Goal: Task Accomplishment & Management: Manage account settings

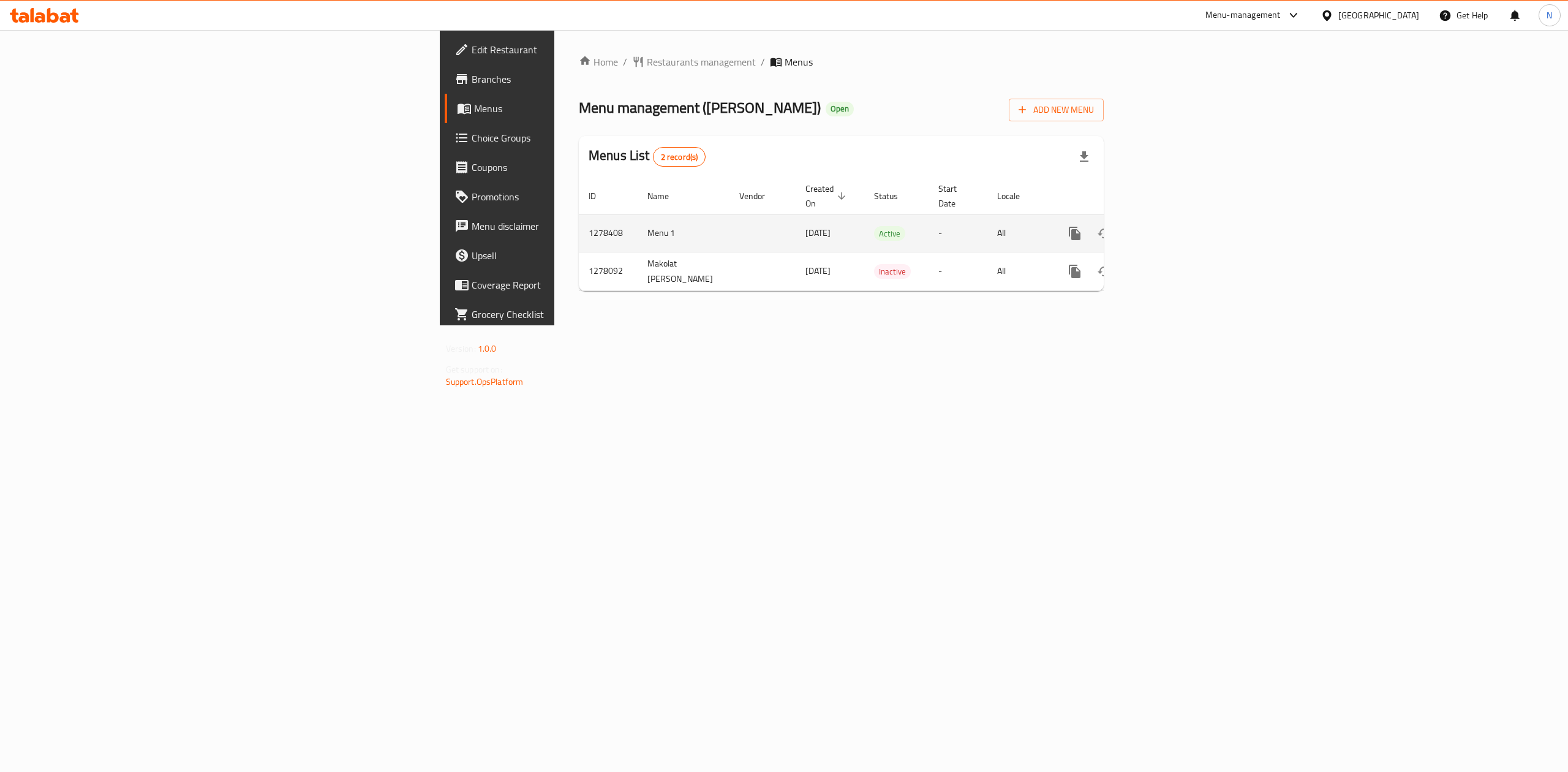
click at [1169, 228] on icon "enhanced table" at bounding box center [1163, 233] width 11 height 11
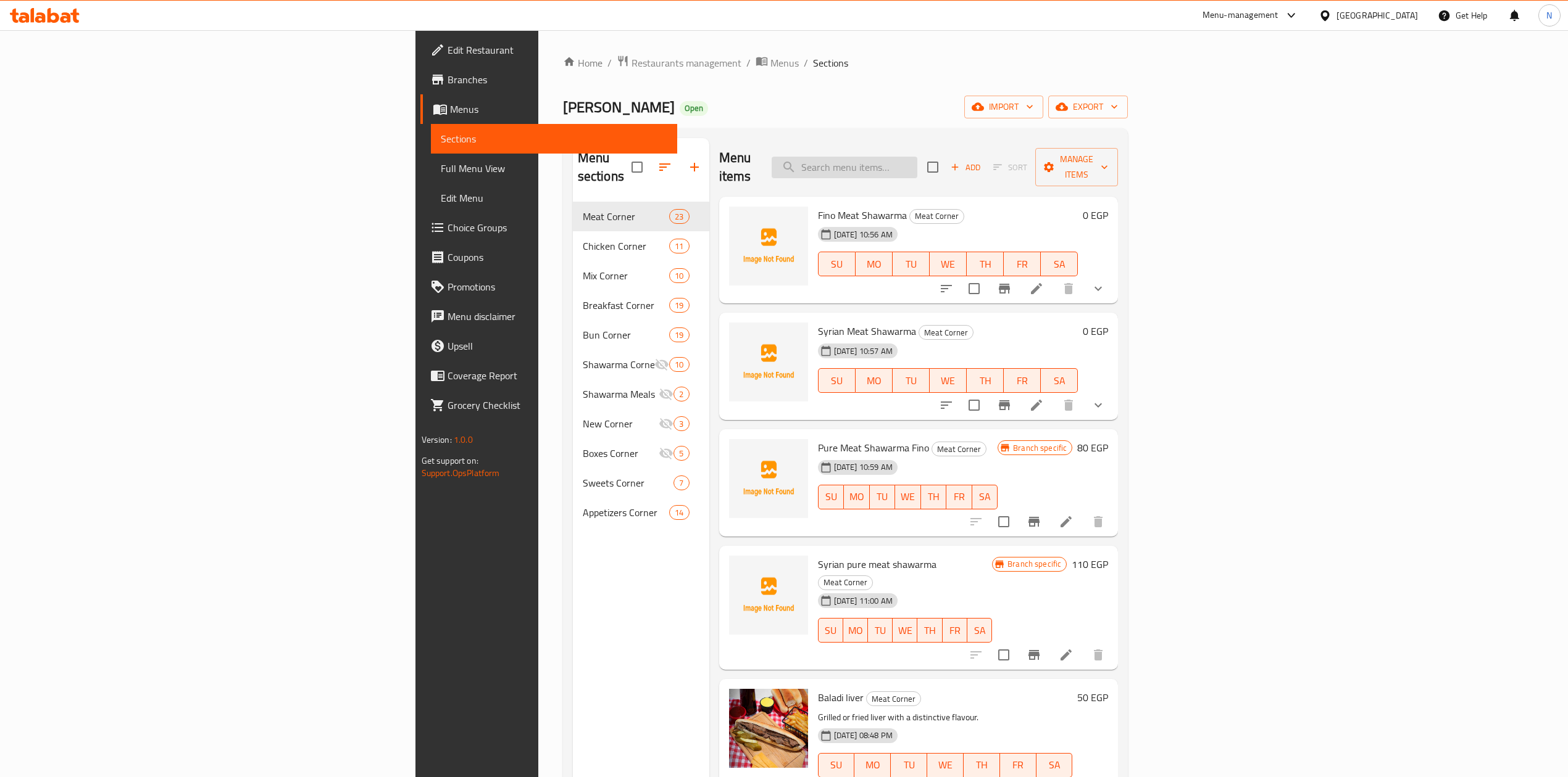
click at [917, 169] on input "search" at bounding box center [844, 167] width 146 height 22
paste input "شاورما لحم فينو"
type input "شاورما لحم فينو"
click at [813, 227] on div "28-09-2025 10:56 AM" at bounding box center [847, 234] width 67 height 25
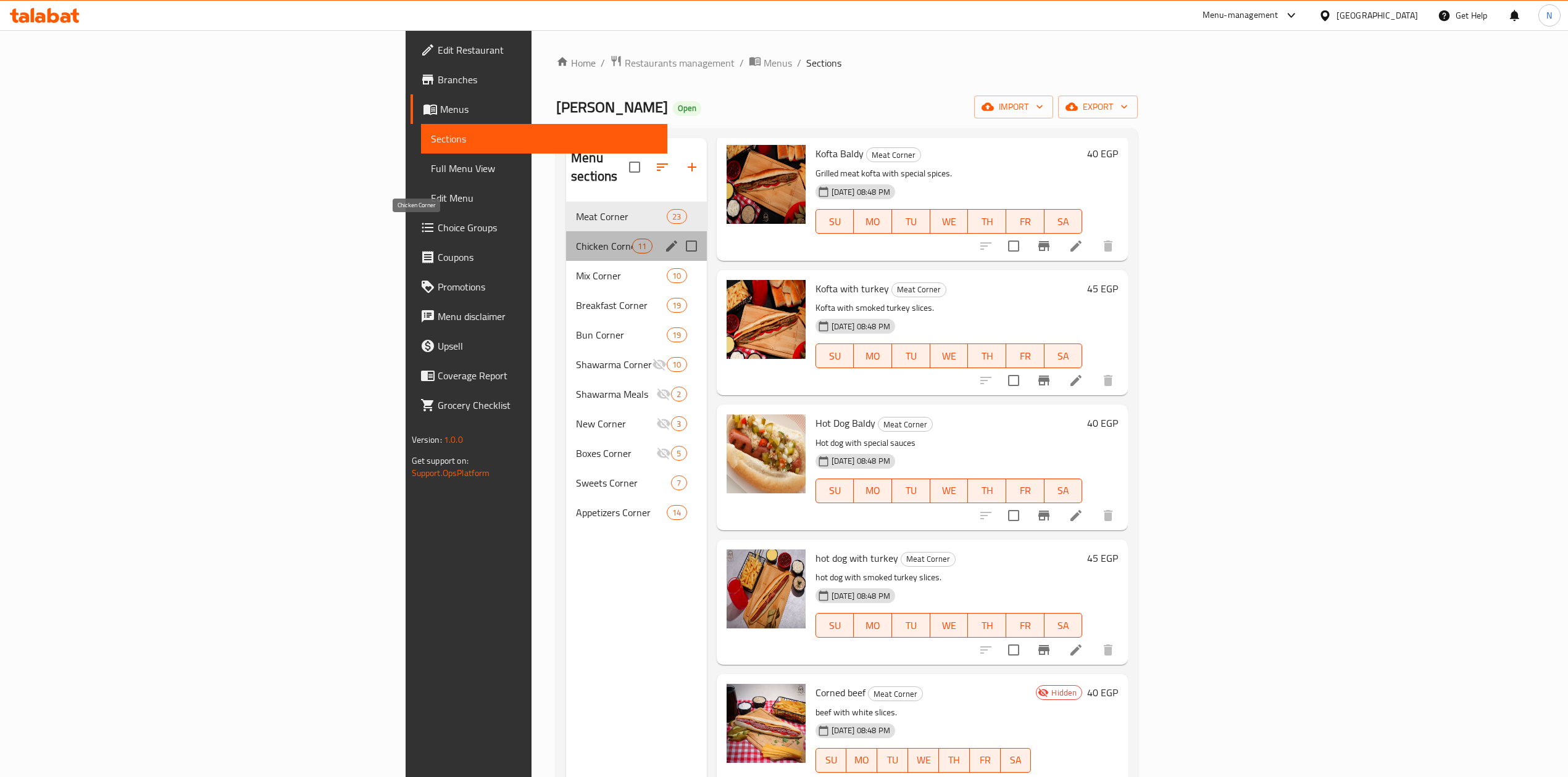
click at [576, 239] on span "Chicken Corner" at bounding box center [604, 246] width 56 height 15
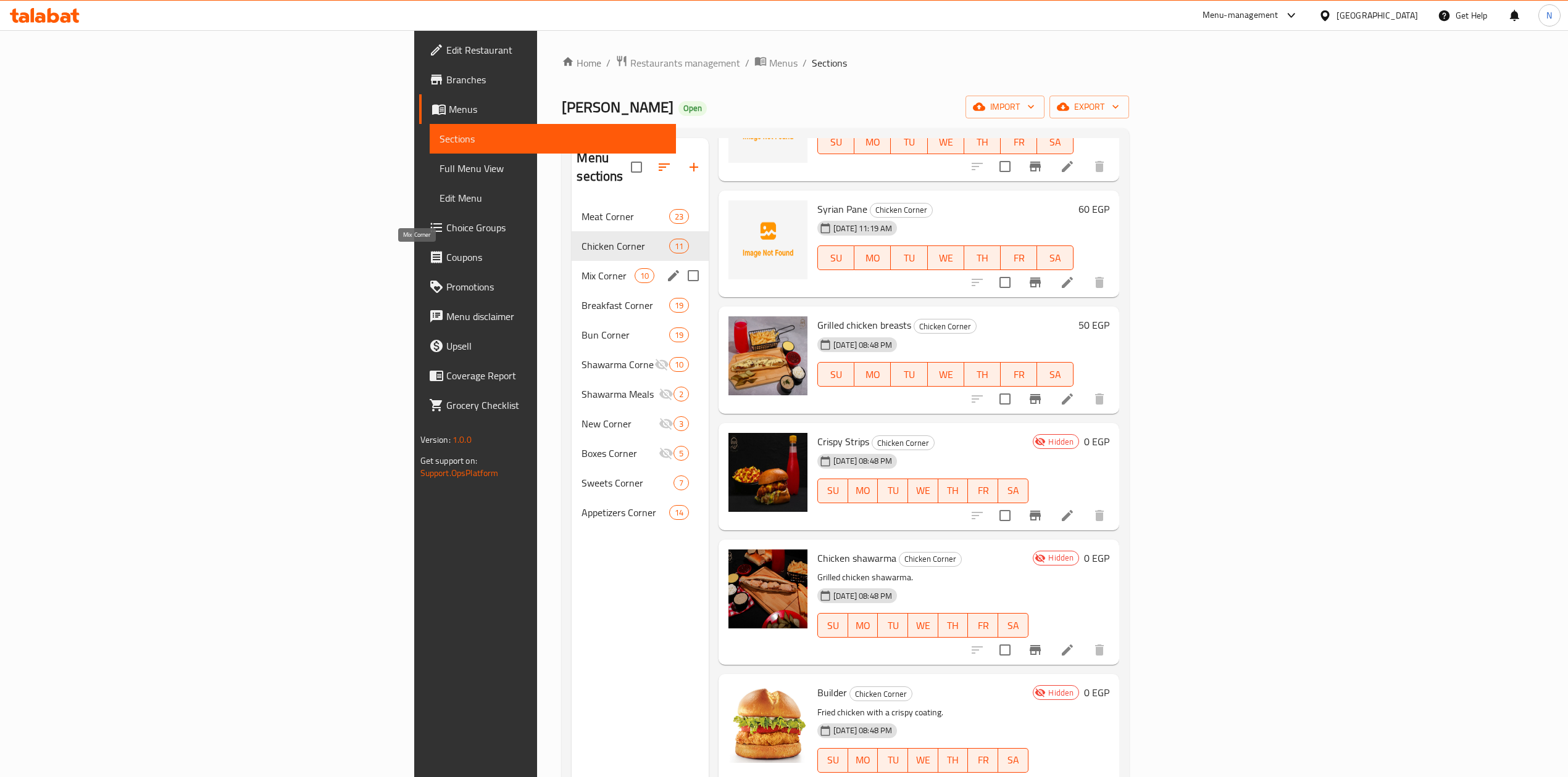
click at [582, 269] on span "Mix Corner" at bounding box center [608, 276] width 52 height 15
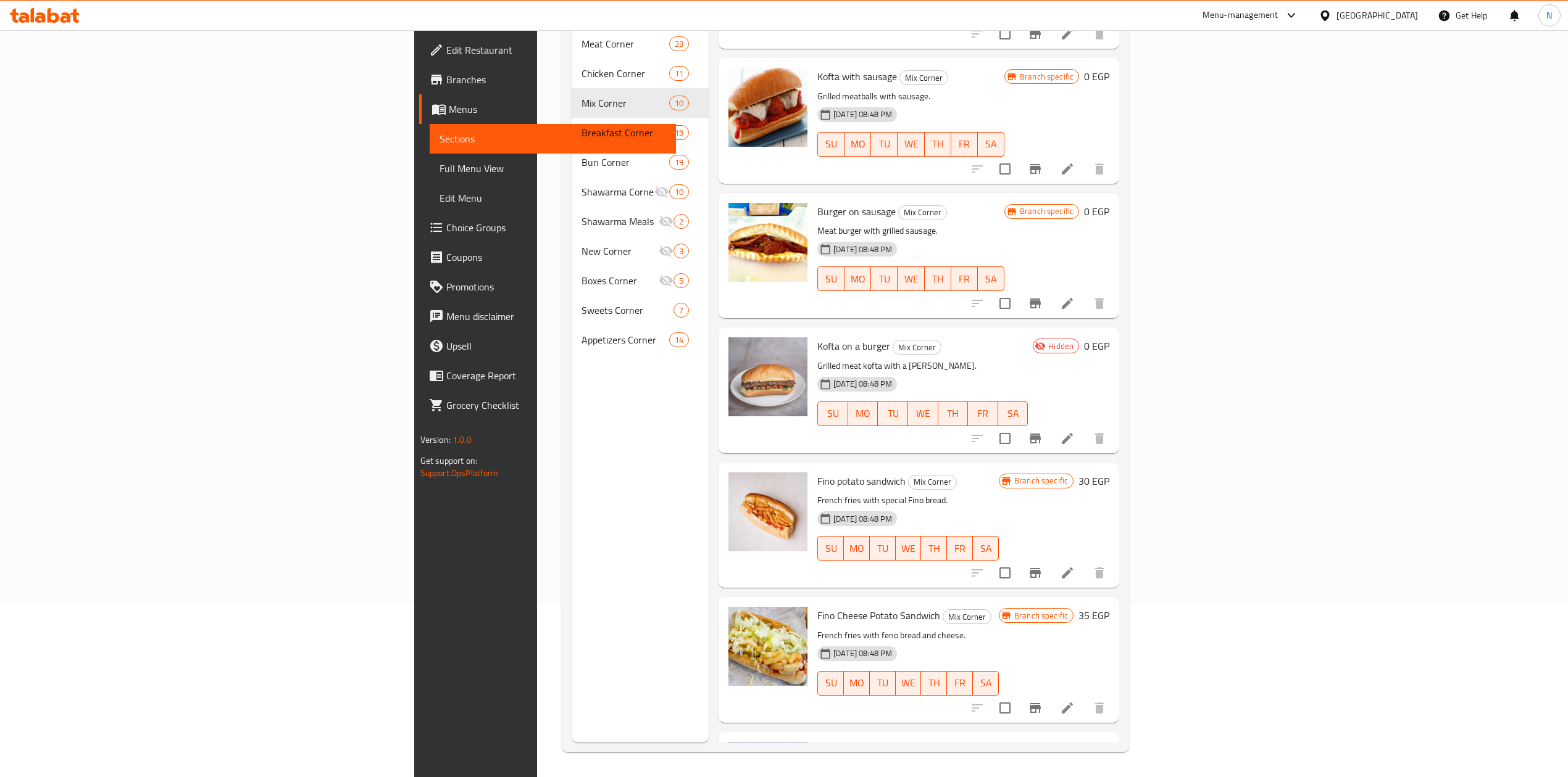
scroll to position [272, 0]
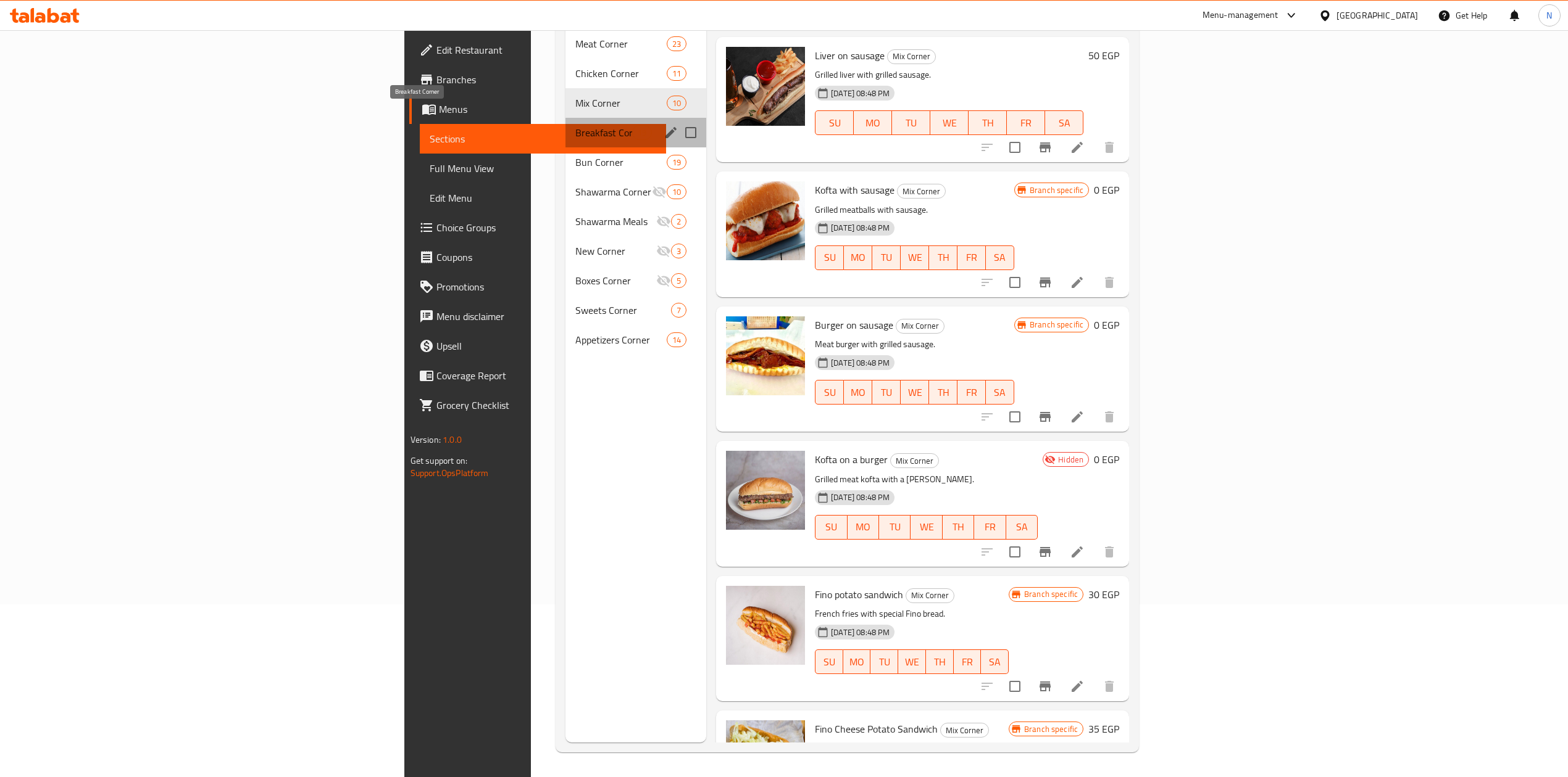
click at [575, 125] on span "Breakfast Corner" at bounding box center [604, 133] width 57 height 15
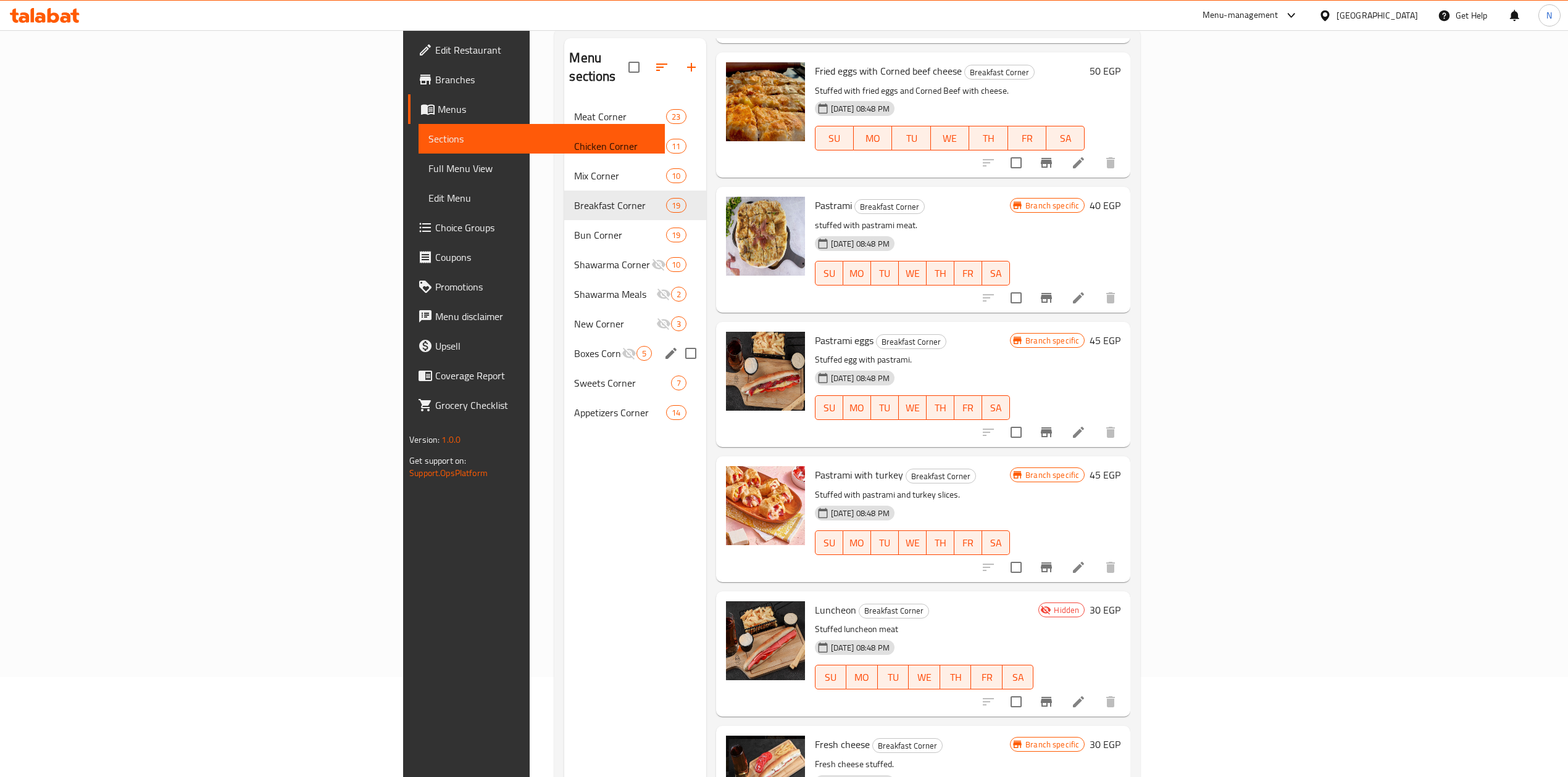
scroll to position [173, 0]
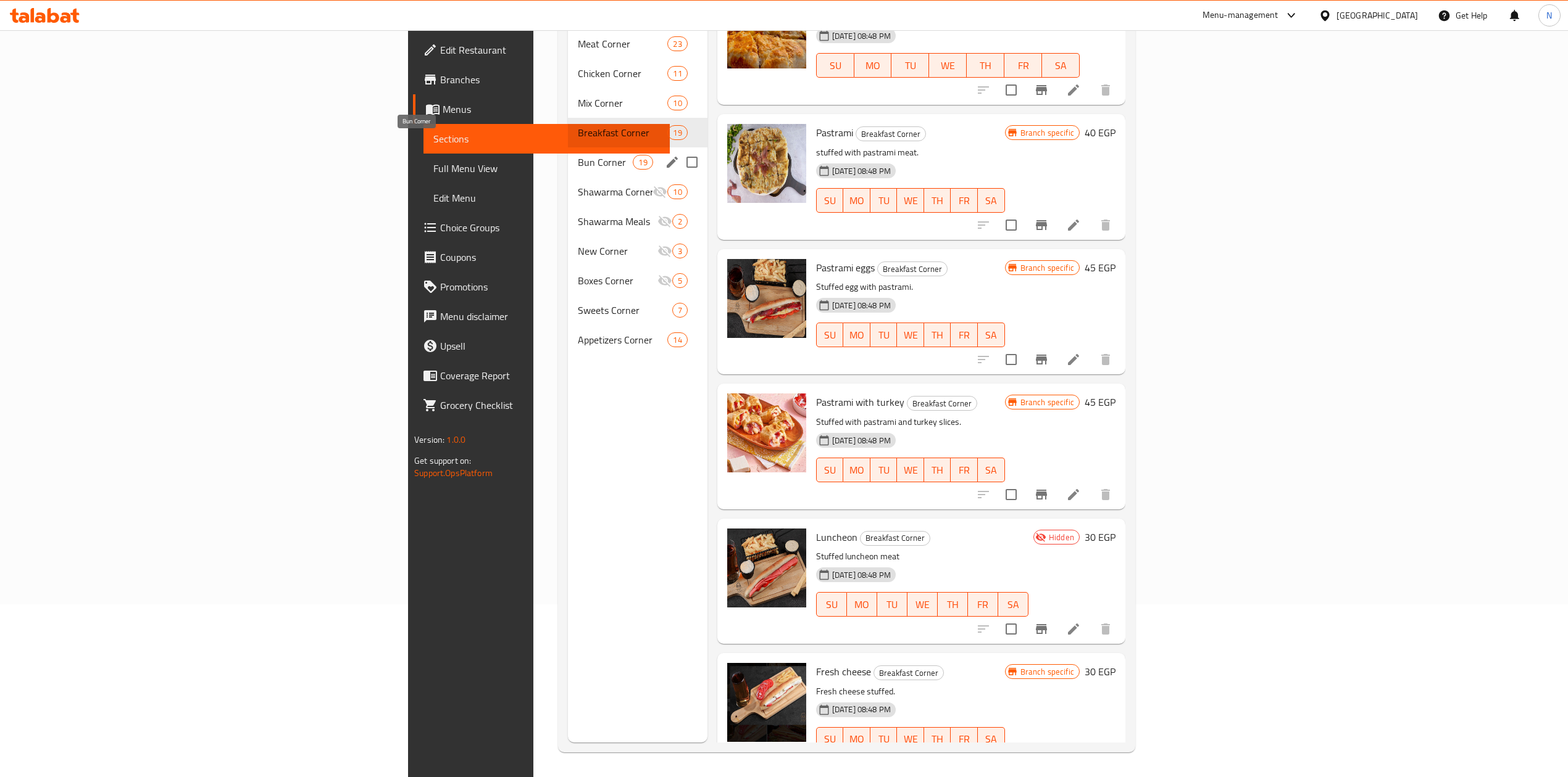
click at [578, 155] on span "Bun Corner" at bounding box center [605, 162] width 55 height 15
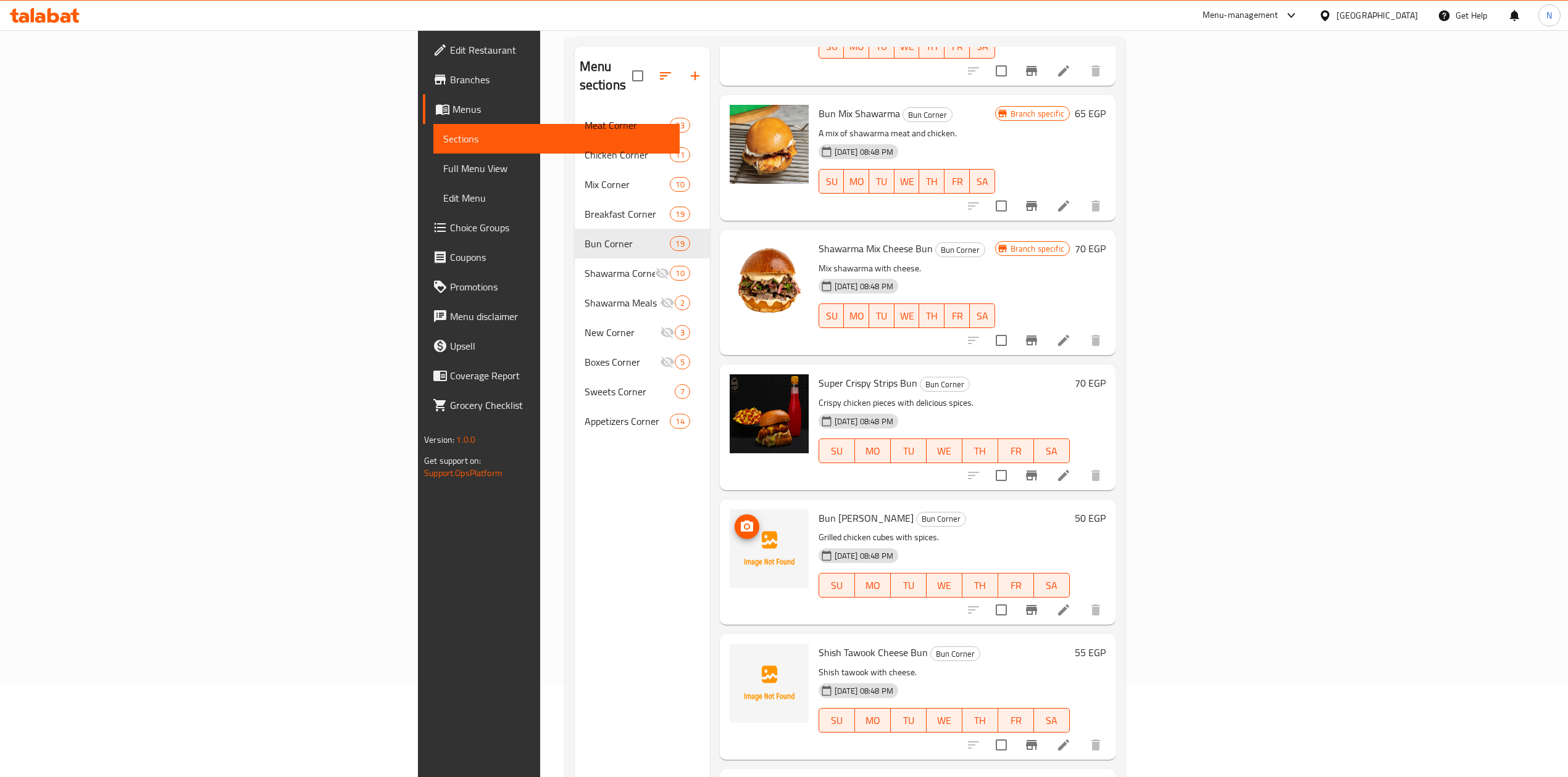
scroll to position [173, 0]
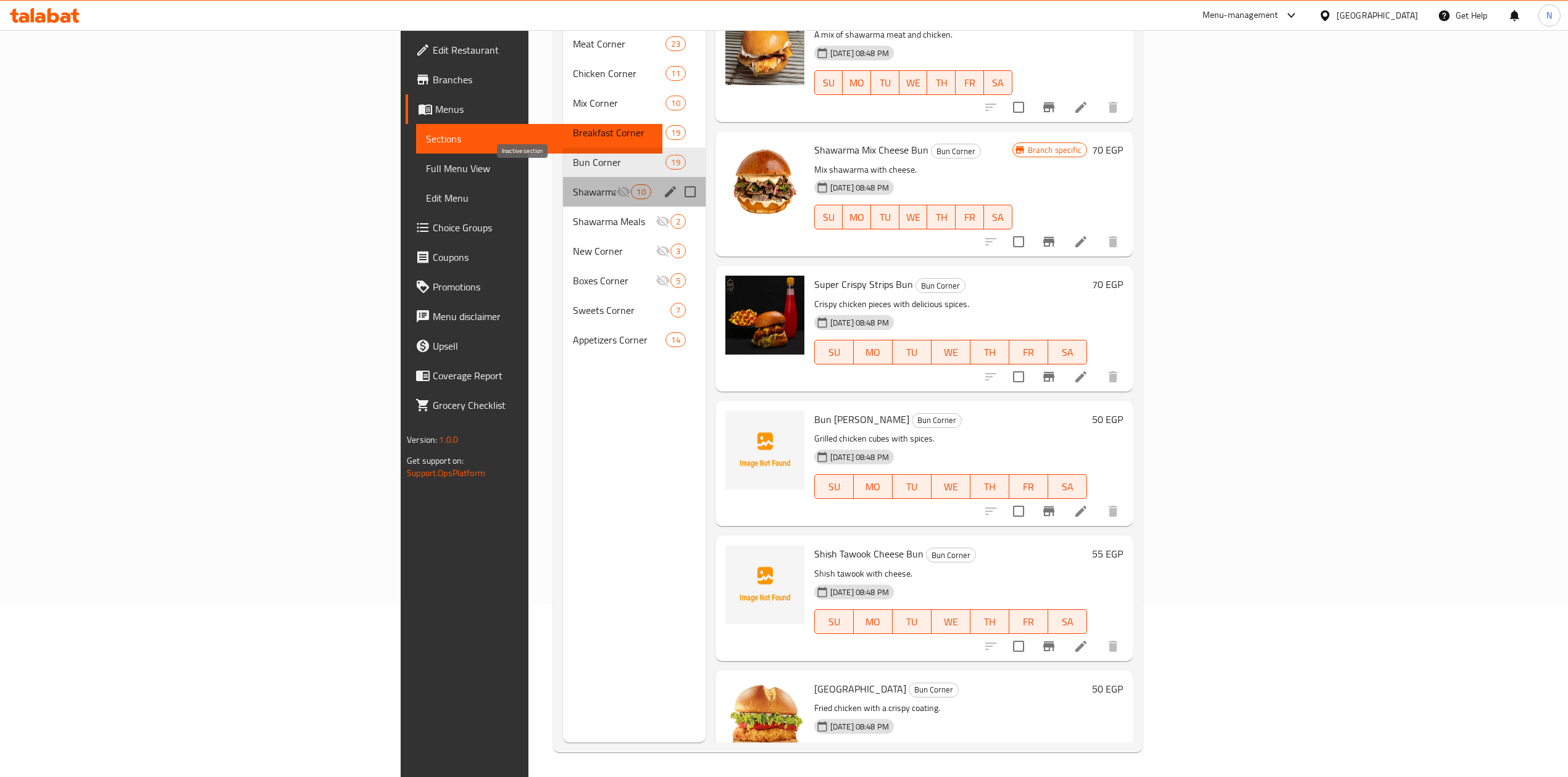
click at [616, 184] on icon "Menu sections" at bounding box center [623, 192] width 15 height 15
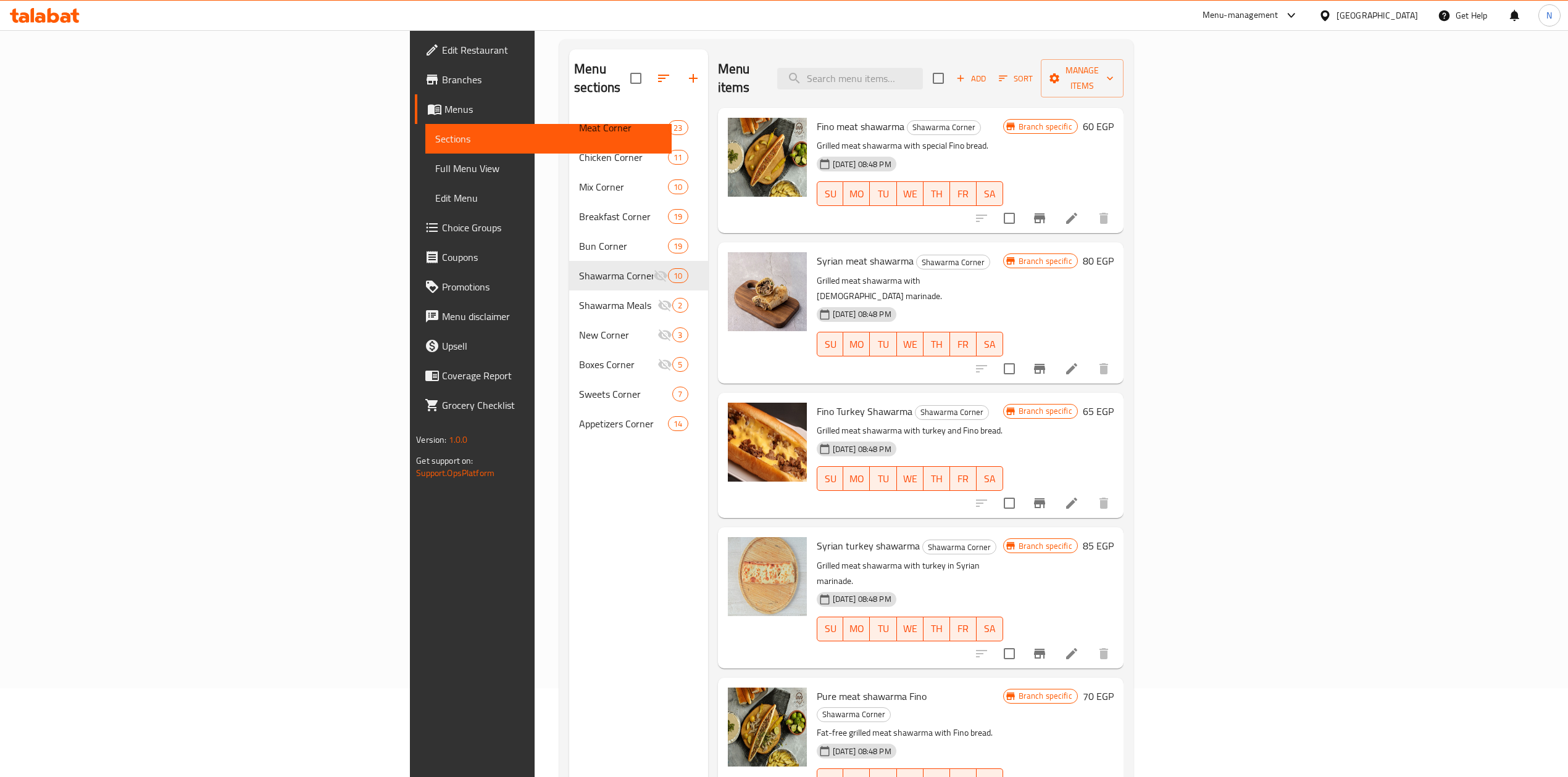
scroll to position [9, 0]
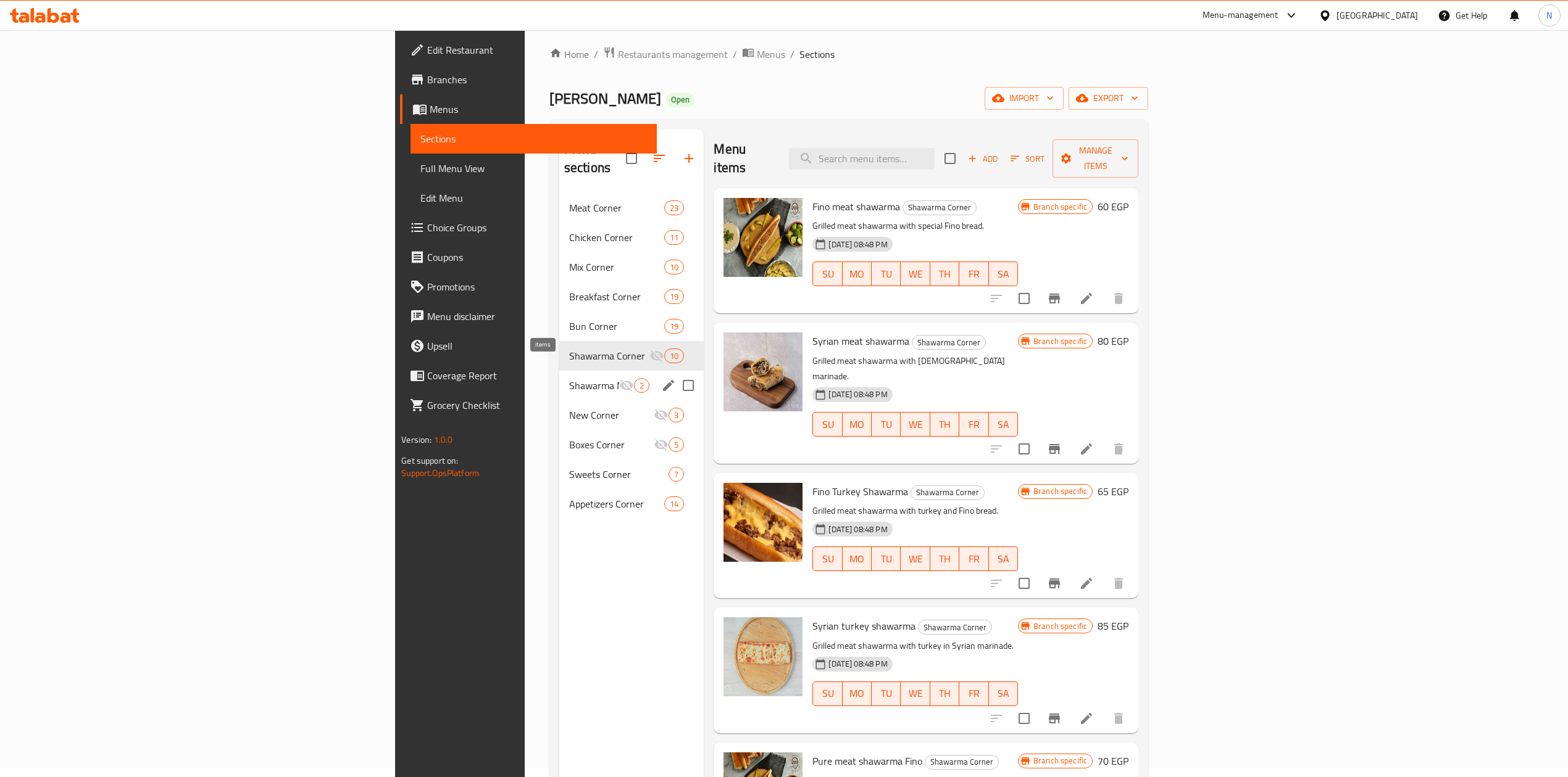
click at [634, 378] on div "2" at bounding box center [642, 386] width 16 height 15
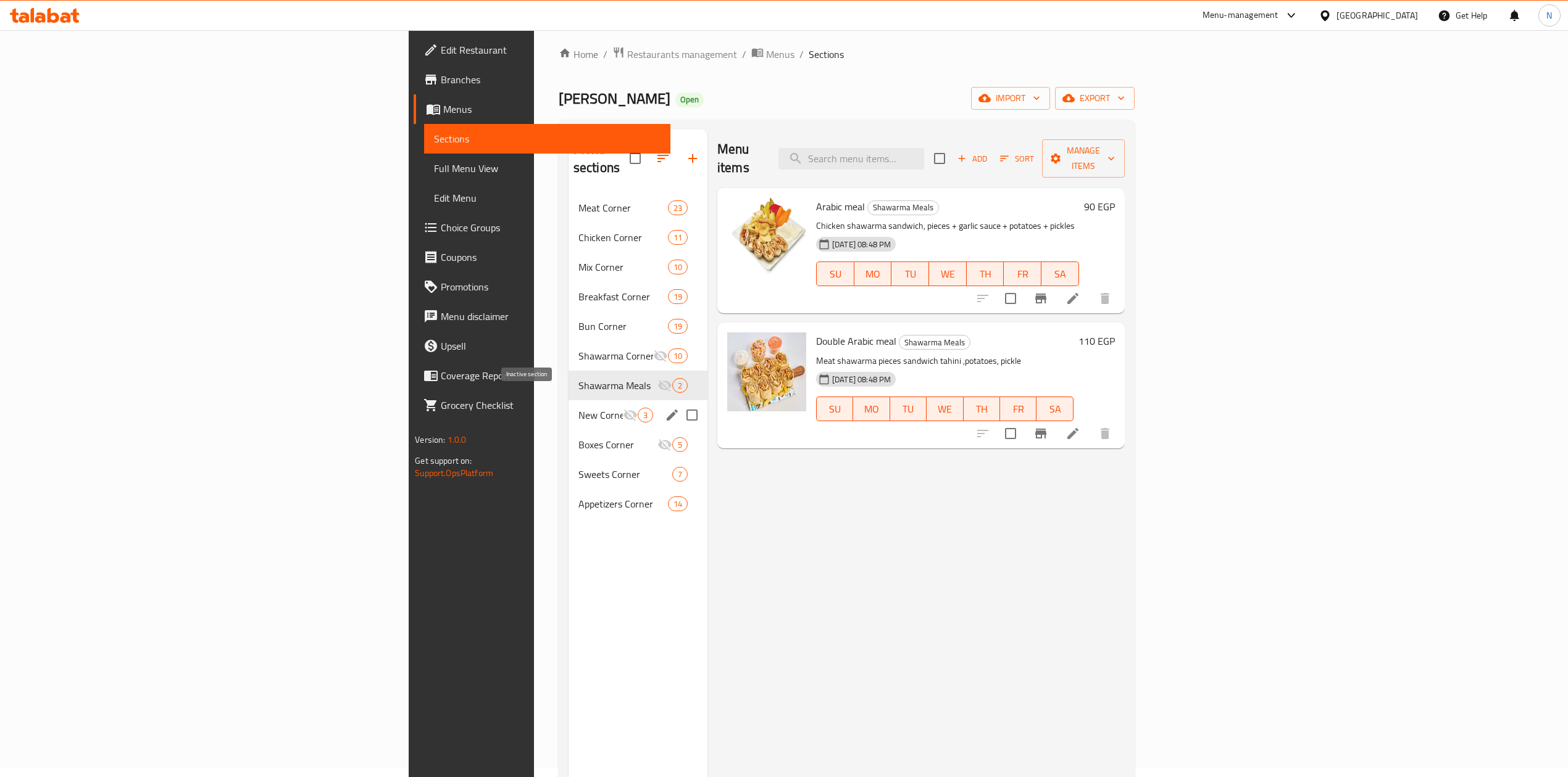
click at [623, 408] on icon "Menu sections" at bounding box center [630, 415] width 15 height 15
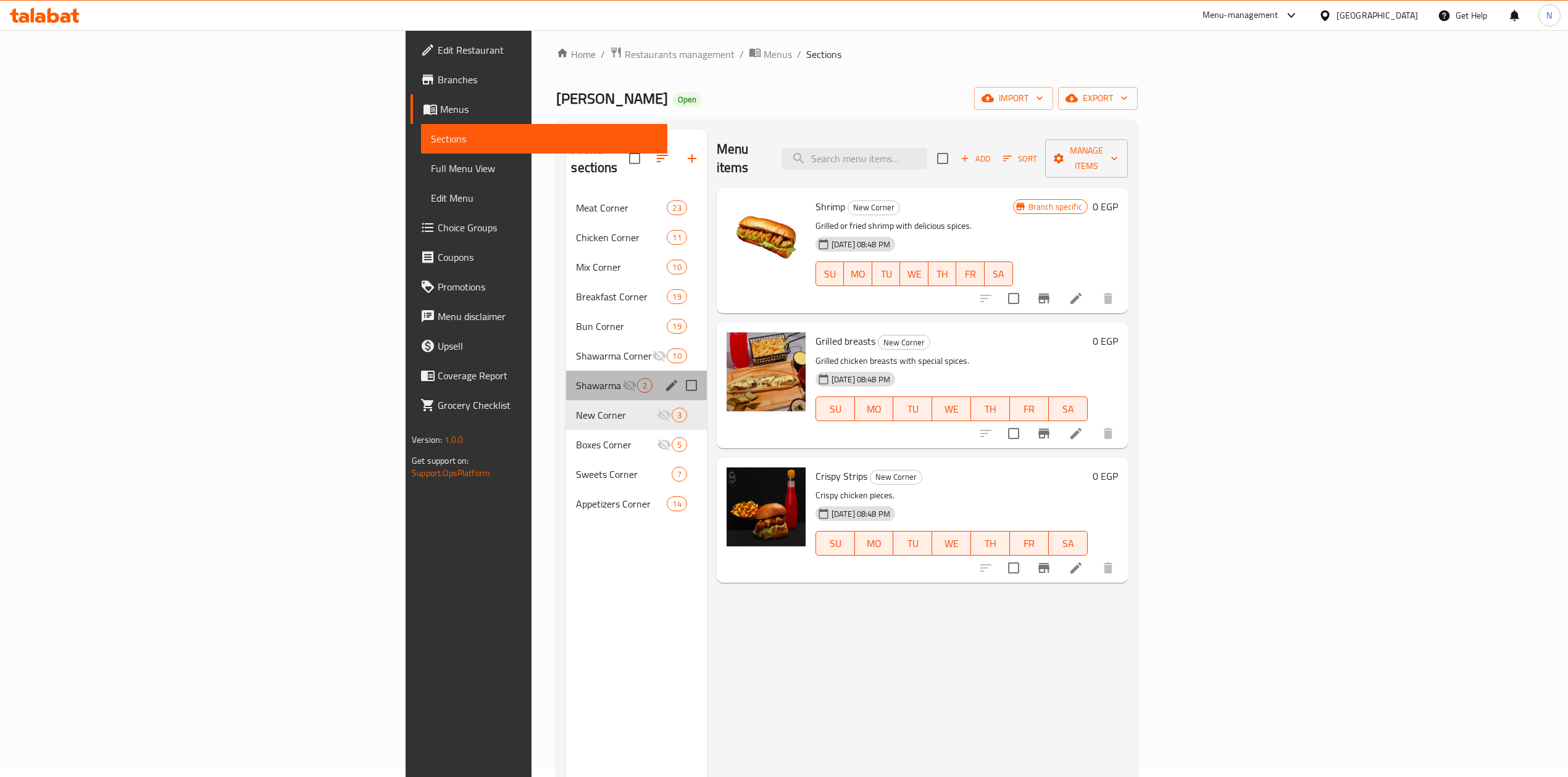
click at [566, 376] on div "Shawarma Meals 2" at bounding box center [636, 386] width 140 height 30
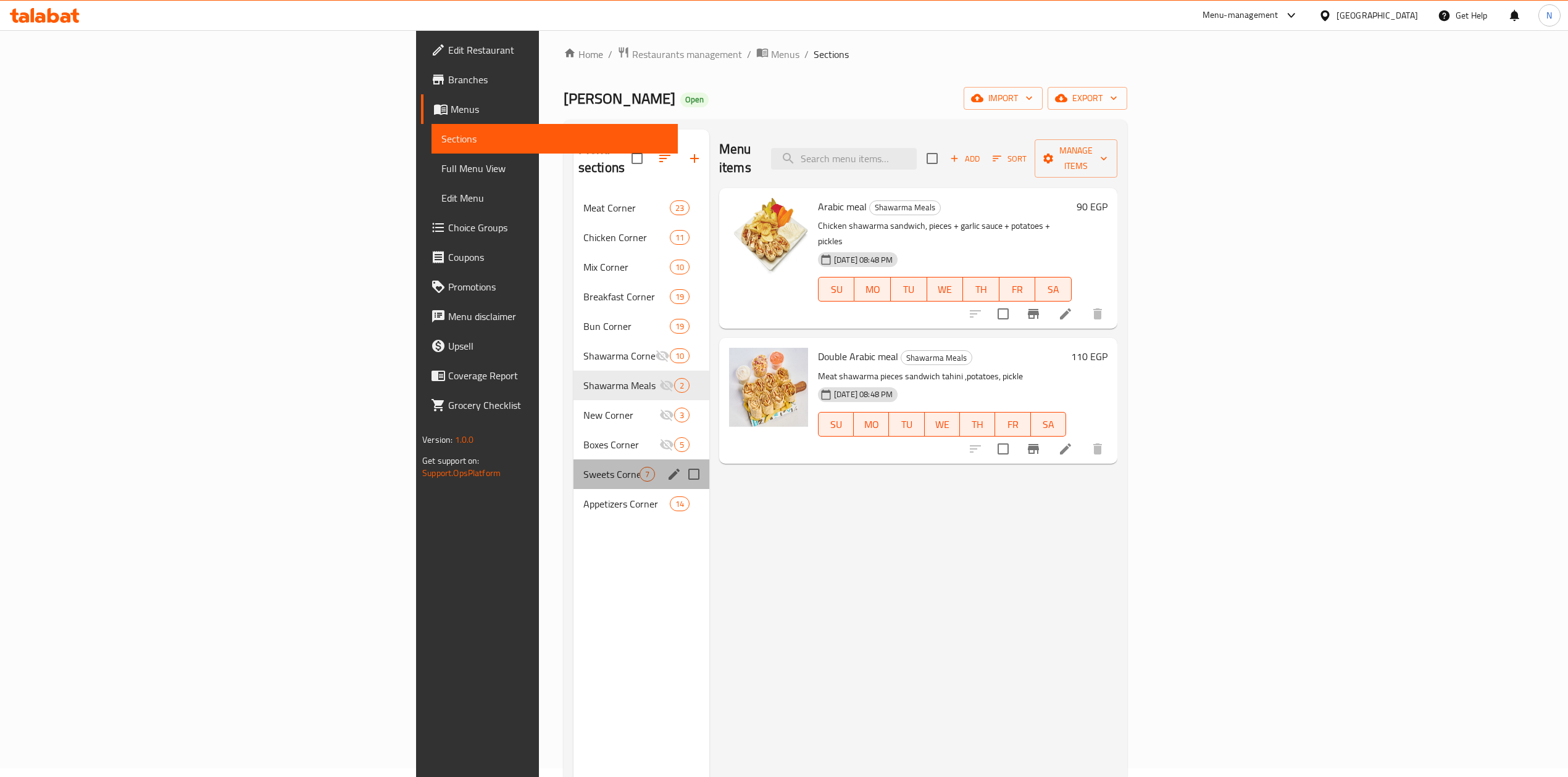
click at [574, 460] on div "Sweets Corner 7" at bounding box center [642, 475] width 136 height 30
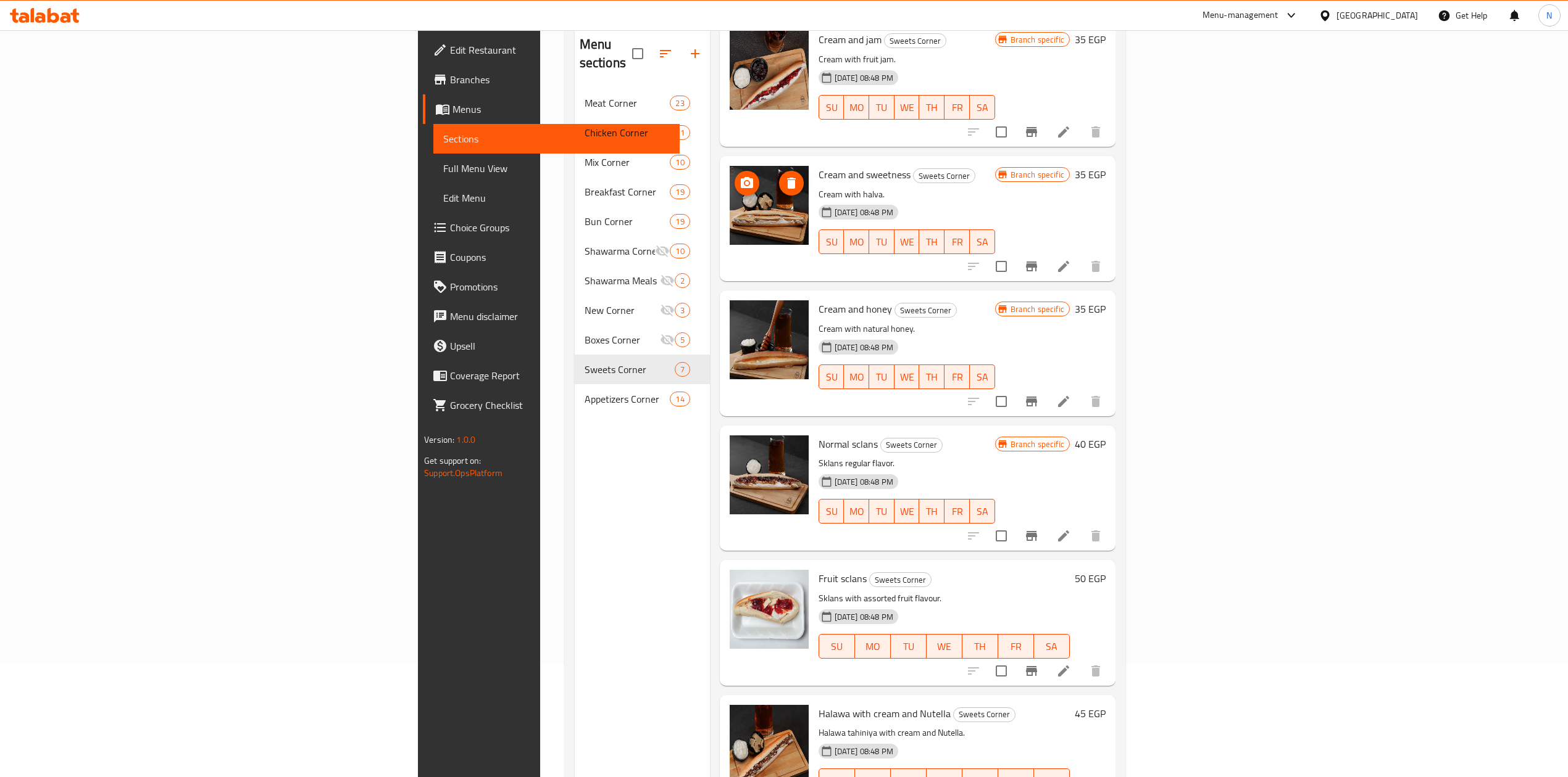
scroll to position [173, 0]
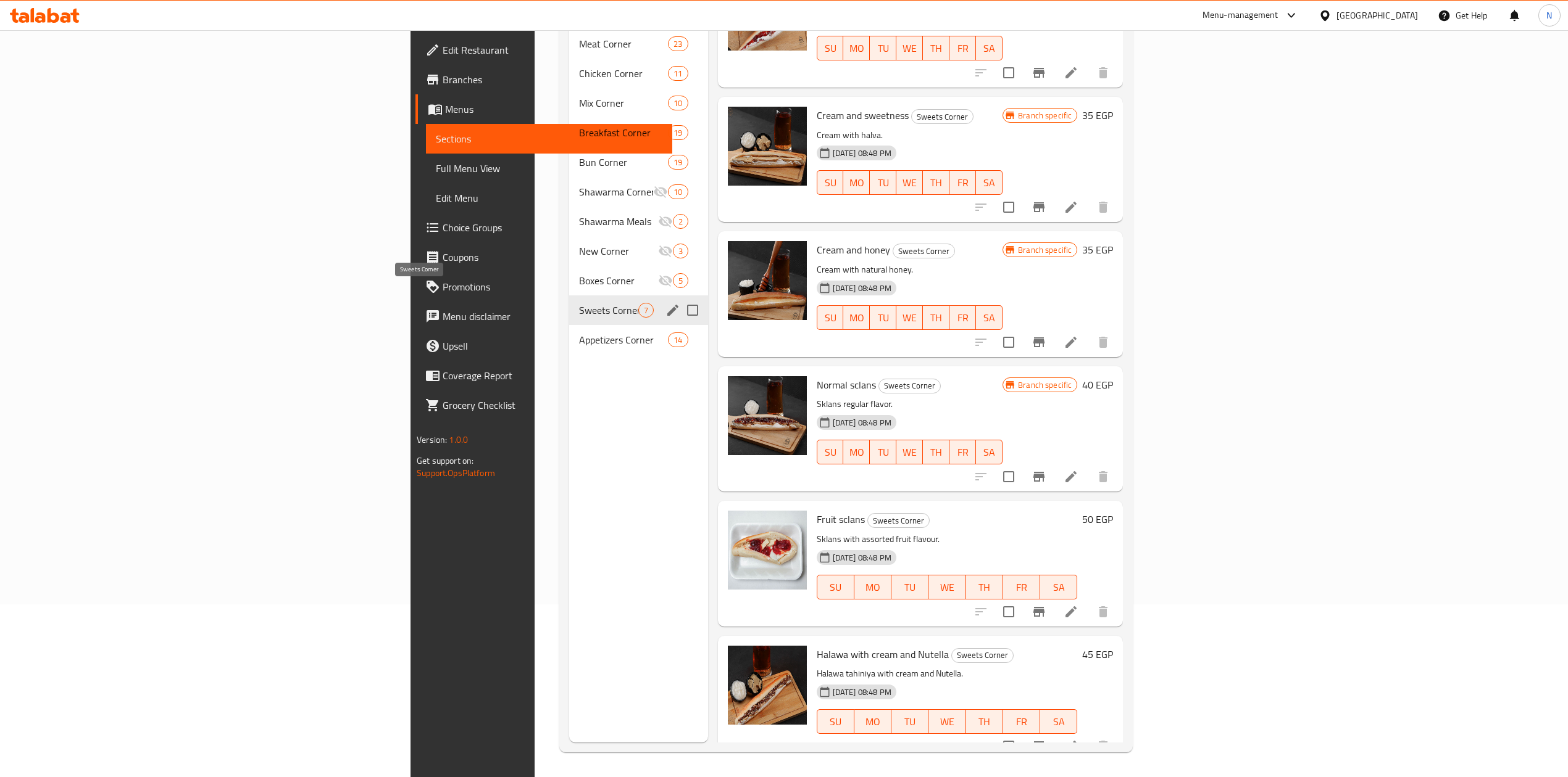
click at [579, 333] on span "Appetizers Corner" at bounding box center [623, 340] width 89 height 15
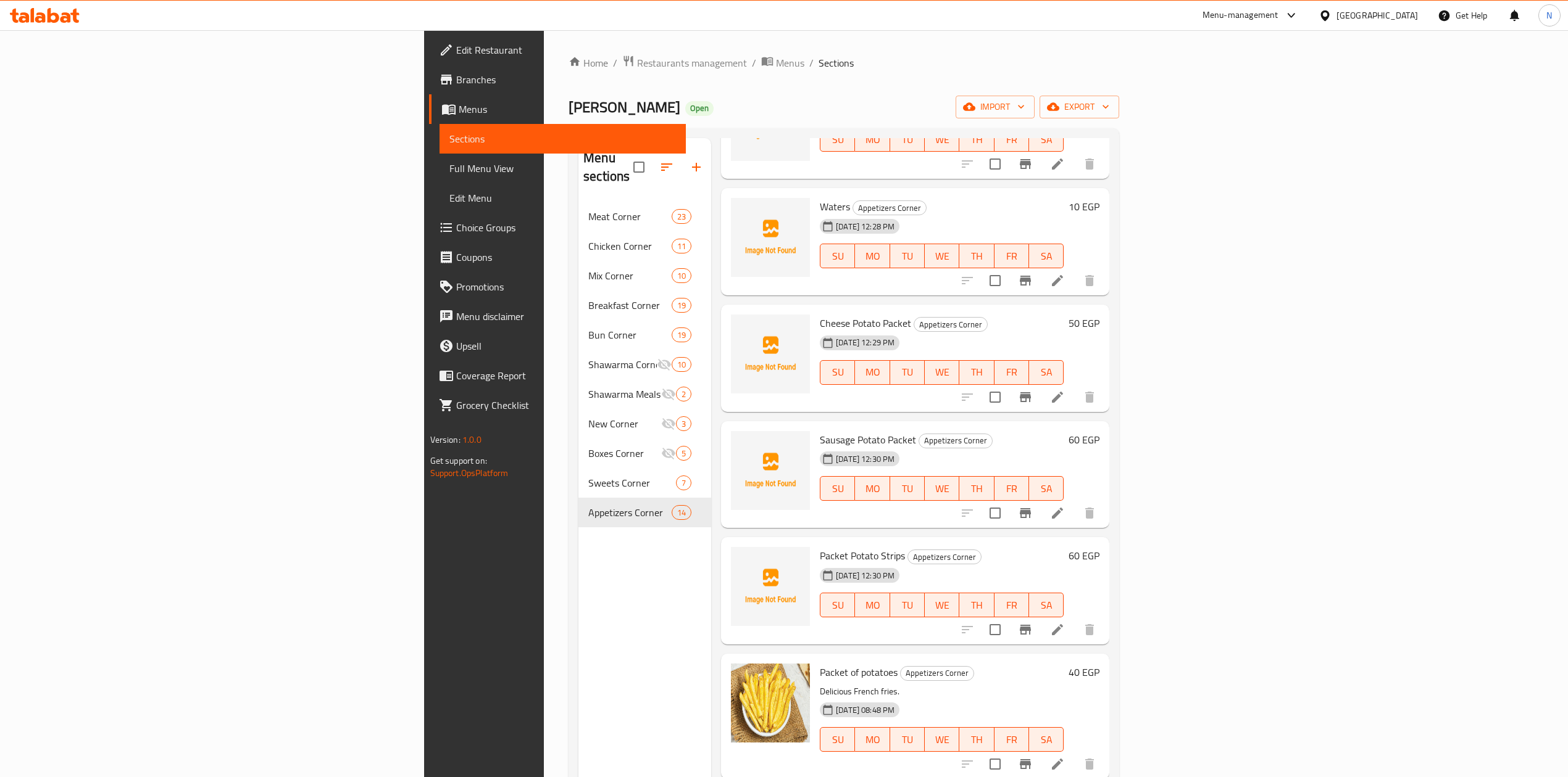
click at [912, 431] on h6 "Sausage Potato Packet Appetizers Corner" at bounding box center [941, 440] width 244 height 17
click at [908, 550] on span "Appetizers Corner" at bounding box center [944, 557] width 73 height 14
drag, startPoint x: 862, startPoint y: 541, endPoint x: 843, endPoint y: 543, distance: 19.1
click at [908, 550] on span "Appetizers Corner" at bounding box center [944, 557] width 73 height 14
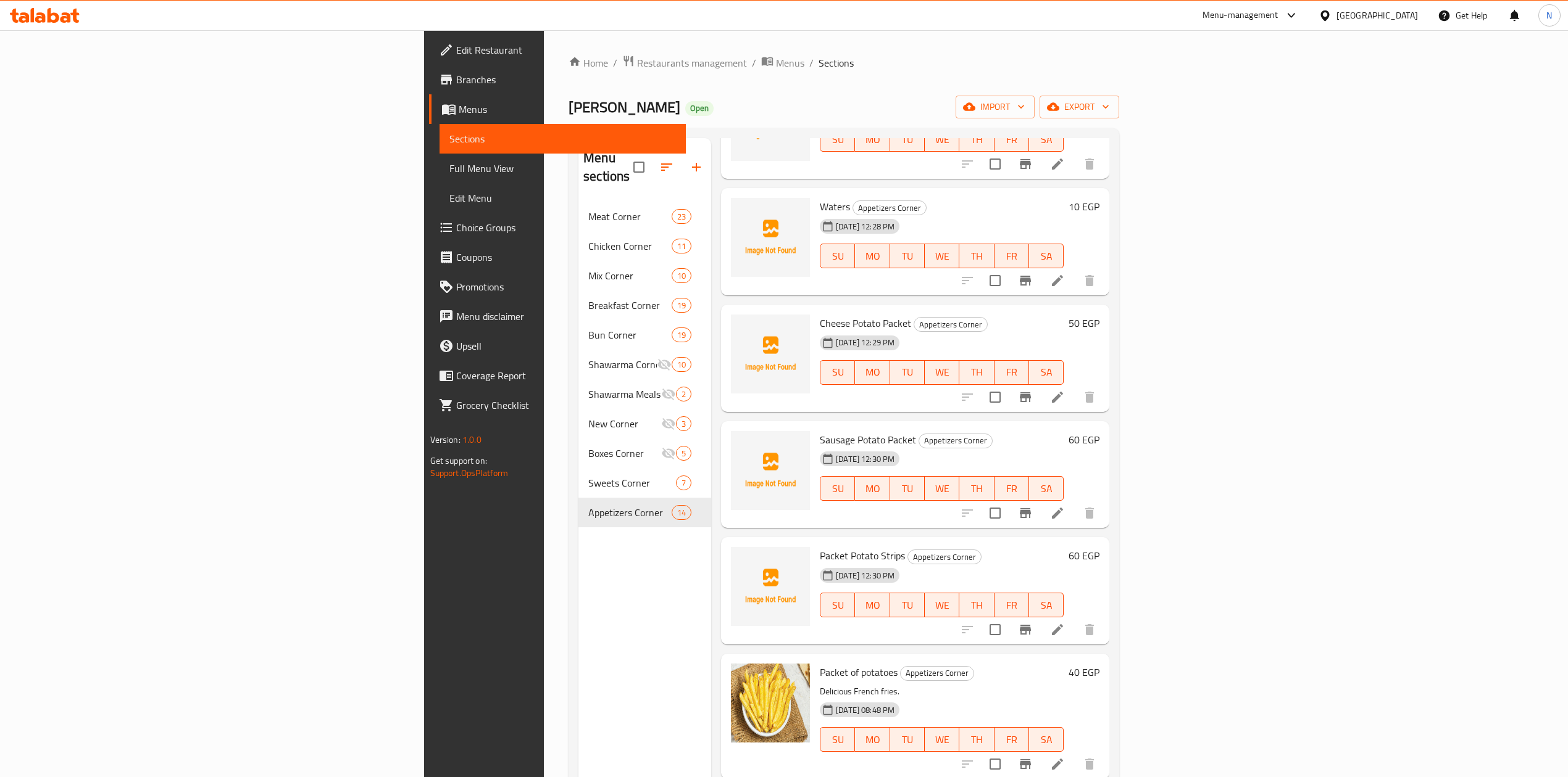
click at [979, 274] on div "Waters Appetizers Corner 28-09-2025 12:28 PM SU MO TU WE TH FR SA 10 EGP" at bounding box center [915, 242] width 388 height 107
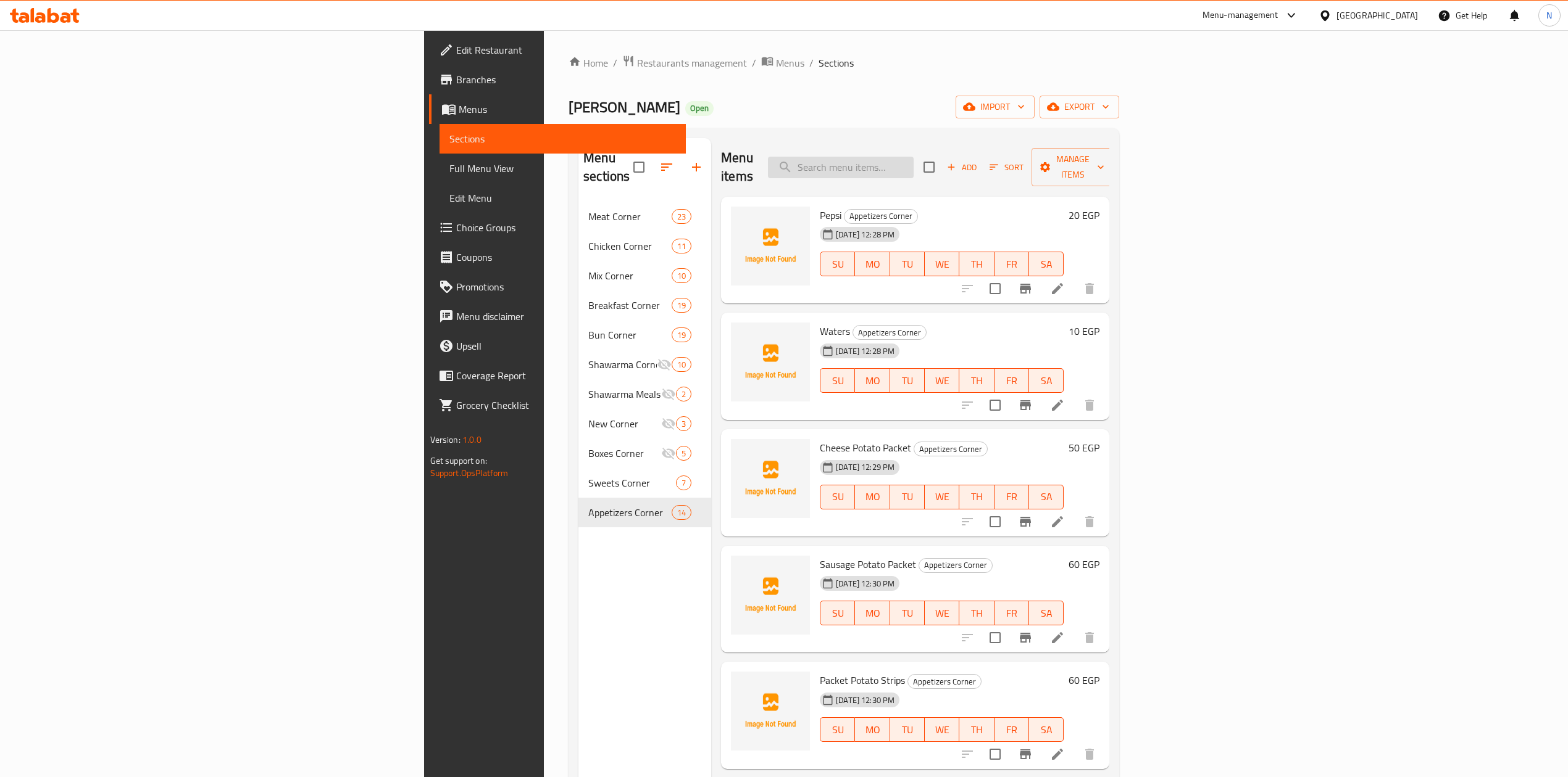
click at [913, 161] on input "search" at bounding box center [841, 167] width 146 height 22
paste input "شاورما لحم فينو"
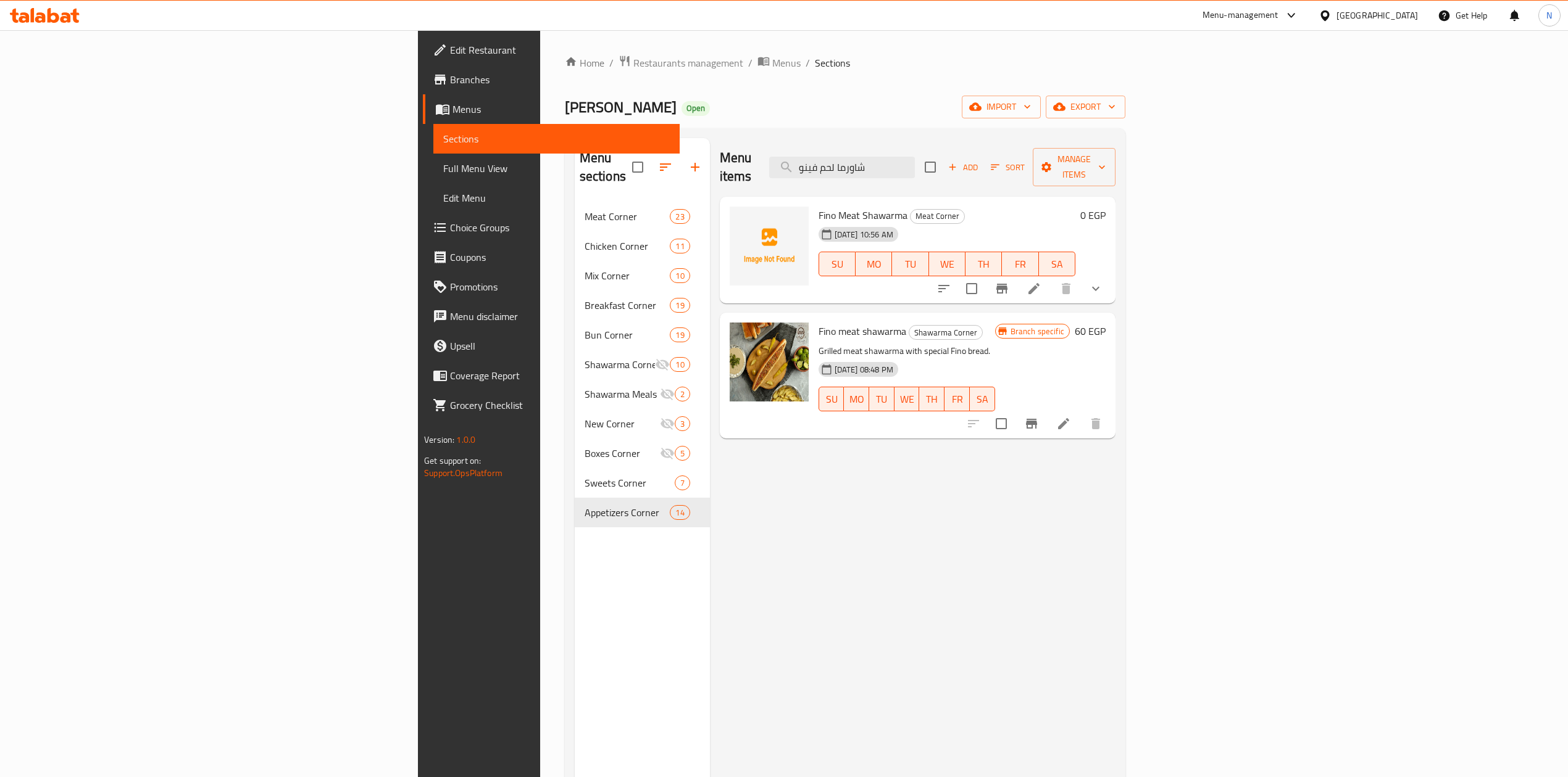
click at [819, 206] on span "Fino Meat Shawarma" at bounding box center [863, 216] width 89 height 19
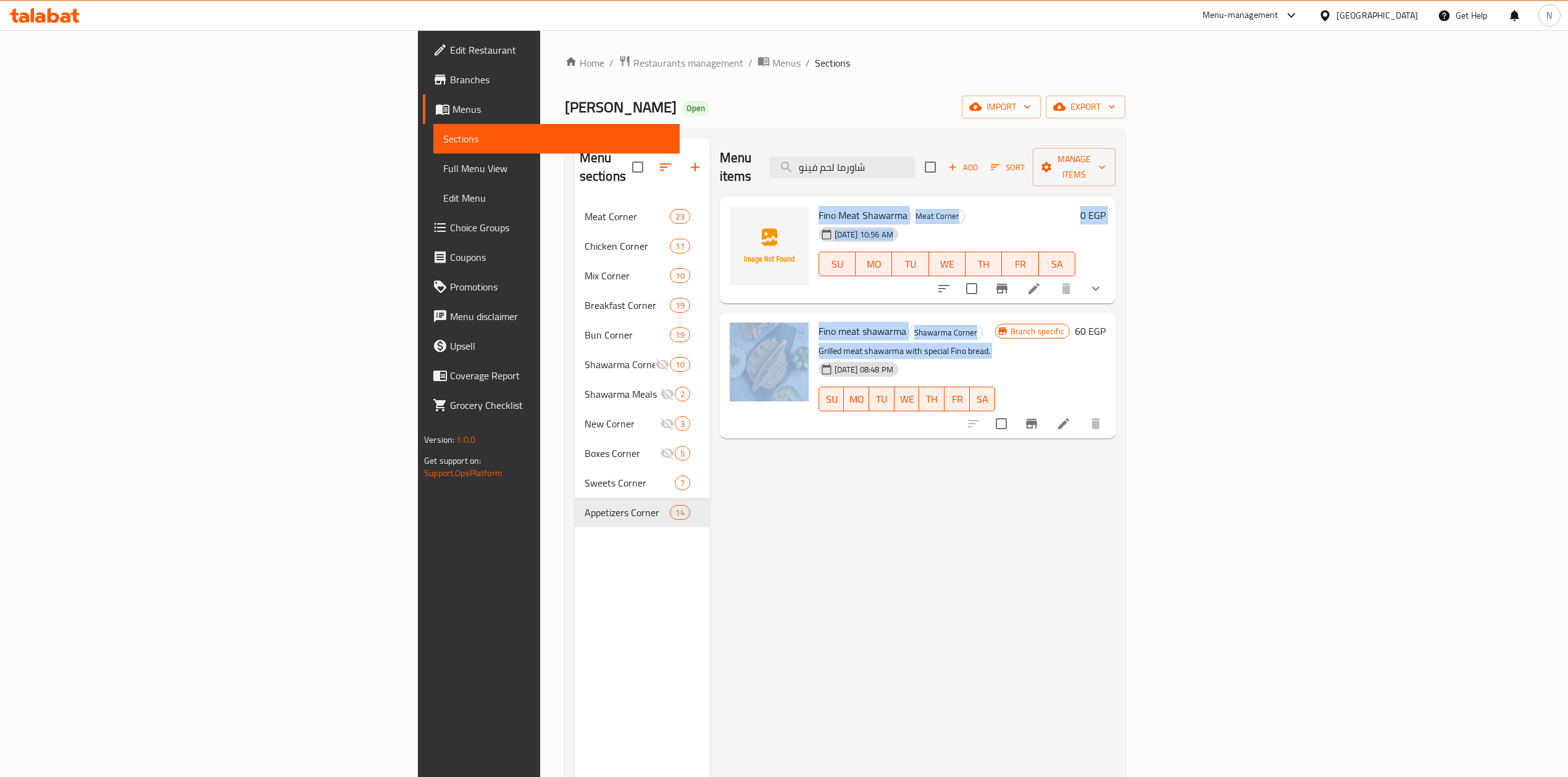
drag, startPoint x: 762, startPoint y: 198, endPoint x: 845, endPoint y: 324, distance: 150.9
click at [845, 209] on div "Fino Meat Shawarma Meat Corner 28-09-2025 10:56 AM SU MO TU WE TH FR SA 0 EGP F…" at bounding box center [917, 203] width 396 height 12
click at [845, 324] on div "Fino meat shawarma Shawarma Corner Grilled meat shawarma with special Fino brea…" at bounding box center [907, 375] width 186 height 115
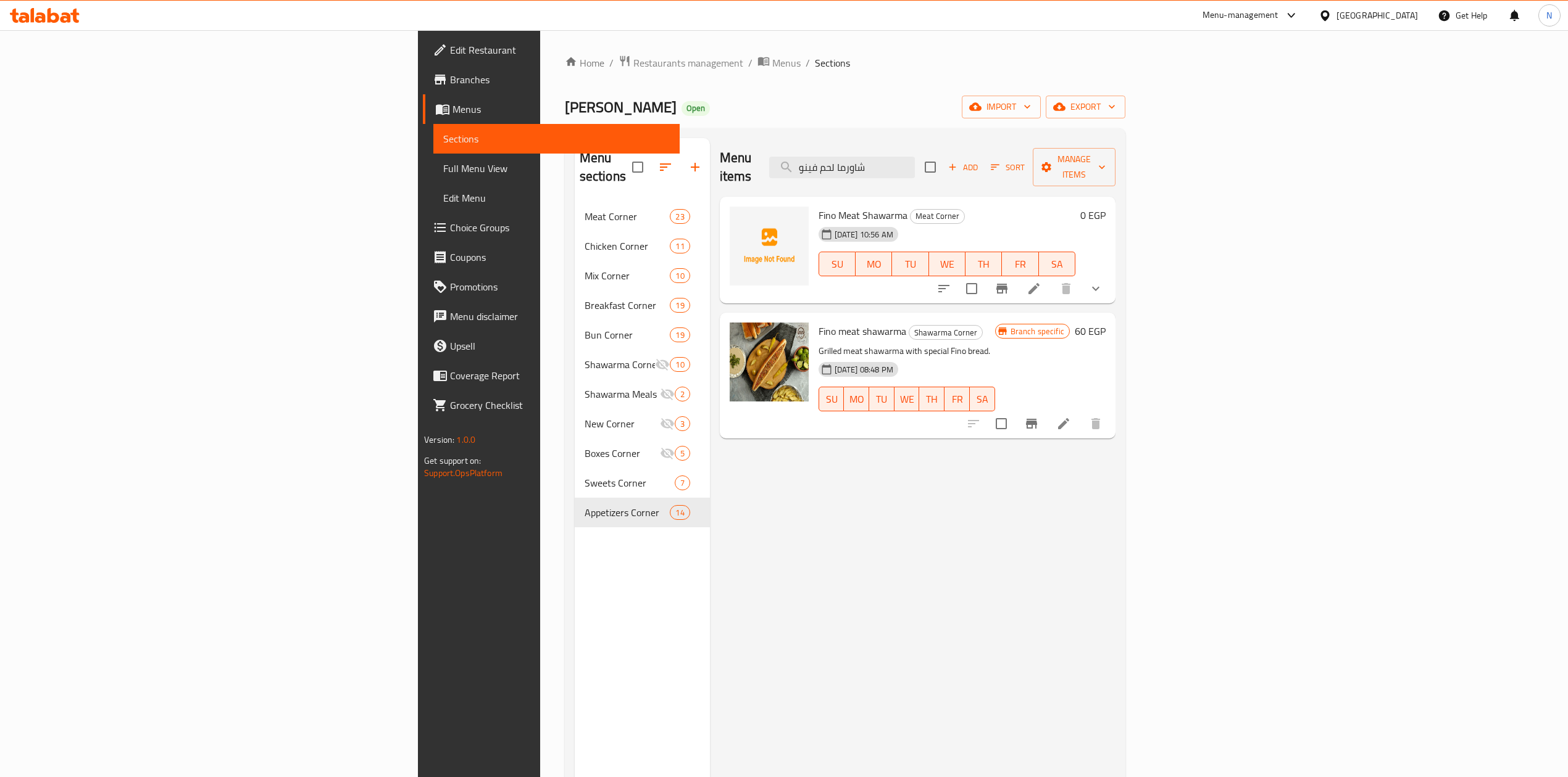
click at [983, 313] on div "Fino meat shawarma Shawarma Corner Grilled meat shawarma with special Fino brea…" at bounding box center [917, 375] width 396 height 125
click at [1110, 279] on button "show more" at bounding box center [1095, 289] width 30 height 30
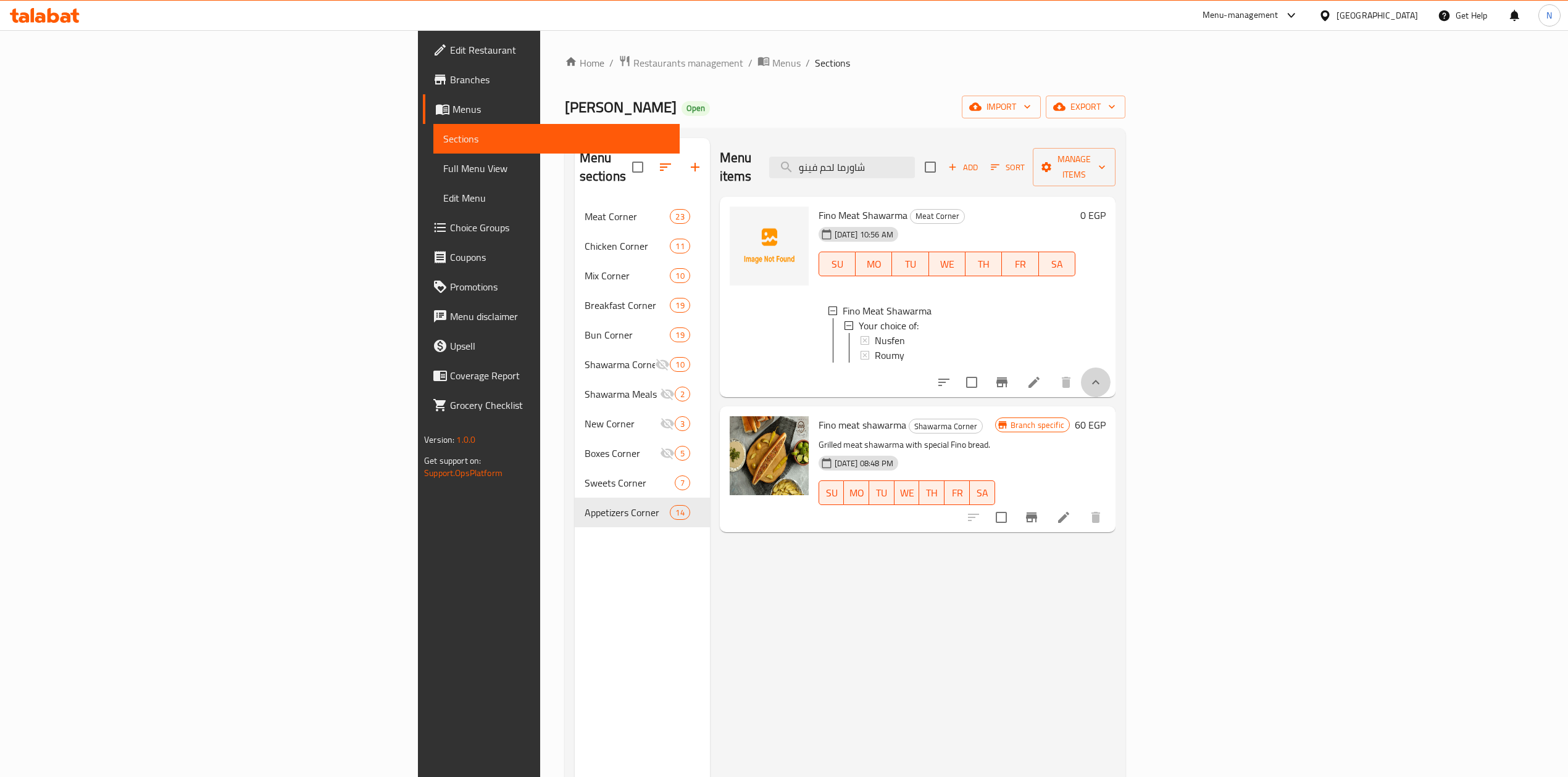
click at [1110, 376] on button "show more" at bounding box center [1095, 383] width 30 height 30
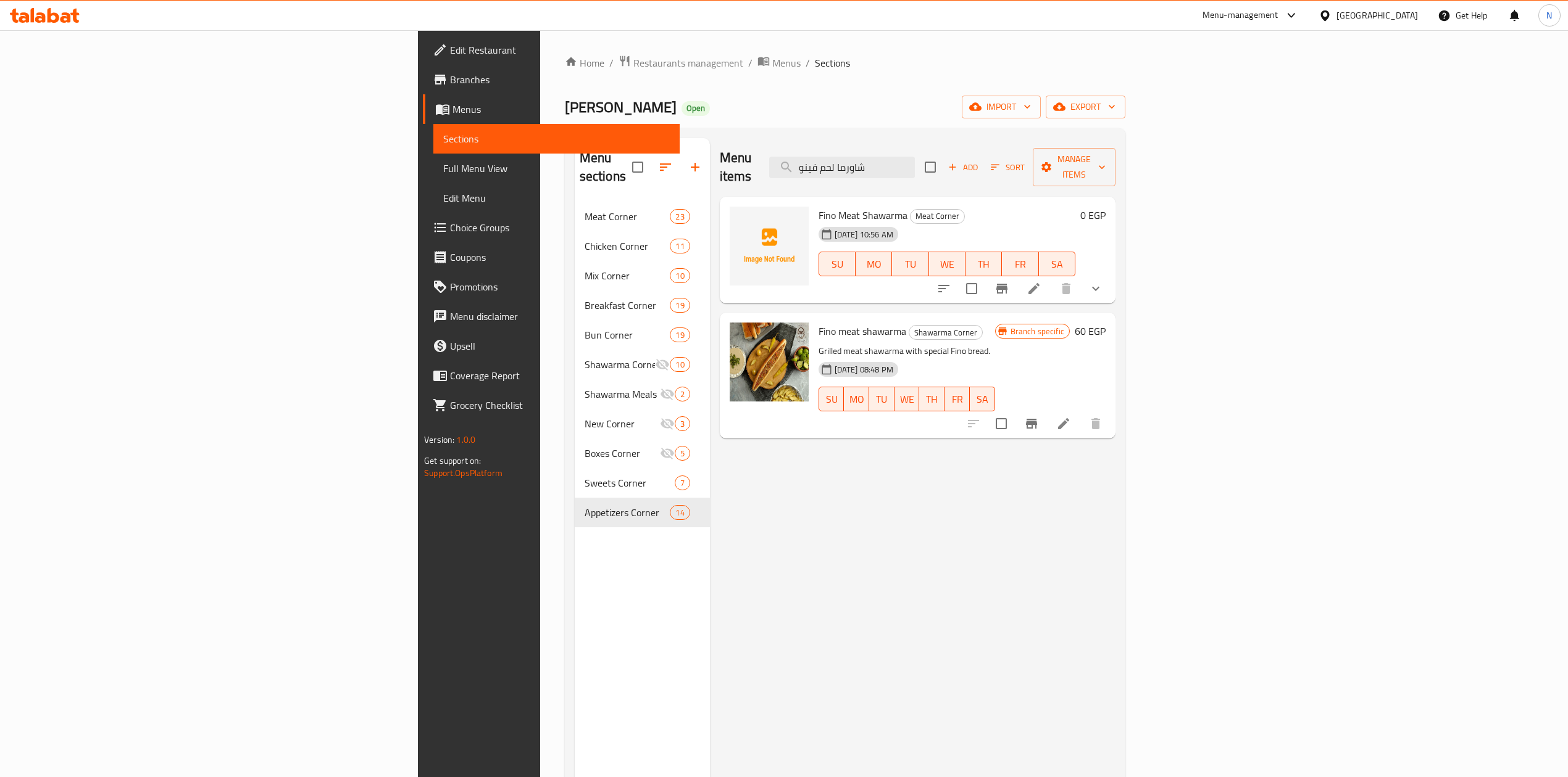
click at [996, 323] on div "Fino meat shawarma Shawarma Corner Grilled meat shawarma with special Fino brea…" at bounding box center [907, 375] width 186 height 115
click at [915, 161] on input "شاورما لحم فينو" at bounding box center [842, 167] width 146 height 22
paste input "سورى"
click at [915, 161] on input "شاورما لحم سورى" at bounding box center [842, 167] width 146 height 22
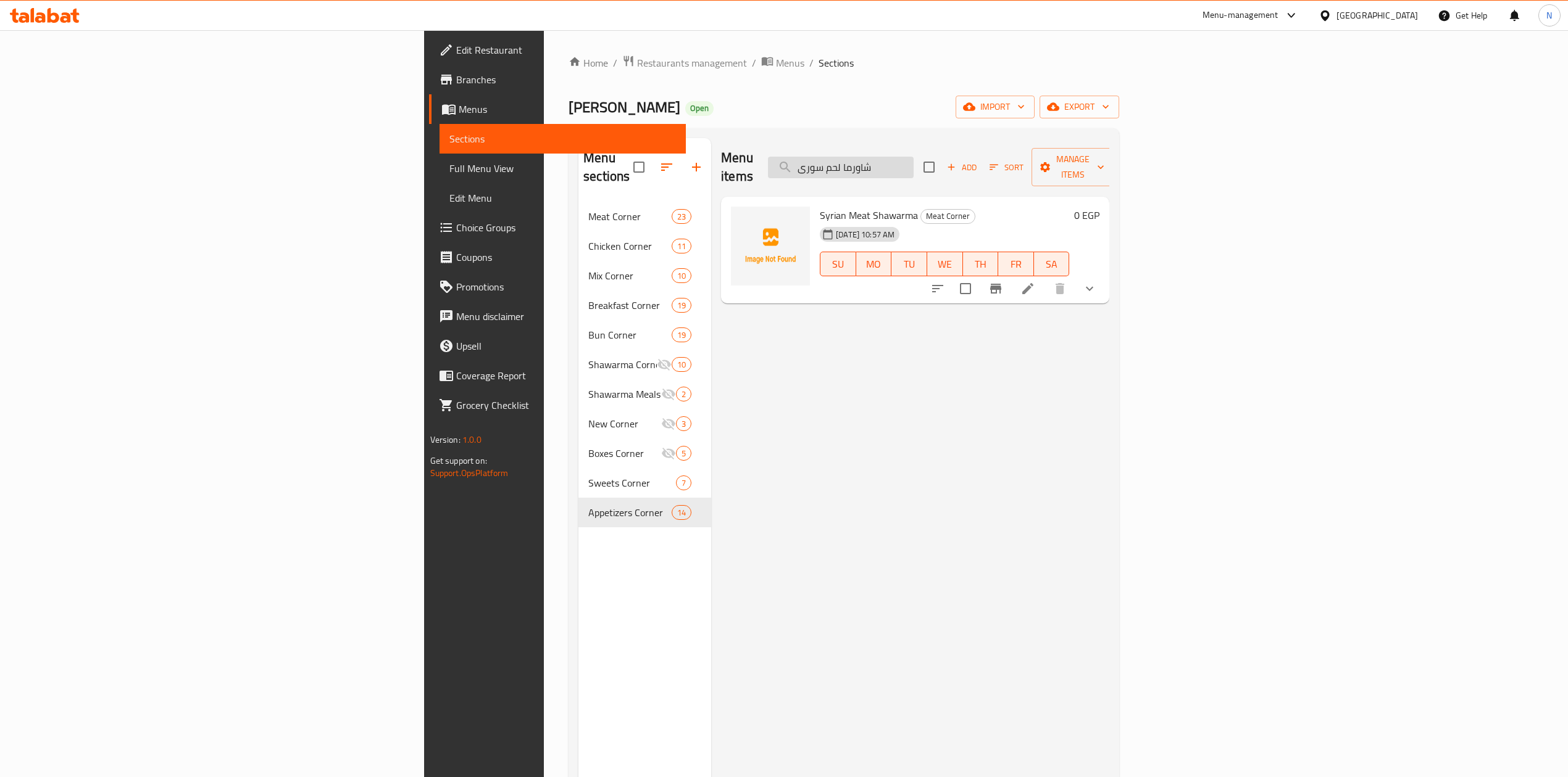
click at [913, 156] on input "شاورما لحم سورى" at bounding box center [841, 167] width 146 height 22
paste input "افى فينو"
click at [913, 156] on input "شاورما لحم صافى فينو" at bounding box center [841, 167] width 146 height 22
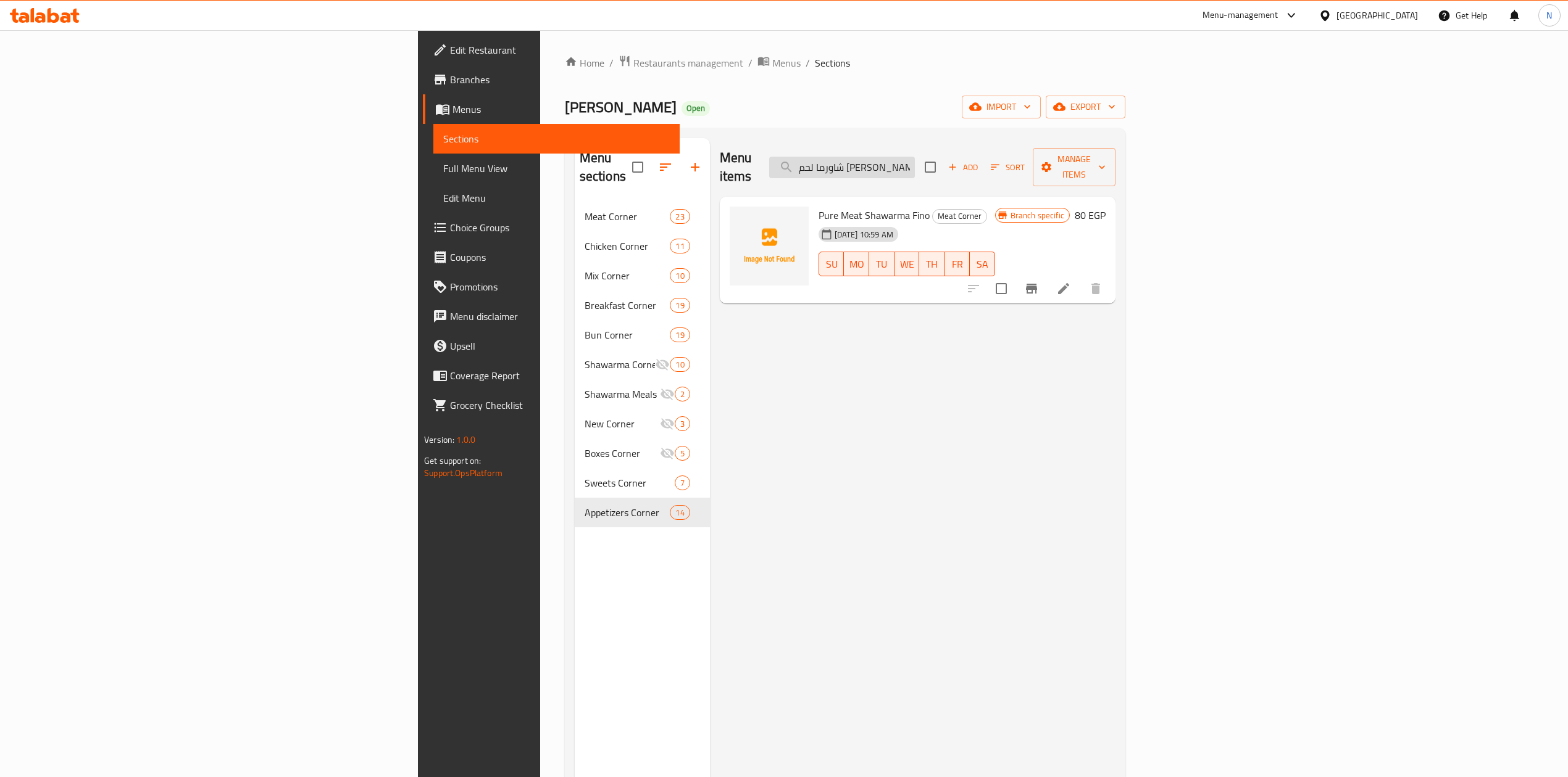
click at [915, 159] on input "شاورما لحم صافى فينو" at bounding box center [842, 167] width 146 height 22
paste input "سورى"
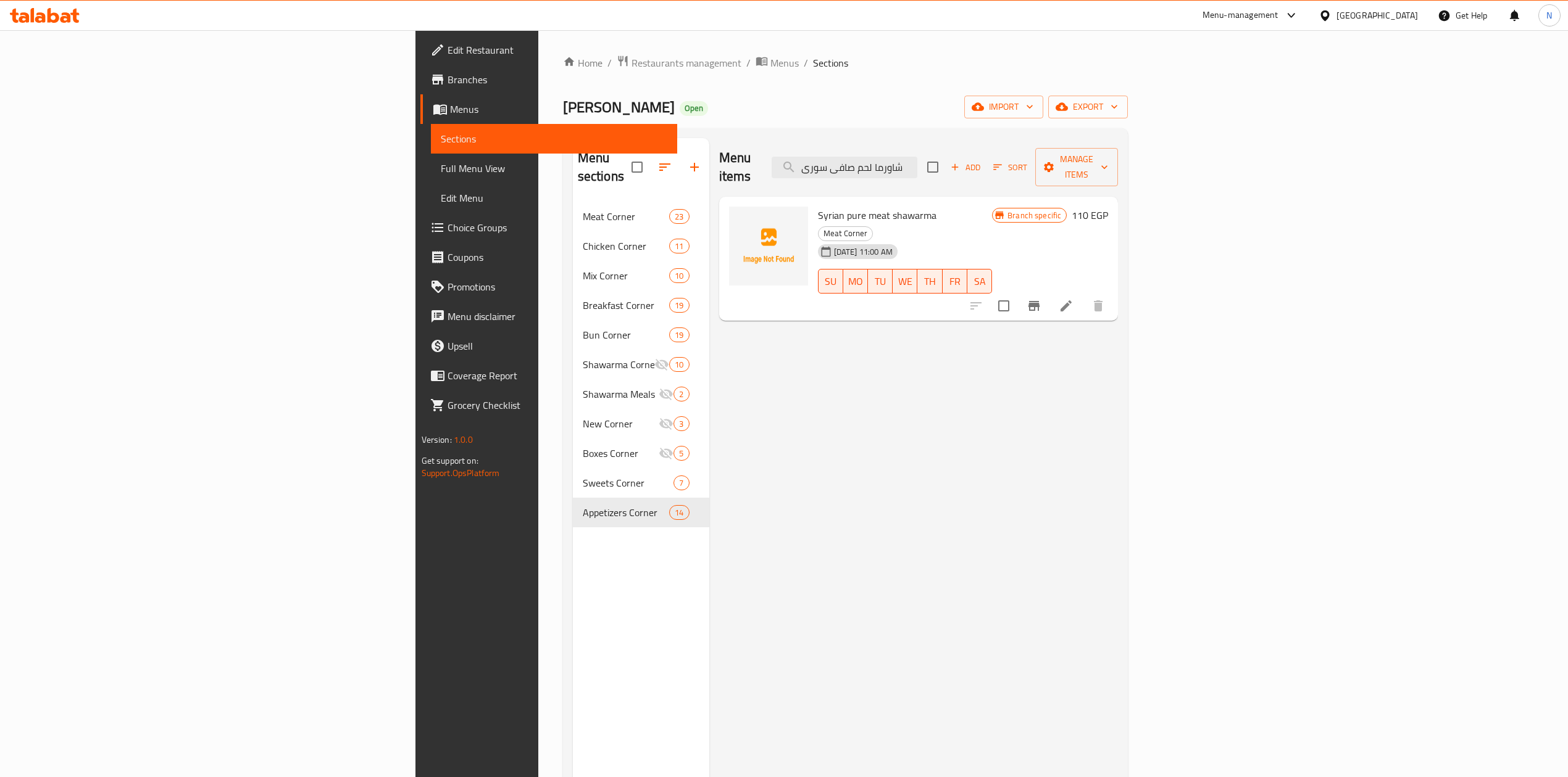
type input "شاورما لحم صافى سورى"
click at [746, 197] on div "Syrian pure meat shawarma Meat Corner 28-09-2025 11:00 AM SU MO TU WE TH FR SA …" at bounding box center [918, 259] width 400 height 125
click at [747, 197] on div "Syrian pure meat shawarma Meat Corner 28-09-2025 11:00 AM SU MO TU WE TH FR SA …" at bounding box center [918, 259] width 400 height 125
drag, startPoint x: 747, startPoint y: 181, endPoint x: 766, endPoint y: 213, distance: 37.2
click at [766, 213] on div "Syrian pure meat shawarma Meat Corner 28-09-2025 11:00 AM SU MO TU WE TH FR SA …" at bounding box center [918, 259] width 400 height 125
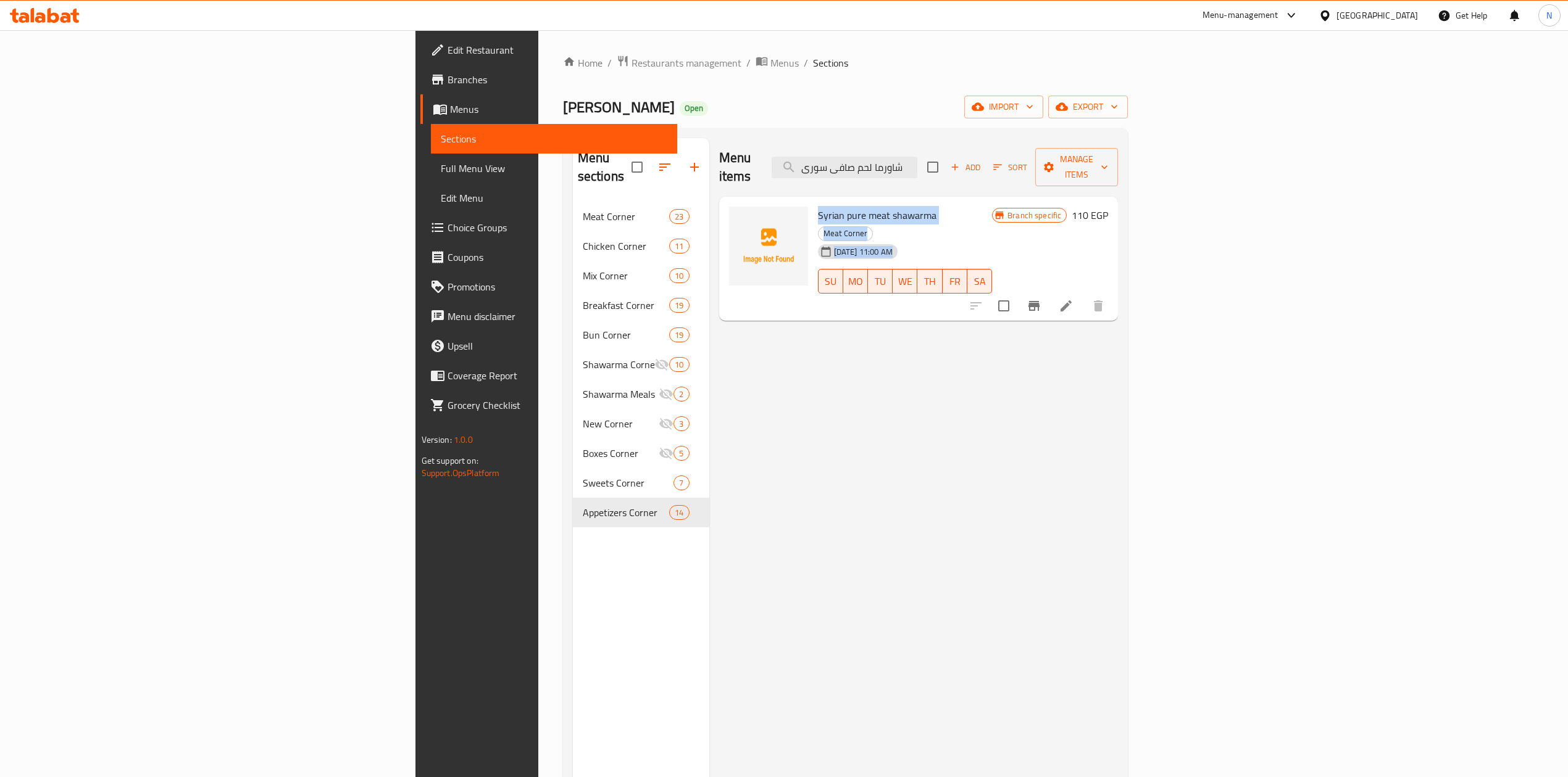
click at [829, 246] on span "28-09-2025 11:00 AM" at bounding box center [863, 252] width 69 height 12
click at [1074, 298] on icon at bounding box center [1066, 306] width 15 height 15
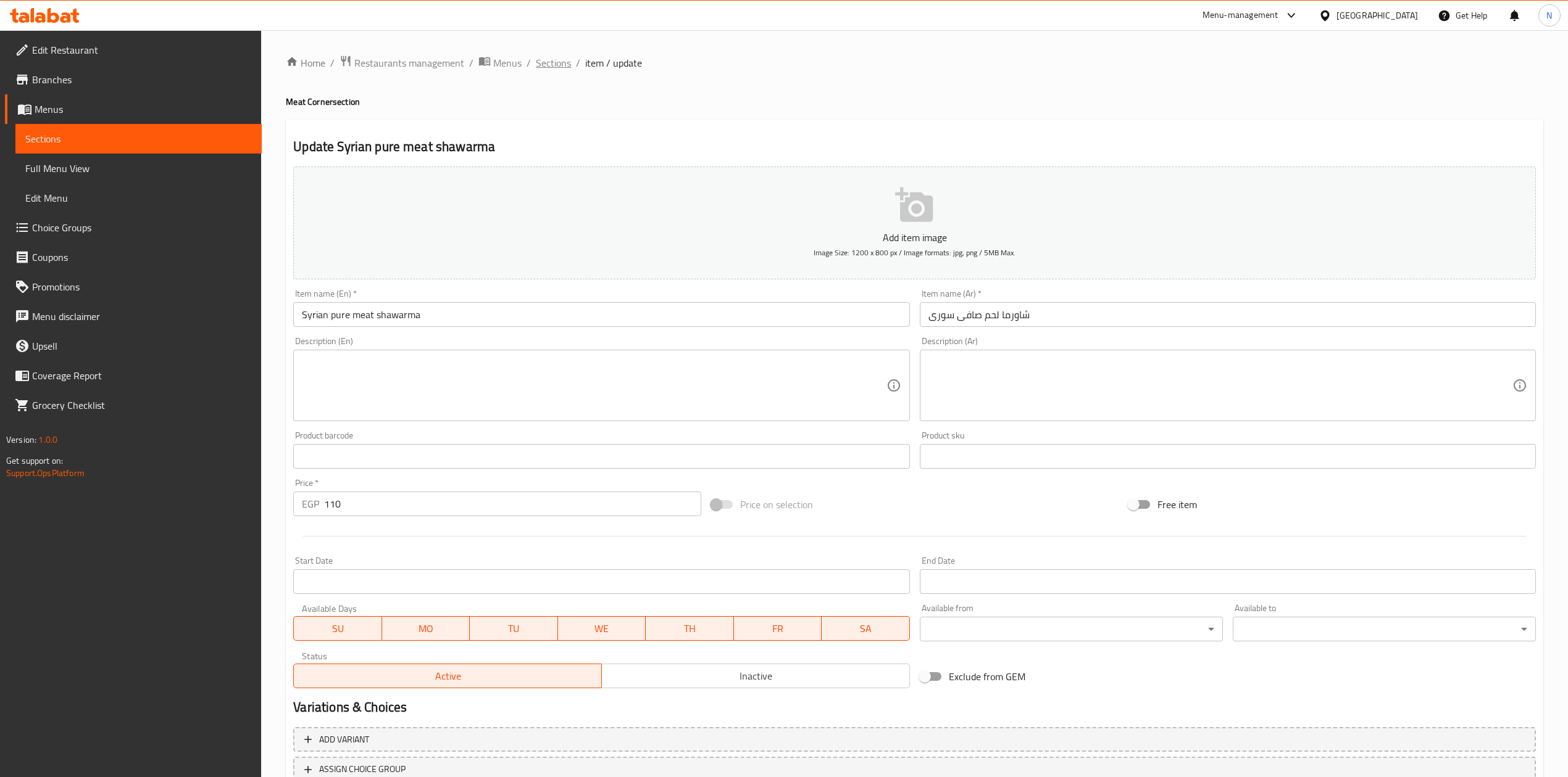
click at [566, 62] on span "Sections" at bounding box center [553, 63] width 35 height 15
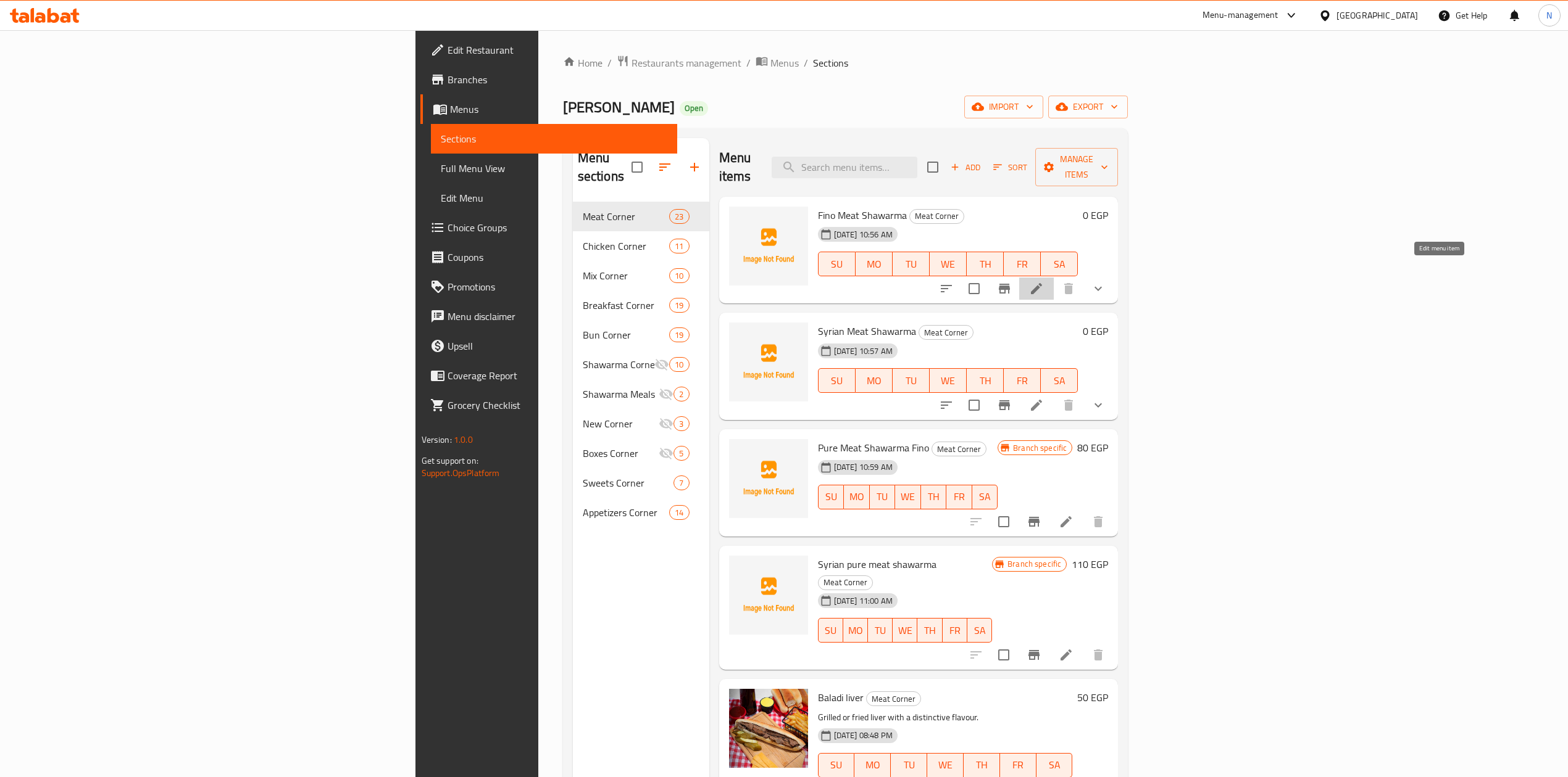
click at [1044, 281] on icon at bounding box center [1036, 288] width 15 height 15
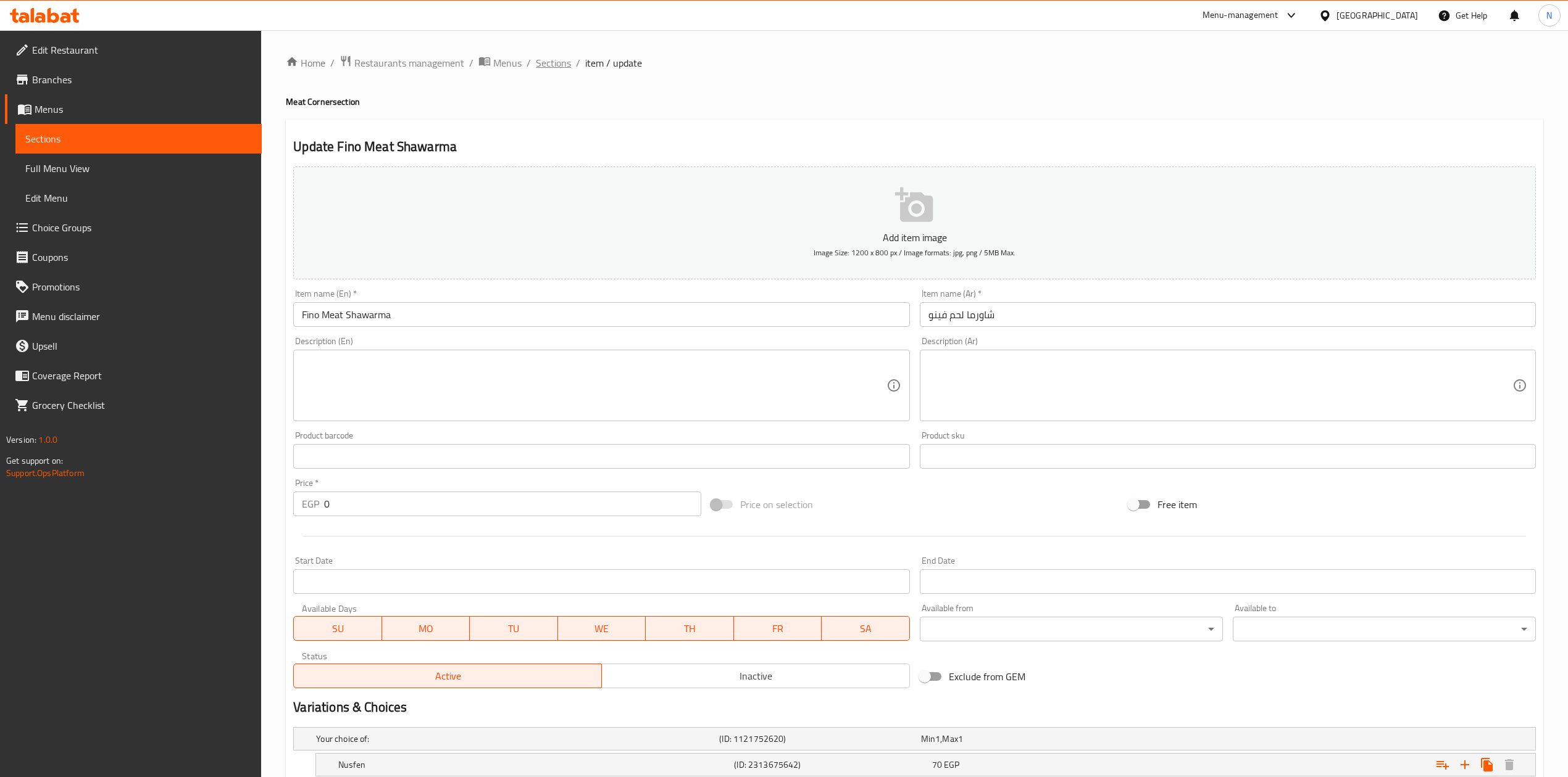
click at [551, 67] on span "Sections" at bounding box center [553, 63] width 35 height 15
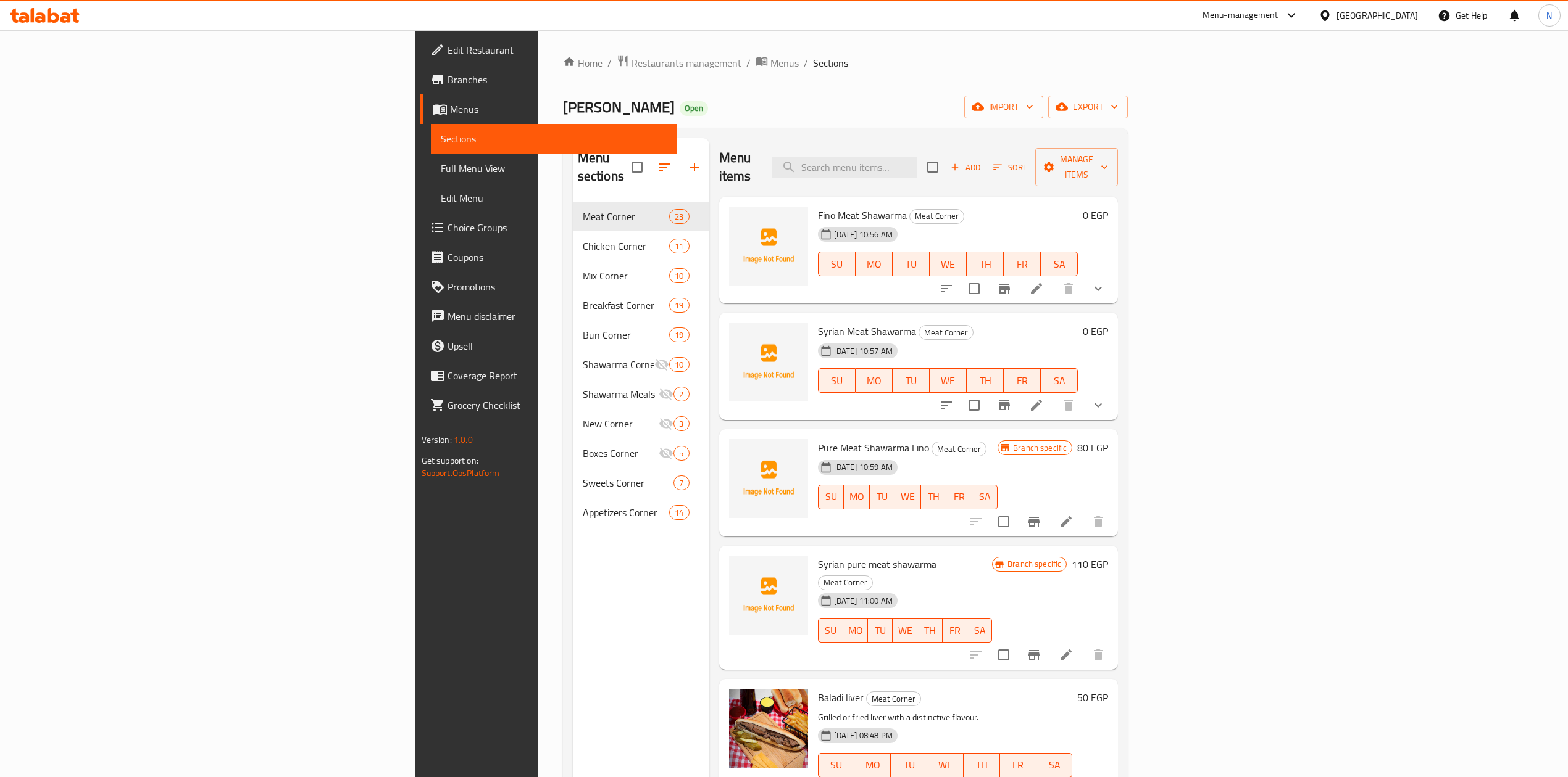
click at [954, 147] on div "Menu items Add Sort Manage items" at bounding box center [918, 168] width 400 height 59
click at [917, 156] on input "search" at bounding box center [844, 167] width 146 height 22
paste input "شاورما فراخ سورى"
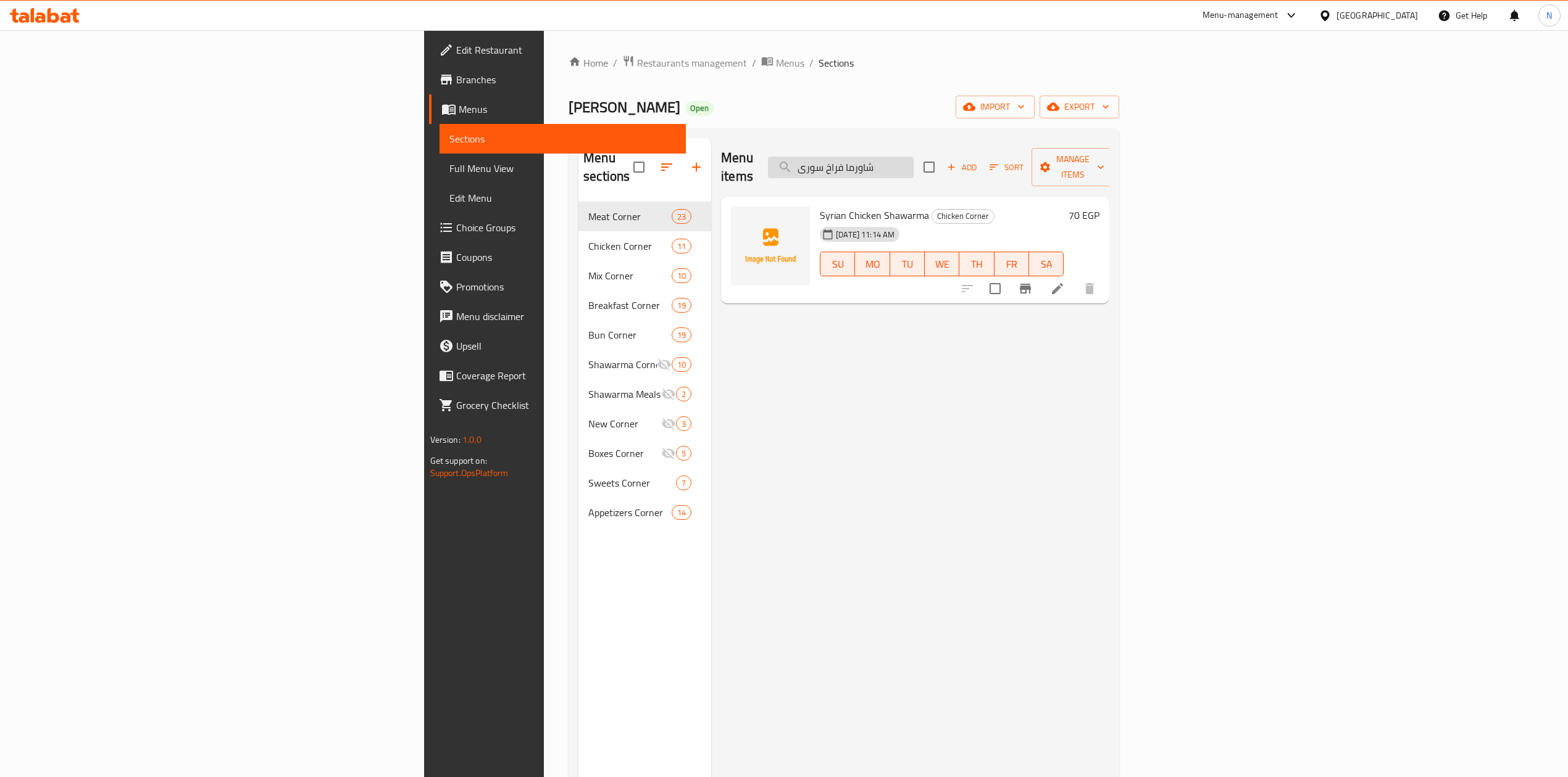
click at [913, 161] on input "شاورما فراخ سورى" at bounding box center [841, 167] width 146 height 22
paste input "فينو"
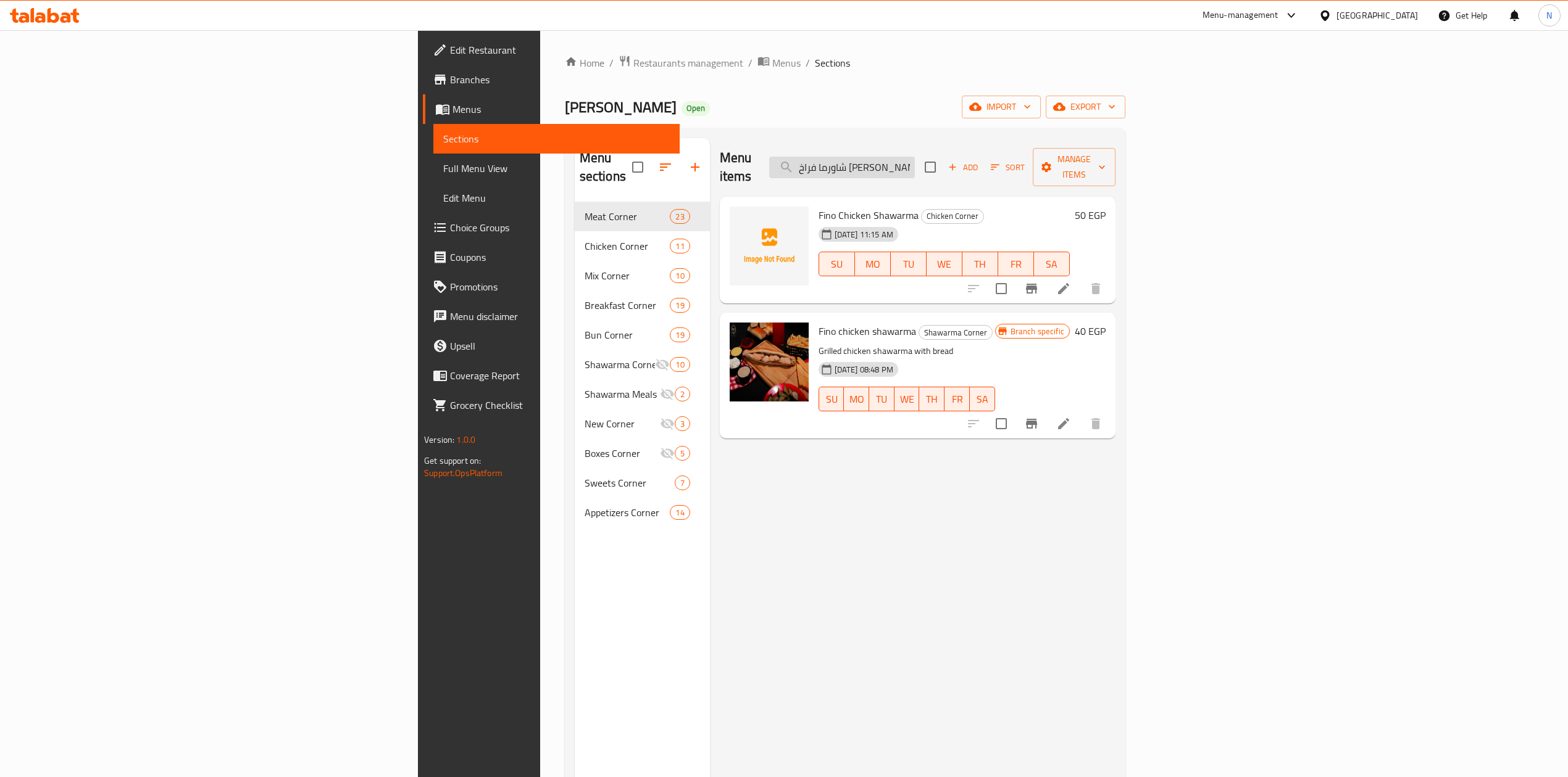
click at [915, 156] on input "شاورما فراخ فينو" at bounding box center [842, 167] width 146 height 22
paste input "يش طاووق"
click at [915, 156] on input "شيش طاووق" at bounding box center [842, 167] width 146 height 22
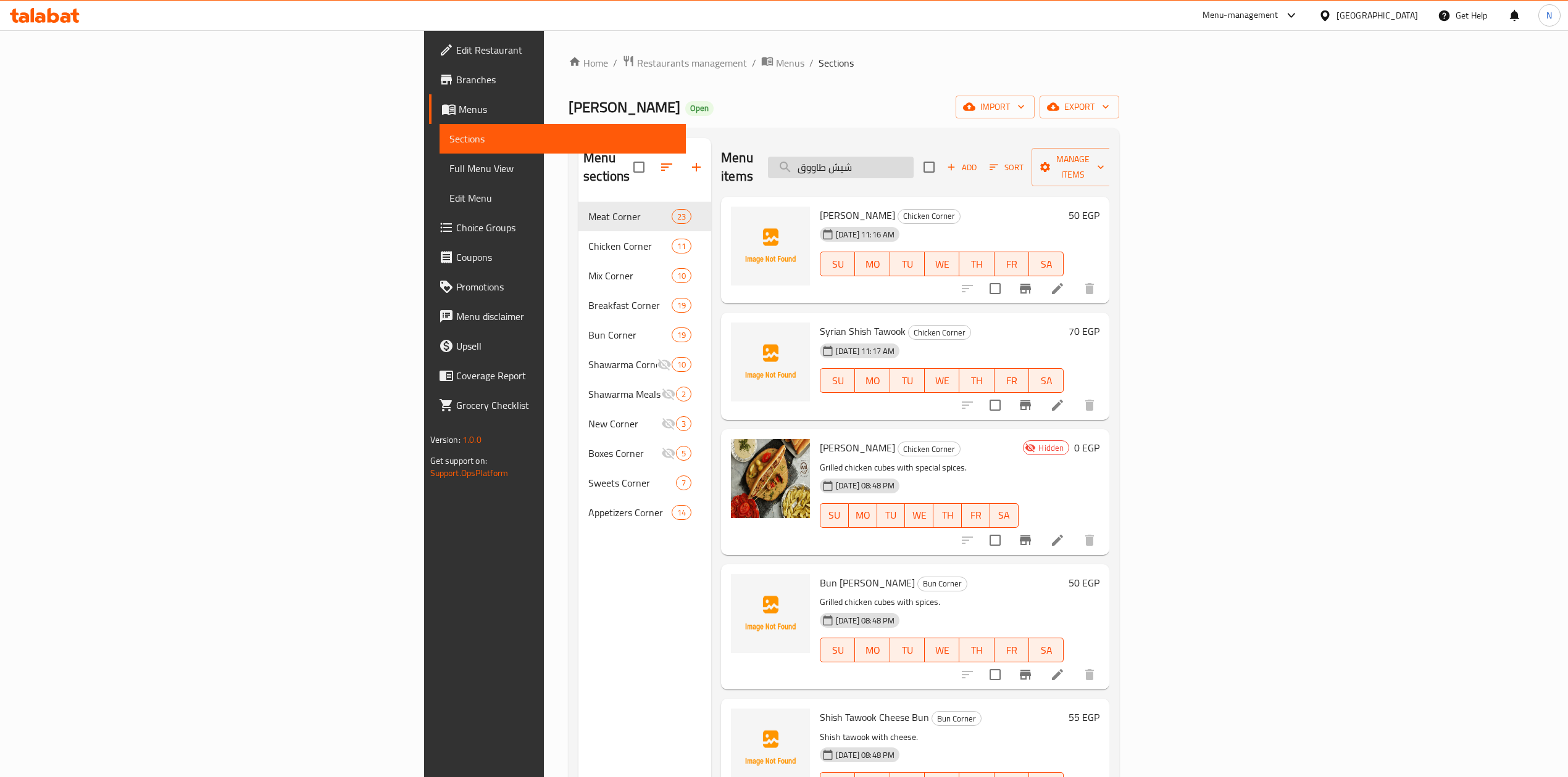
click at [913, 156] on input "شيش طاووق" at bounding box center [841, 167] width 146 height 22
paste input "سورى"
click at [913, 156] on input "شيش طاووق سورى" at bounding box center [841, 167] width 146 height 22
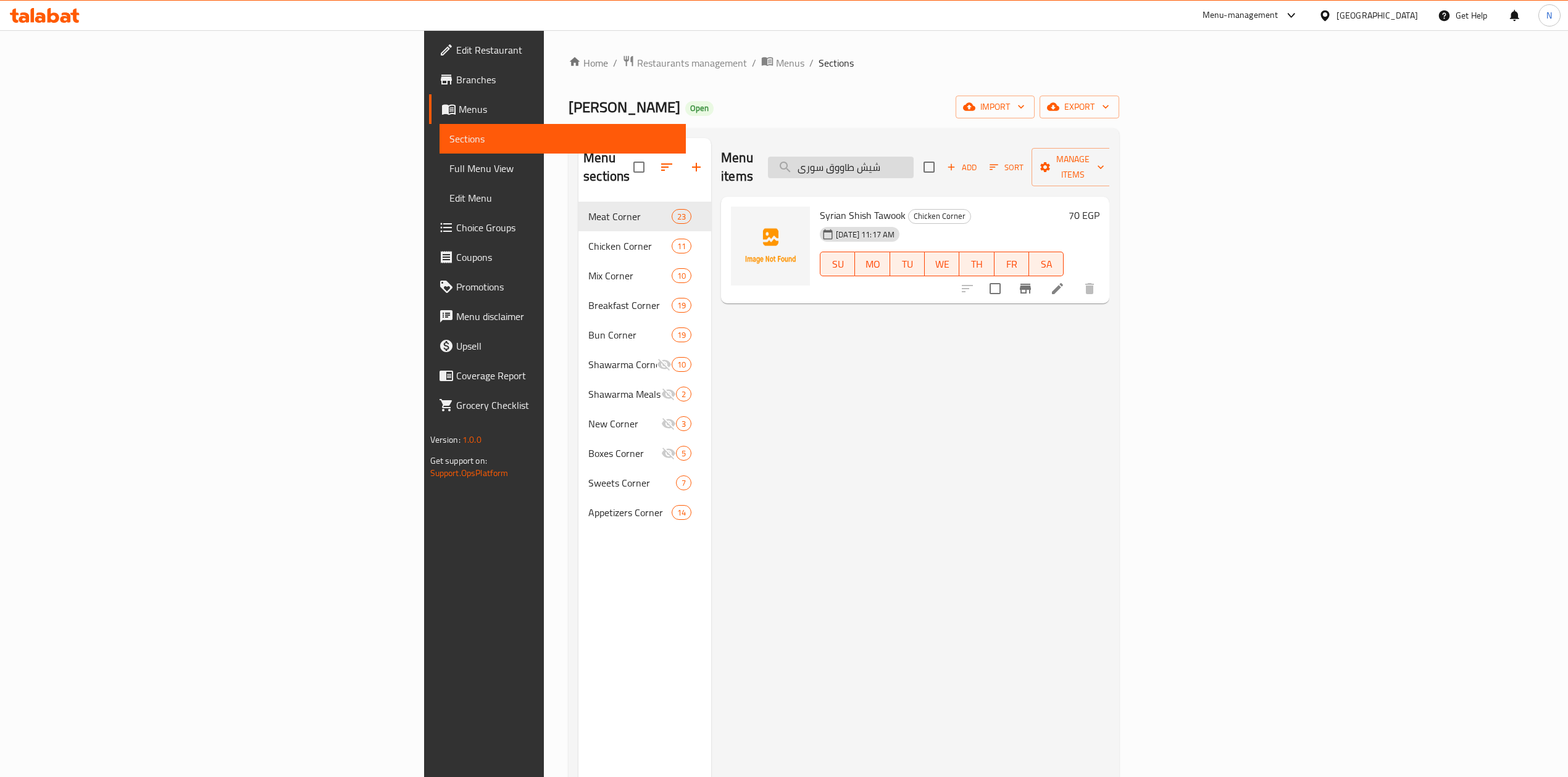
click at [913, 156] on input "شيش طاووق سورى" at bounding box center [841, 167] width 146 height 22
paste input "انيه فينو"
click at [913, 156] on input "شيش طاووق سورى" at bounding box center [841, 167] width 146 height 22
click at [952, 176] on div "Menu items بانيه فينو Add Sort Manage items" at bounding box center [915, 168] width 388 height 59
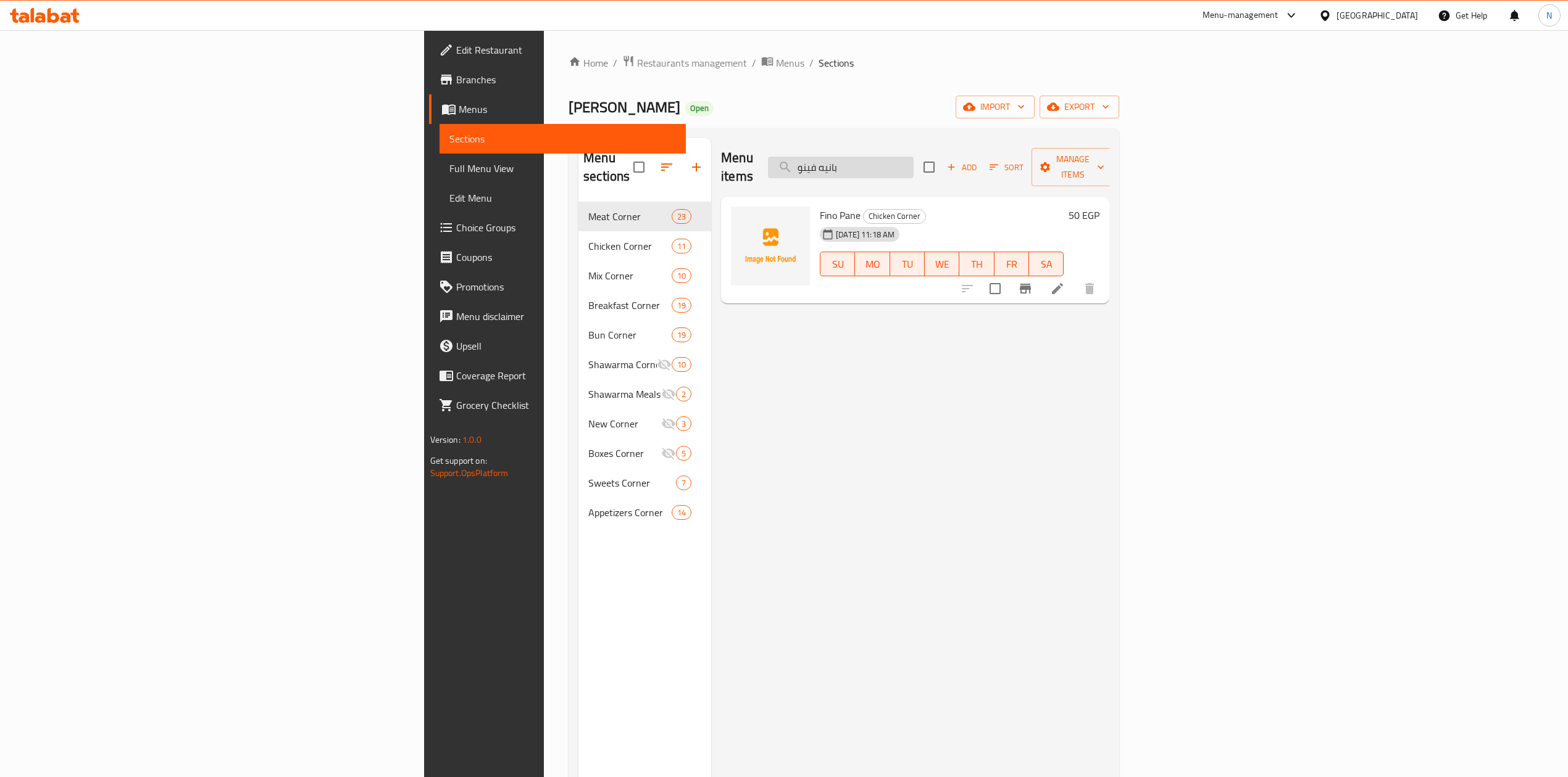
click at [913, 169] on input "بانيه فينو" at bounding box center [841, 167] width 146 height 22
paste input "سورى"
click at [913, 169] on input "بانيه سورى" at bounding box center [841, 167] width 146 height 22
click at [978, 146] on div "Menu items بانيه سورى Add Sort Manage items" at bounding box center [915, 168] width 388 height 59
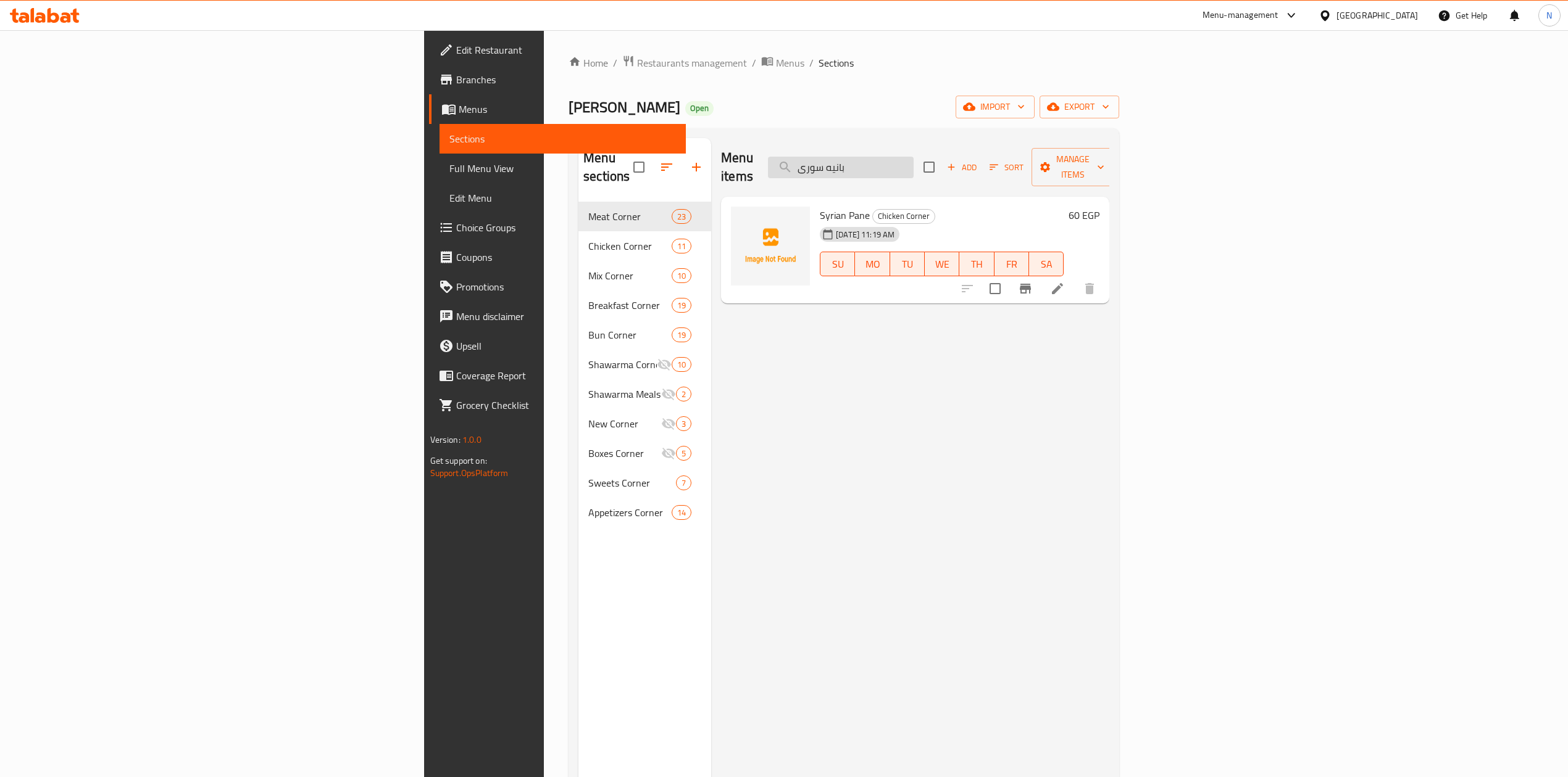
click at [913, 163] on input "بانيه سورى" at bounding box center [841, 167] width 146 height 22
paste input "جر تشيكن جبن ستيك كايزر"
click at [978, 173] on div "Menu items برجر تشيكن جبن ستيك كايزر Add Sort Manage items" at bounding box center [915, 168] width 388 height 59
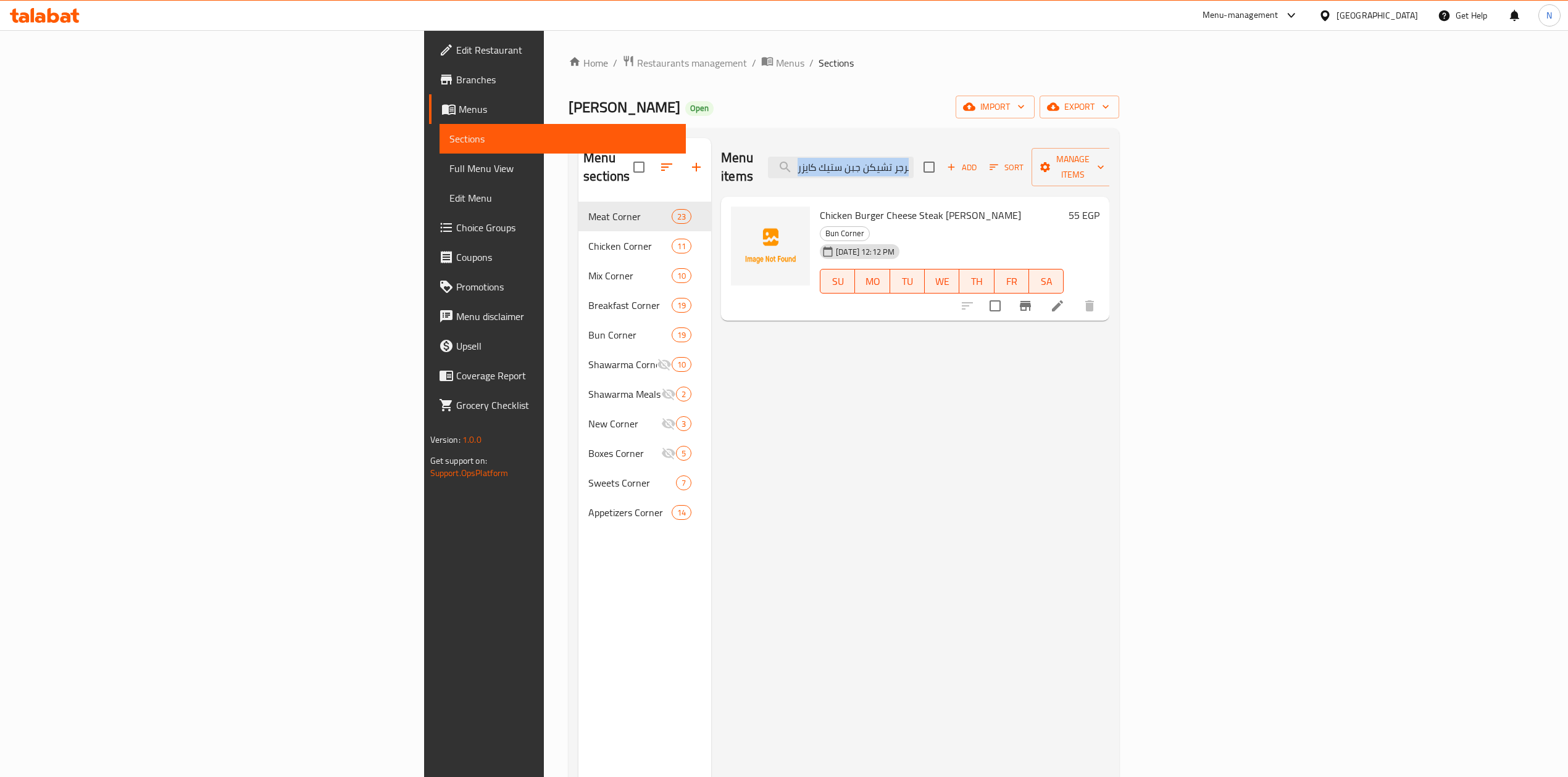
click at [978, 173] on div "Menu items برجر تشيكن جبن ستيك كايزر Add Sort Manage items" at bounding box center [915, 168] width 388 height 59
click at [913, 168] on input "برجر تشيكن جبن ستيك كايزر" at bounding box center [841, 167] width 146 height 22
paste input "تيك جبن دبل"
click at [913, 168] on input "برجر تشيكن ستيك جبن دبل كايزر" at bounding box center [841, 167] width 146 height 22
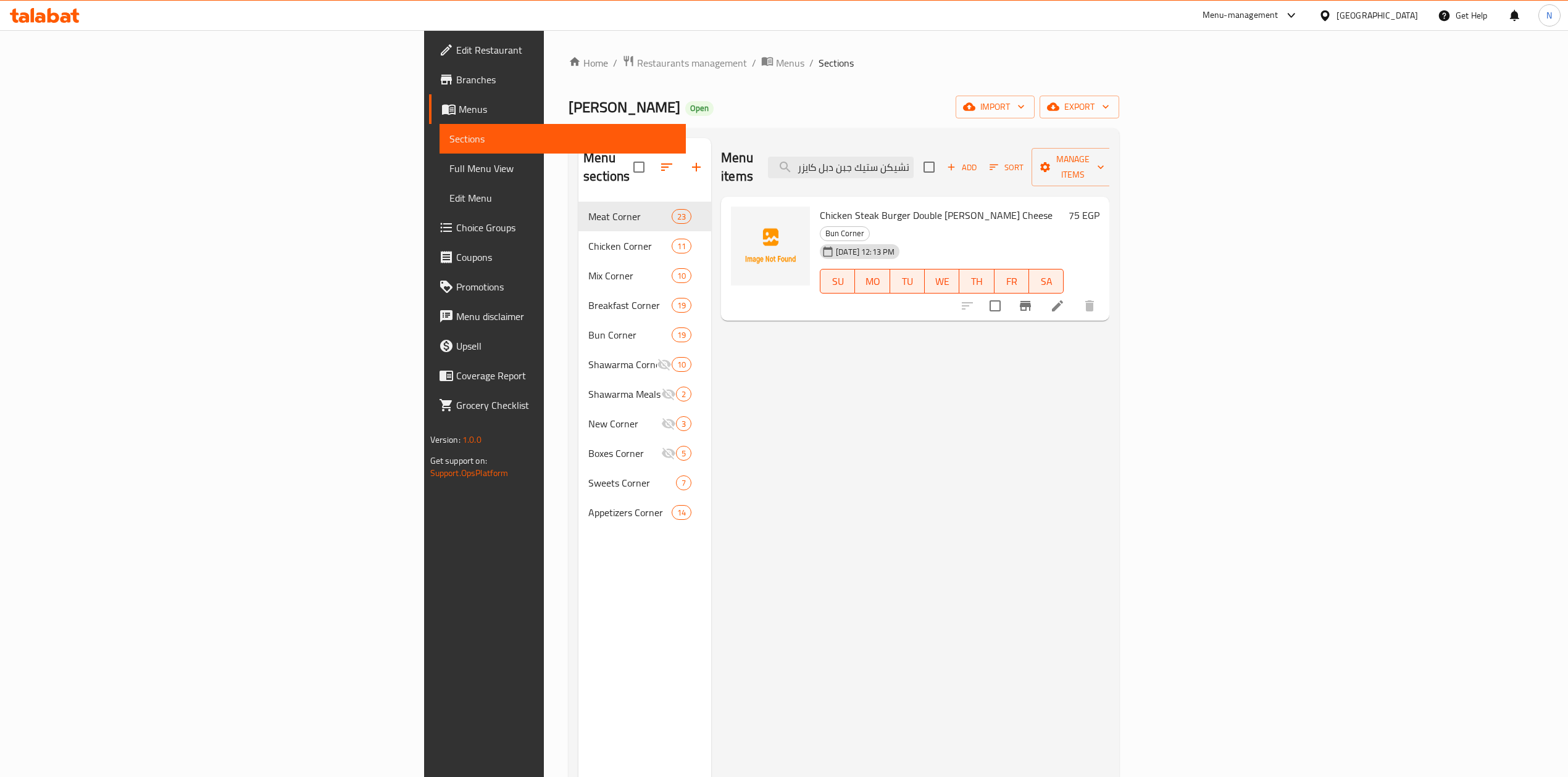
click at [988, 142] on div "Menu items برجر تشيكن ستيك جبن دبل كايزر Add Sort Manage items" at bounding box center [915, 168] width 388 height 59
click at [913, 156] on input "برجر تشيكن ستيك جبن دبل كايزر" at bounding box center [841, 167] width 146 height 22
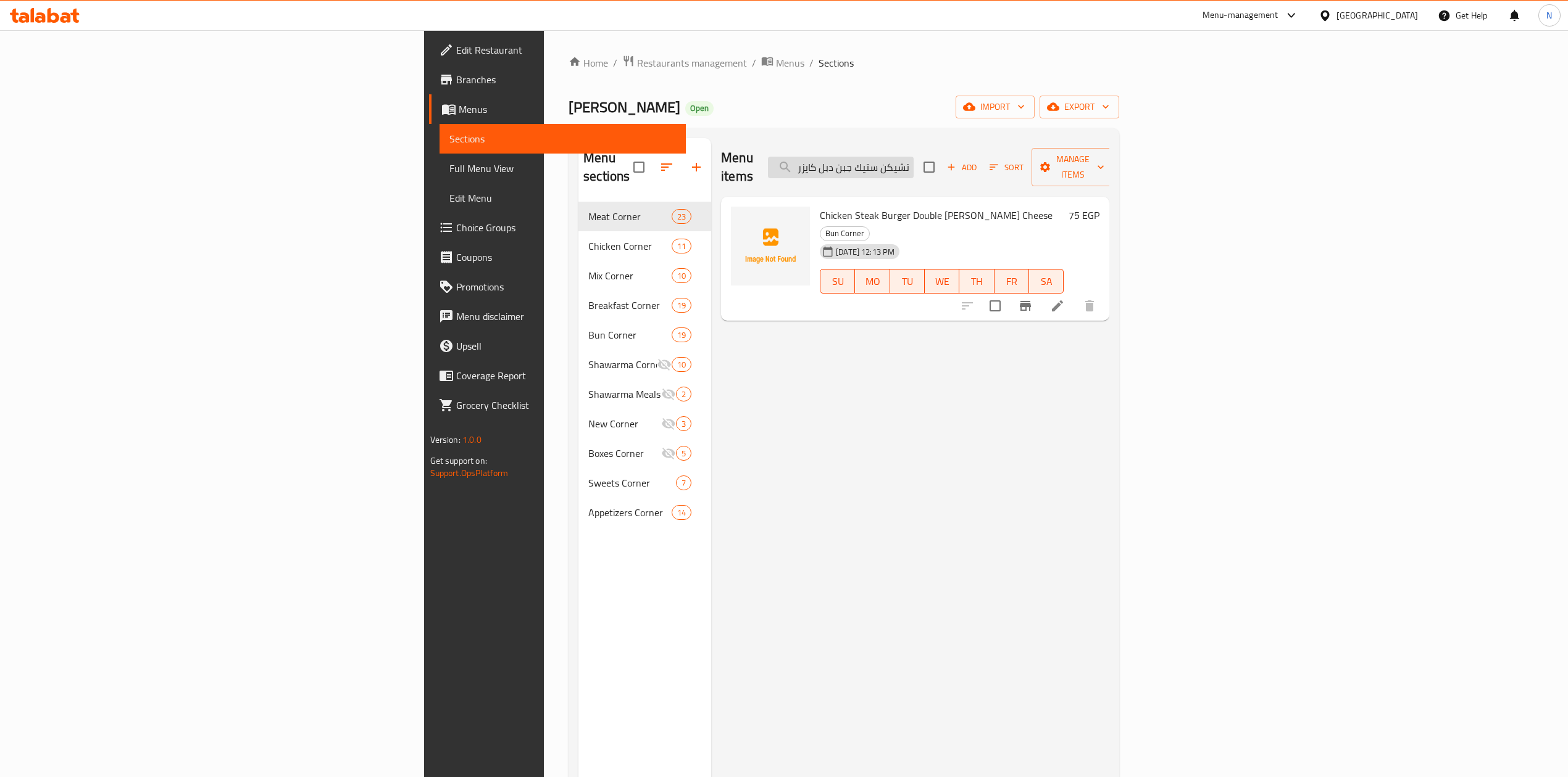
paste input "اورما فراخ"
click at [913, 158] on input "شاورما فراخ كايزر" at bounding box center [841, 167] width 146 height 22
paste input "وبر كرسبي استيريبس جبن"
click at [913, 158] on input "شاورما فراخ كايزر" at bounding box center [841, 167] width 146 height 22
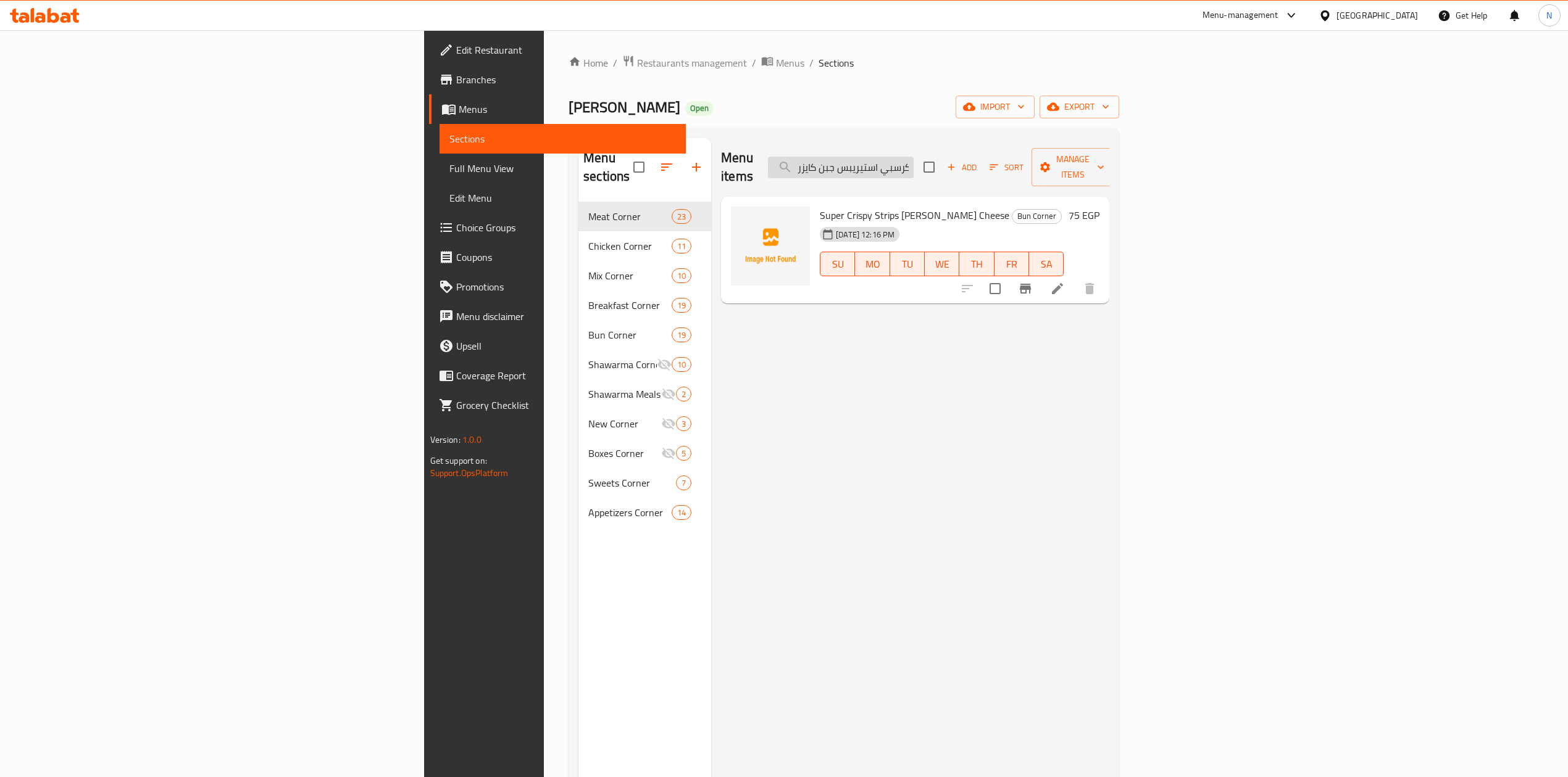
click at [913, 156] on input "سوبر كرسبي استيريبس جبن كايزر" at bounding box center [841, 167] width 146 height 22
paste input "يبسى"
click at [913, 156] on input "بيبسى" at bounding box center [841, 167] width 146 height 22
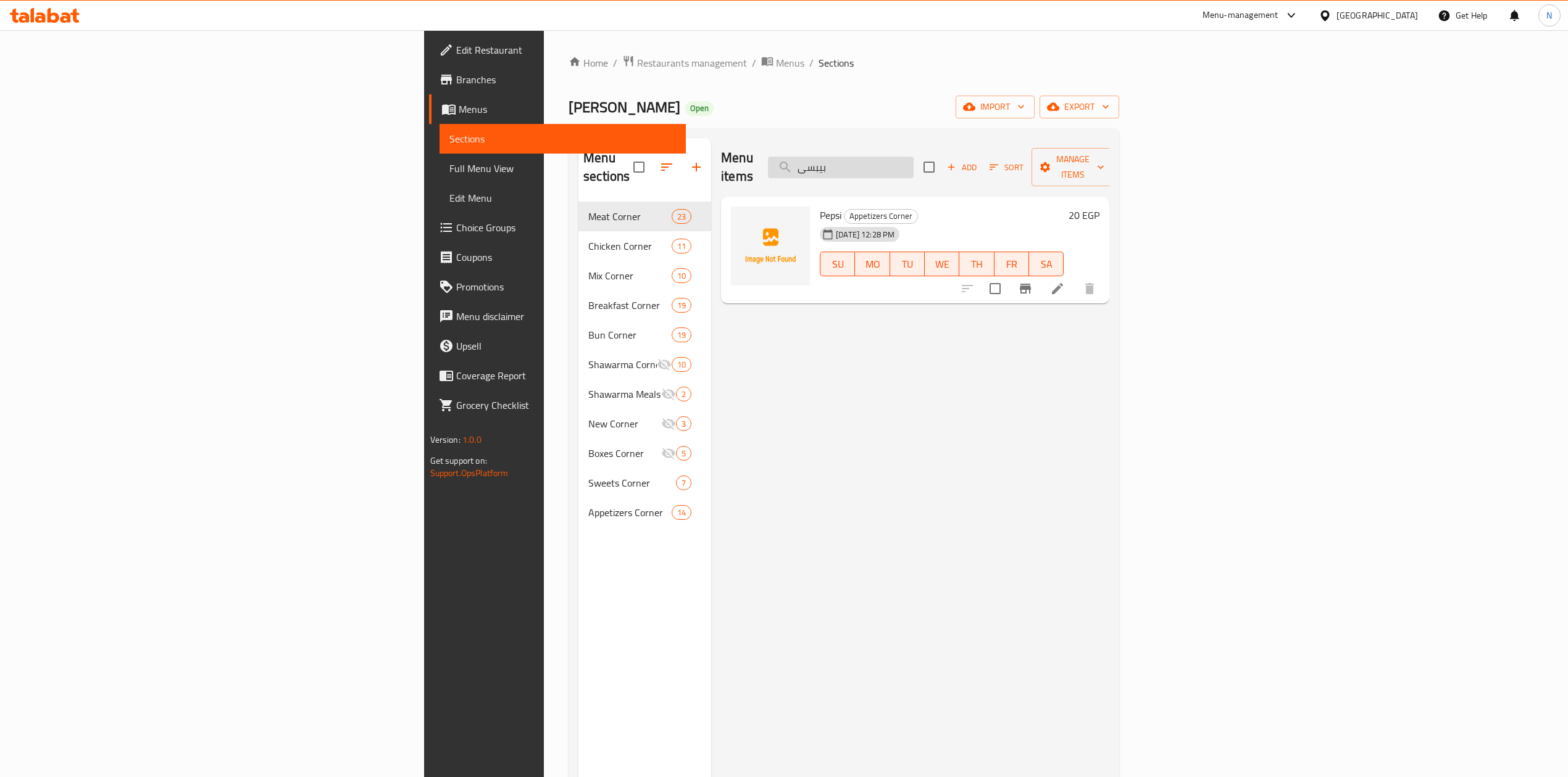
click at [913, 156] on input "بيبسى" at bounding box center [841, 167] width 146 height 22
paste input "مياه"
click at [913, 156] on input "مياه" at bounding box center [841, 167] width 146 height 22
click at [913, 168] on input "مياه" at bounding box center [841, 167] width 146 height 22
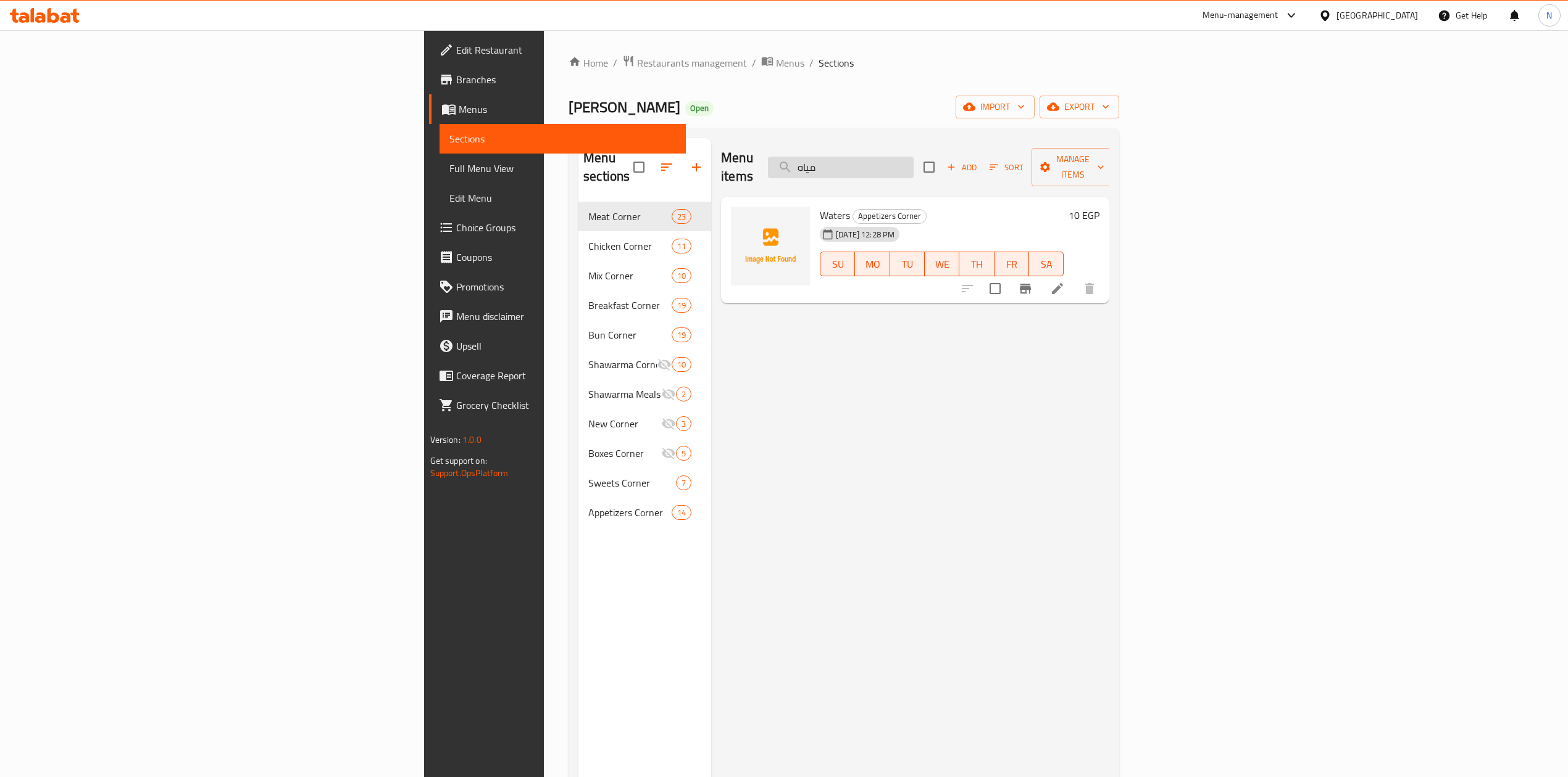
paste input "باكيت بطاطس تشيز"
click at [913, 156] on input "باكيت بطاطس تشيز" at bounding box center [841, 167] width 146 height 22
paste input "جق"
click at [913, 156] on input "باكيت بطاطس سجق" at bounding box center [841, 167] width 146 height 22
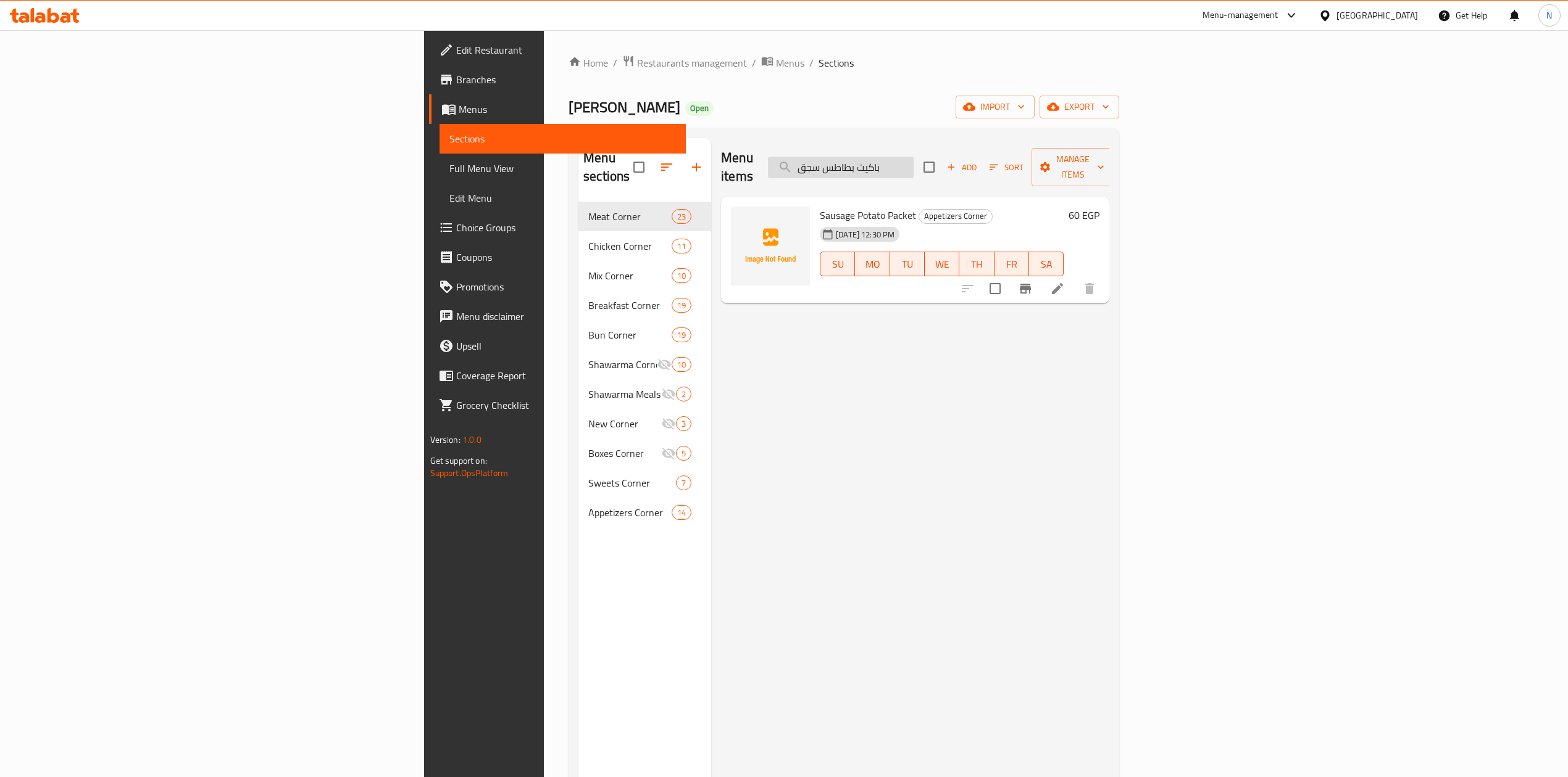
click at [913, 156] on input "باكيت بطاطس سجق" at bounding box center [841, 167] width 146 height 22
paste input "ستربس"
click at [913, 156] on input "باكيت بطاطس استربس" at bounding box center [841, 167] width 146 height 22
click at [913, 165] on input "باكيت بطاطس استربس" at bounding box center [841, 167] width 146 height 22
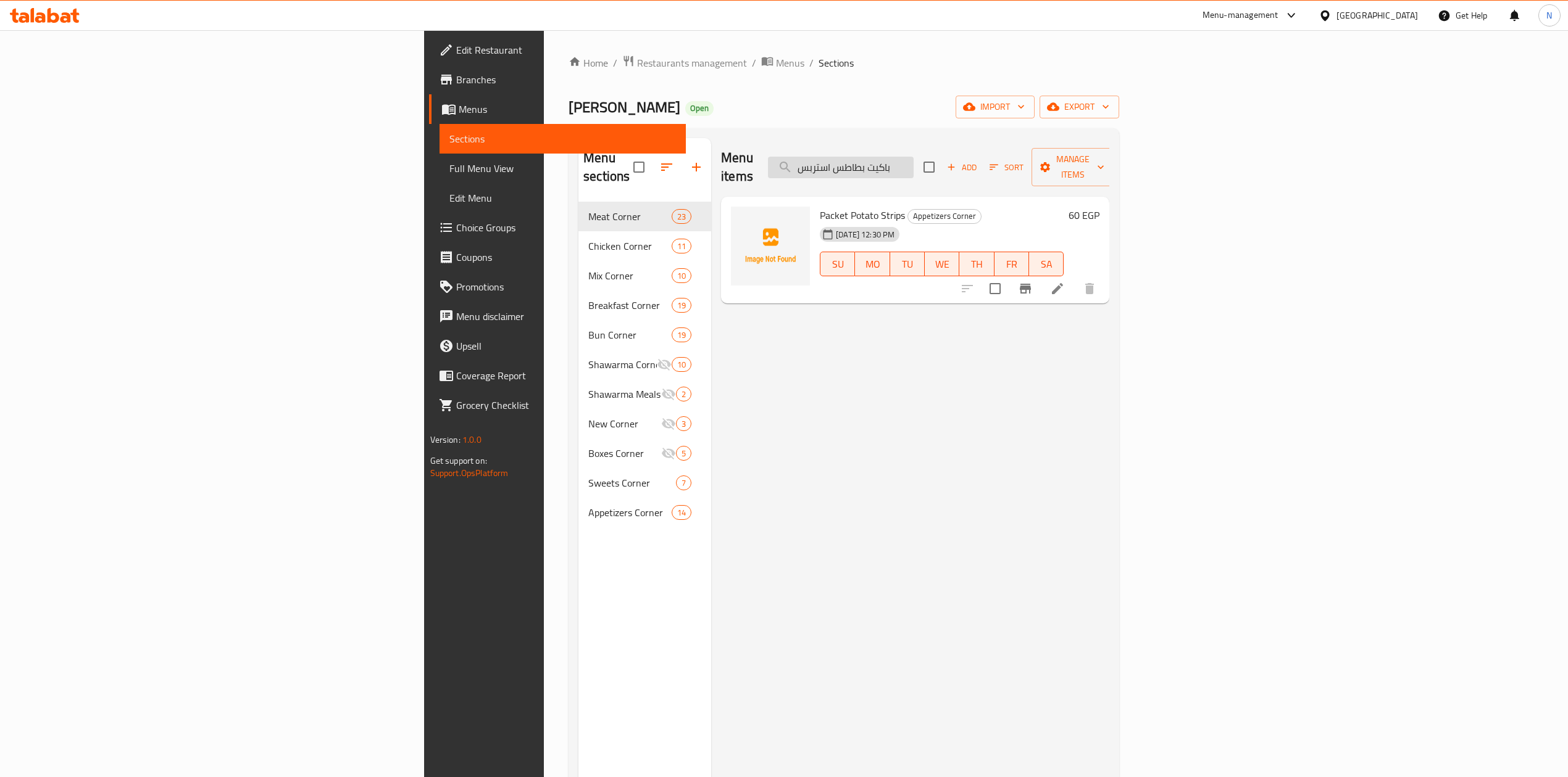
click at [913, 165] on input "باكيت بطاطس استربس" at bounding box center [841, 167] width 146 height 22
paste input "قشطه بالنوتيلا"
click at [913, 165] on input "قشطه بالنوتيلا" at bounding box center [841, 167] width 146 height 22
type input "قشطه بالنوتيلا"
click at [1109, 112] on span "export" at bounding box center [1079, 107] width 60 height 16
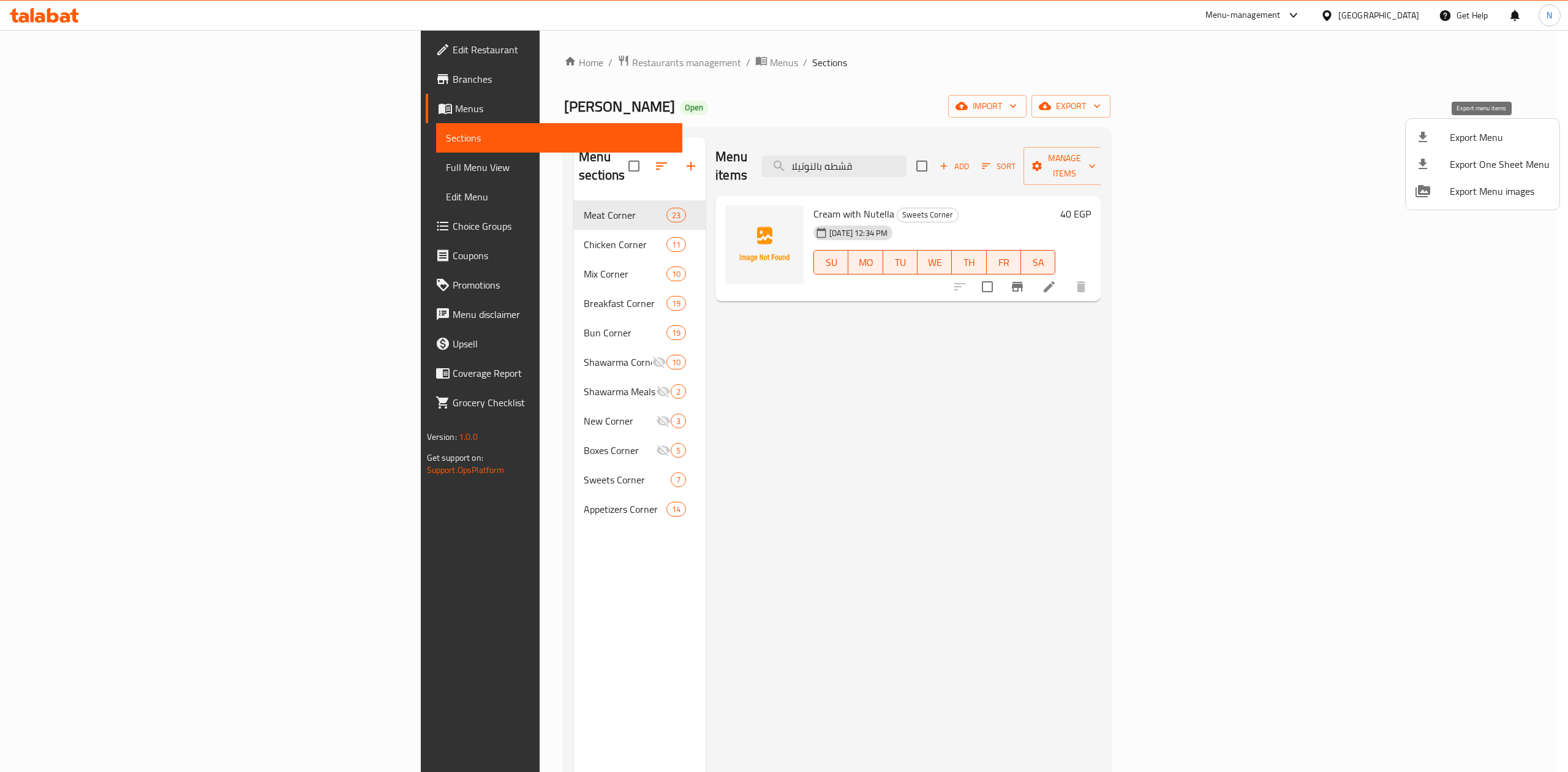
click at [1460, 130] on span "Export Menu" at bounding box center [1499, 137] width 100 height 15
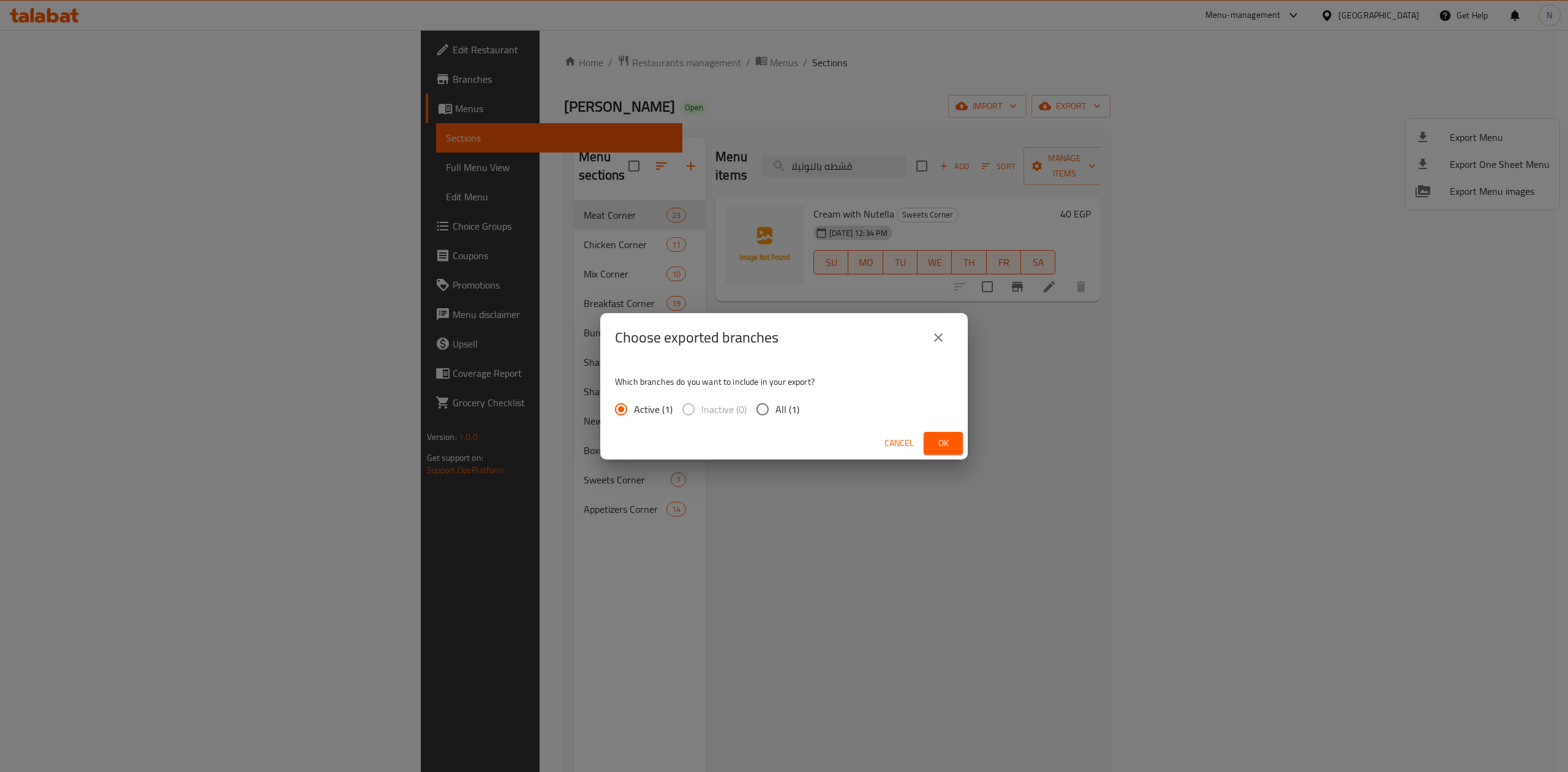
click at [761, 397] on input "All (1)" at bounding box center [763, 410] width 26 height 26
radio input "true"
click at [960, 443] on button "Ok" at bounding box center [943, 443] width 39 height 23
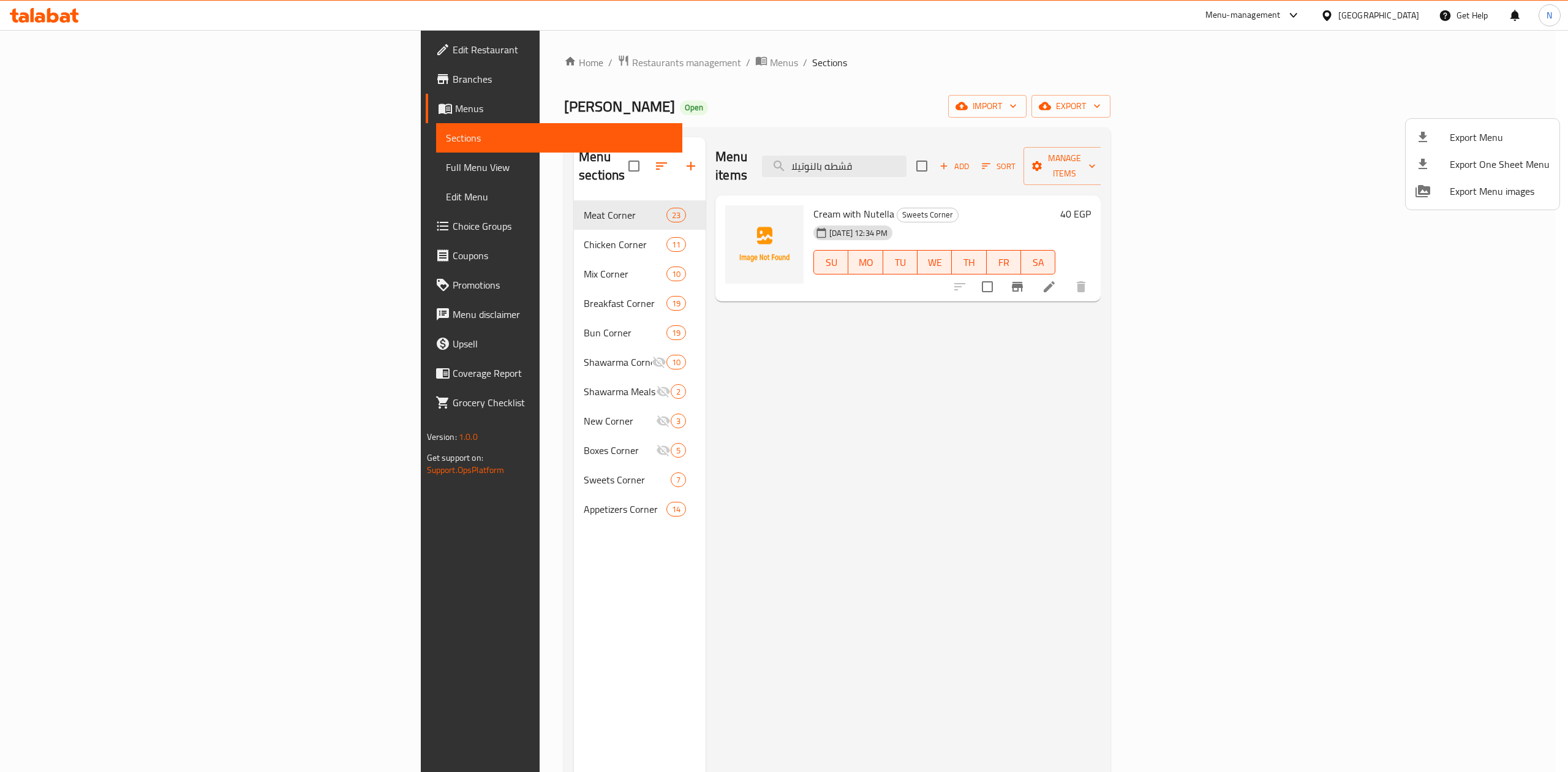
click at [1024, 162] on div at bounding box center [784, 386] width 1568 height 772
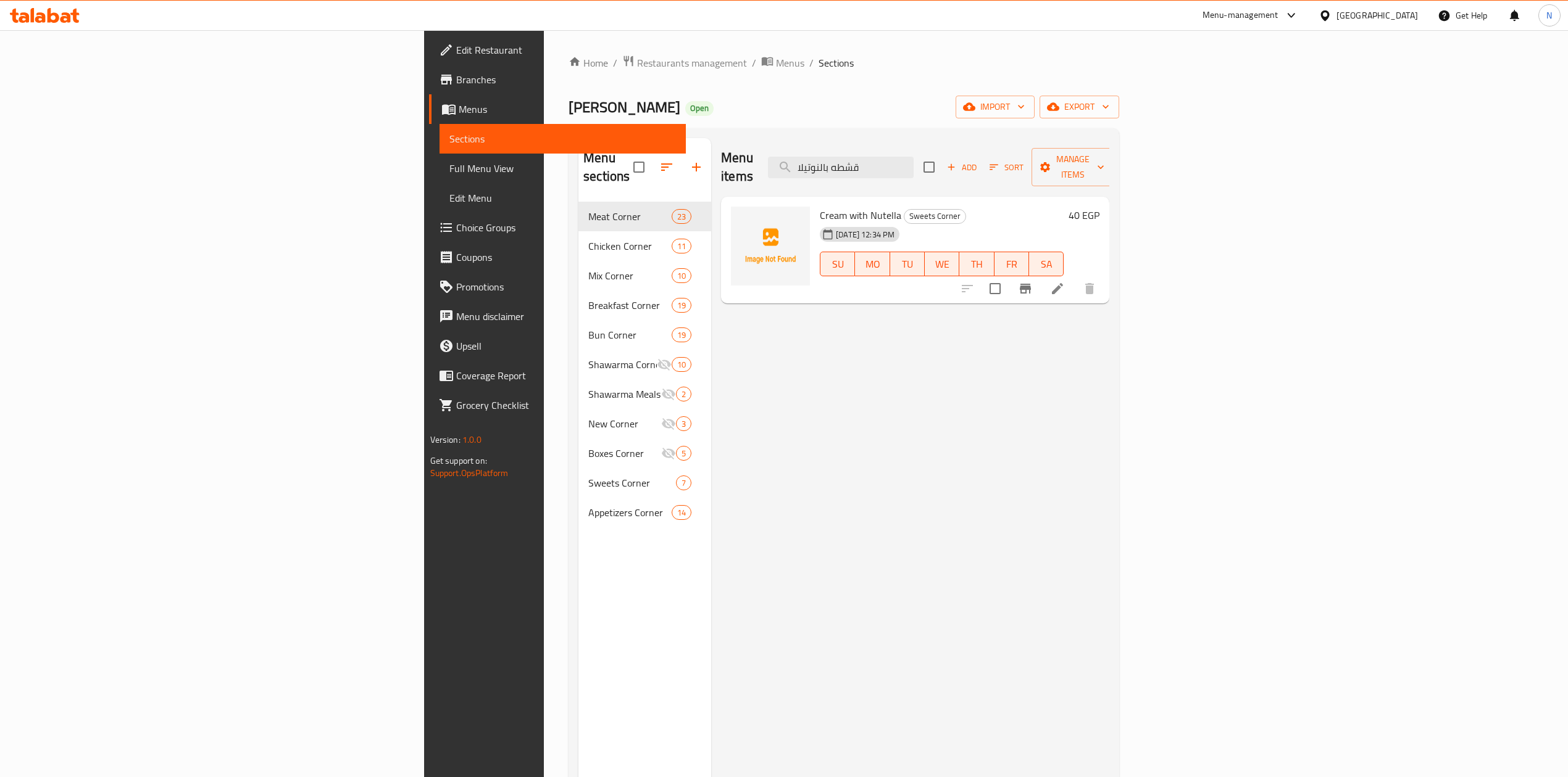
click at [913, 163] on input "قشطه بالنوتيلا" at bounding box center [841, 167] width 146 height 22
paste input "شاورما لحم فينو"
click at [913, 163] on input "قشطه بالنوتيلا" at bounding box center [841, 167] width 146 height 22
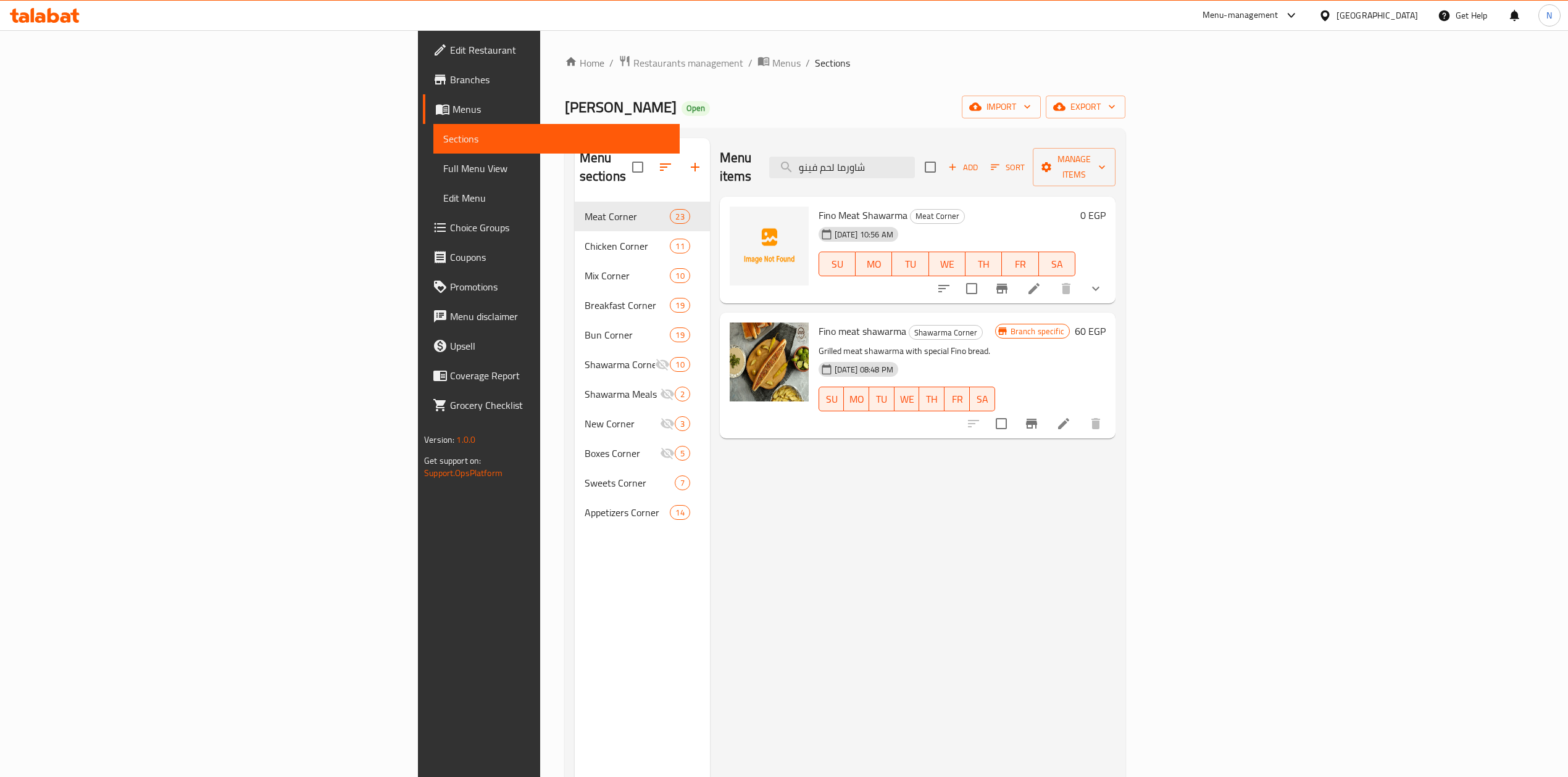
type input "شاورما لحم فينو"
click at [1051, 277] on li at bounding box center [1034, 288] width 34 height 22
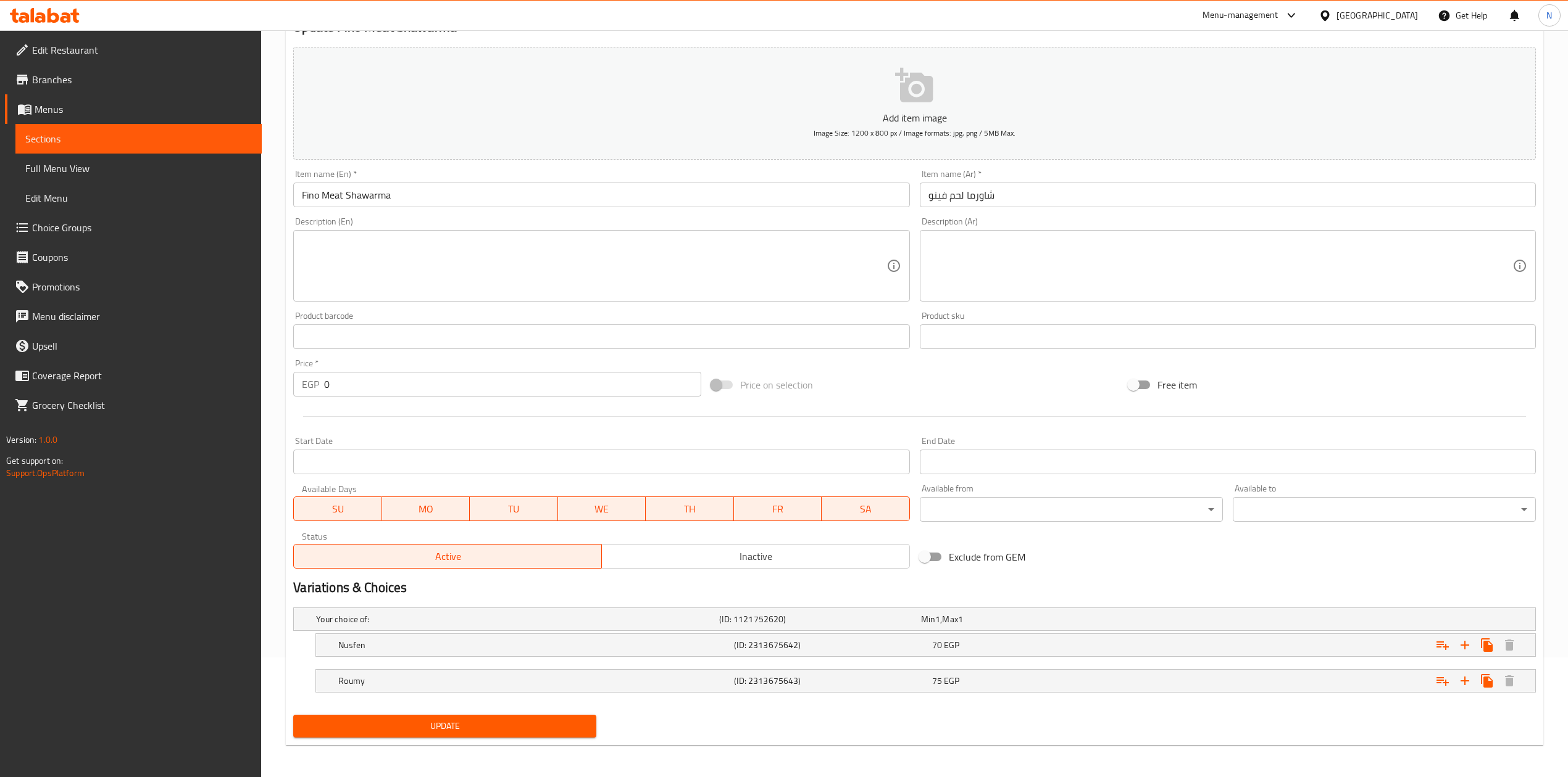
scroll to position [124, 0]
click at [865, 555] on span "Inactive" at bounding box center [756, 554] width 298 height 18
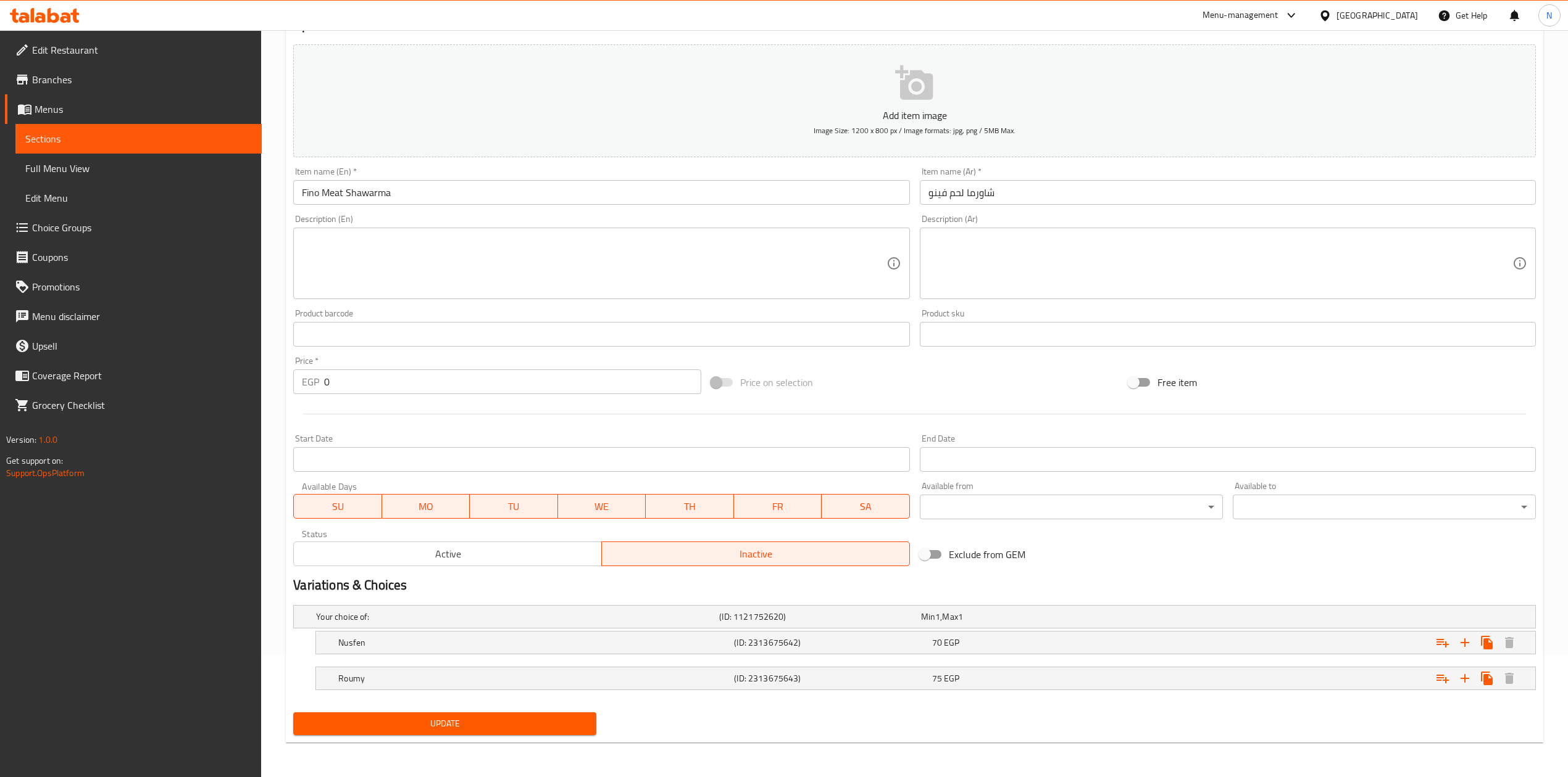
click at [495, 724] on span "Update" at bounding box center [445, 723] width 283 height 16
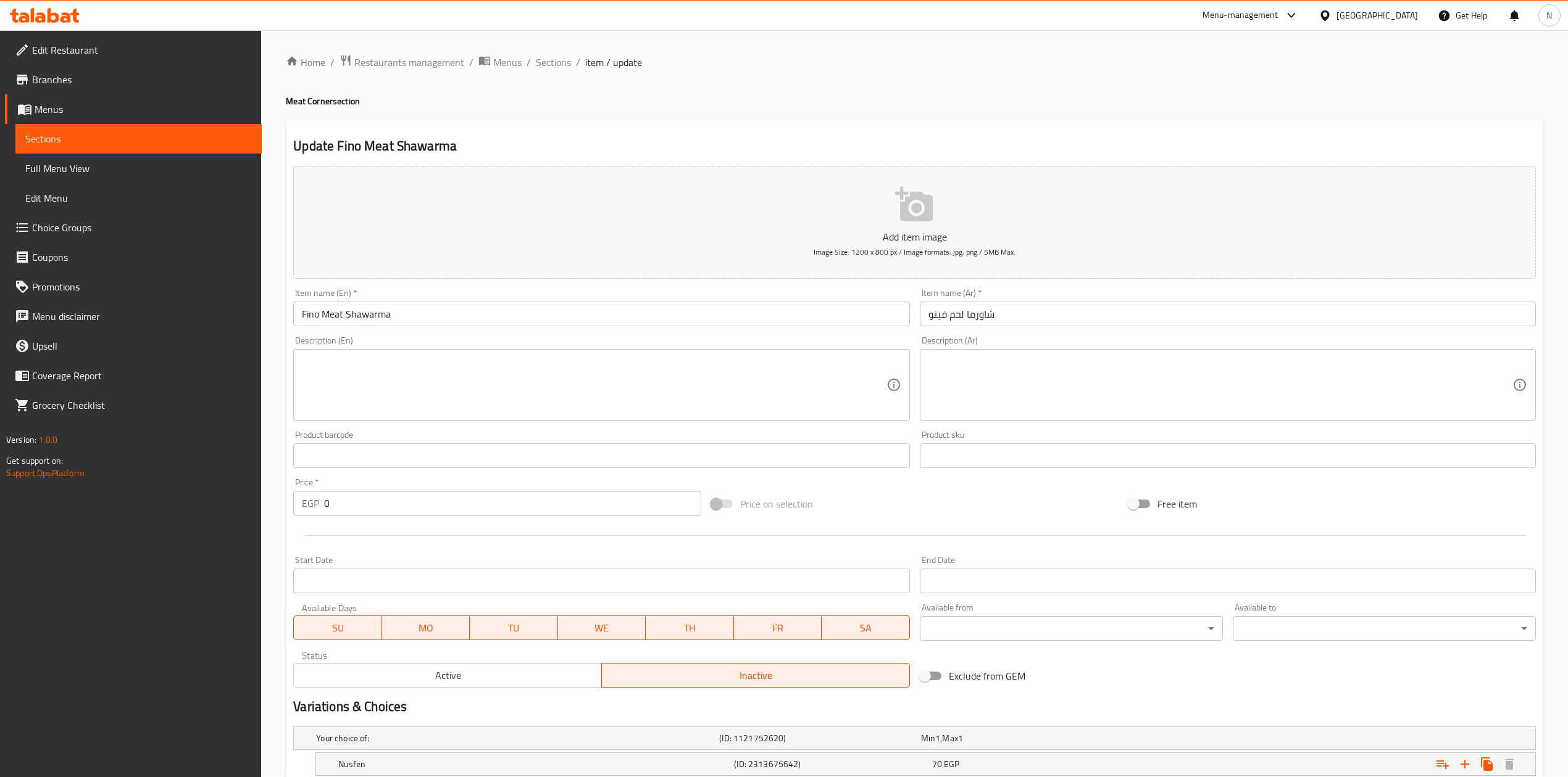
scroll to position [0, 0]
click at [547, 67] on span "Sections" at bounding box center [553, 63] width 35 height 15
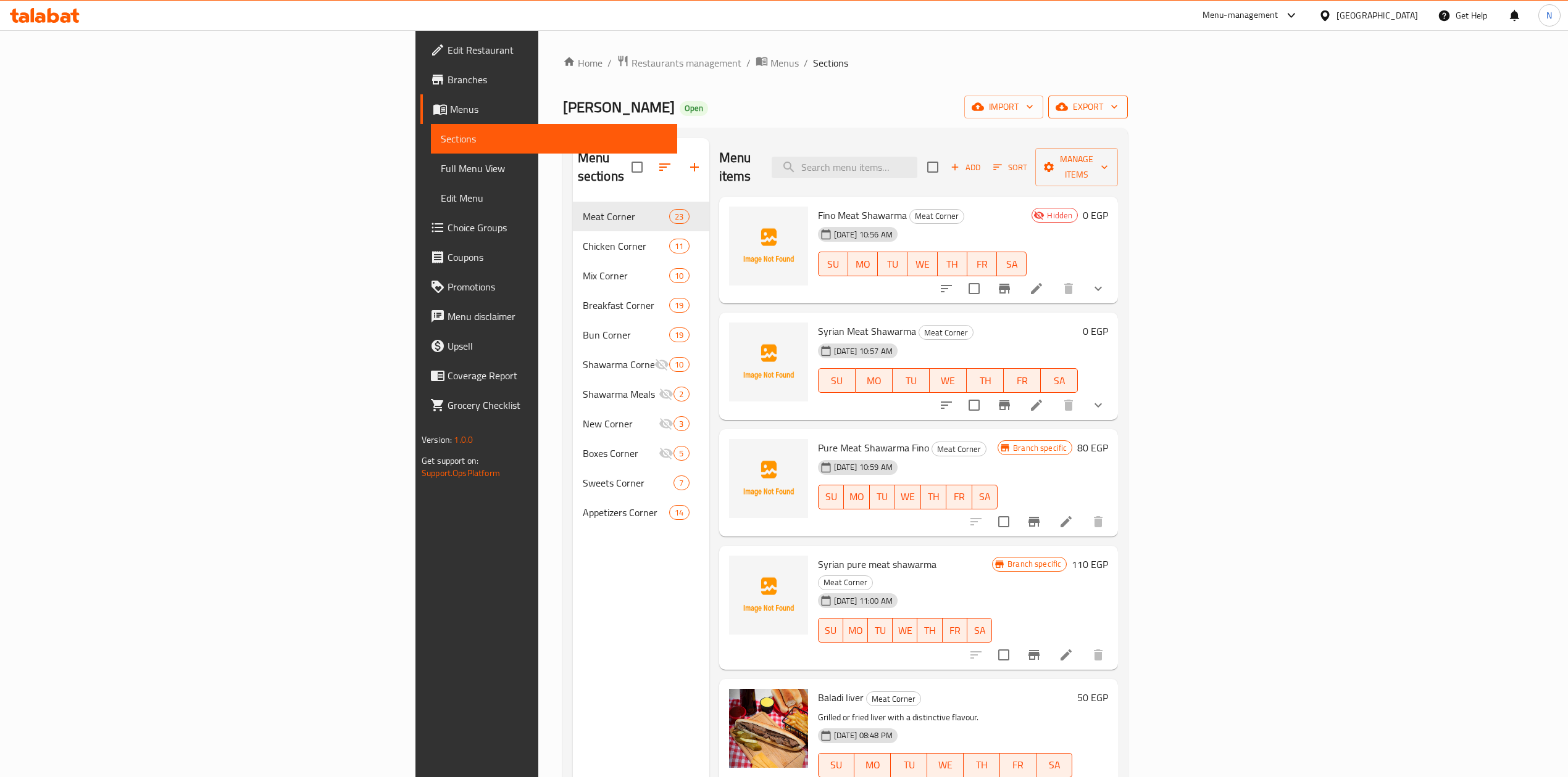
click at [1118, 112] on span "export" at bounding box center [1088, 107] width 60 height 16
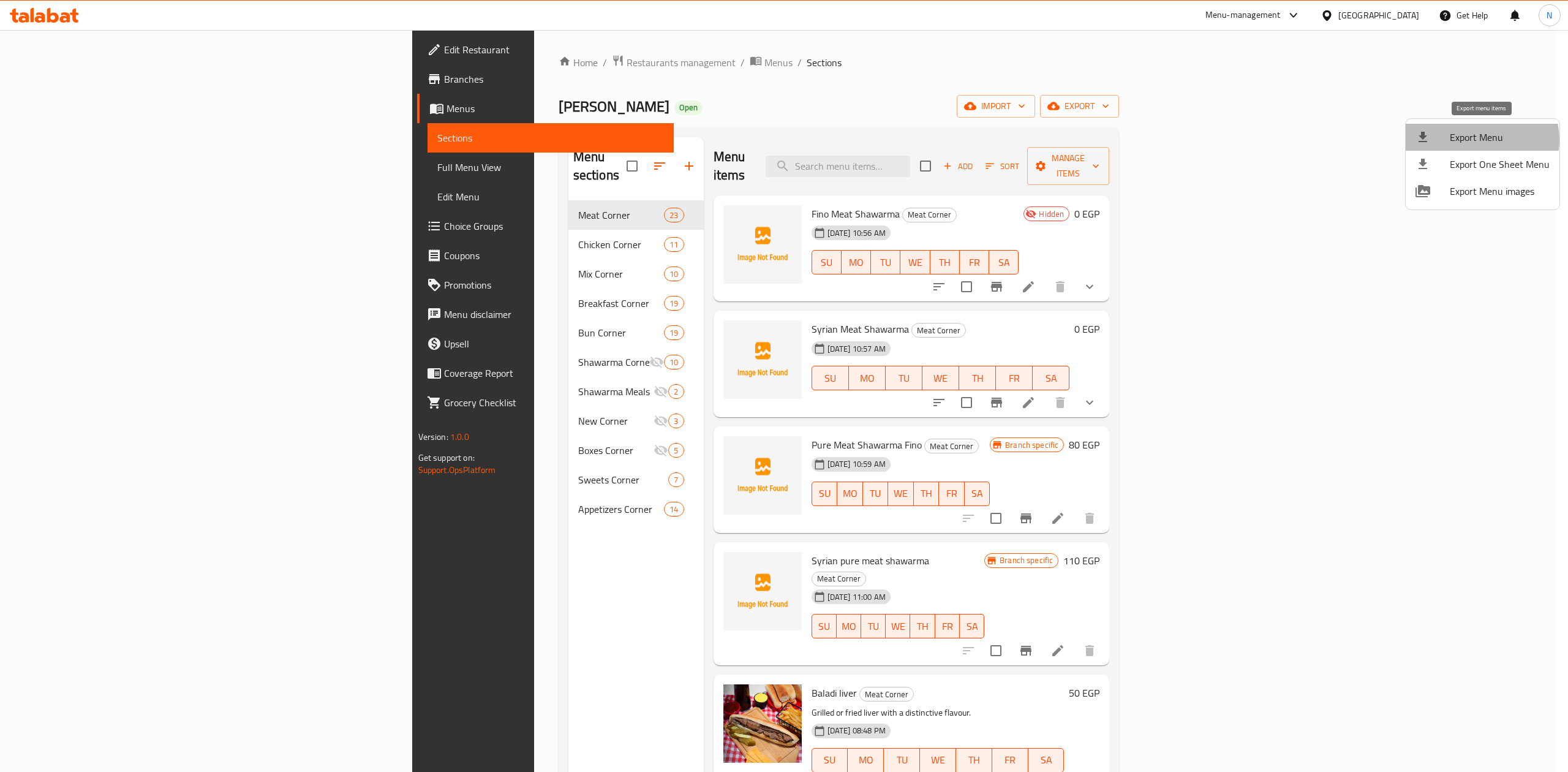
click at [1478, 140] on span "Export Menu" at bounding box center [1499, 137] width 100 height 15
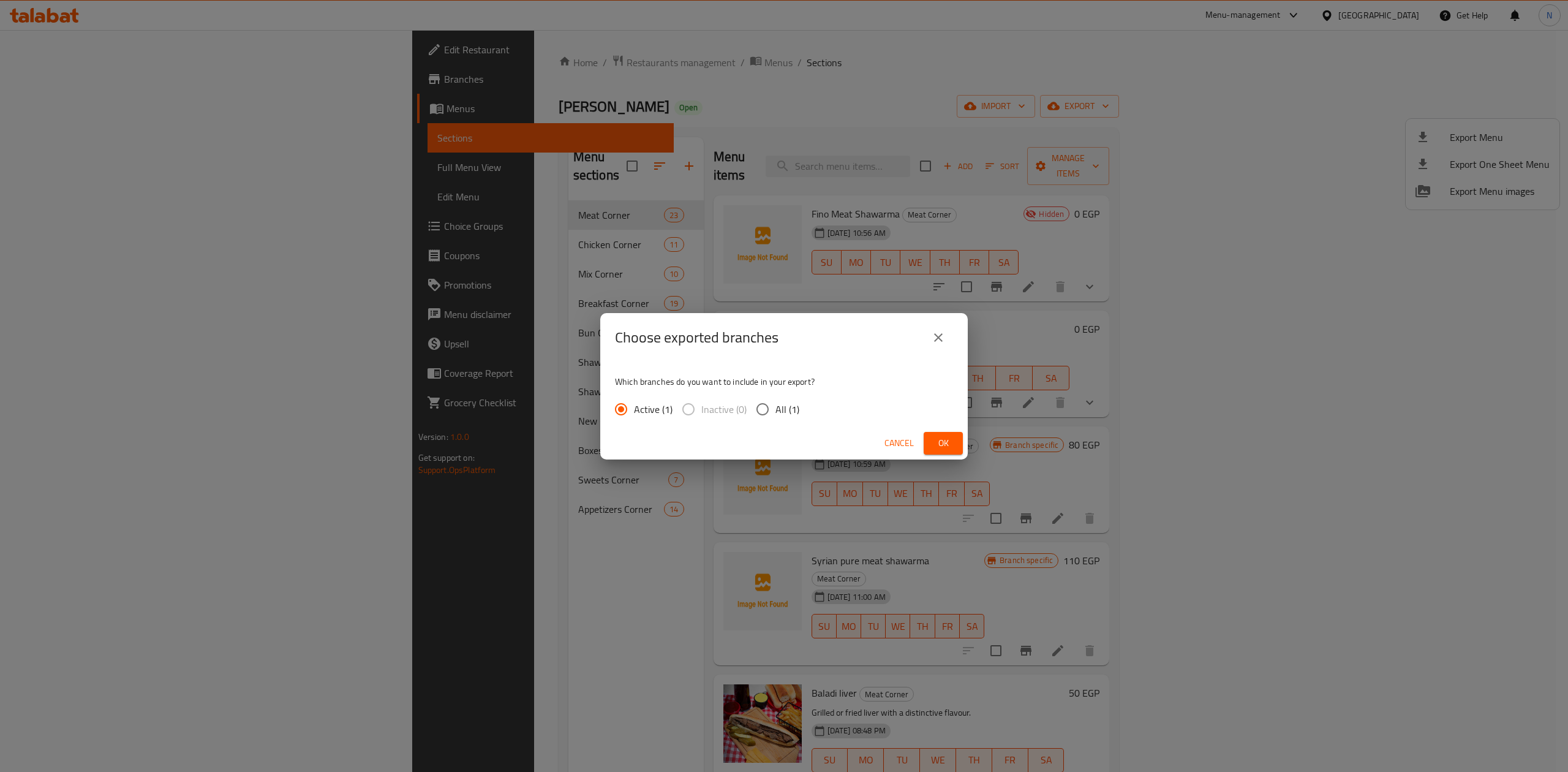
click at [775, 417] on span "All (1)" at bounding box center [787, 409] width 24 height 15
click at [775, 417] on input "All (1)" at bounding box center [763, 410] width 26 height 26
radio input "true"
click at [946, 448] on span "Ok" at bounding box center [944, 443] width 20 height 15
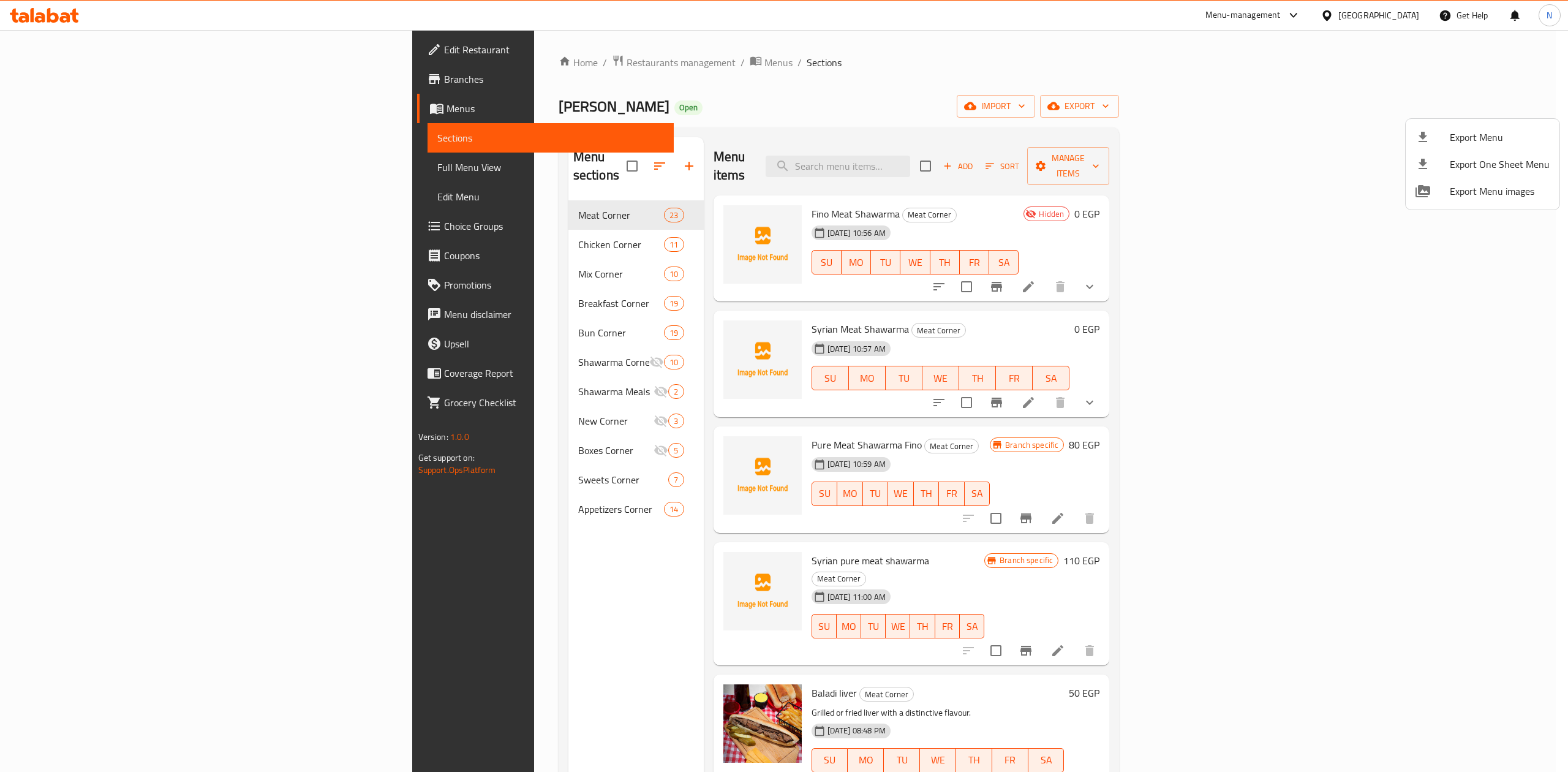
click at [975, 157] on div at bounding box center [784, 386] width 1568 height 772
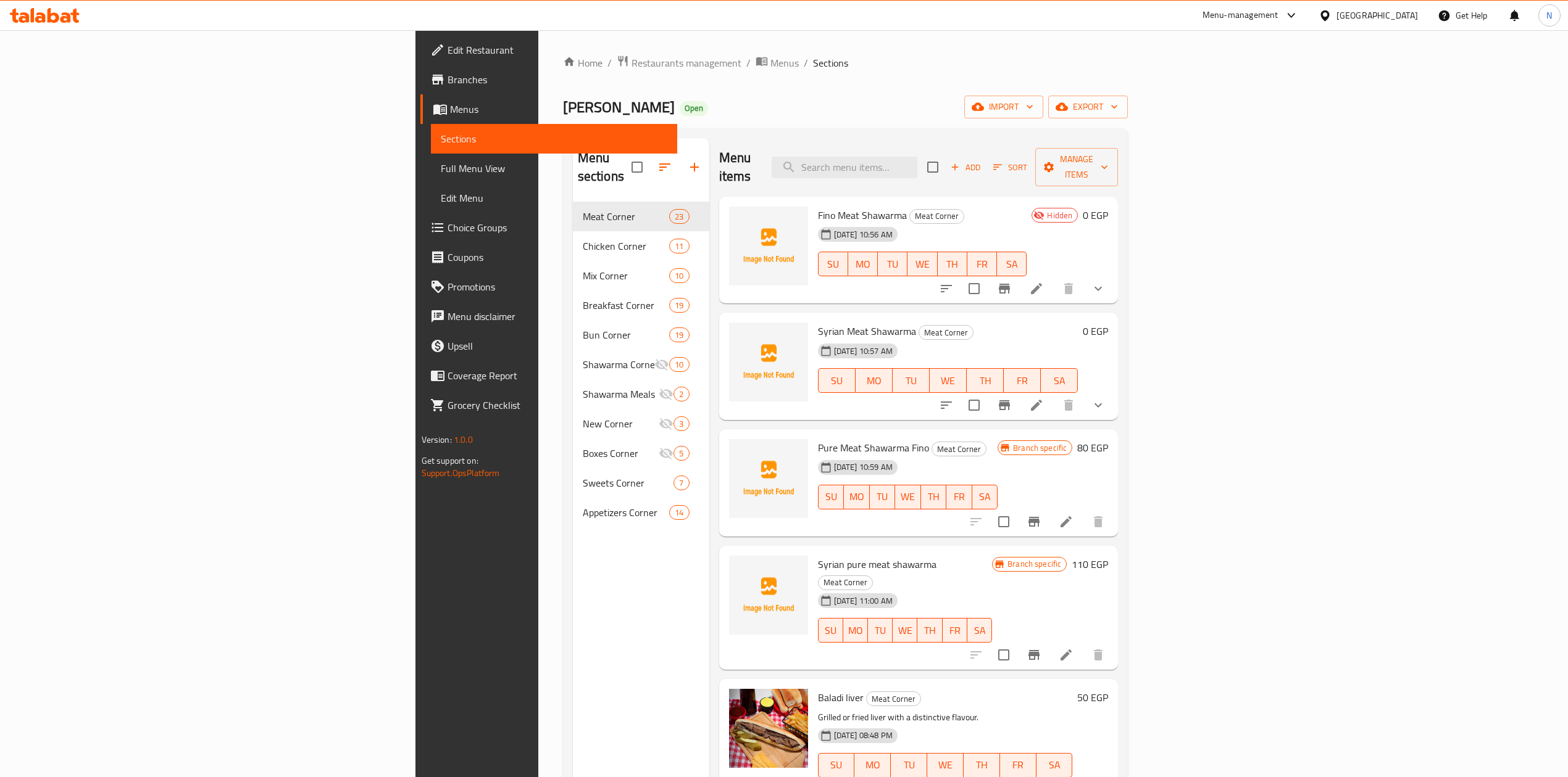
click at [917, 158] on input "search" at bounding box center [844, 167] width 146 height 22
paste input "شاورما لحم فينو"
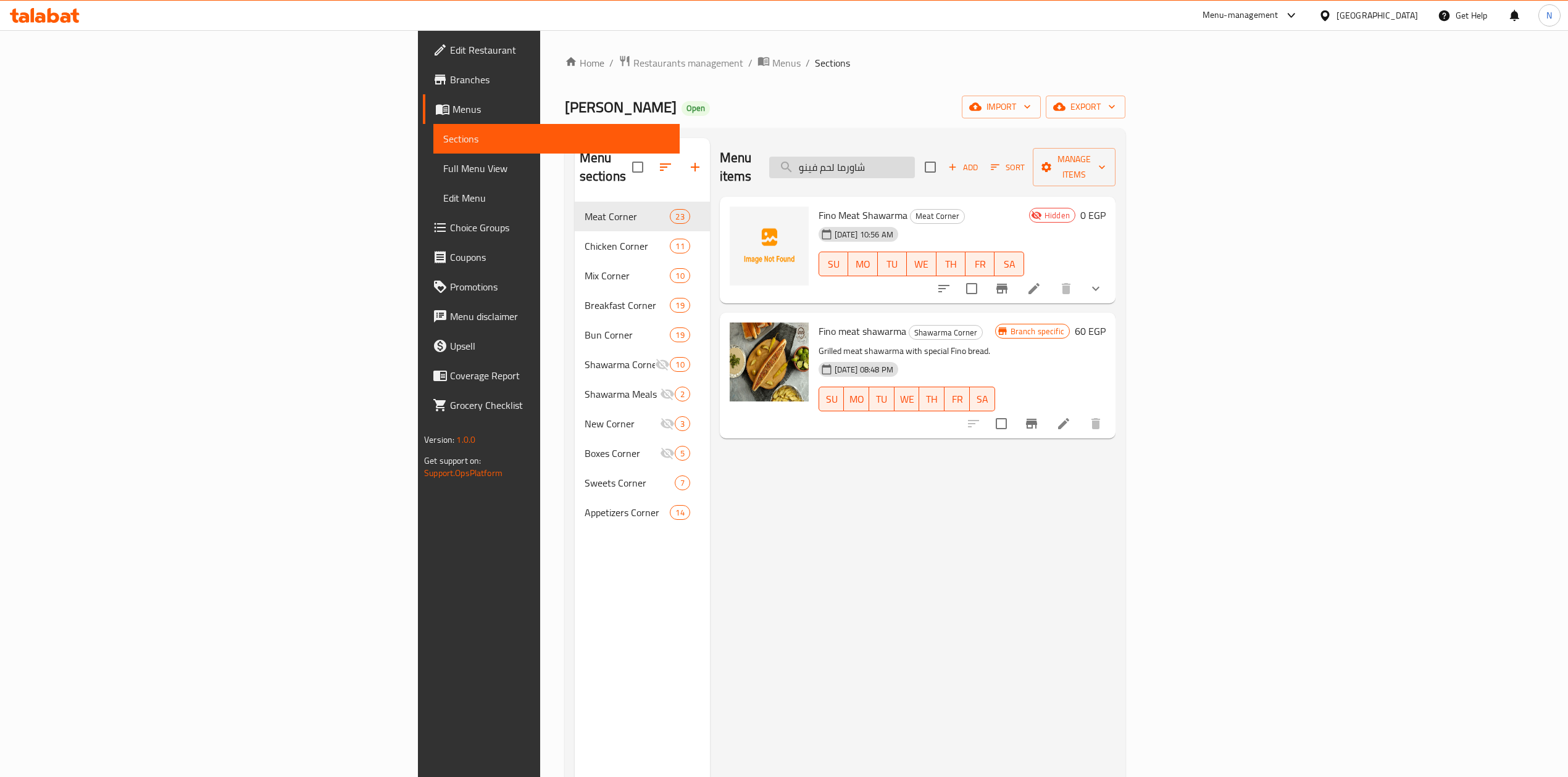
click at [915, 156] on input "شاورما لحم فينو" at bounding box center [842, 167] width 146 height 22
paste input "سورى"
click at [915, 156] on input "شاورما لحم سورى" at bounding box center [842, 167] width 146 height 22
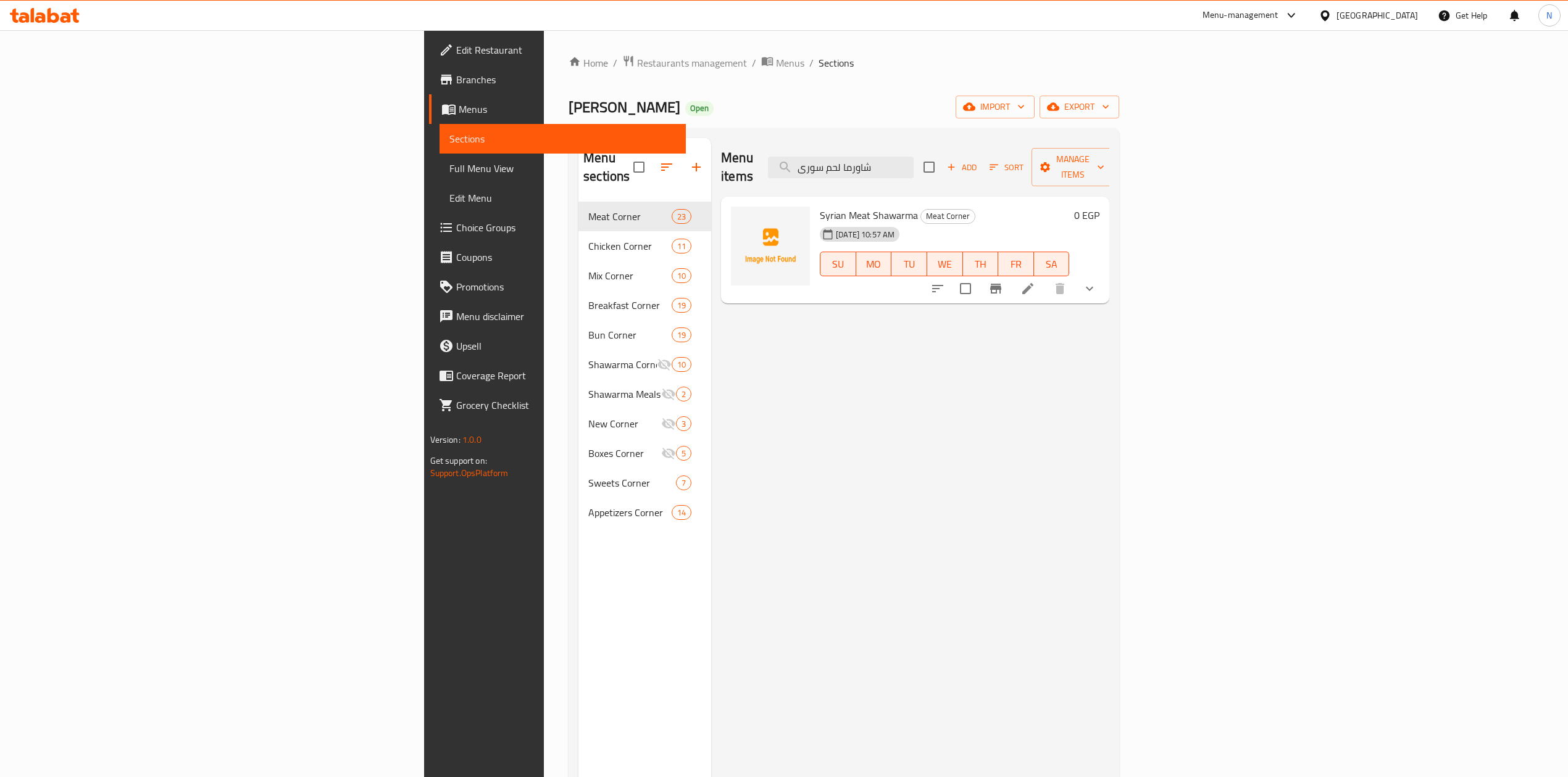
type input "شاورما لحم سورى"
click at [1033, 283] on icon at bounding box center [1027, 288] width 11 height 11
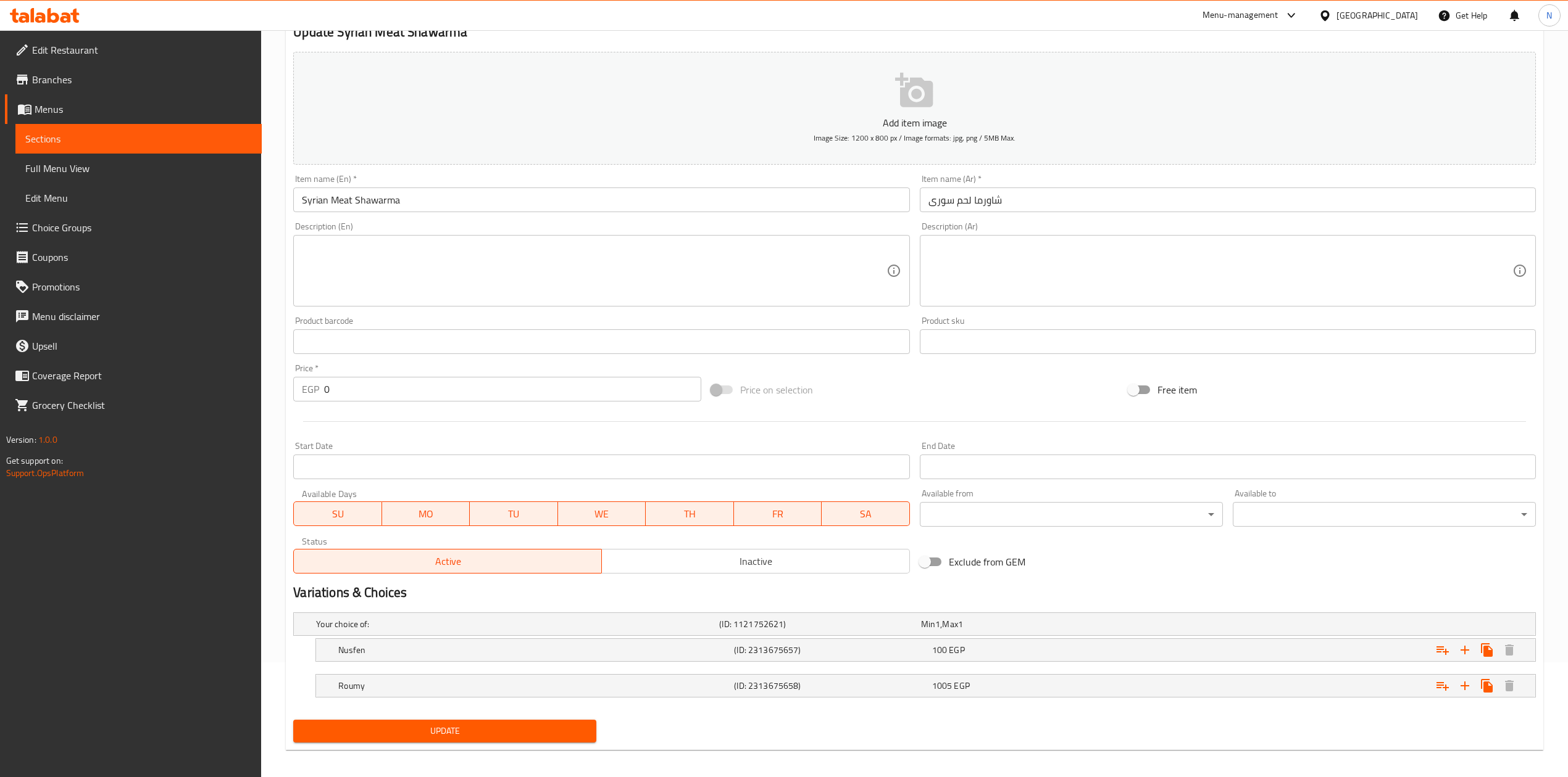
scroll to position [116, 0]
click at [747, 541] on div "Active Inactive" at bounding box center [601, 553] width 616 height 37
click at [709, 554] on span "Inactive" at bounding box center [756, 560] width 298 height 18
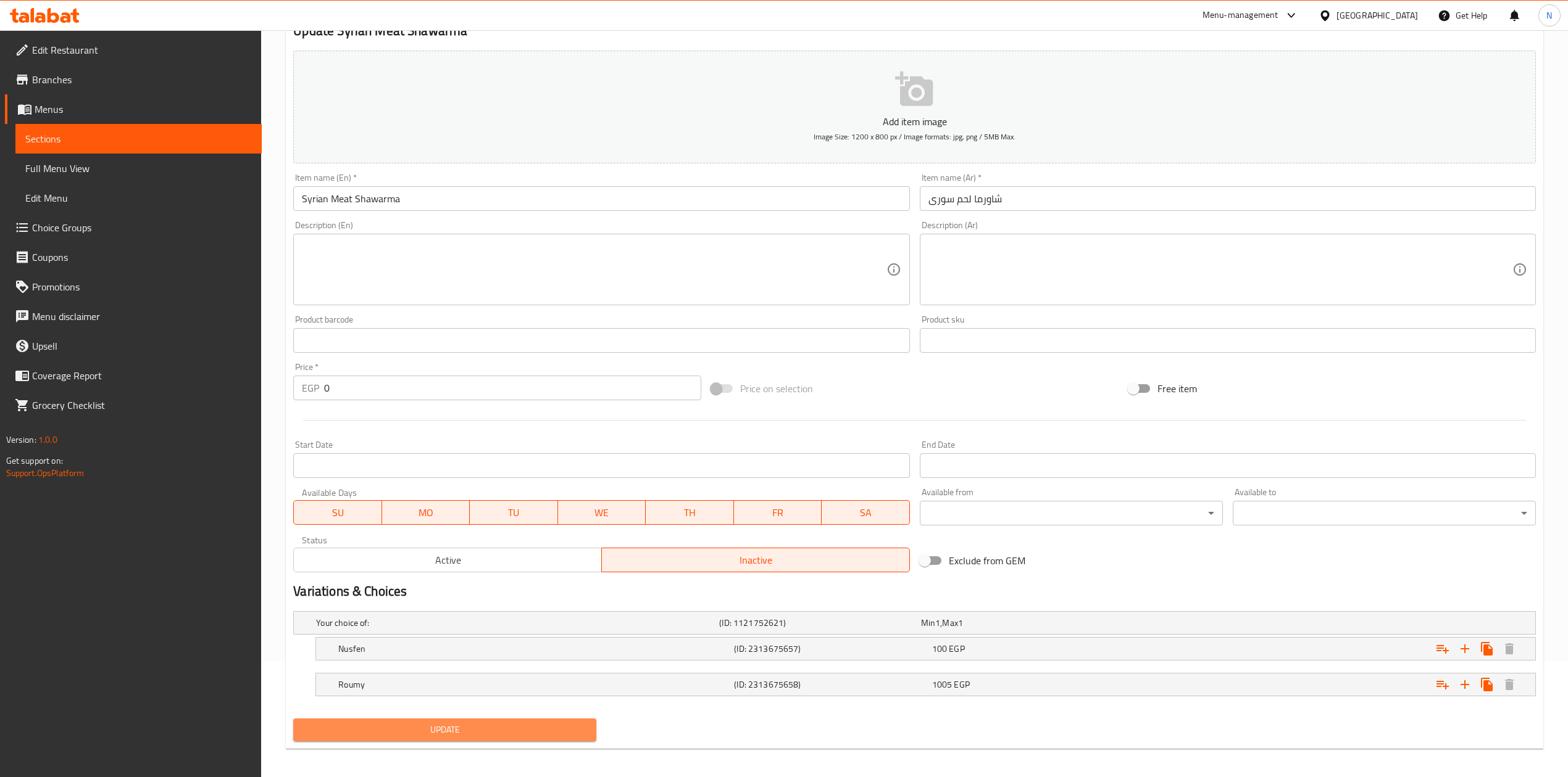
click at [473, 734] on span "Update" at bounding box center [445, 730] width 283 height 16
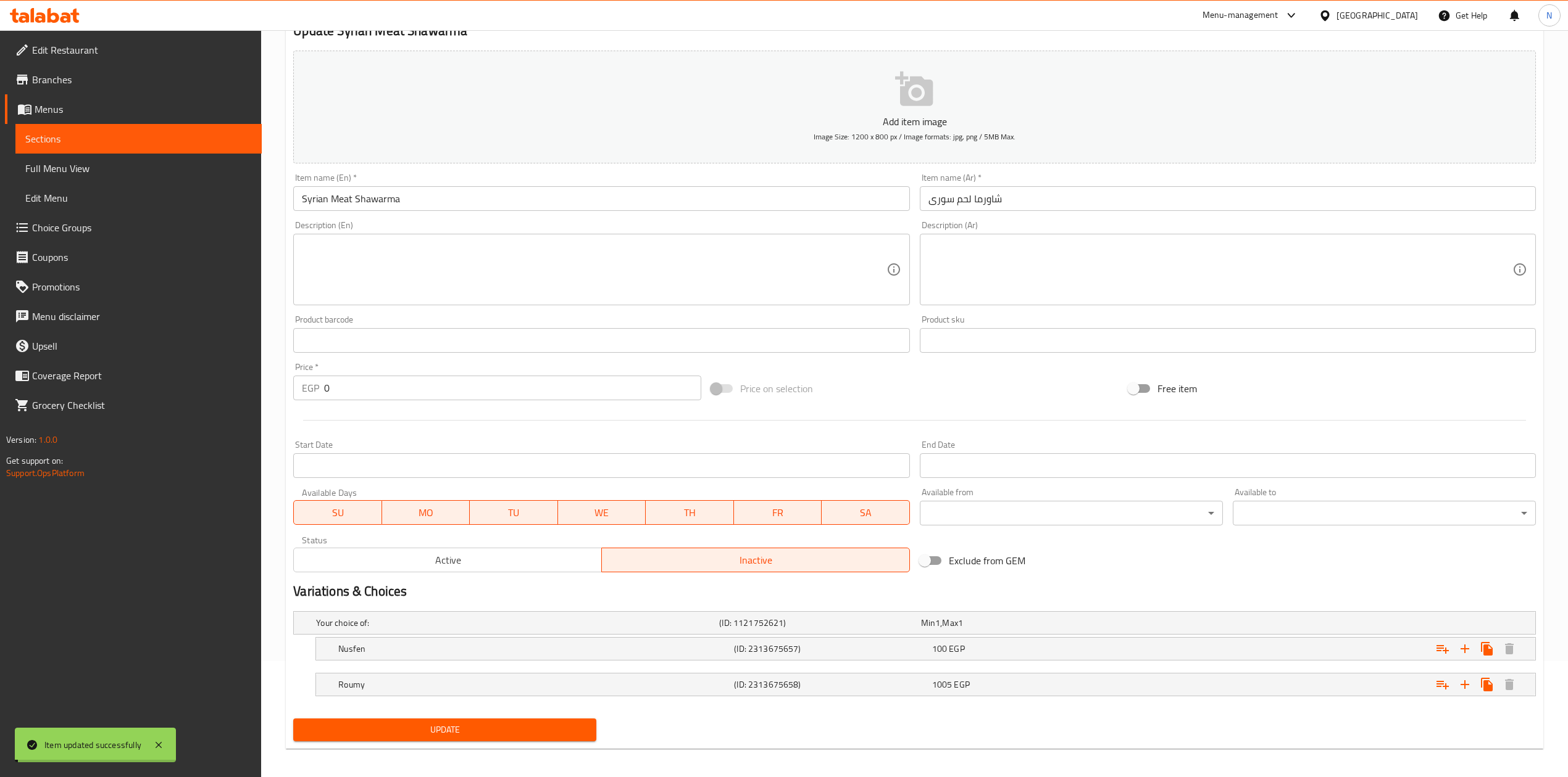
scroll to position [0, 0]
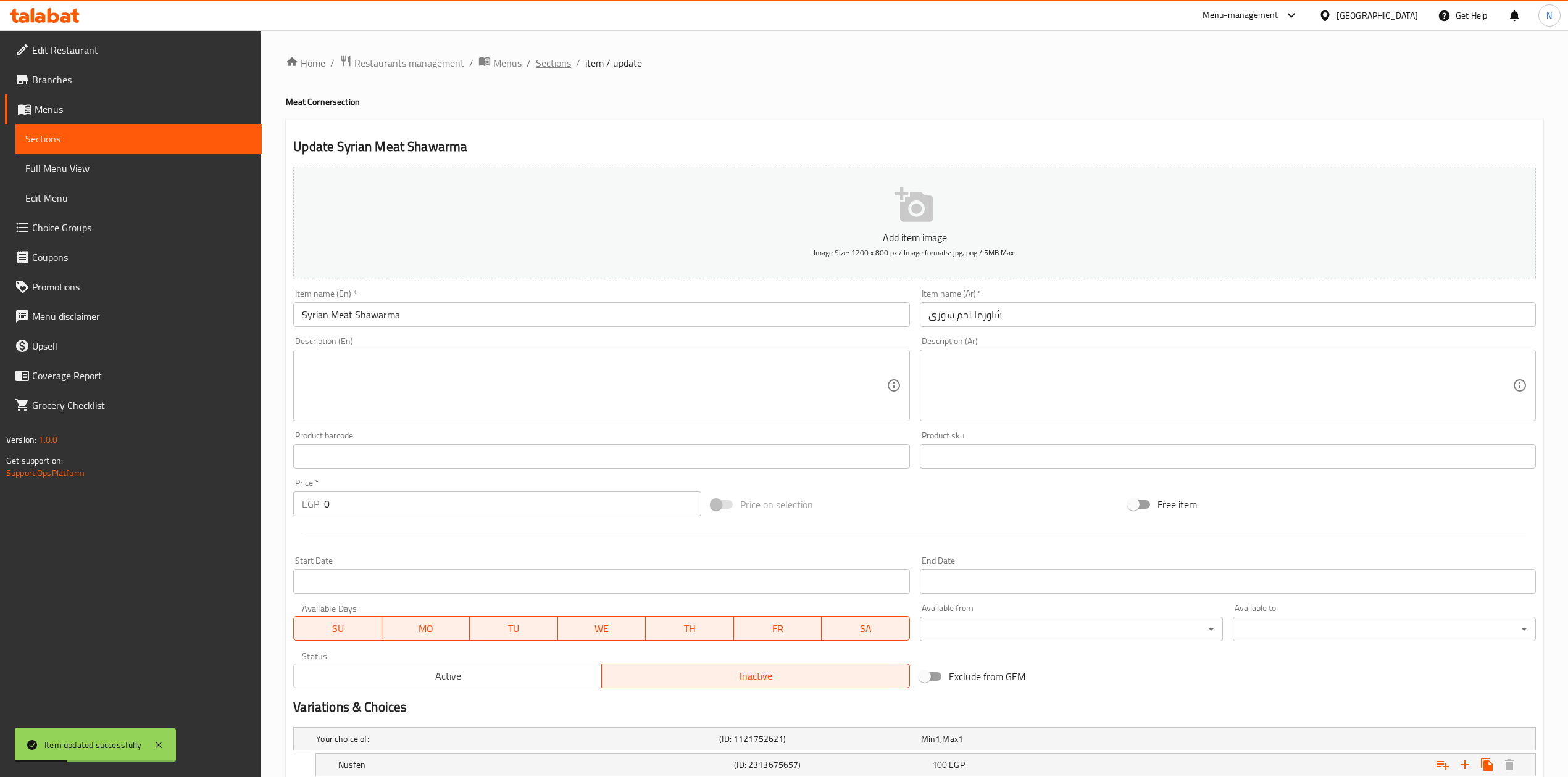
click at [554, 64] on span "Sections" at bounding box center [553, 63] width 35 height 15
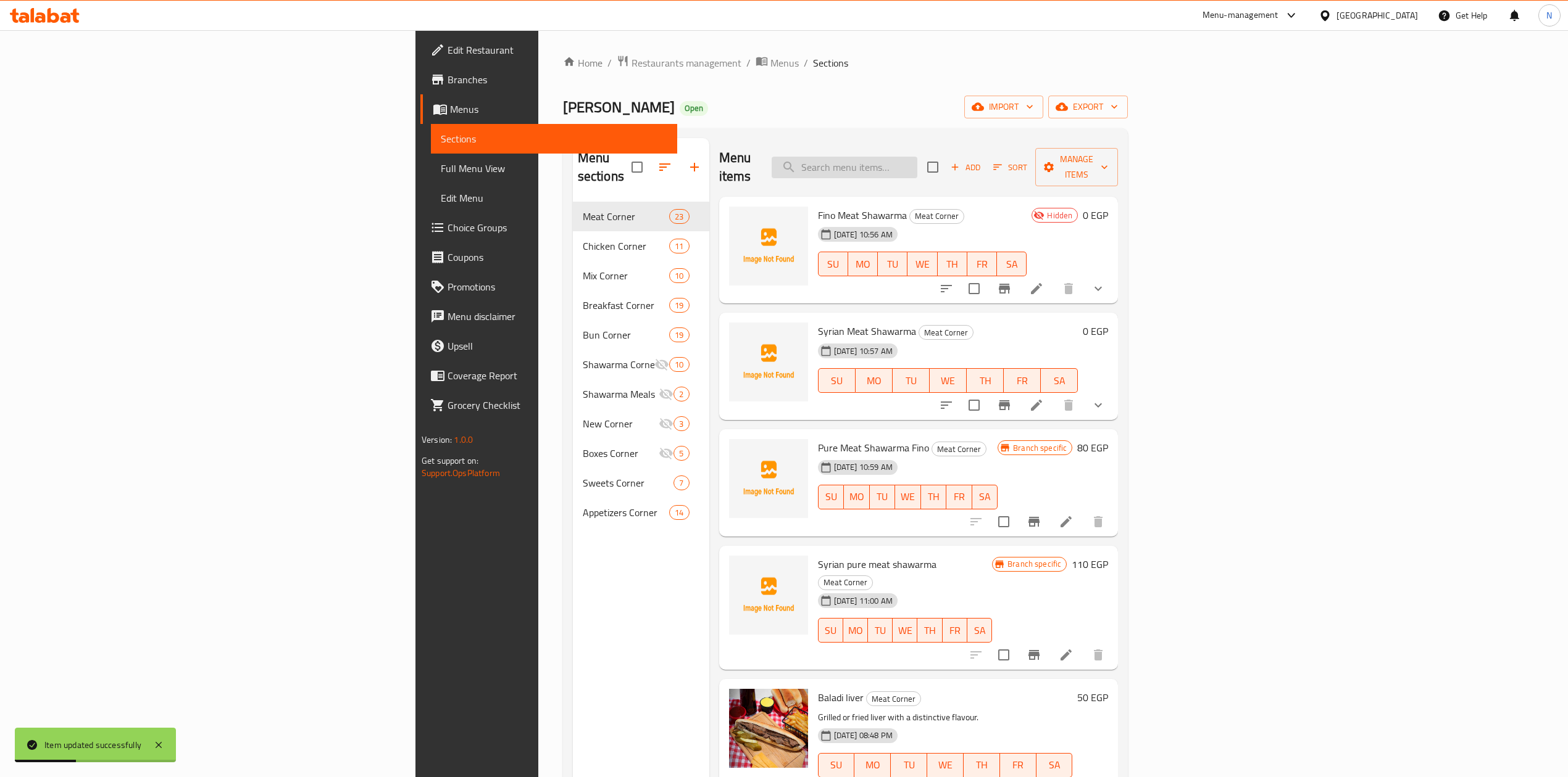
drag, startPoint x: 1003, startPoint y: 168, endPoint x: 994, endPoint y: 152, distance: 18.4
click at [917, 168] on input "search" at bounding box center [844, 167] width 146 height 22
paste input "شاورما لحم صافى فينو"
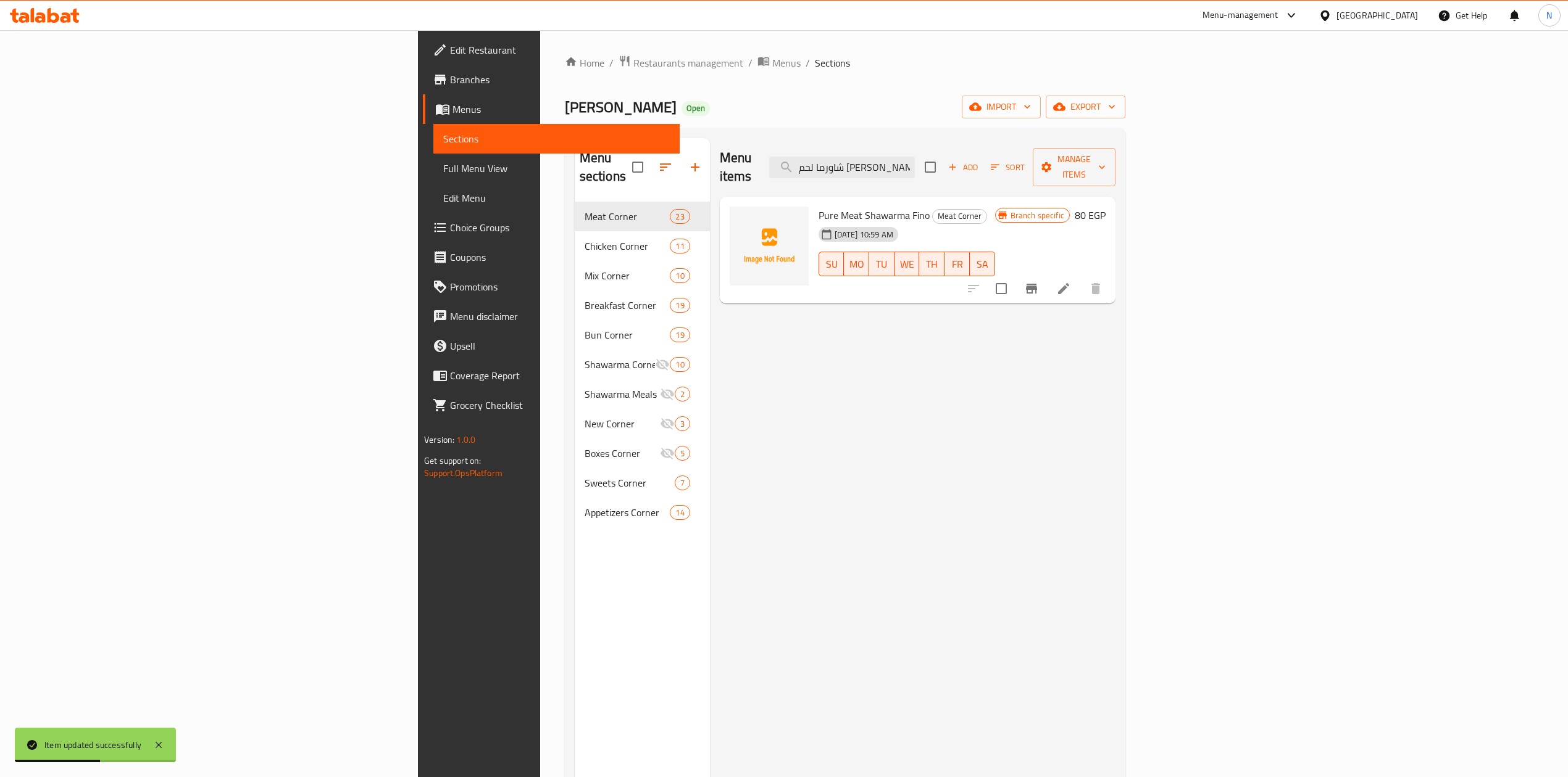
type input "شاورما لحم صافى فينو"
click at [1071, 281] on icon at bounding box center [1064, 288] width 15 height 15
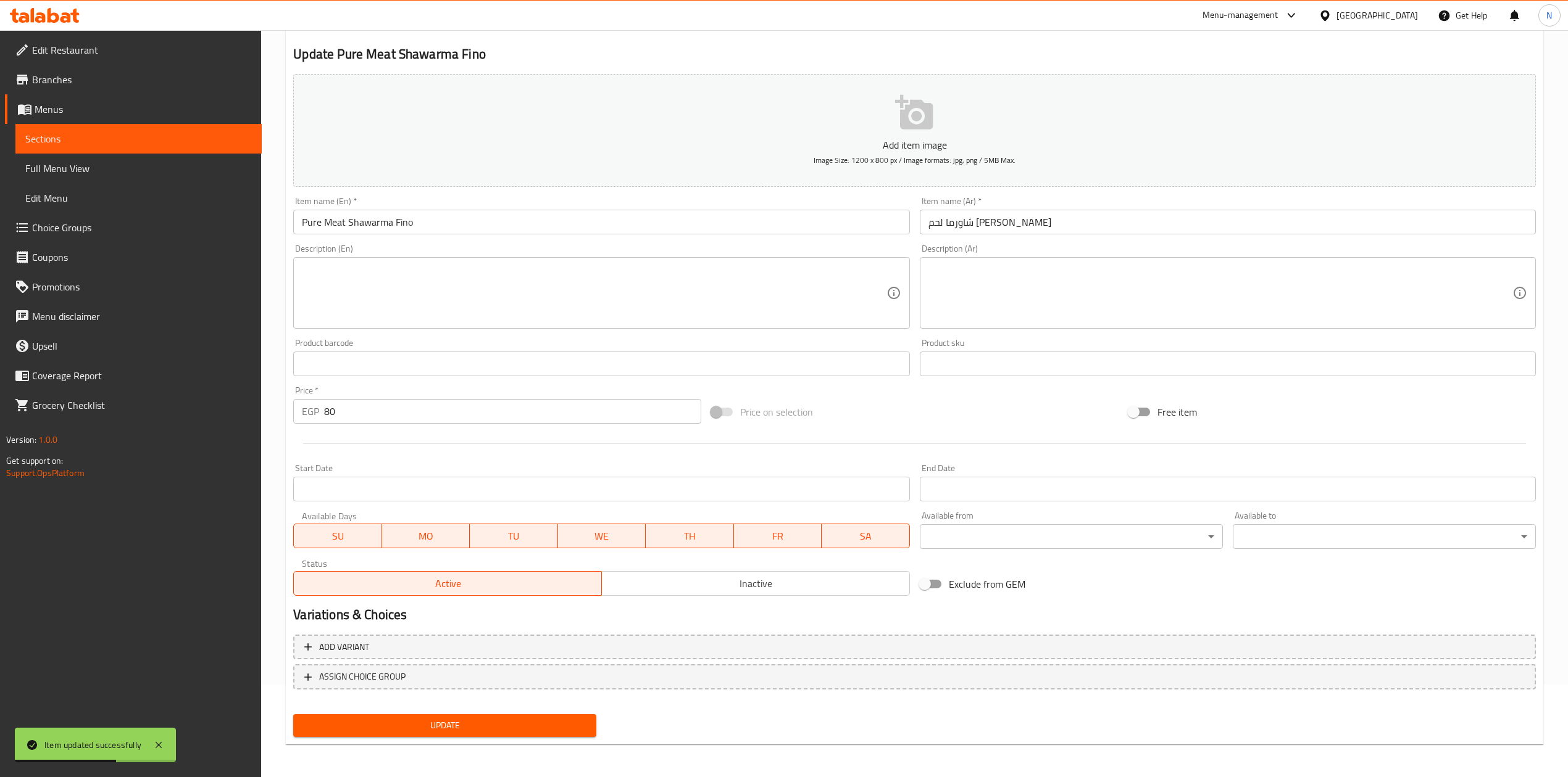
scroll to position [93, 0]
click at [752, 588] on span "Inactive" at bounding box center [756, 583] width 298 height 18
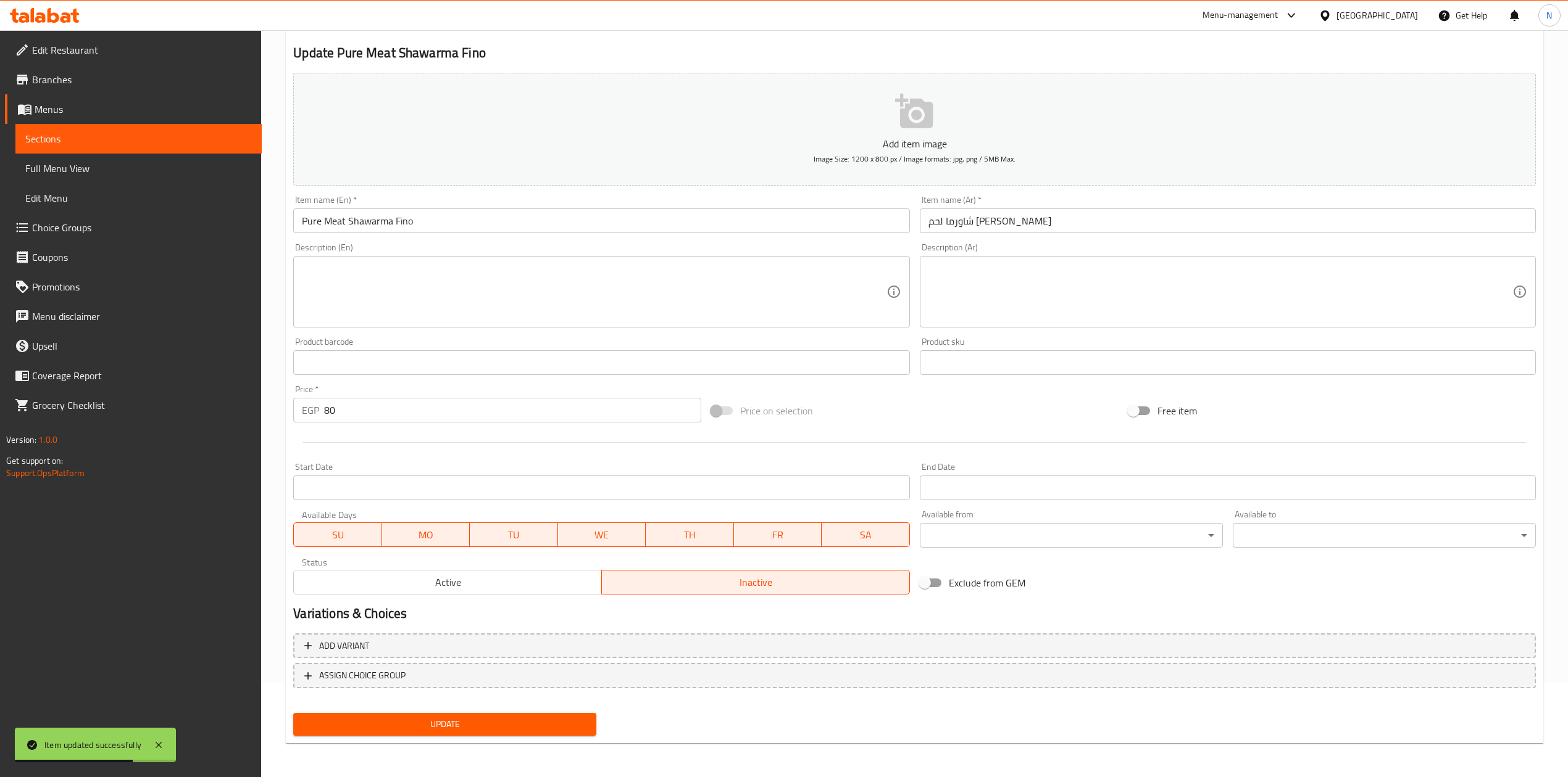
click at [450, 727] on span "Update" at bounding box center [445, 724] width 283 height 16
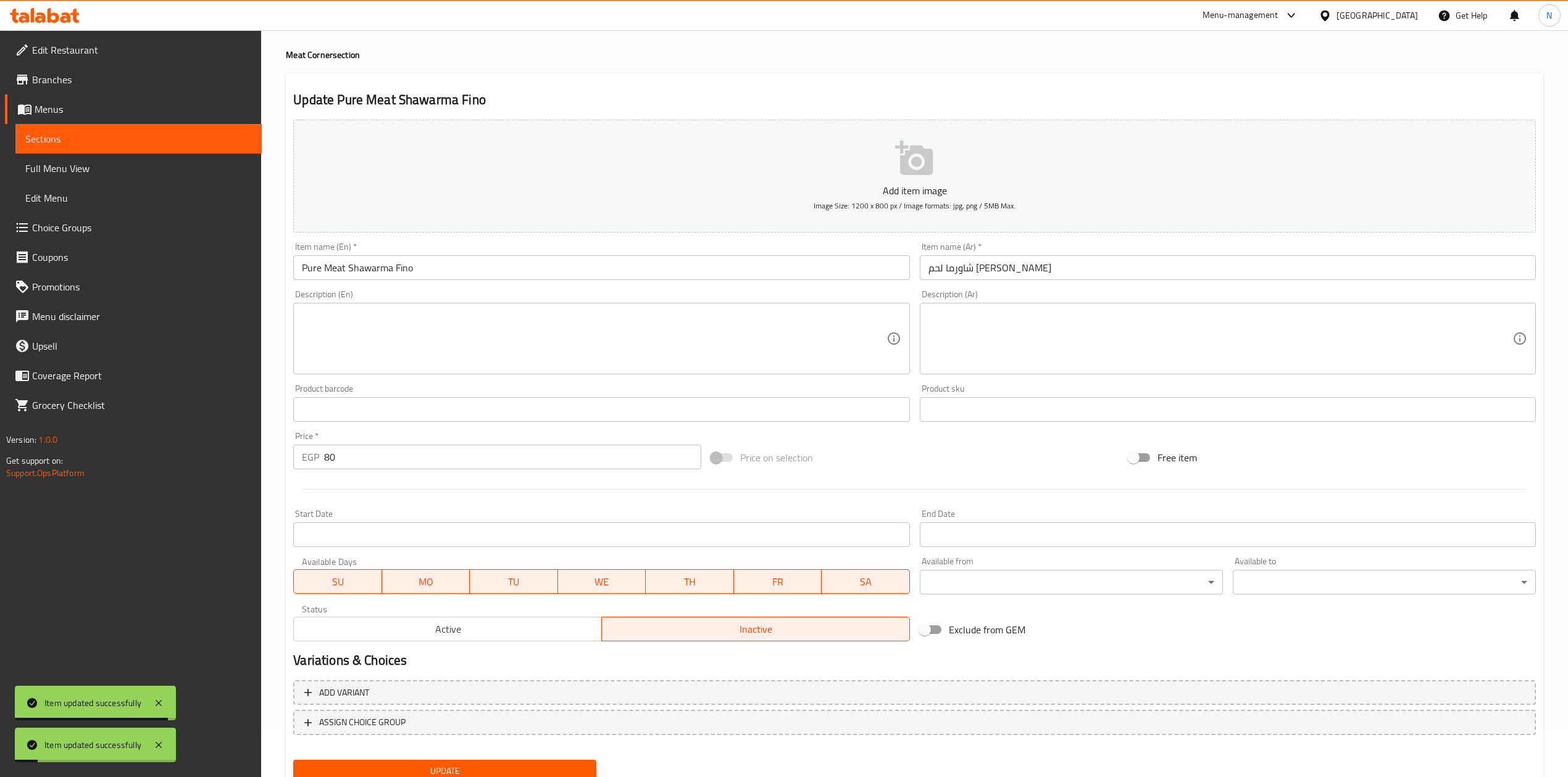
scroll to position [0, 0]
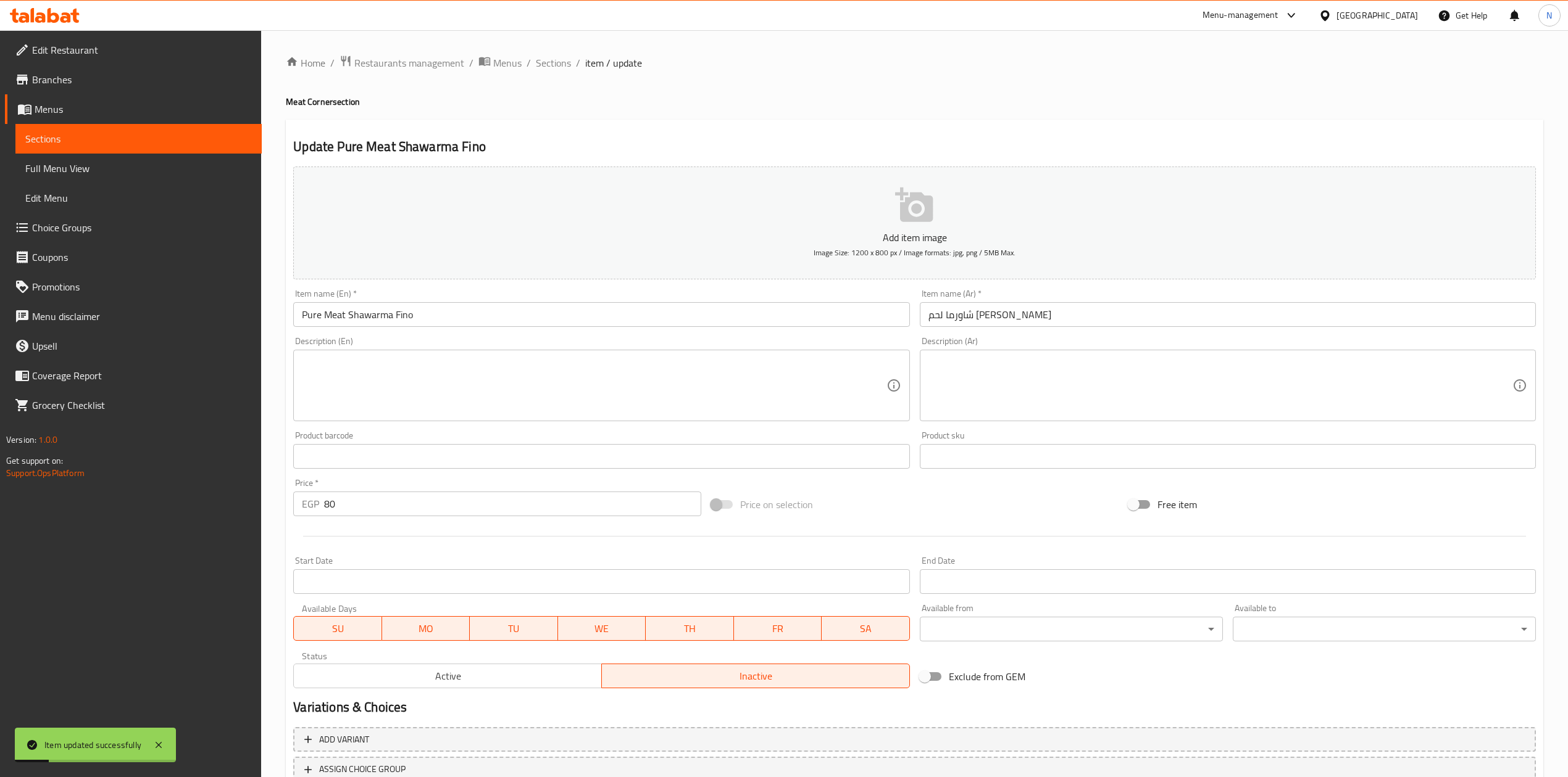
drag, startPoint x: 551, startPoint y: 63, endPoint x: 704, endPoint y: 122, distance: 164.0
click at [551, 63] on span "Sections" at bounding box center [553, 63] width 35 height 15
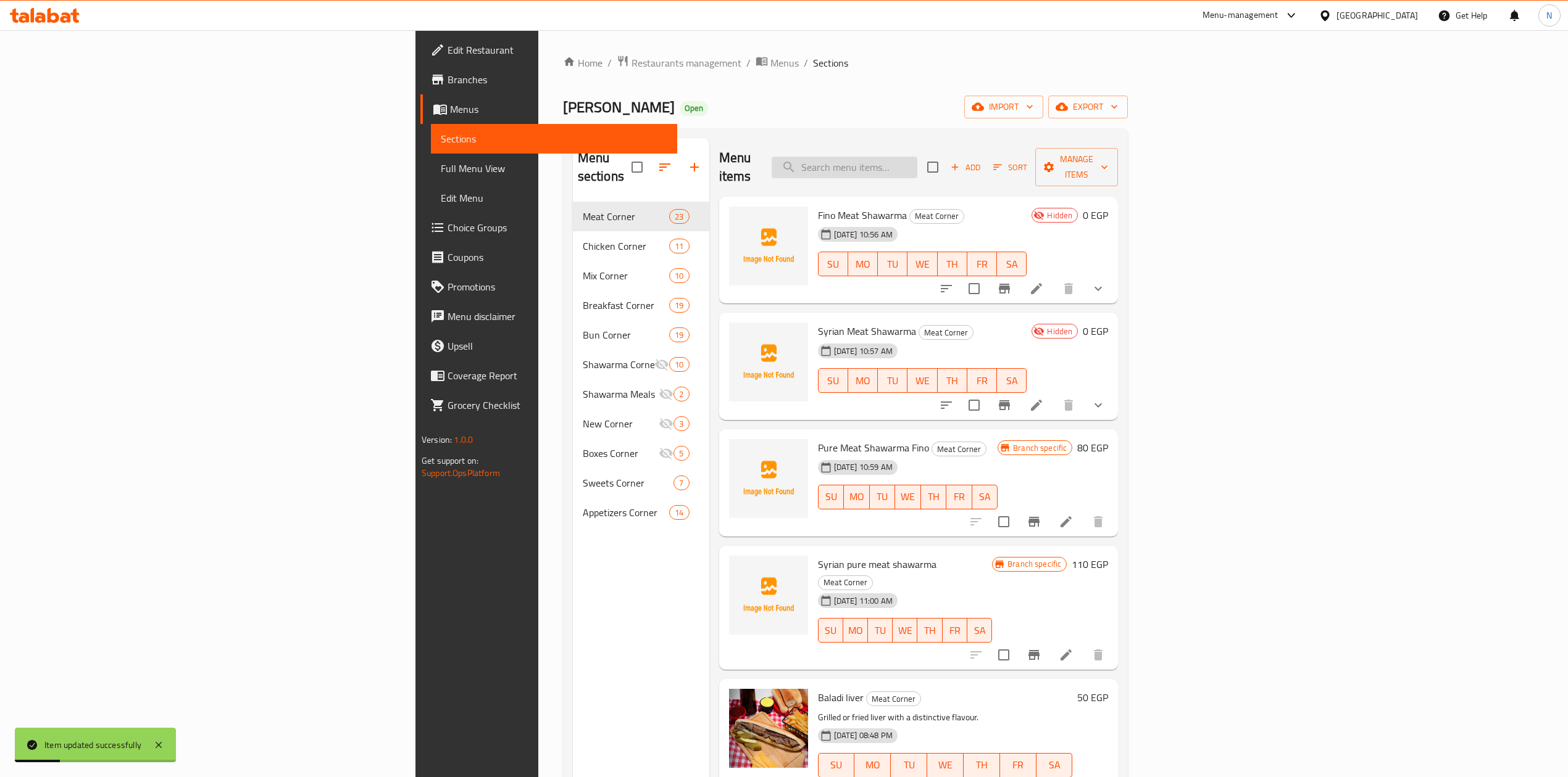
click at [917, 166] on input "search" at bounding box center [844, 167] width 146 height 22
paste input "شاورما لحم صافى سورى"
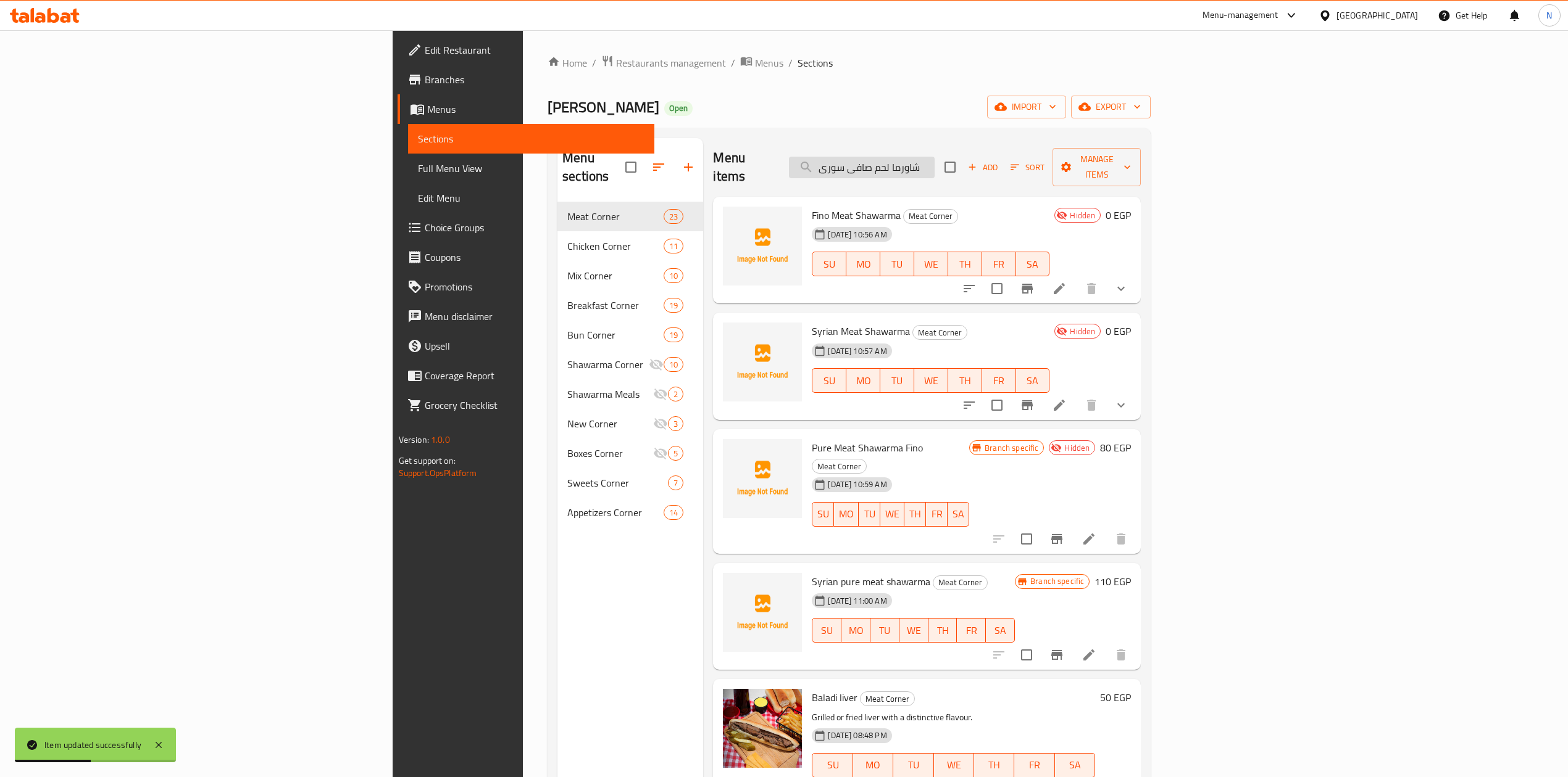
click at [935, 163] on input "شاورما لحم صافى سورى" at bounding box center [862, 167] width 146 height 22
paste input "search"
drag, startPoint x: 709, startPoint y: 313, endPoint x: 899, endPoint y: 321, distance: 190.2
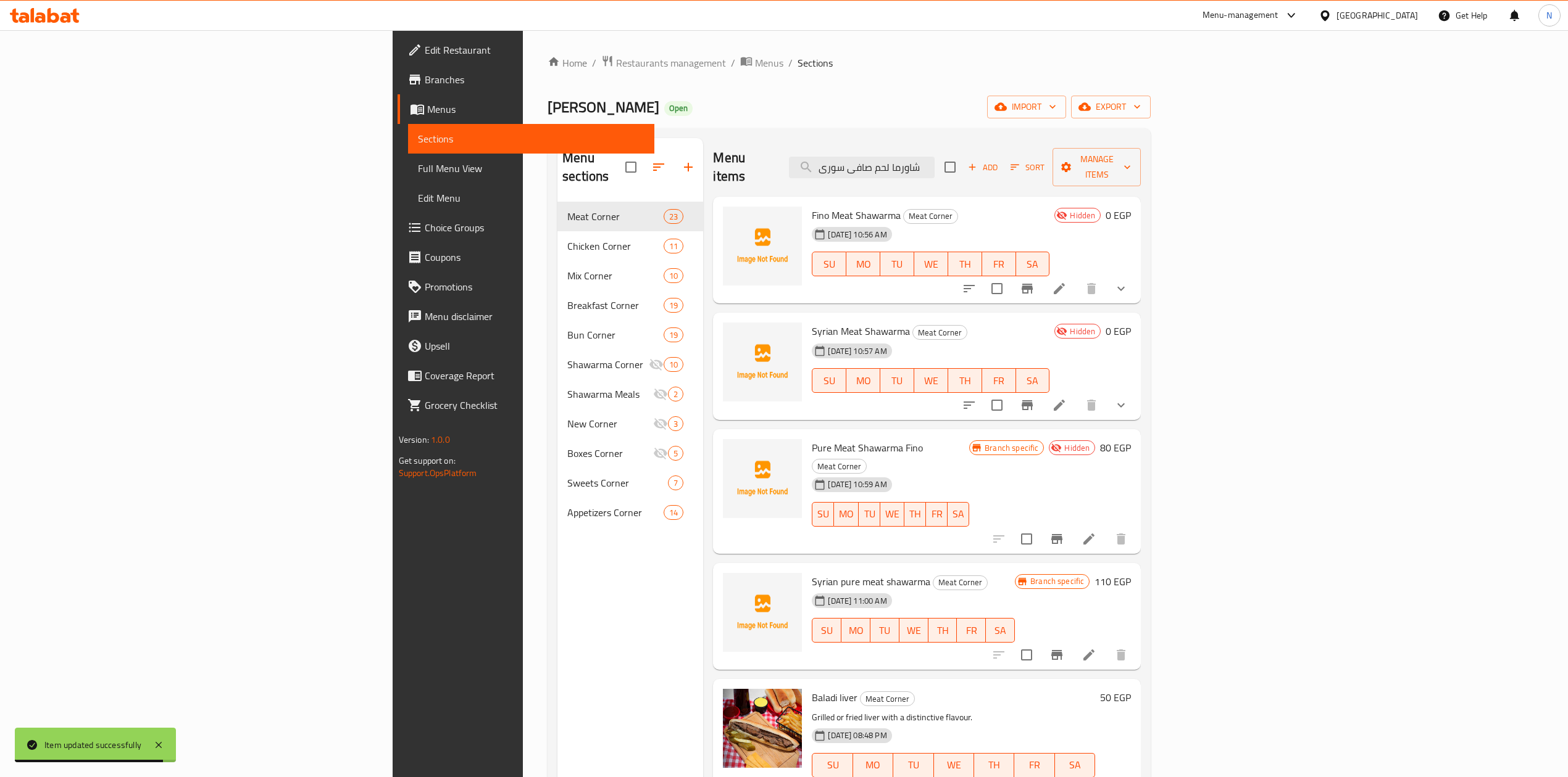
click at [873, 321] on div "Syrian Meat Shawarma Meat Corner 28-09-2025 10:57 AM SU MO TU WE TH FR SA" at bounding box center [930, 366] width 248 height 97
click at [929, 323] on h6 "Syrian Meat Shawarma Meat Corner" at bounding box center [930, 331] width 238 height 17
click at [935, 161] on input "شاورما لحم صافى سورى" at bounding box center [862, 167] width 146 height 22
click at [935, 166] on input "شاورما لحم صافى سورى" at bounding box center [862, 167] width 146 height 22
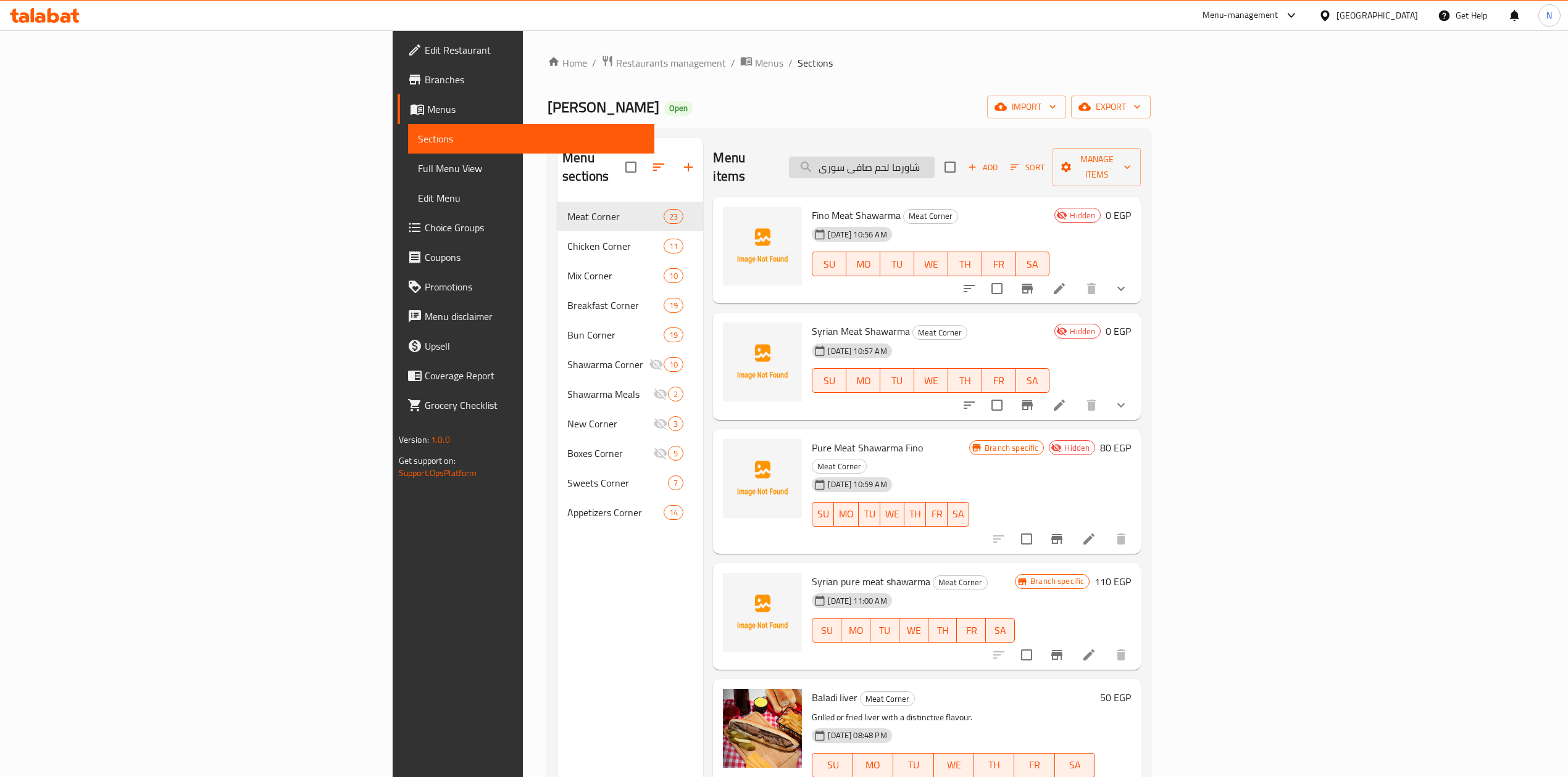
click at [935, 166] on input "شاورما لحم صافى سورى" at bounding box center [862, 167] width 146 height 22
paste input "search"
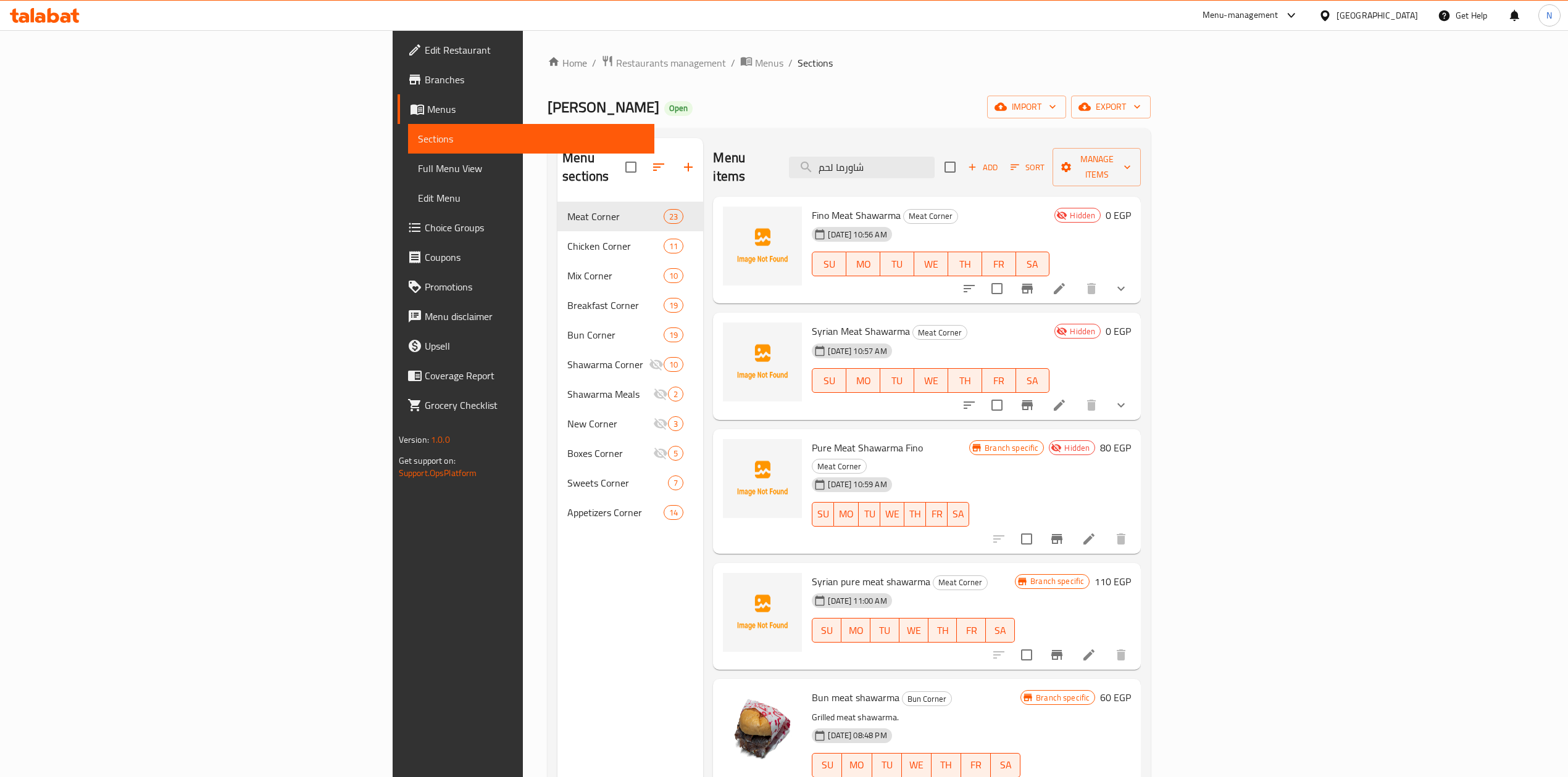
type input "شاورما لحم"
click at [812, 573] on span "Syrian pure meat shawarma" at bounding box center [871, 582] width 118 height 19
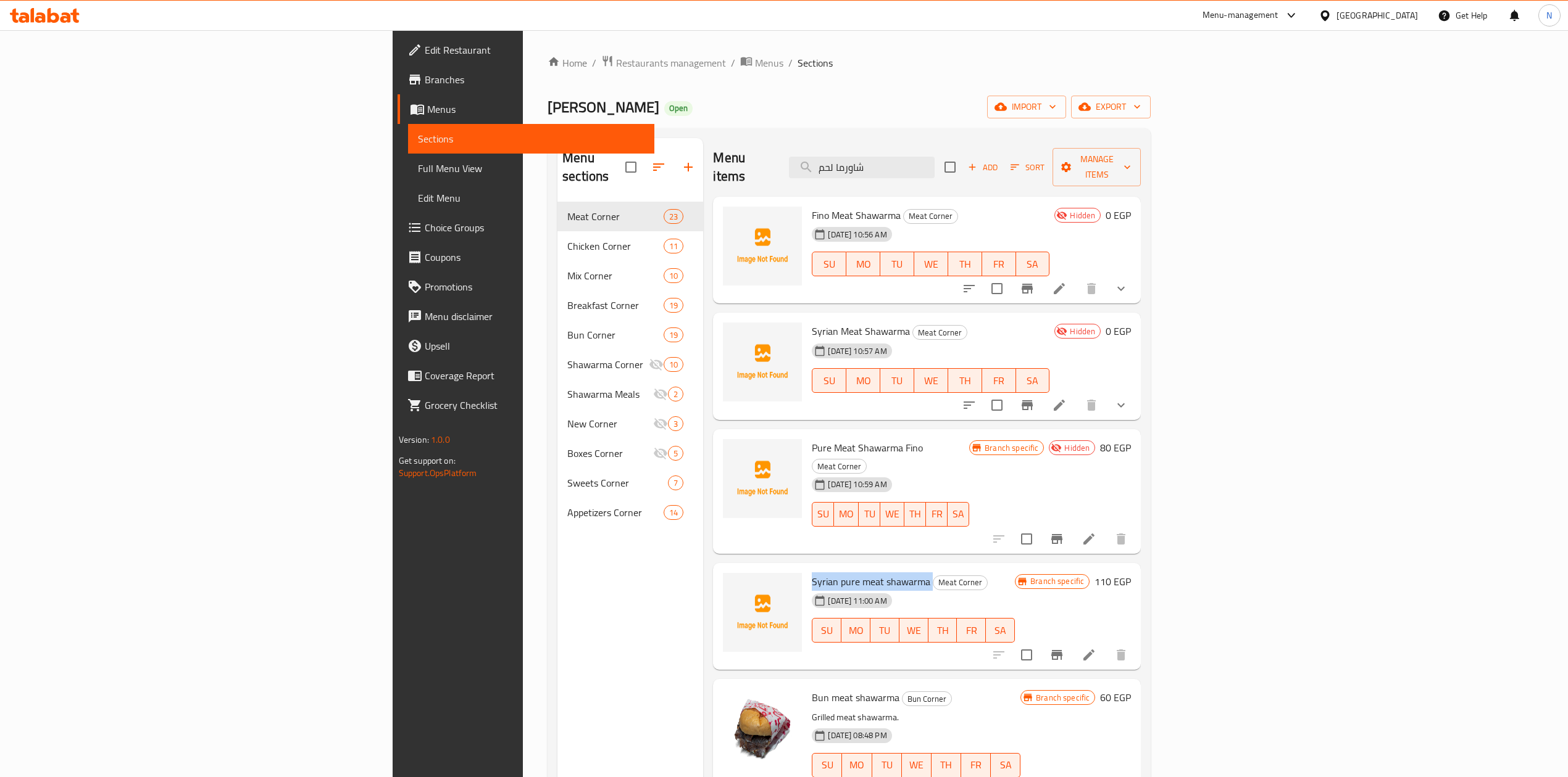
click at [812, 573] on span "Syrian pure meat shawarma" at bounding box center [871, 582] width 118 height 19
click at [1094, 649] on icon at bounding box center [1089, 655] width 11 height 11
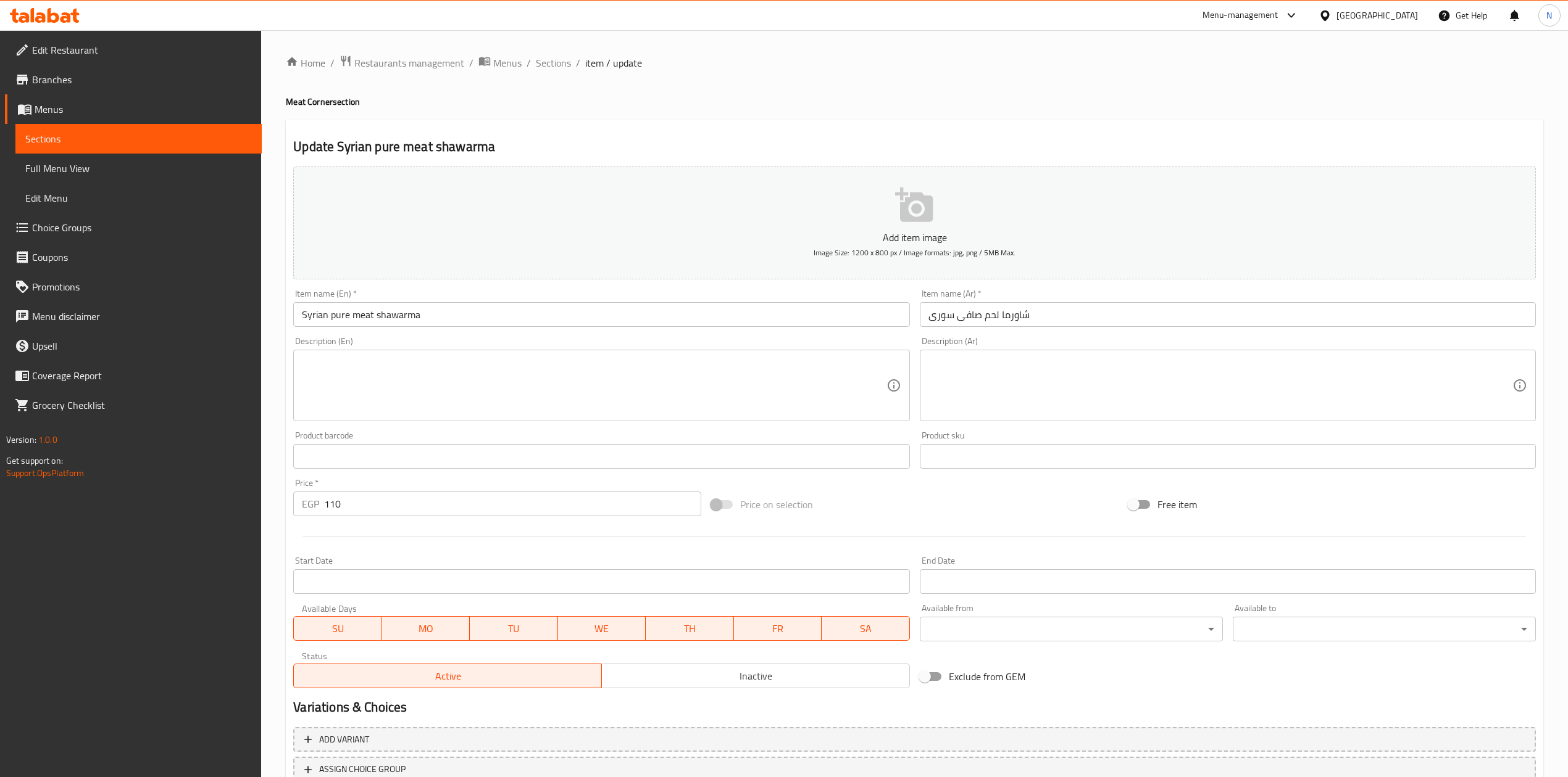
scroll to position [82, 0]
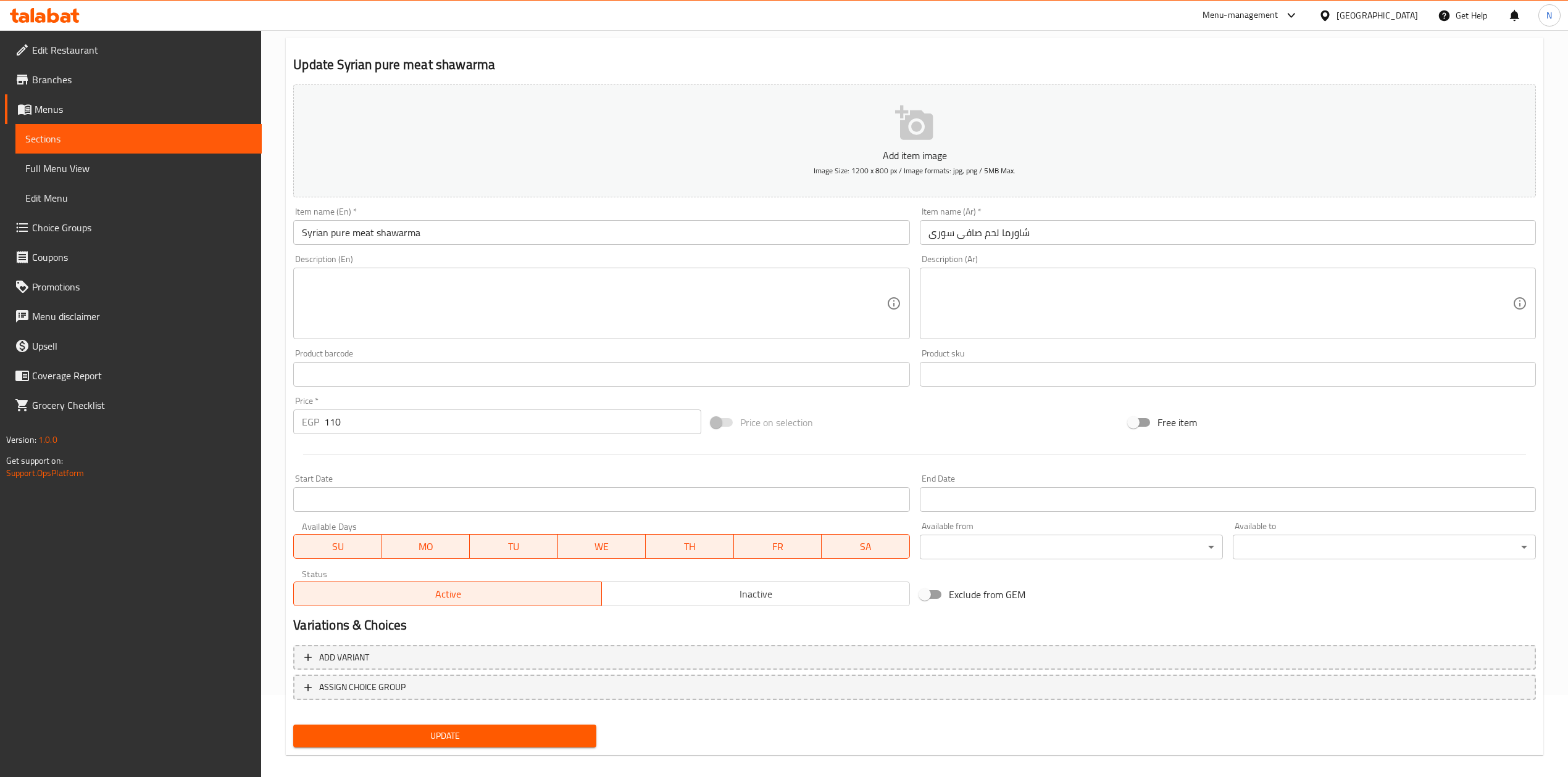
click at [756, 594] on span "Inactive" at bounding box center [756, 594] width 298 height 18
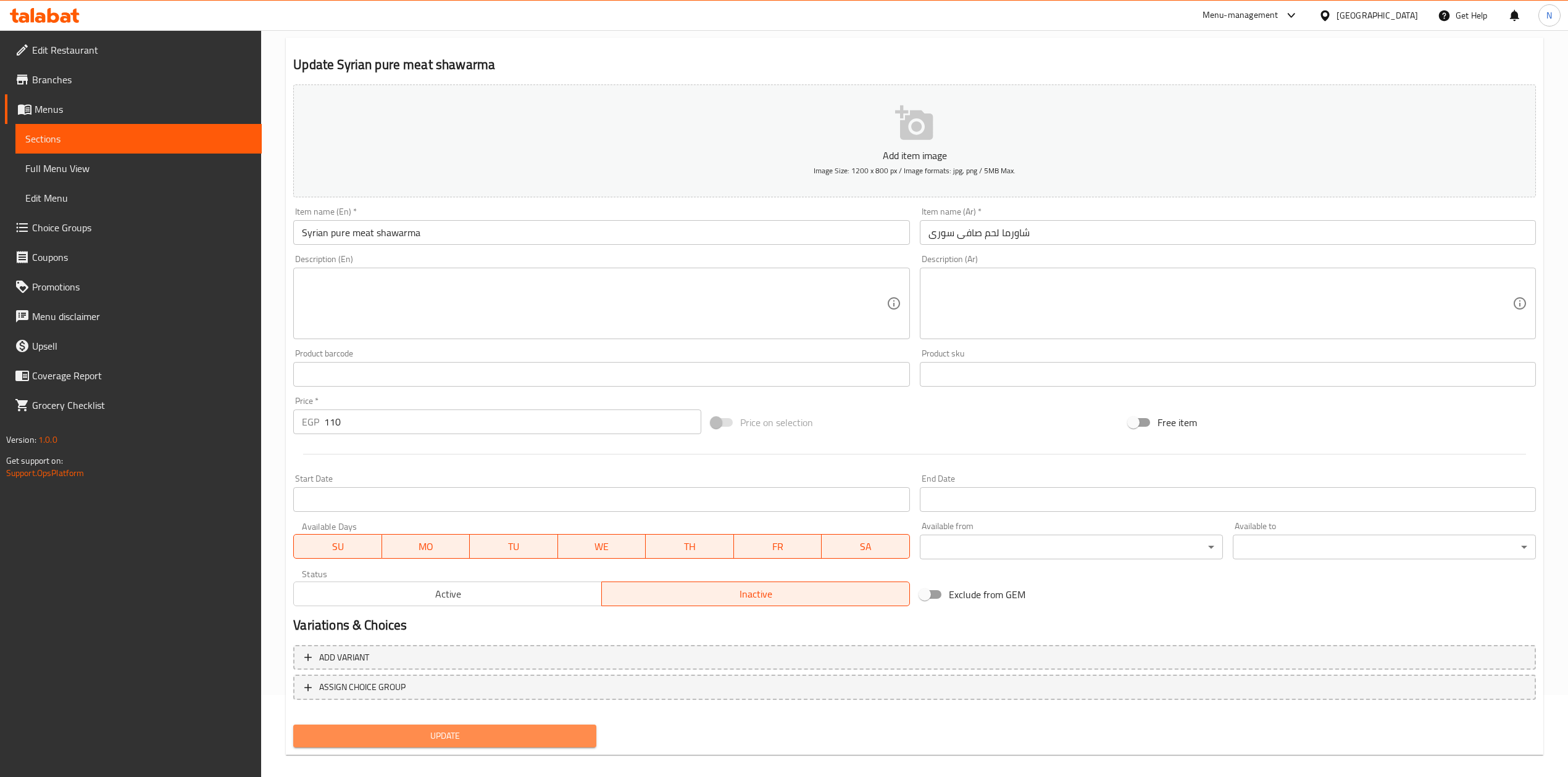
click at [499, 728] on span "Update" at bounding box center [445, 736] width 283 height 16
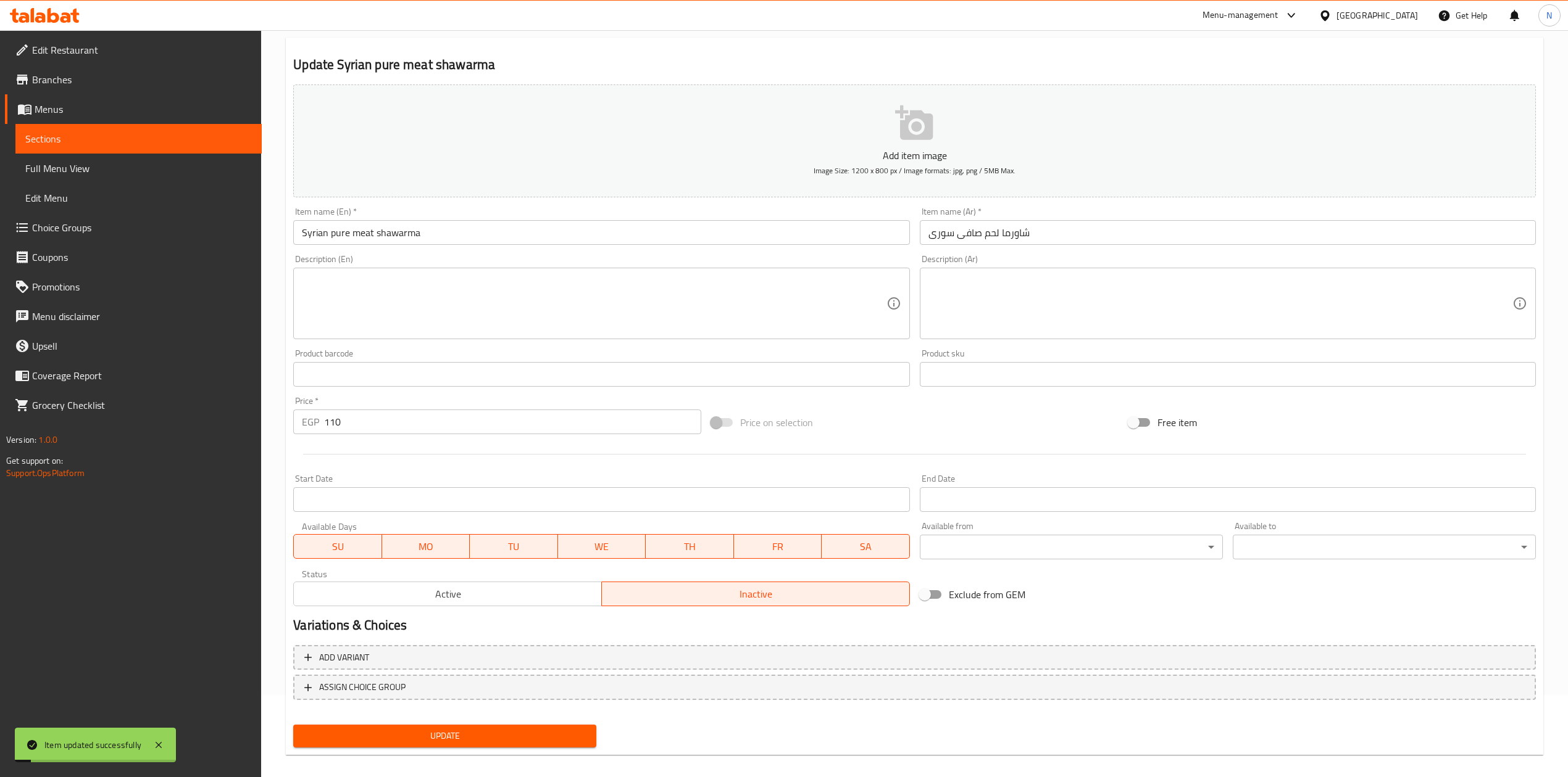
scroll to position [0, 0]
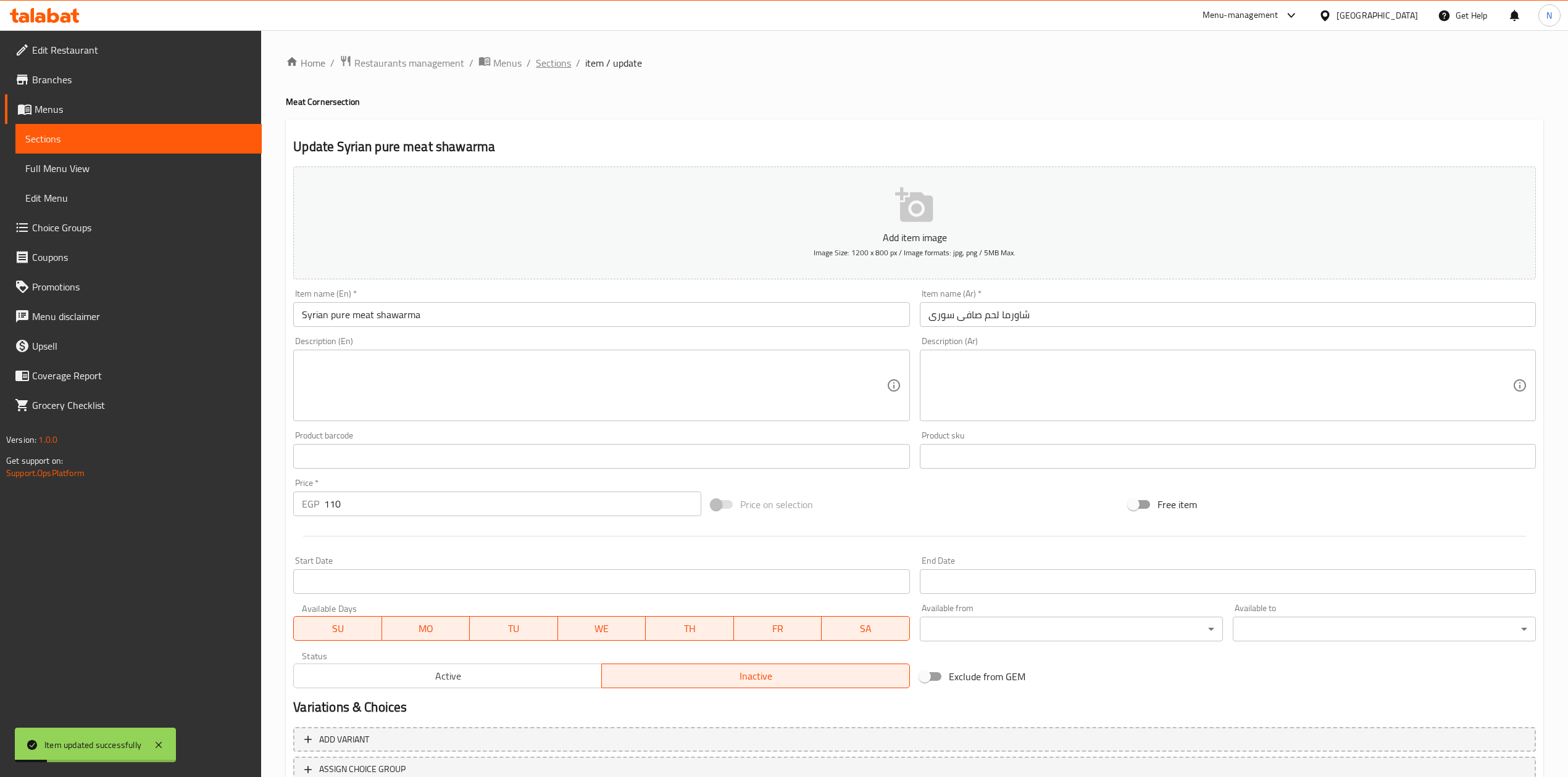
click at [547, 67] on span "Sections" at bounding box center [553, 63] width 35 height 15
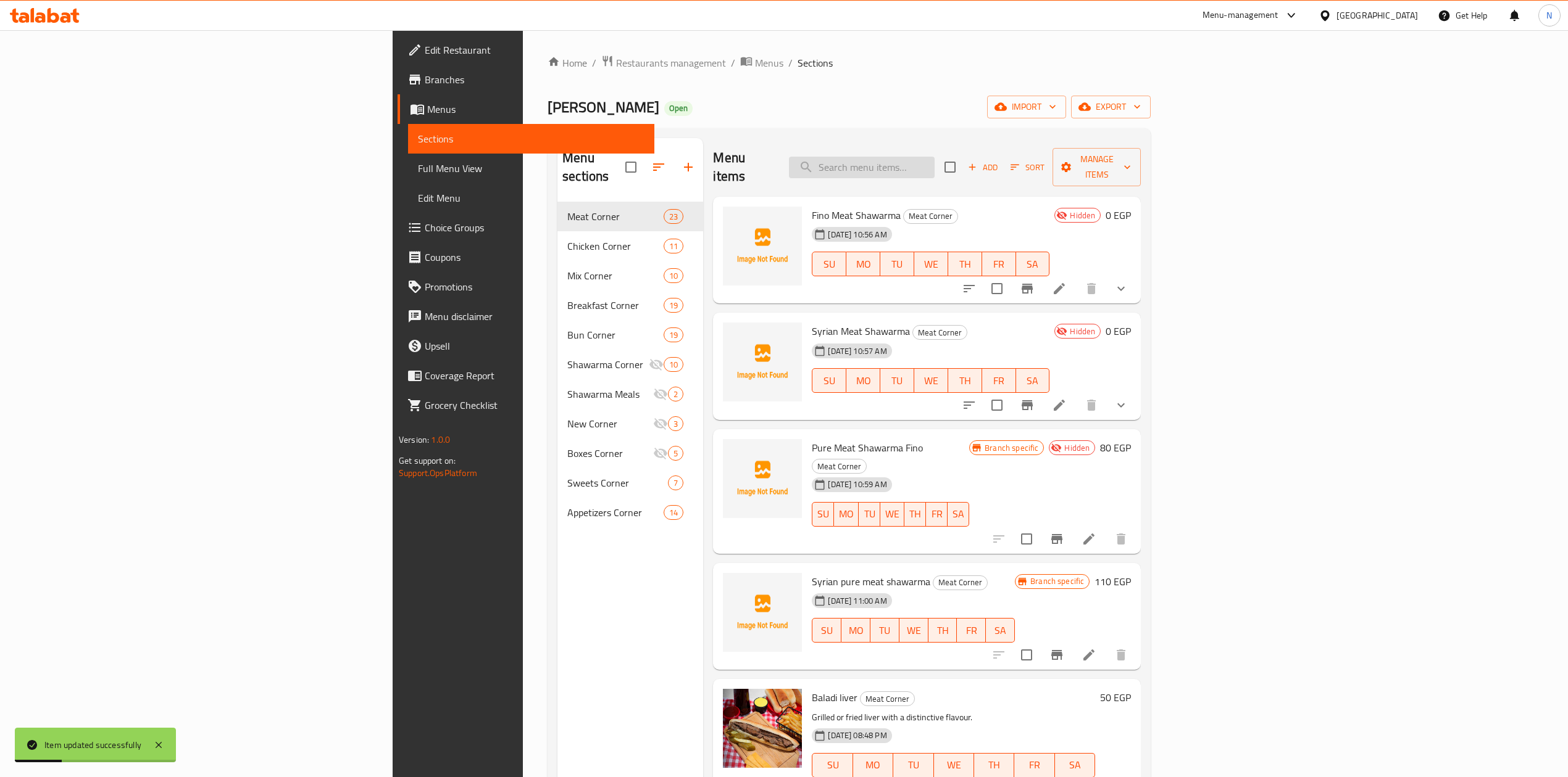
click at [935, 169] on input "search" at bounding box center [862, 167] width 146 height 22
paste input "شاورما فراخ سورى"
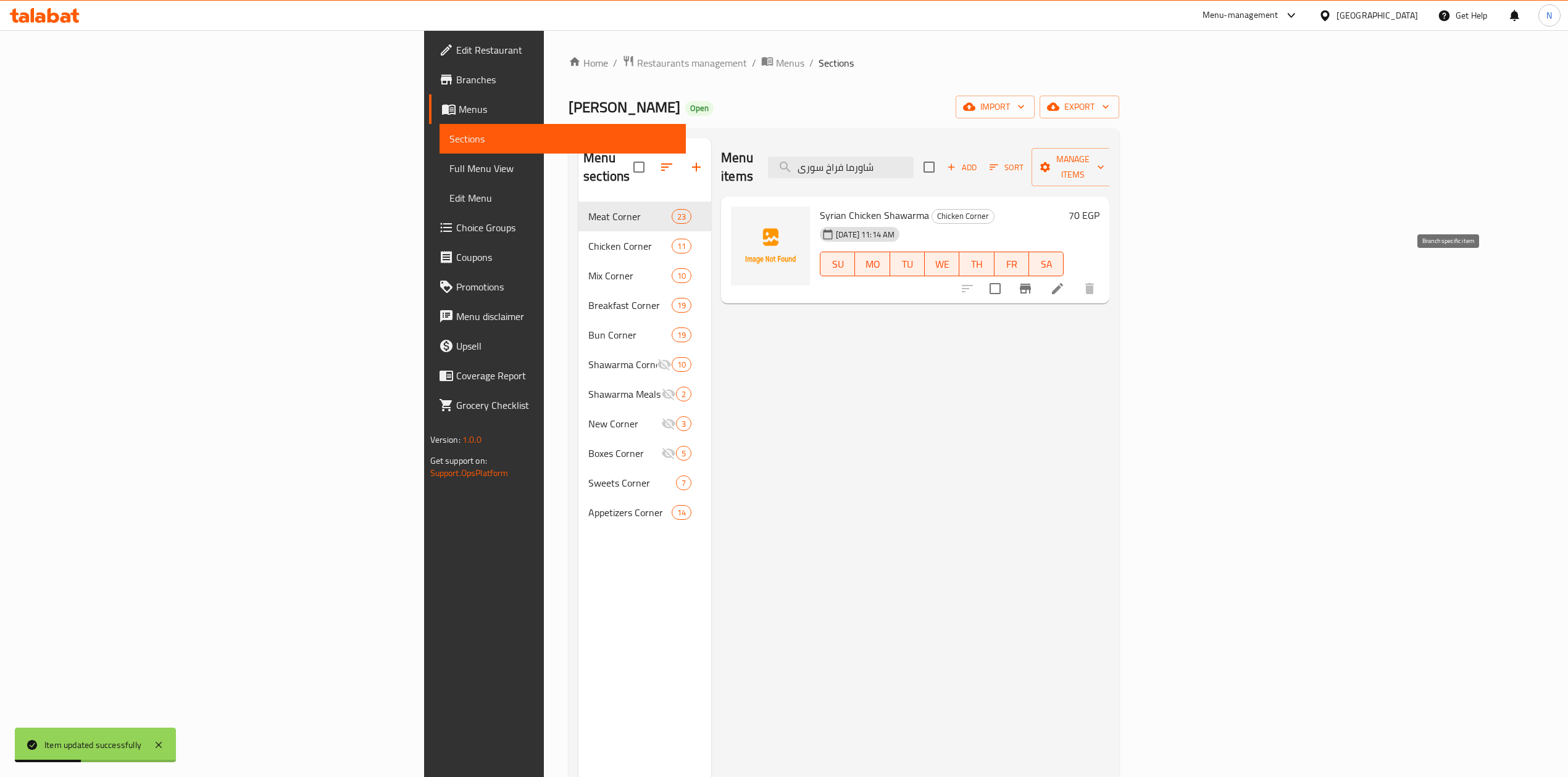
type input "شاورما فراخ سورى"
click at [1075, 277] on li at bounding box center [1057, 288] width 34 height 22
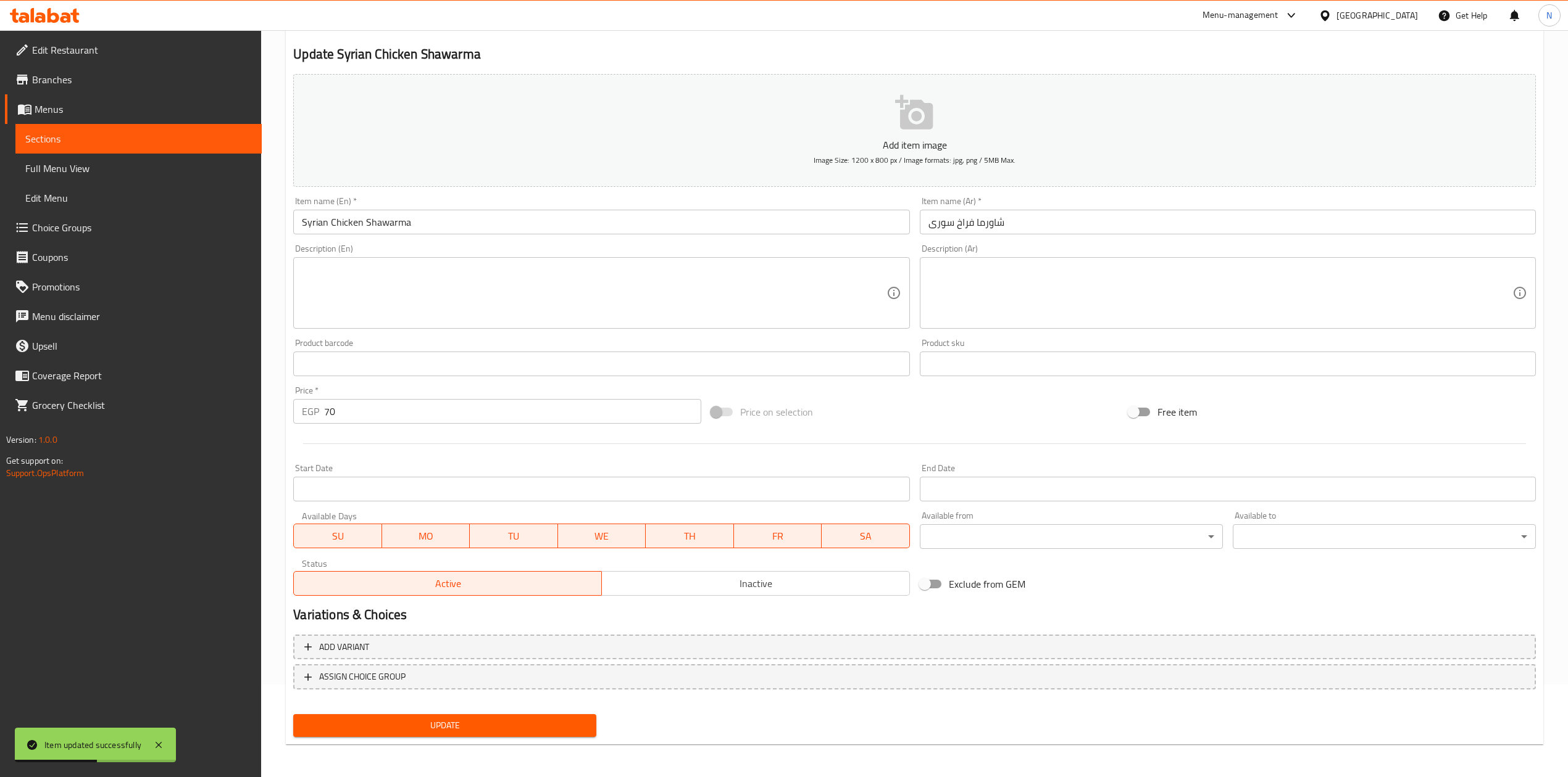
scroll to position [93, 0]
click at [733, 587] on span "Inactive" at bounding box center [756, 583] width 298 height 18
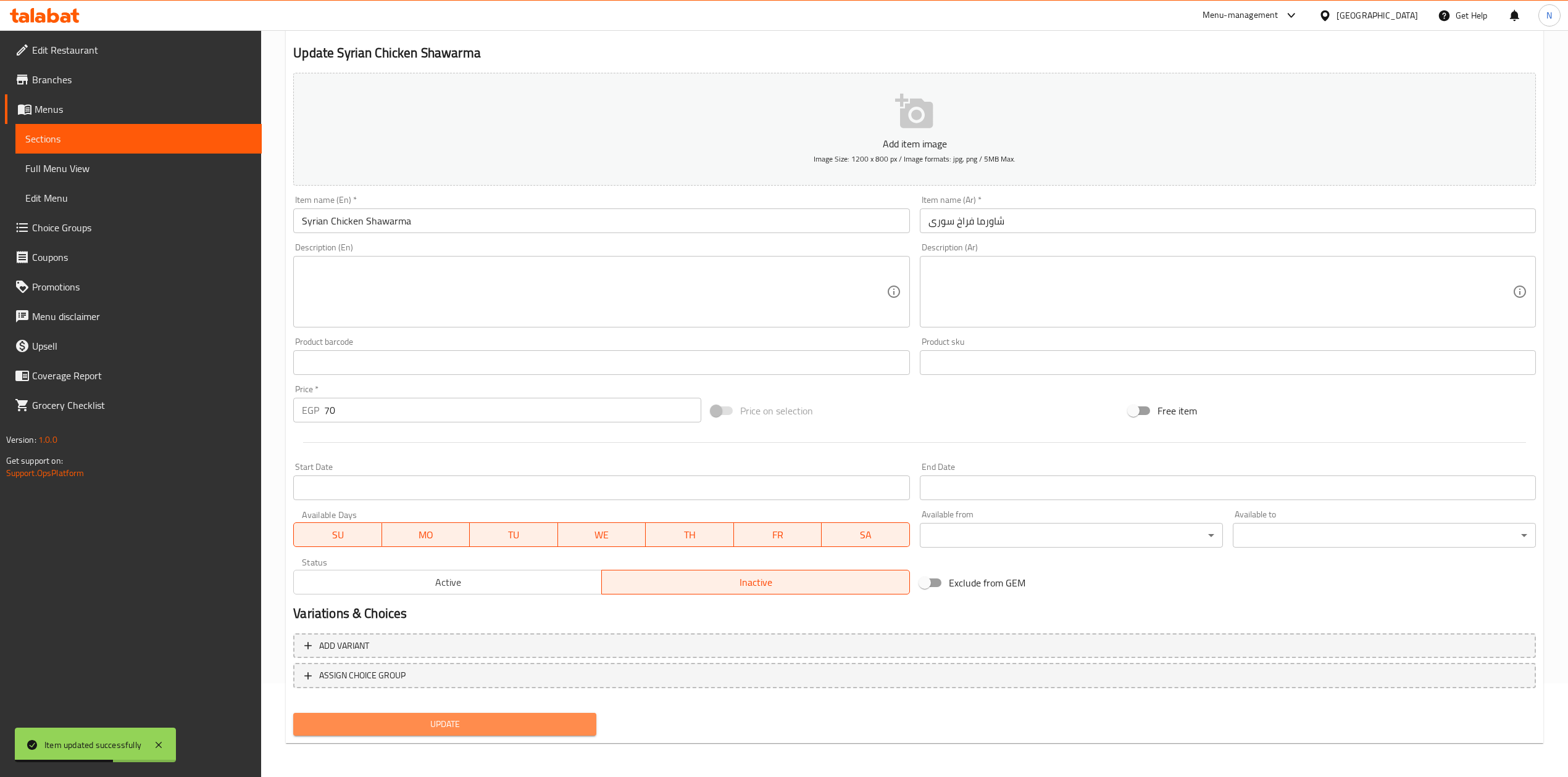
click at [410, 721] on span "Update" at bounding box center [445, 724] width 283 height 16
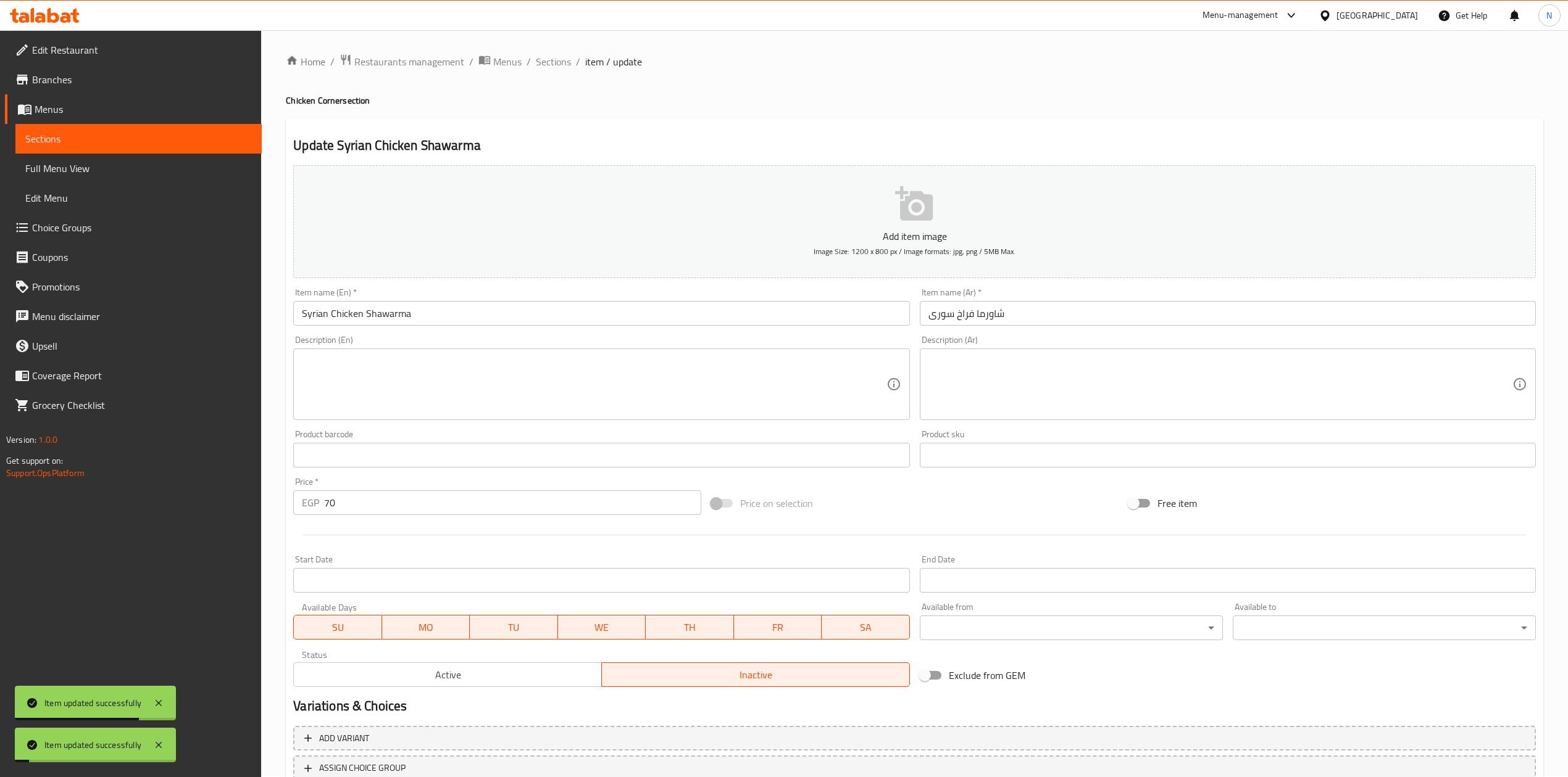
scroll to position [0, 0]
click at [541, 50] on div "Home / Restaurants management / Menus / Sections / item / update Chicken Corner…" at bounding box center [915, 451] width 1307 height 841
click at [557, 59] on span "Sections" at bounding box center [553, 63] width 35 height 15
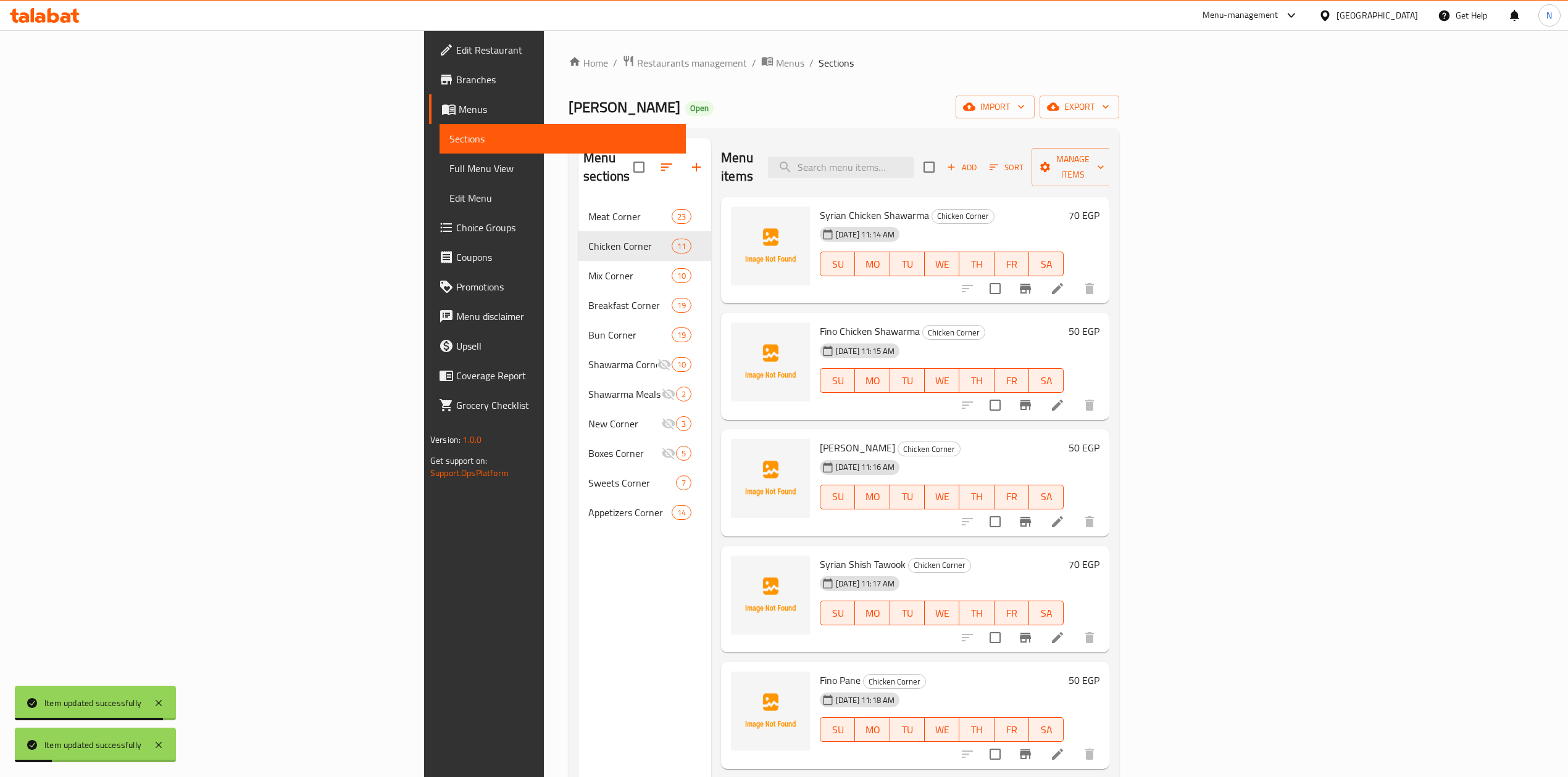
click at [961, 144] on div "Menu items Add Sort Manage items" at bounding box center [915, 168] width 388 height 59
paste input "شاورما فراخ فينو"
click at [913, 156] on input "search" at bounding box center [841, 167] width 146 height 22
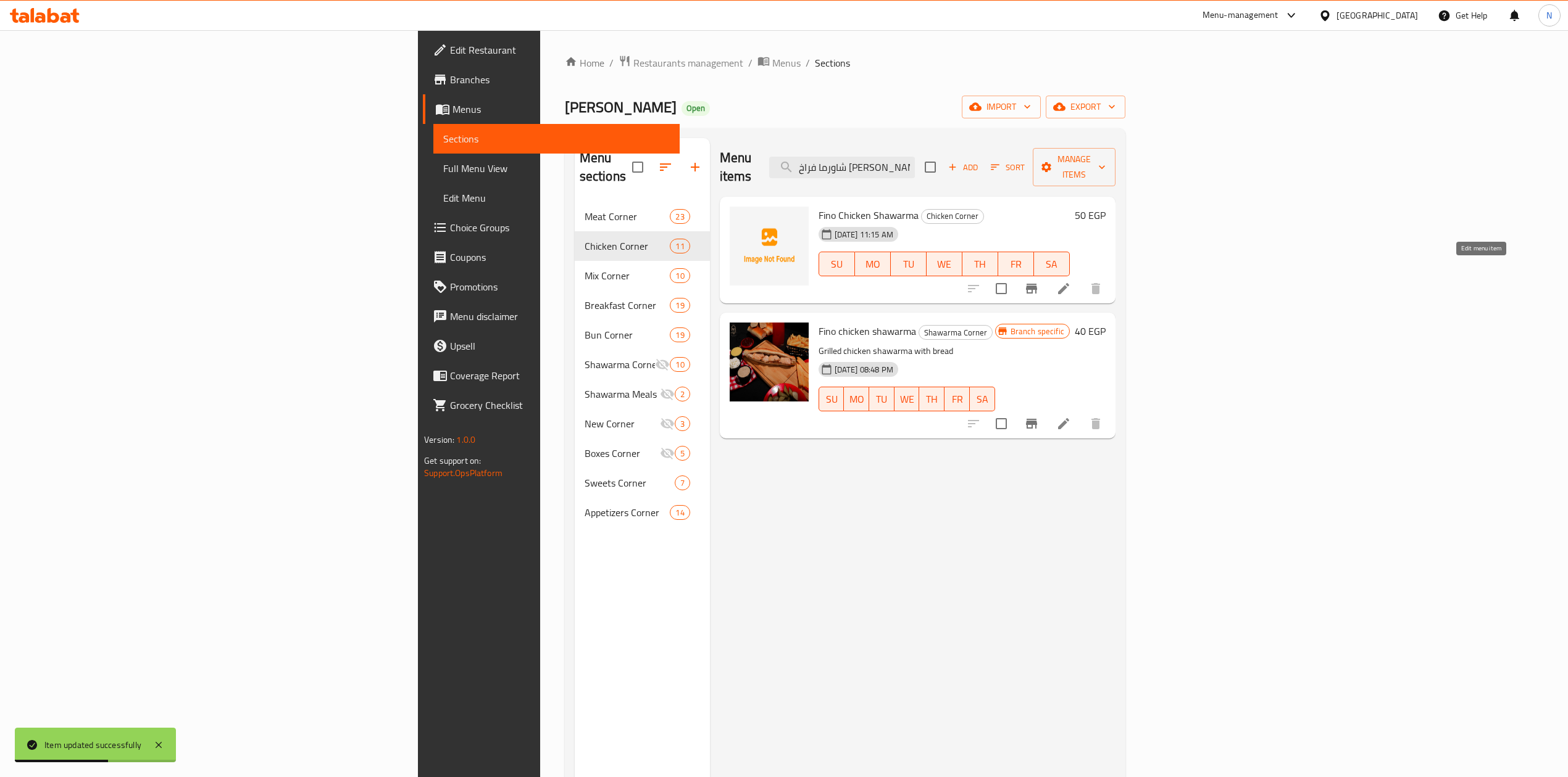
type input "شاورما فراخ فينو"
click at [1069, 283] on icon at bounding box center [1064, 288] width 11 height 11
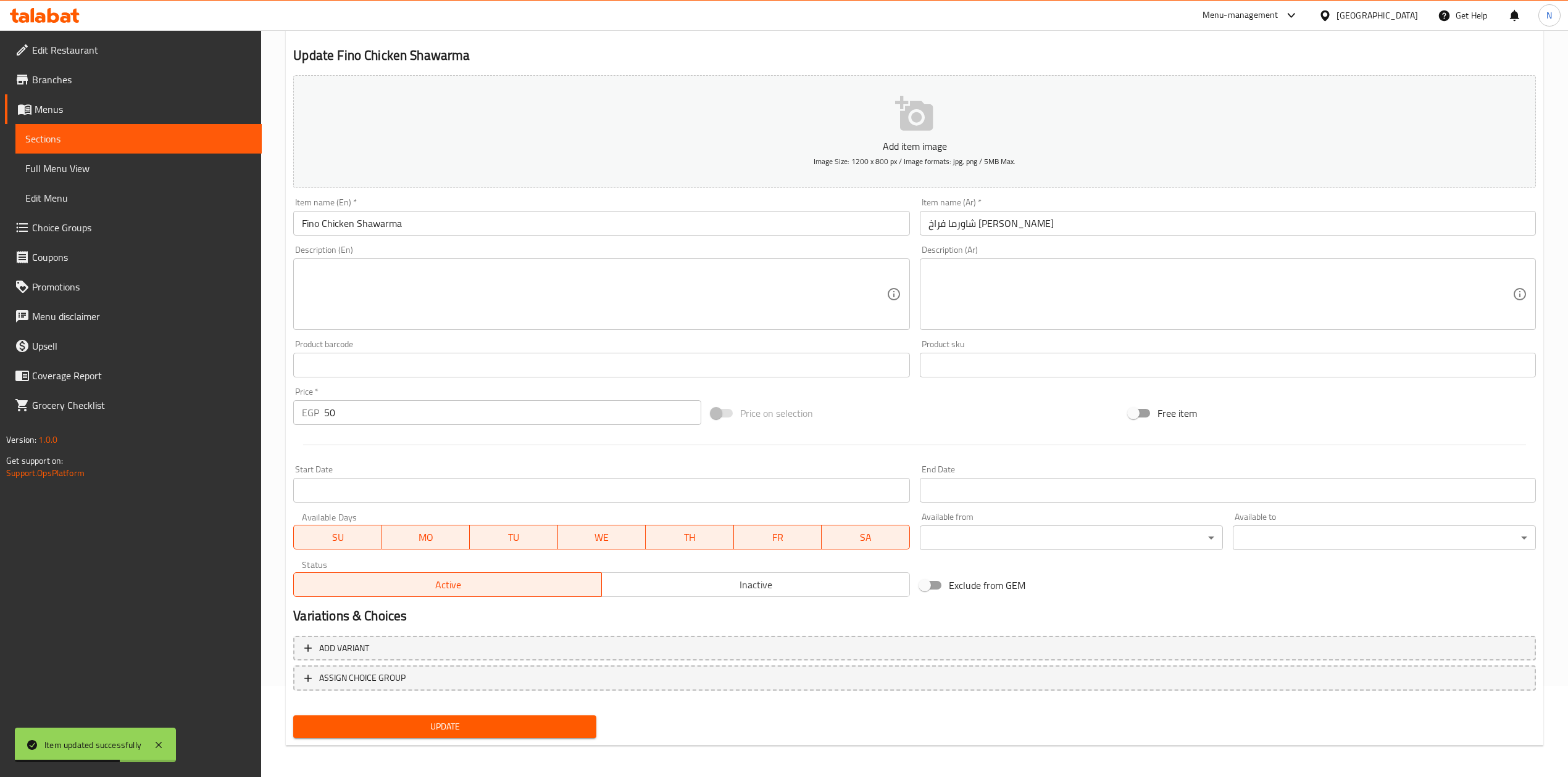
scroll to position [93, 0]
click at [713, 578] on span "Inactive" at bounding box center [756, 583] width 298 height 18
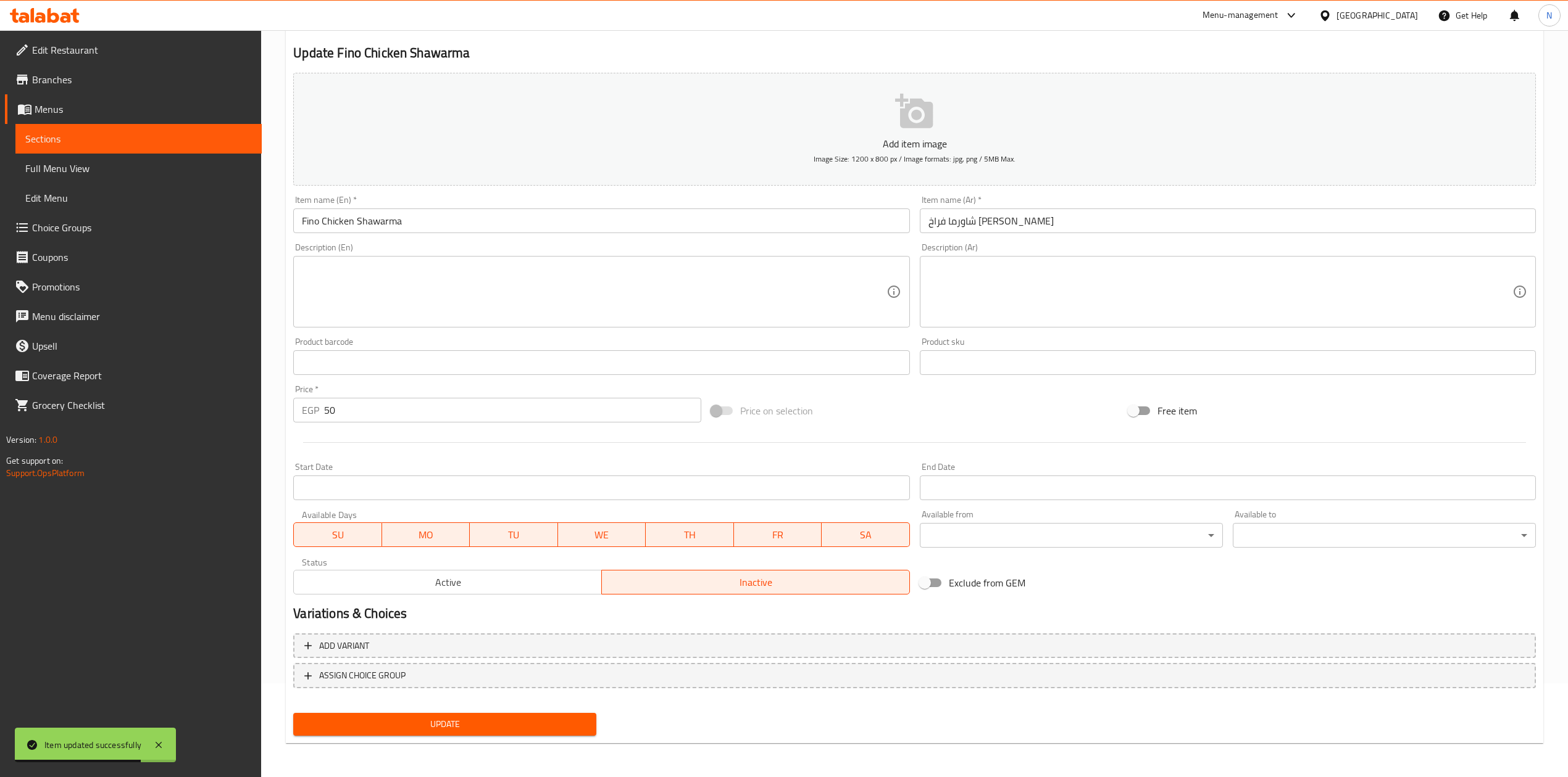
click at [374, 725] on span "Update" at bounding box center [445, 724] width 283 height 16
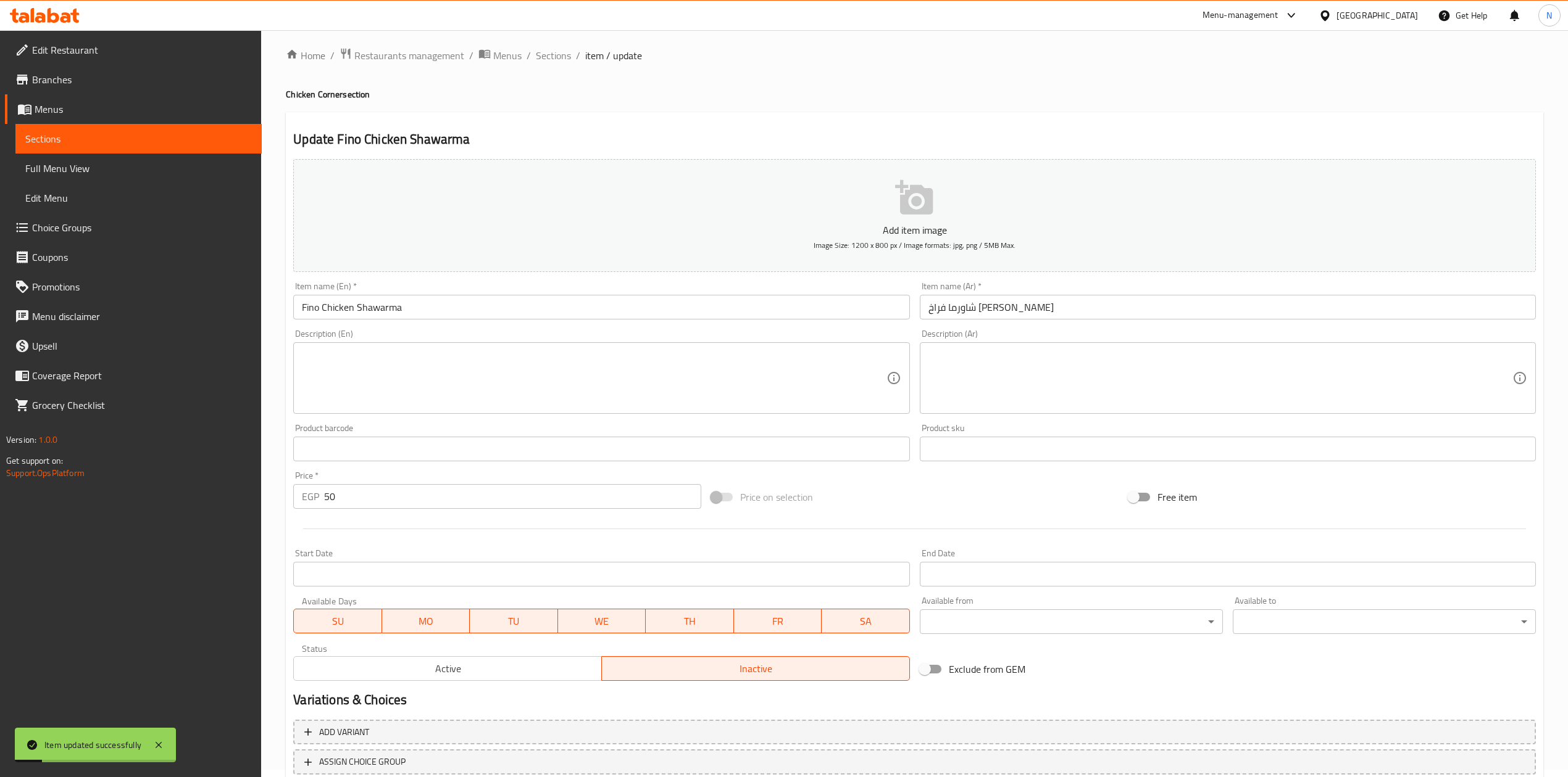
scroll to position [0, 0]
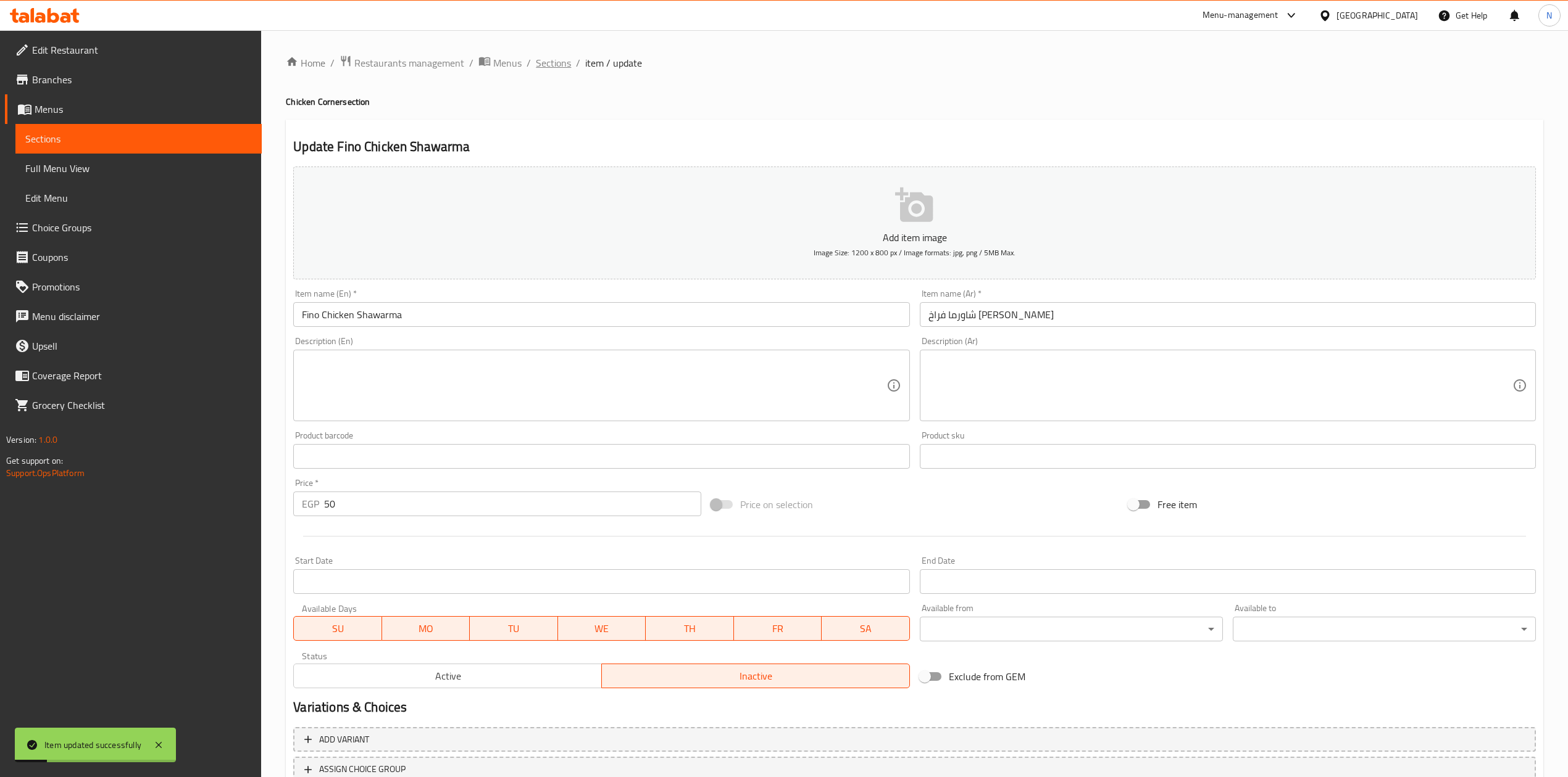
click at [546, 65] on span "Sections" at bounding box center [553, 63] width 35 height 15
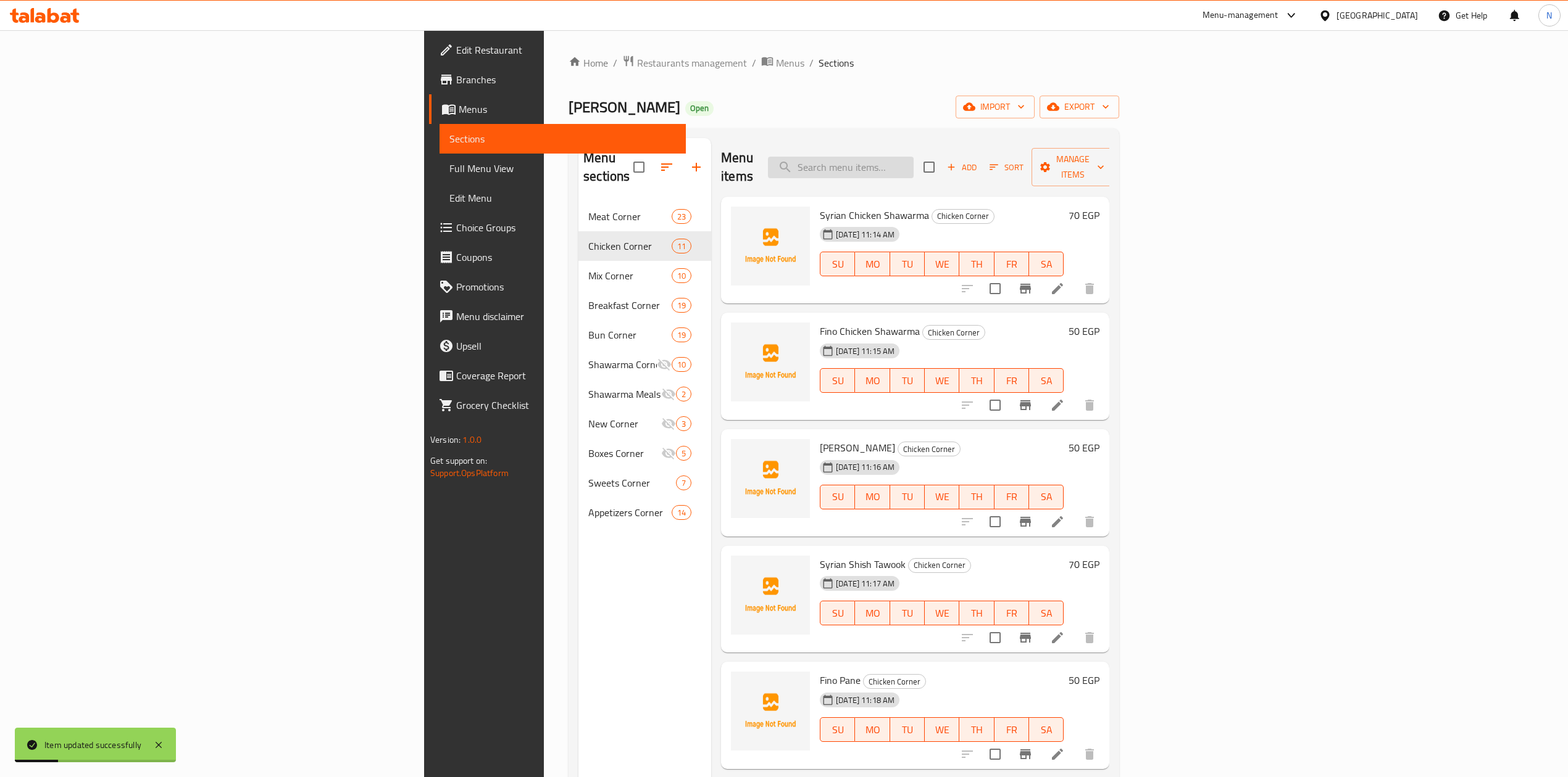
click at [913, 168] on input "search" at bounding box center [841, 167] width 146 height 22
paste input "شيش طاووق"
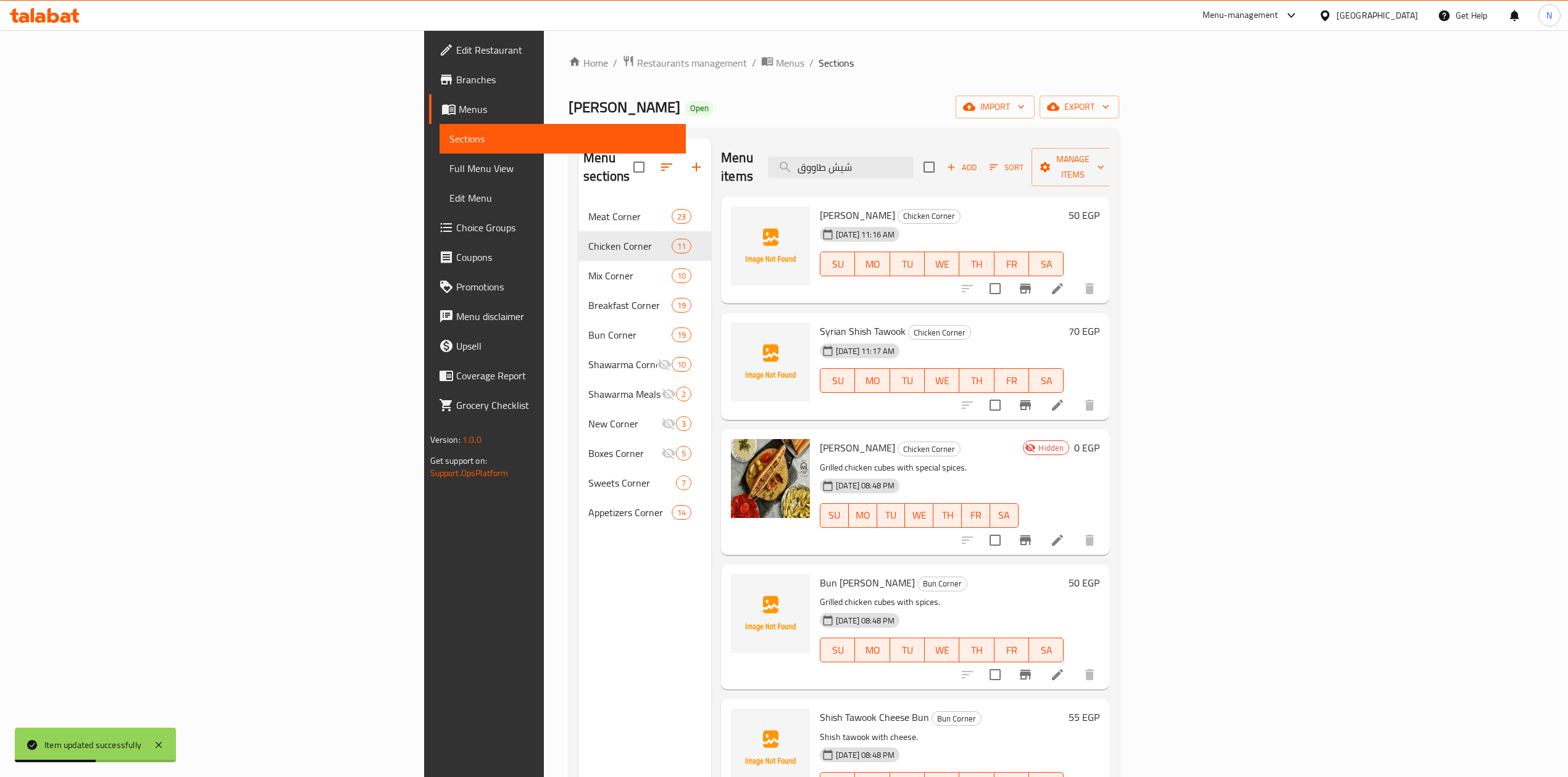
type input "شيش طاووق"
click at [1075, 277] on li at bounding box center [1057, 288] width 34 height 22
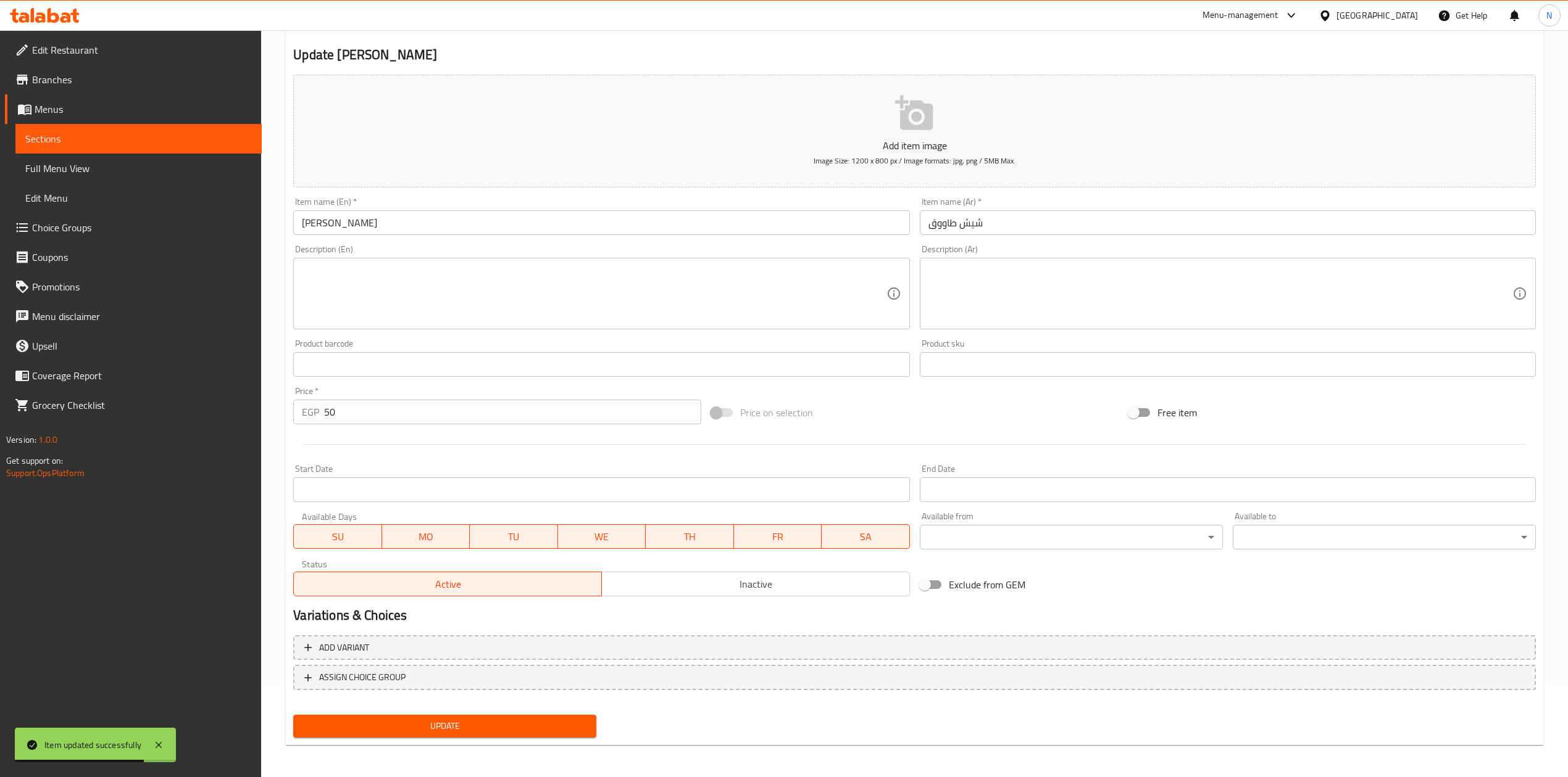
scroll to position [93, 0]
click at [761, 570] on div "Active Inactive" at bounding box center [601, 576] width 616 height 37
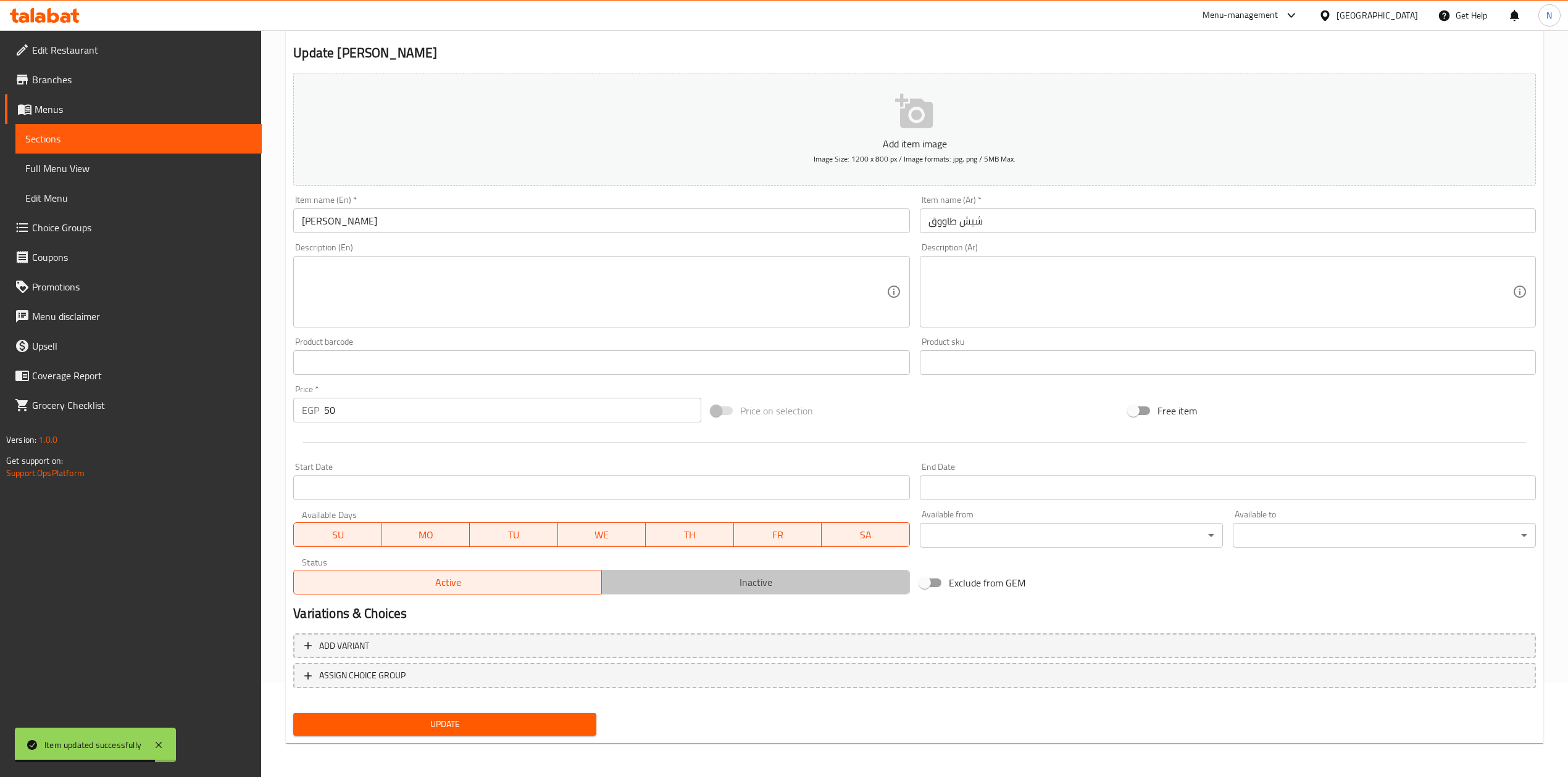
click at [752, 586] on span "Inactive" at bounding box center [756, 583] width 298 height 18
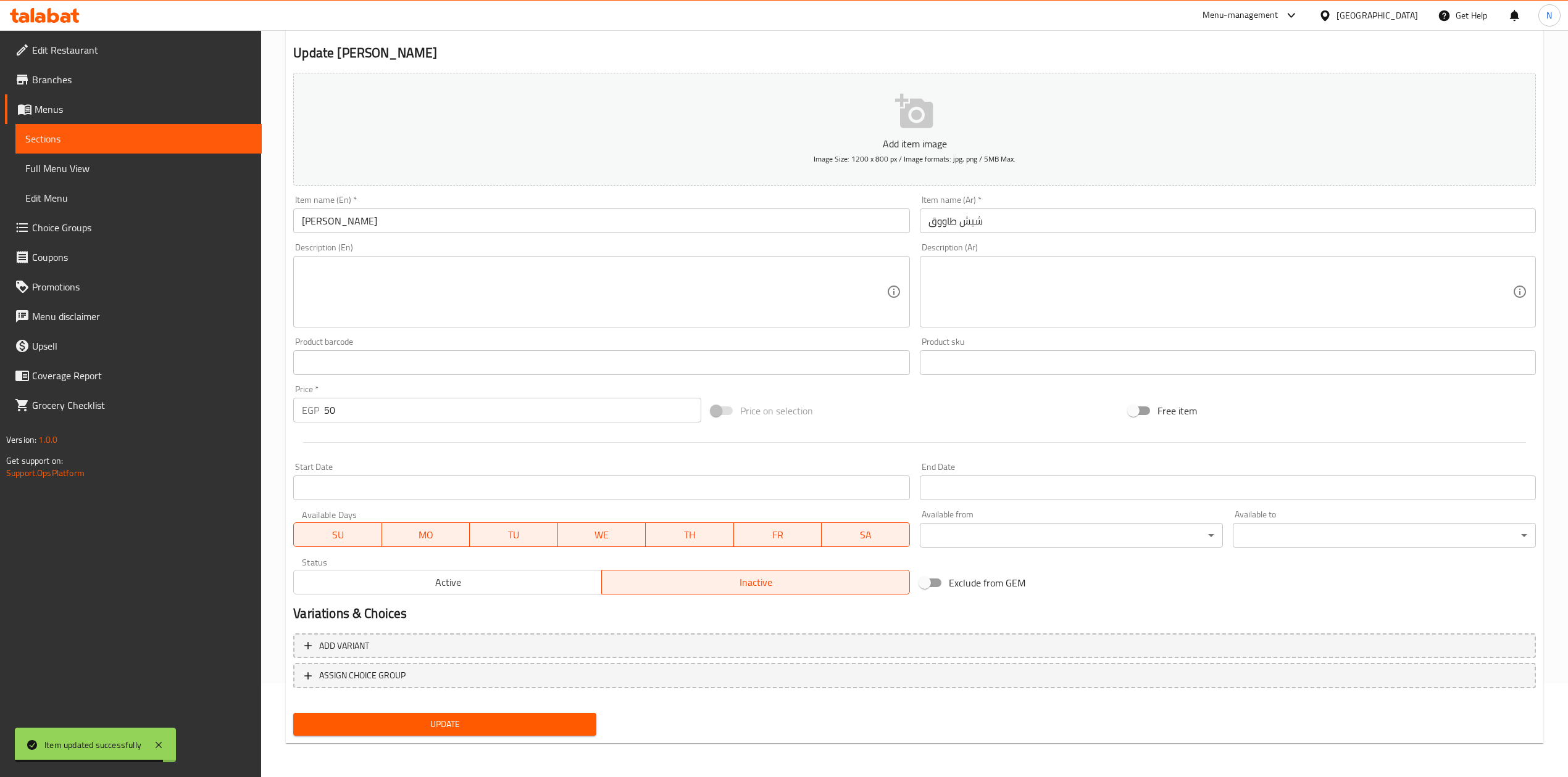
click at [541, 717] on span "Update" at bounding box center [445, 724] width 283 height 16
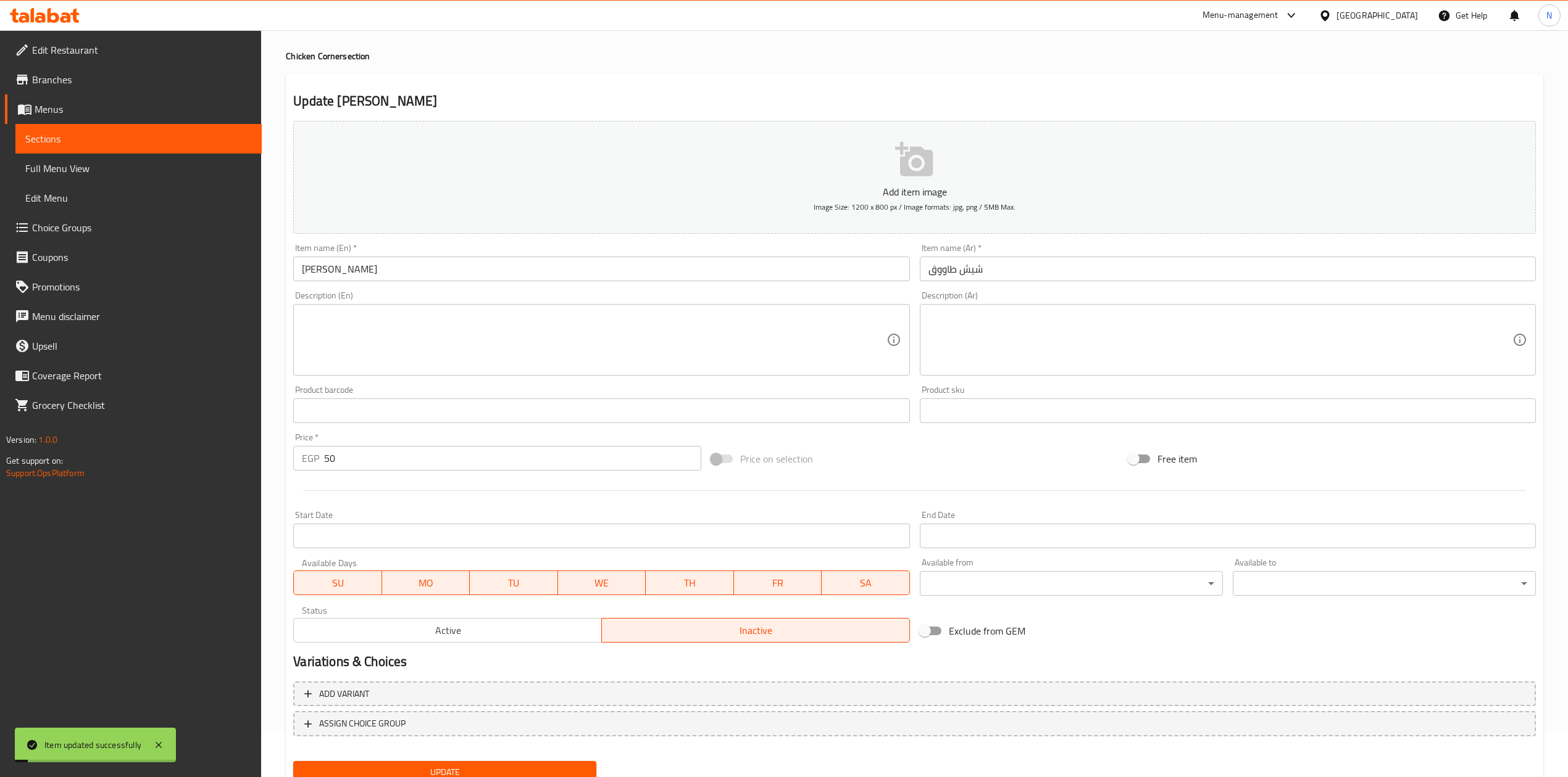
scroll to position [0, 0]
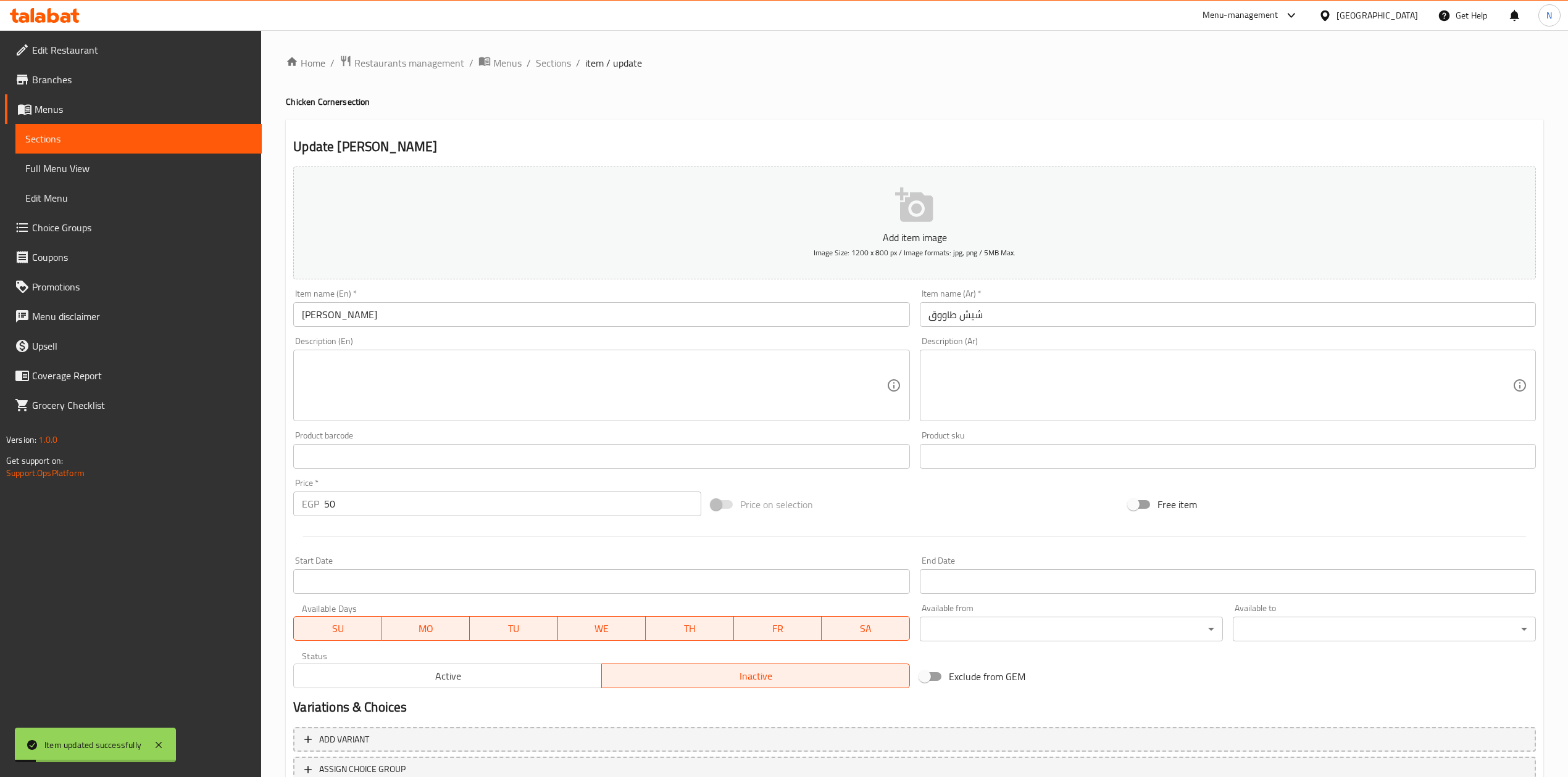
drag, startPoint x: 559, startPoint y: 60, endPoint x: 662, endPoint y: 122, distance: 120.2
click at [559, 60] on span "Sections" at bounding box center [553, 63] width 35 height 15
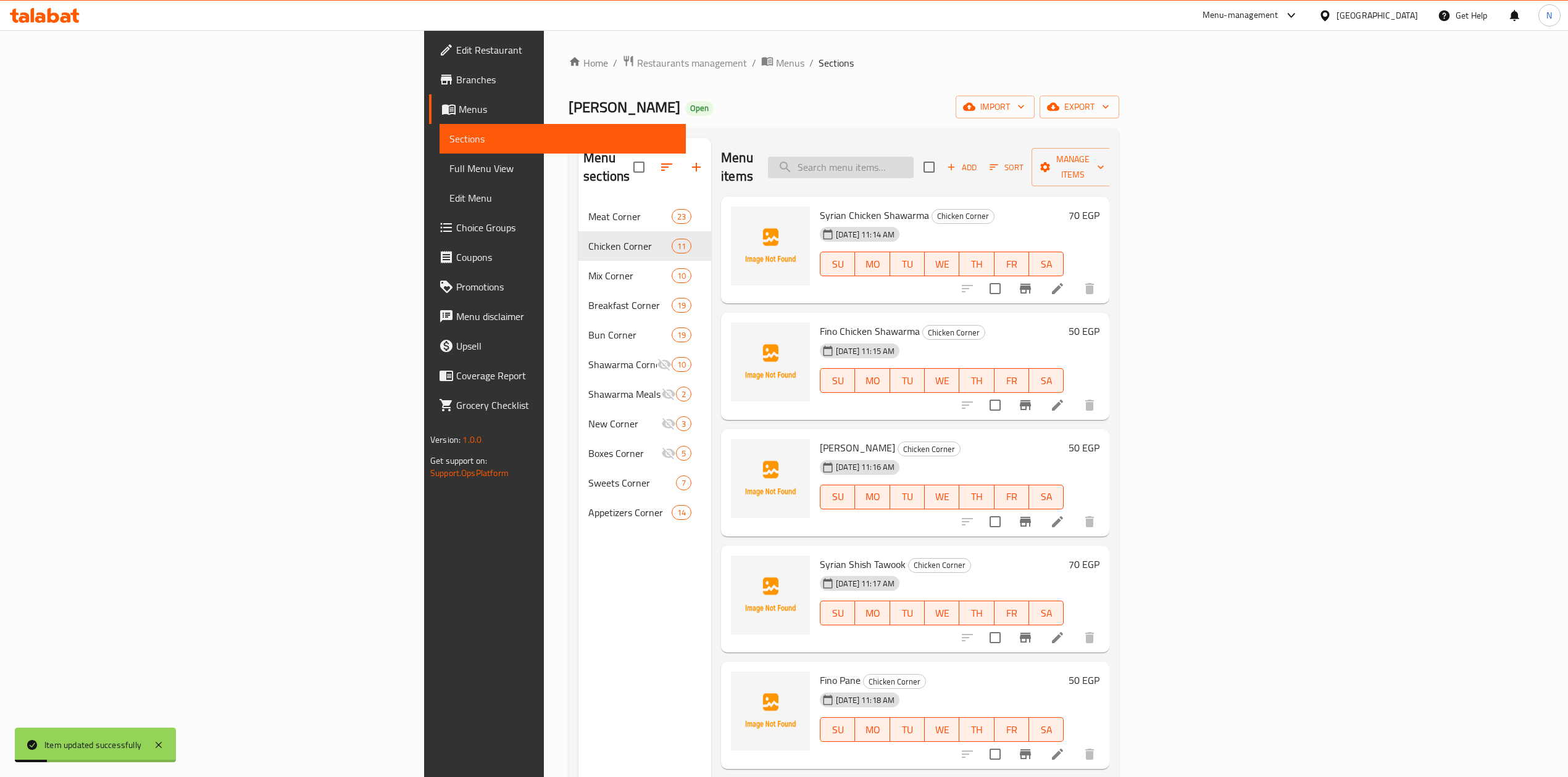
click at [913, 165] on input "search" at bounding box center [841, 167] width 146 height 22
paste input "شيش طاووق سورى"
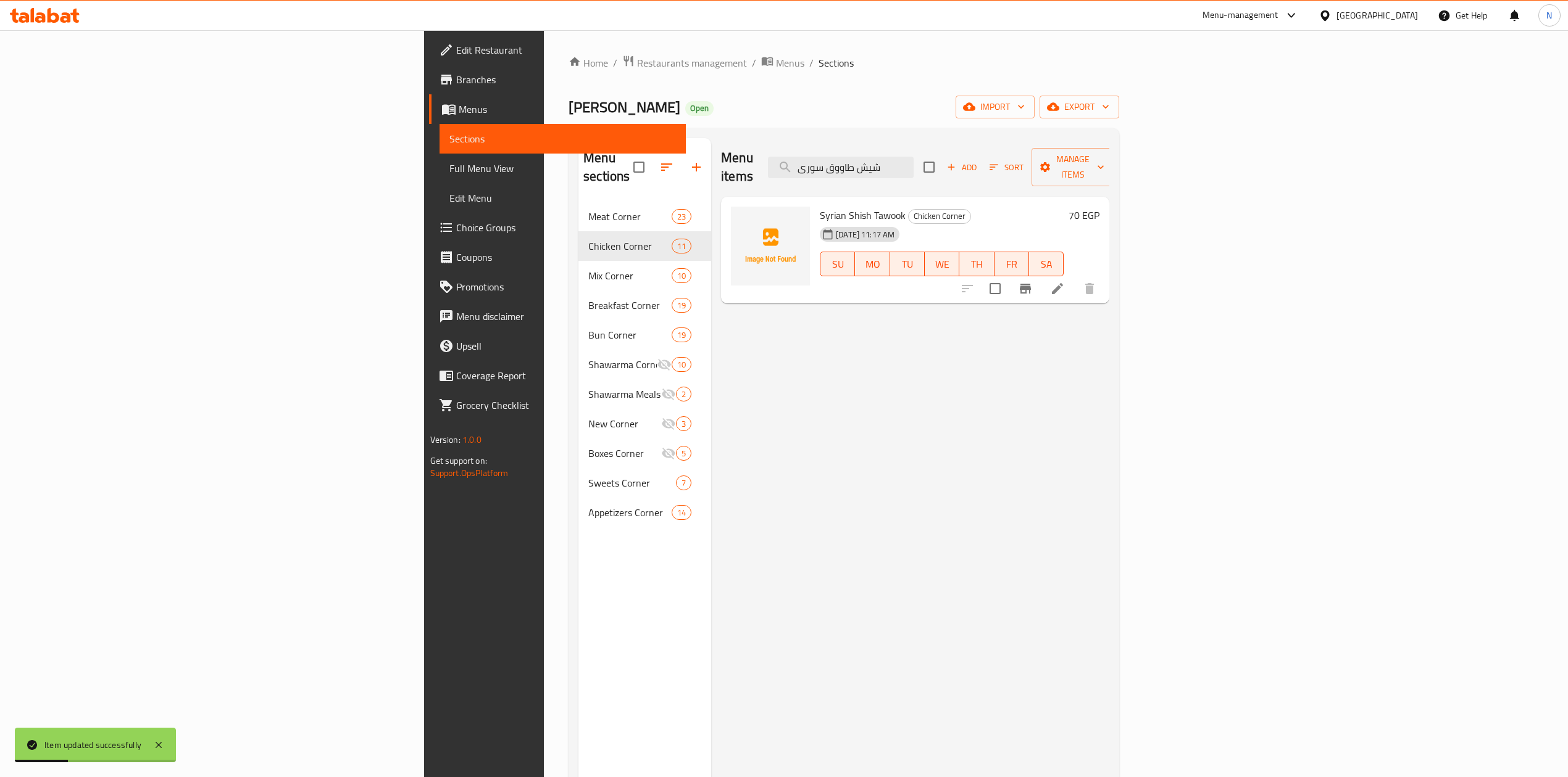
type input "شيش طاووق سورى"
click at [1065, 281] on icon at bounding box center [1057, 288] width 15 height 15
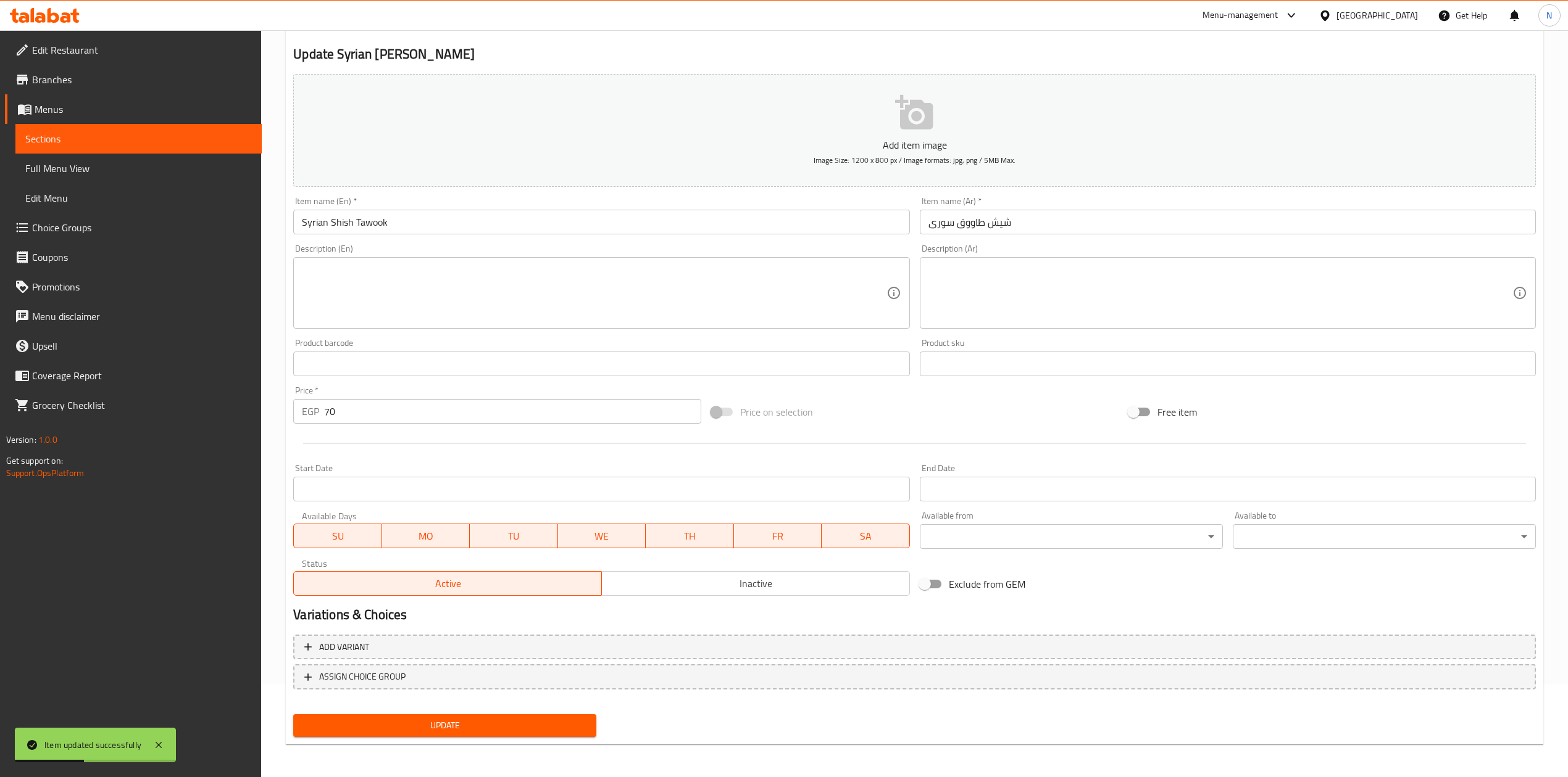
scroll to position [93, 0]
click at [783, 569] on div "Active Inactive" at bounding box center [601, 576] width 616 height 37
click at [777, 581] on span "Inactive" at bounding box center [756, 583] width 298 height 18
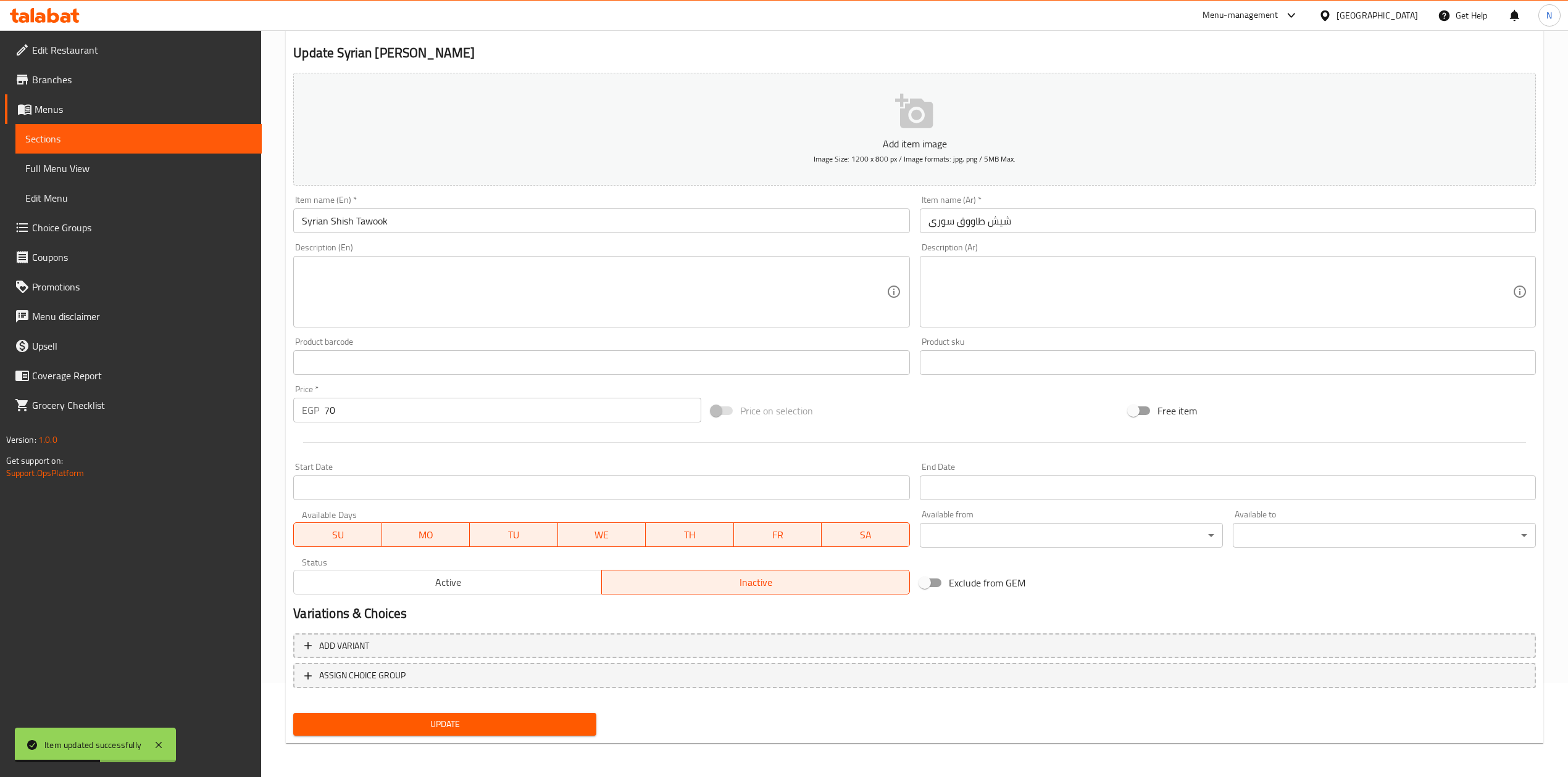
click at [519, 725] on span "Update" at bounding box center [445, 724] width 283 height 16
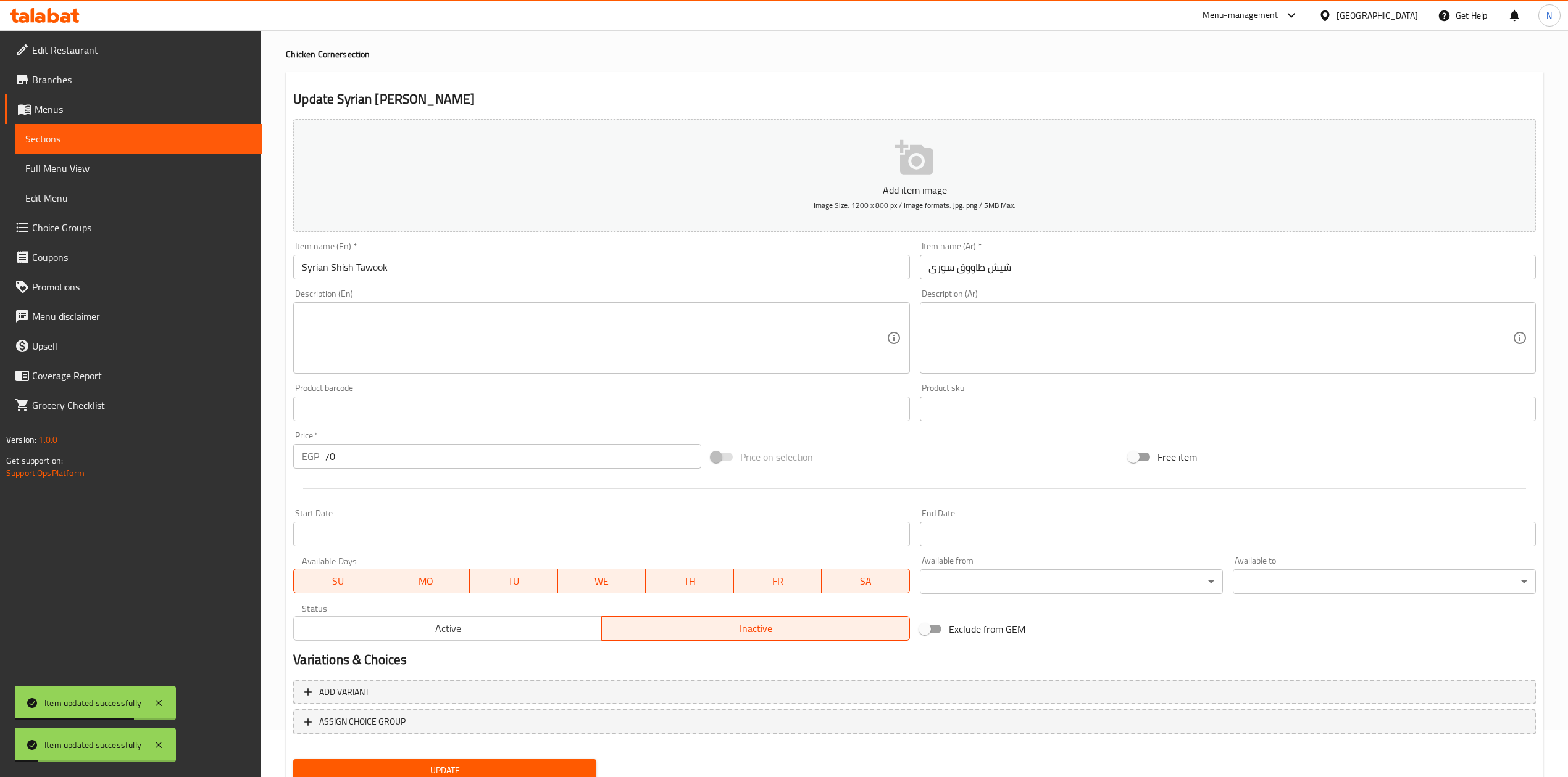
scroll to position [0, 0]
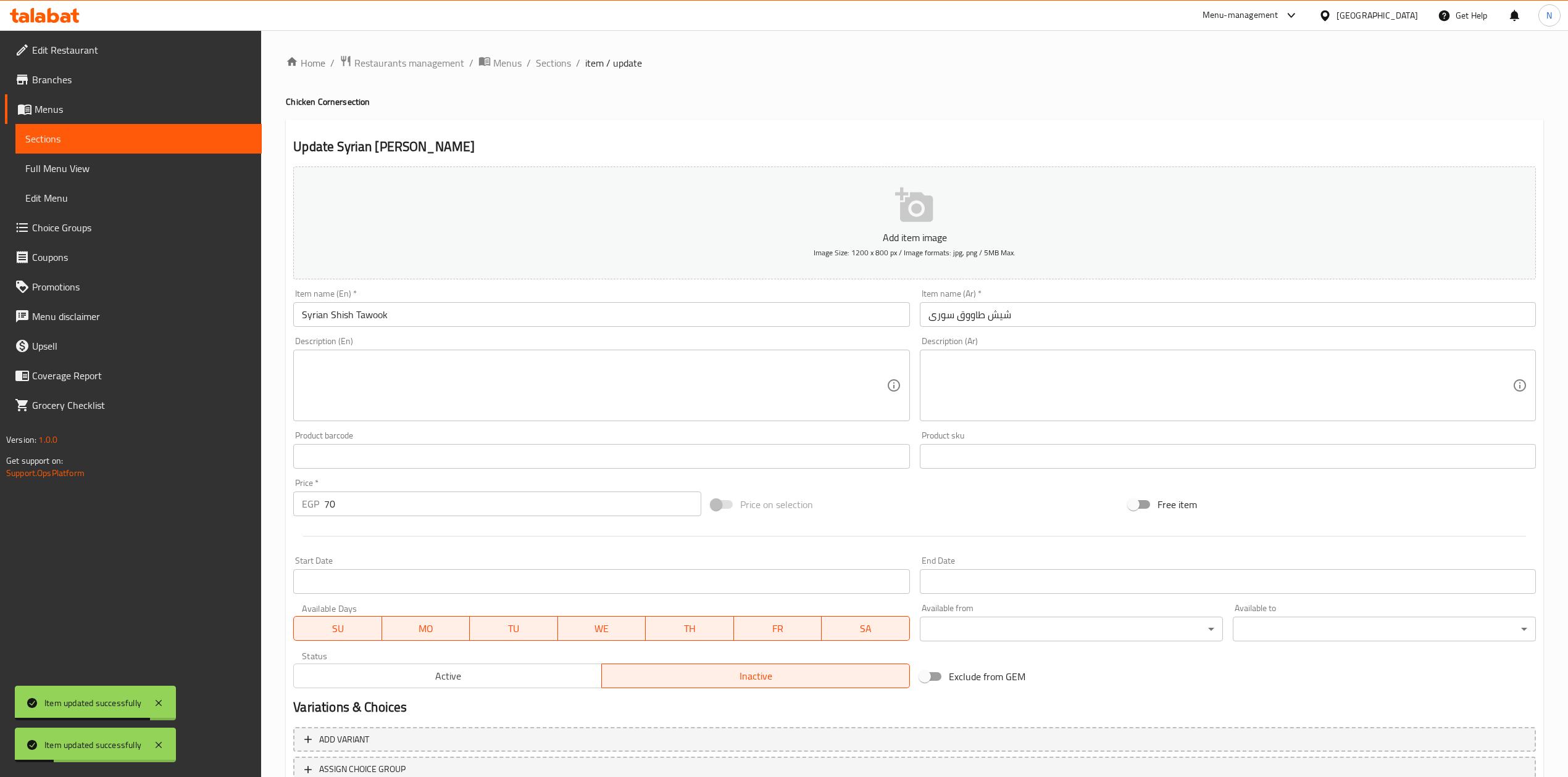
drag, startPoint x: 542, startPoint y: 64, endPoint x: 579, endPoint y: 85, distance: 42.5
click at [543, 64] on span "Sections" at bounding box center [553, 63] width 35 height 15
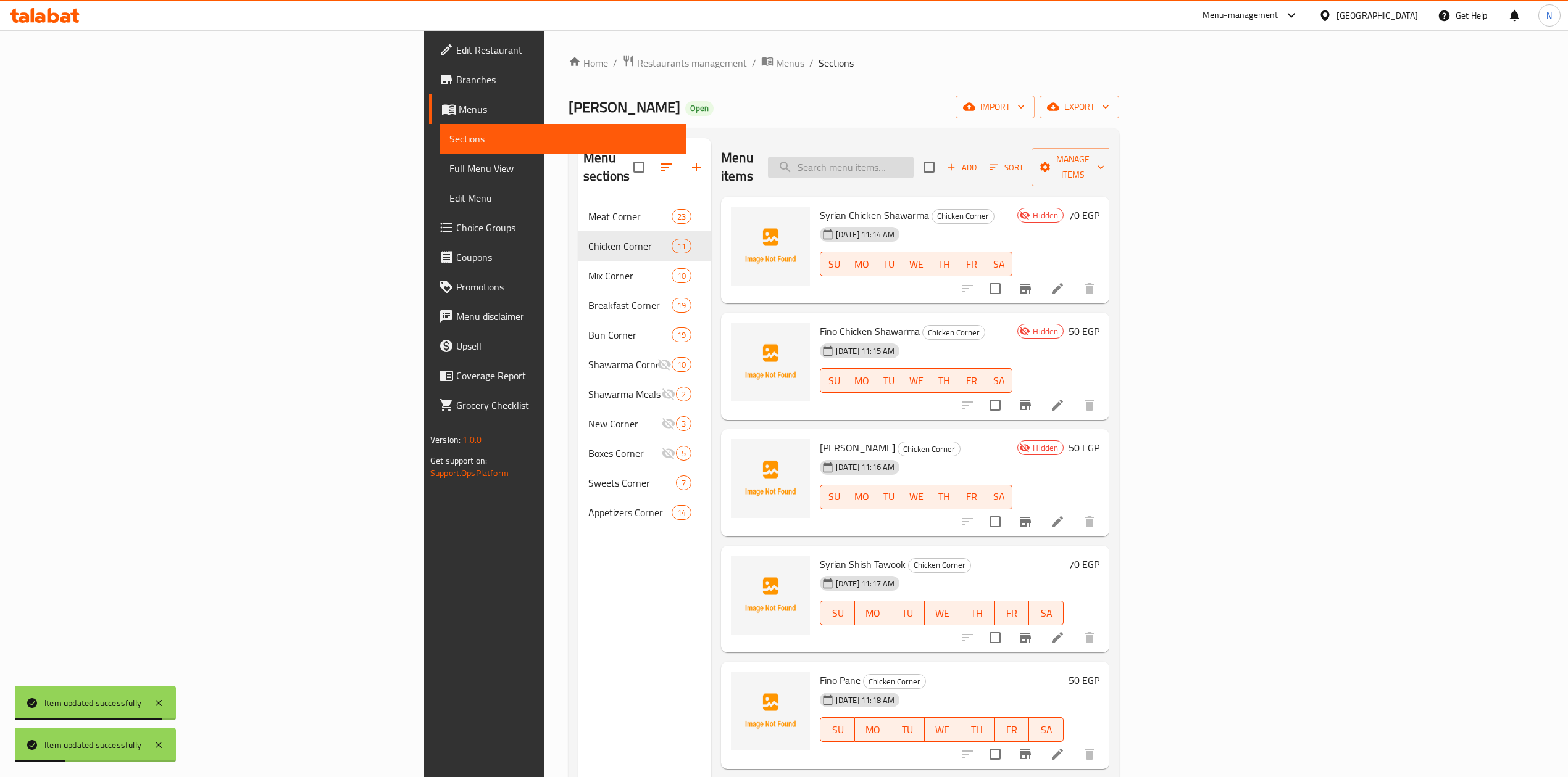
click at [913, 159] on input "search" at bounding box center [841, 167] width 146 height 22
paste input "شيش طاووق سورى"
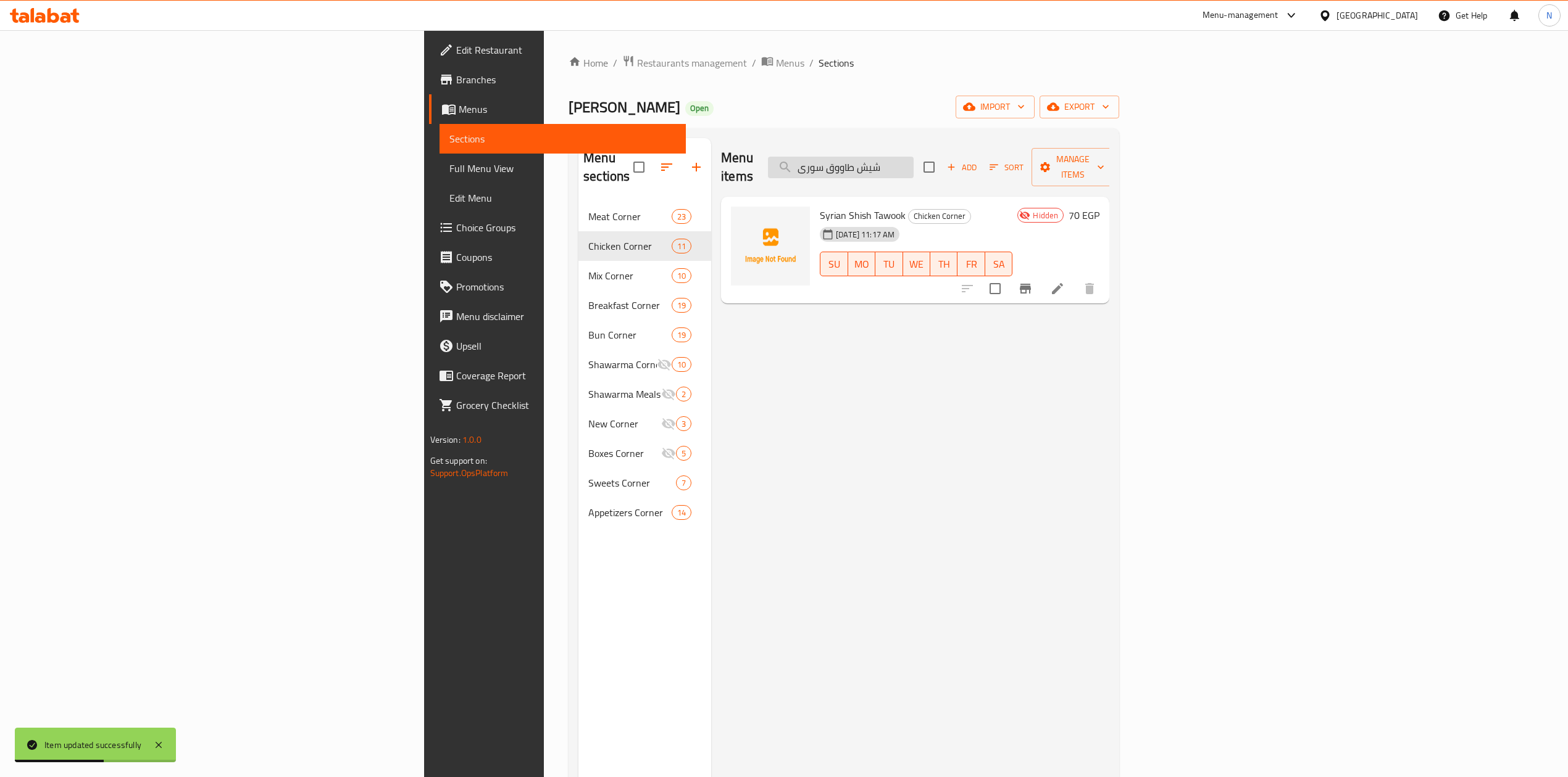
click at [913, 156] on input "شيش طاووق سورى" at bounding box center [841, 167] width 146 height 22
paste input "انيه فينو"
type input "بانيه فينو"
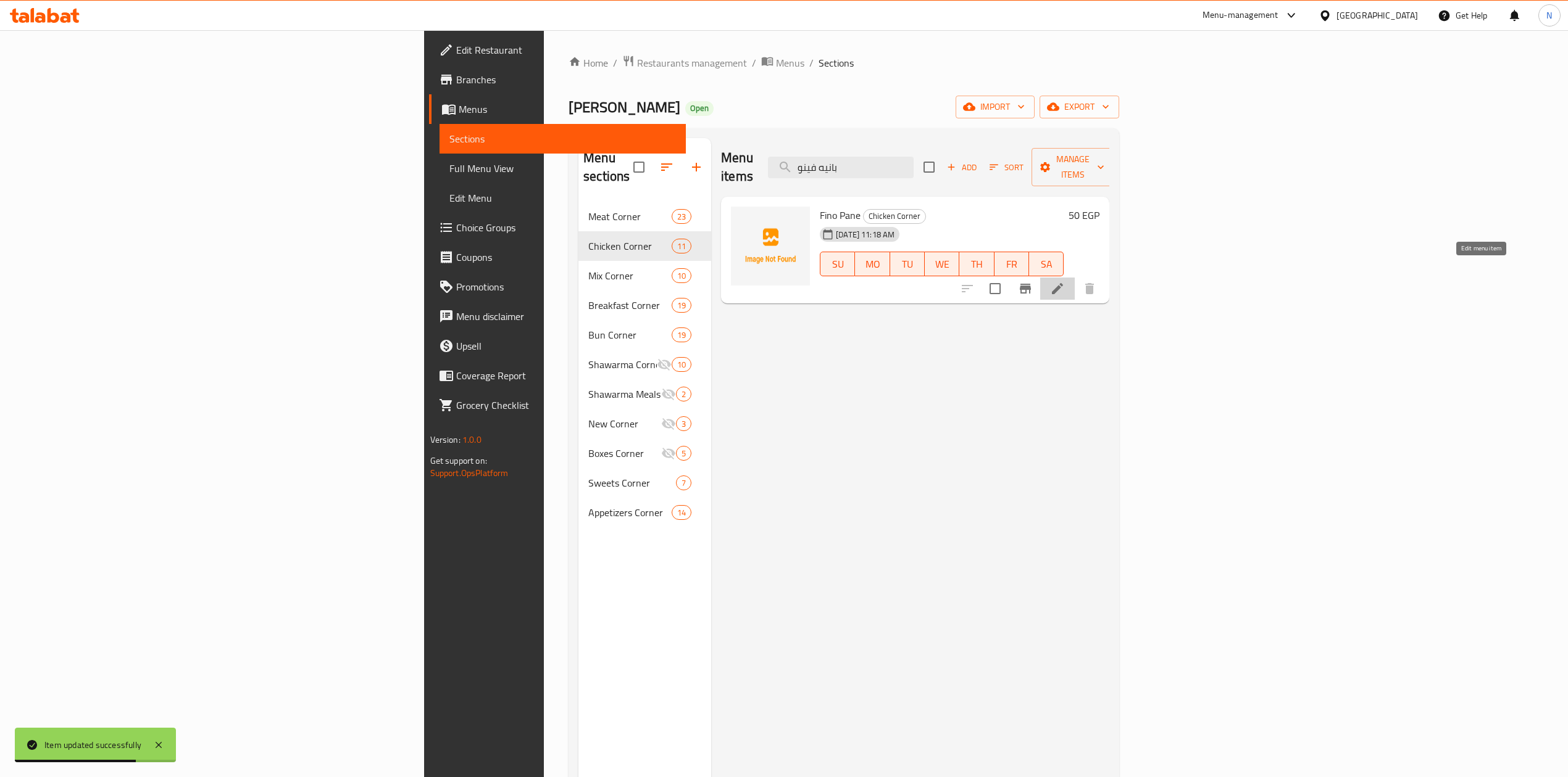
click at [1063, 283] on icon at bounding box center [1057, 288] width 11 height 11
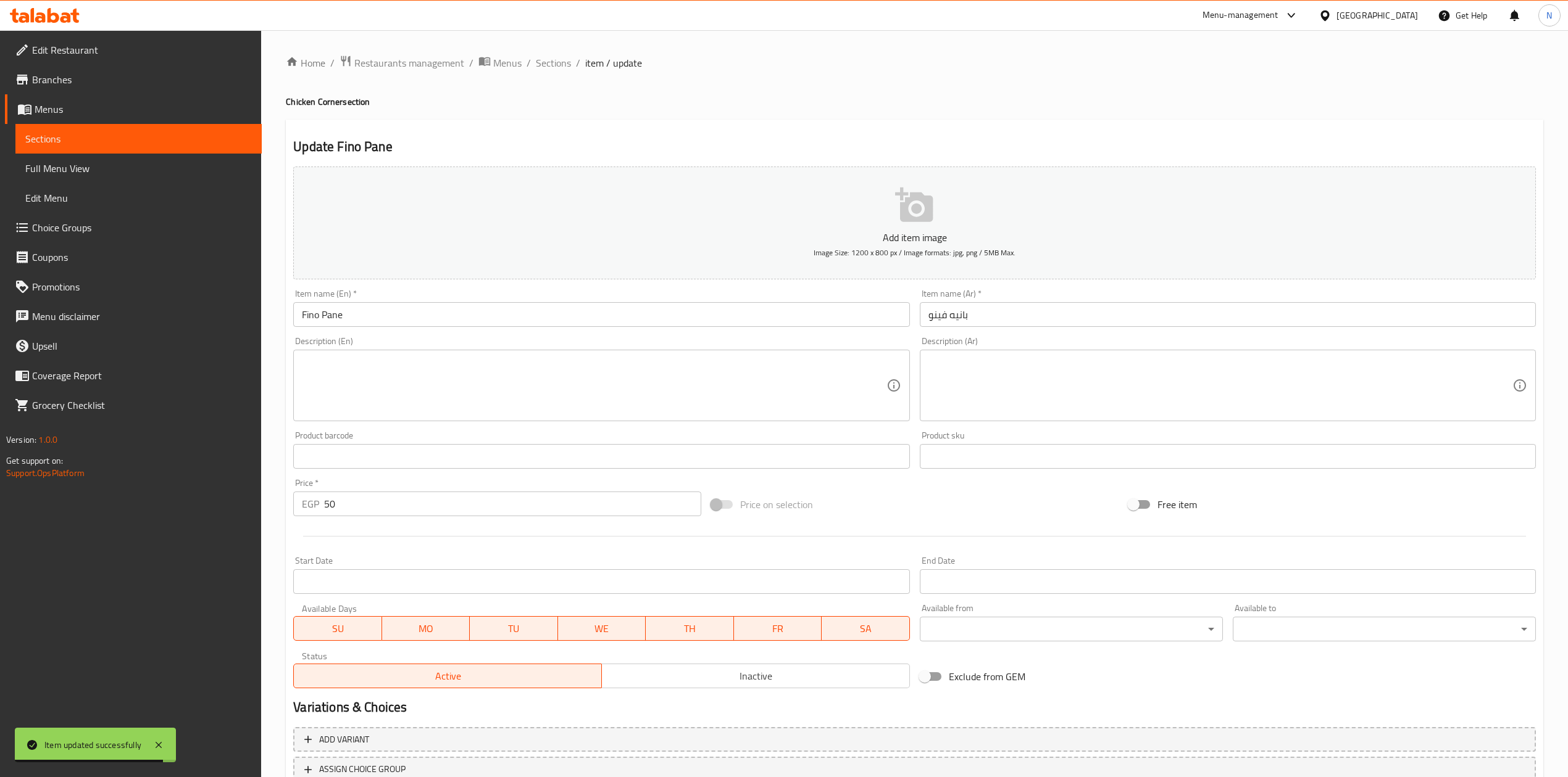
scroll to position [93, 0]
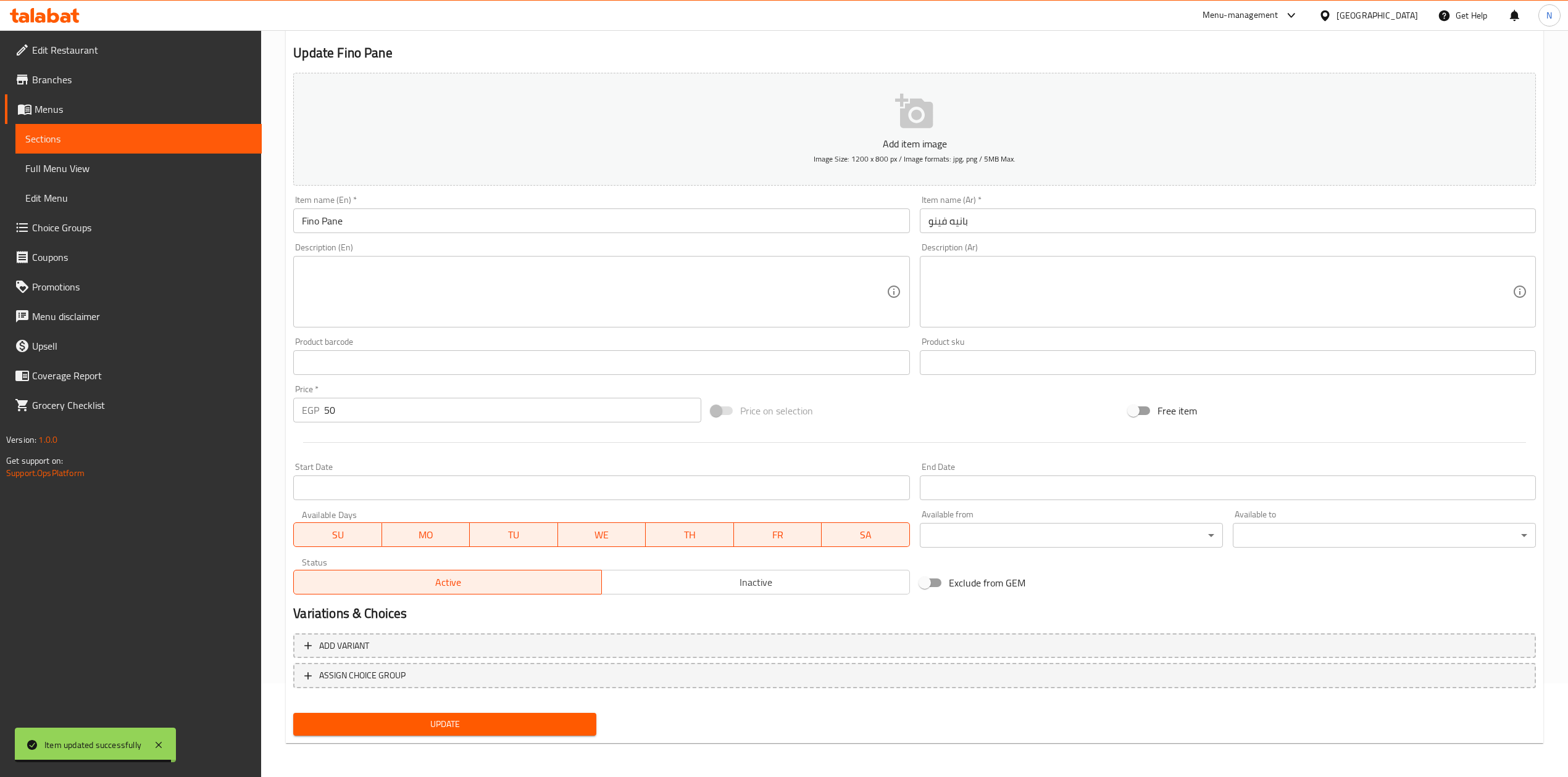
click at [714, 571] on button "Inactive" at bounding box center [755, 583] width 309 height 25
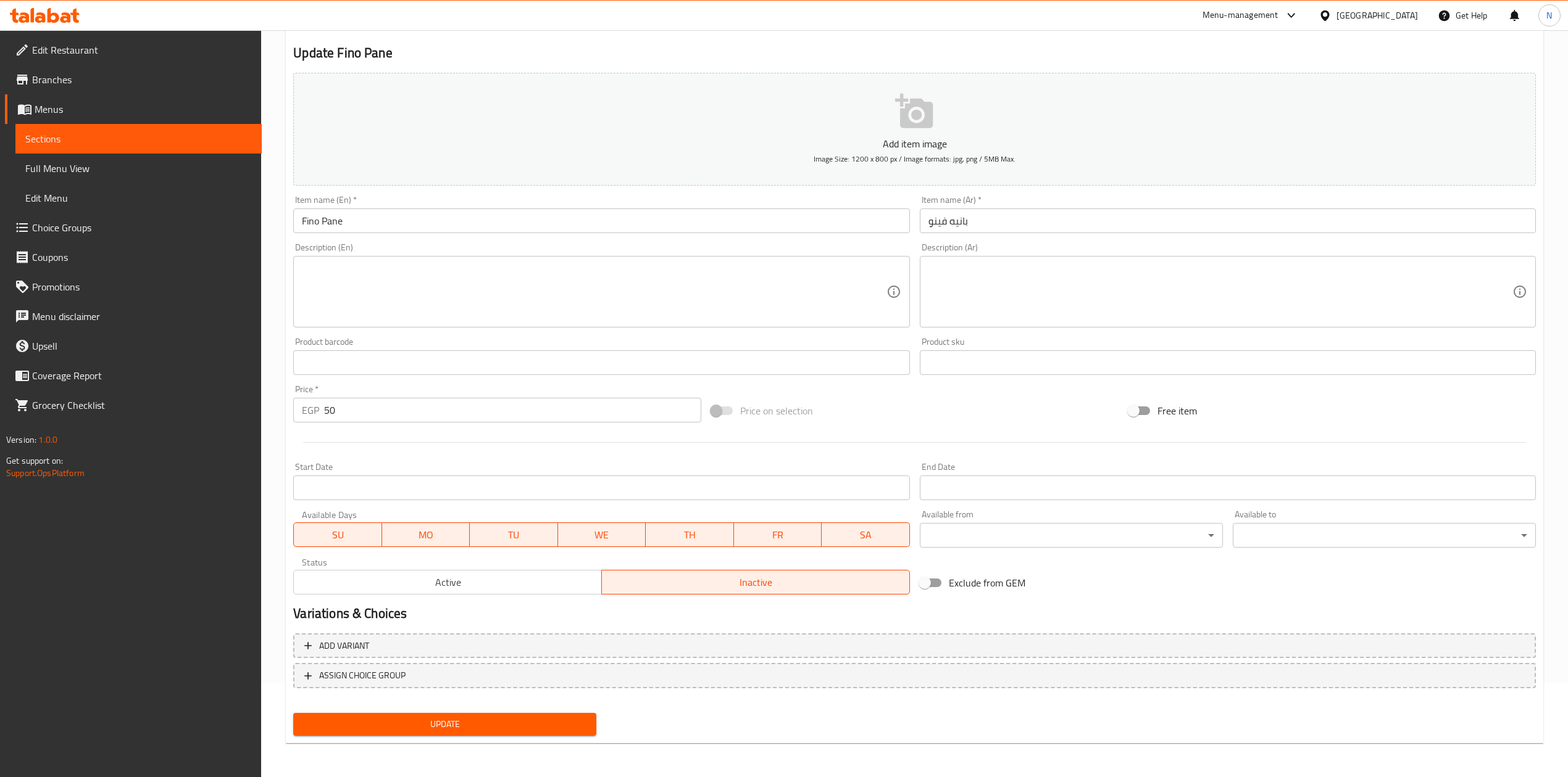
click at [553, 708] on div "Update" at bounding box center [445, 725] width 313 height 32
click at [547, 720] on span "Update" at bounding box center [445, 724] width 283 height 16
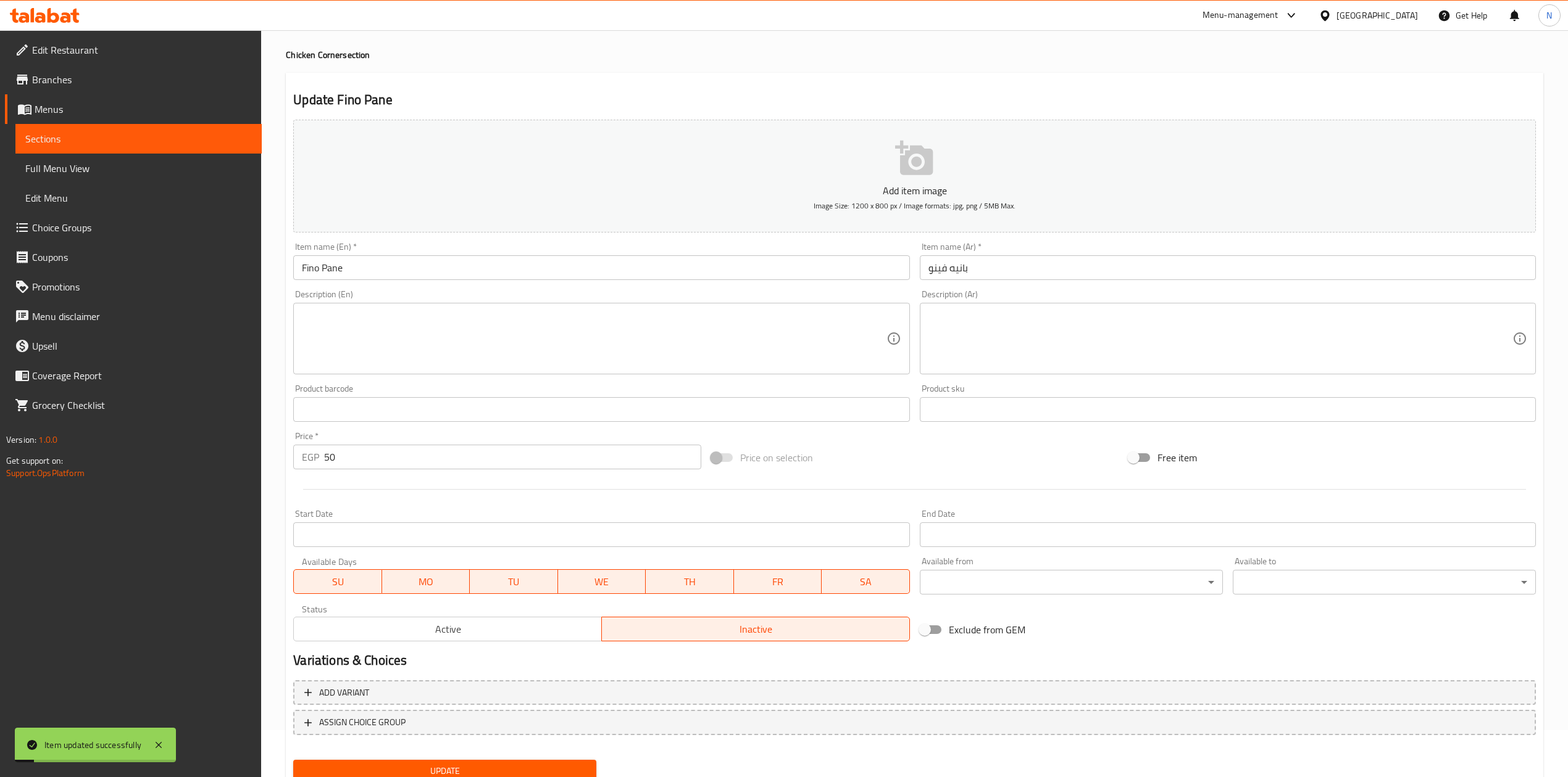
scroll to position [0, 0]
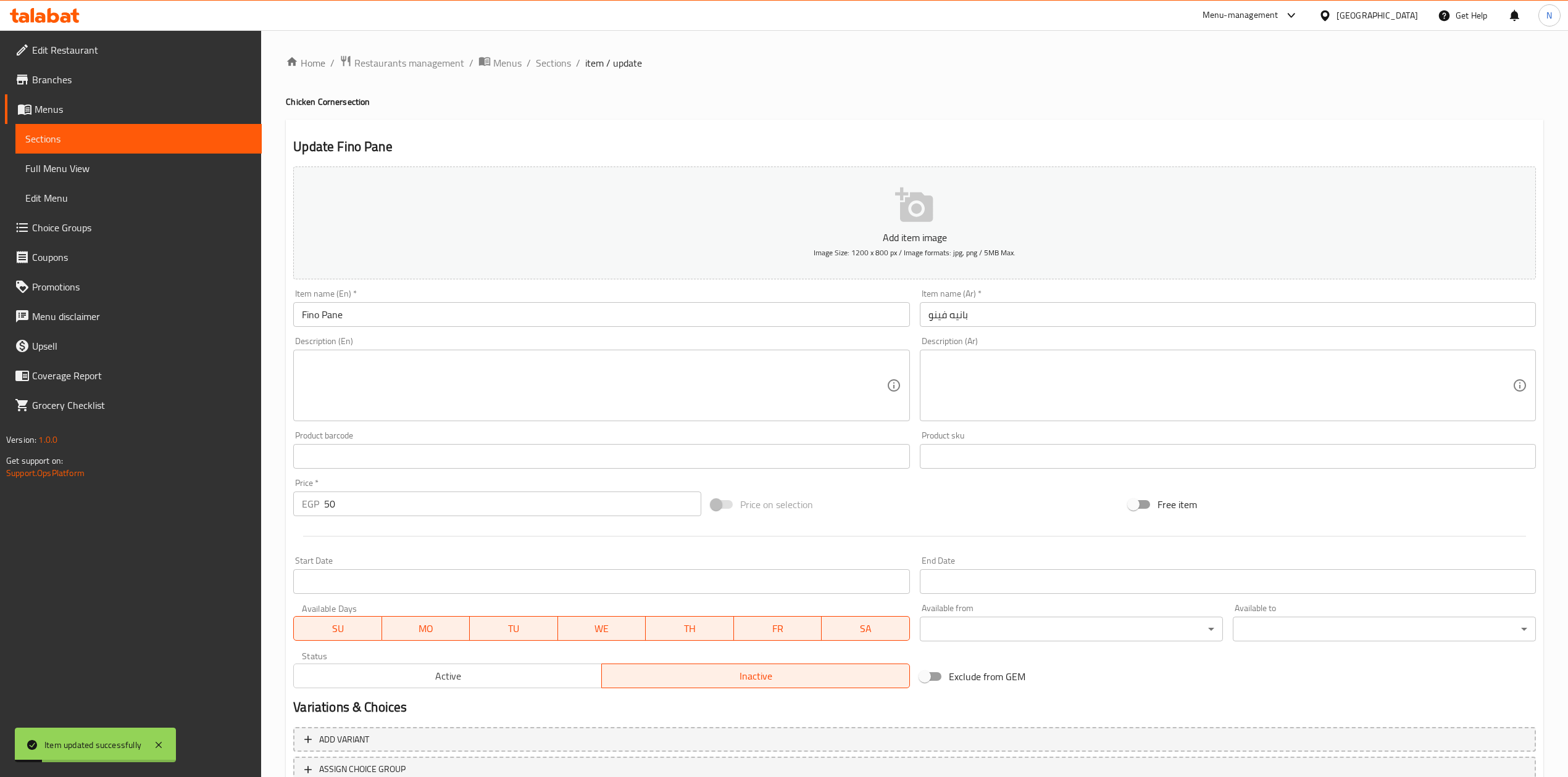
drag, startPoint x: 536, startPoint y: 62, endPoint x: 775, endPoint y: 126, distance: 247.4
click at [536, 62] on span "Sections" at bounding box center [553, 63] width 35 height 15
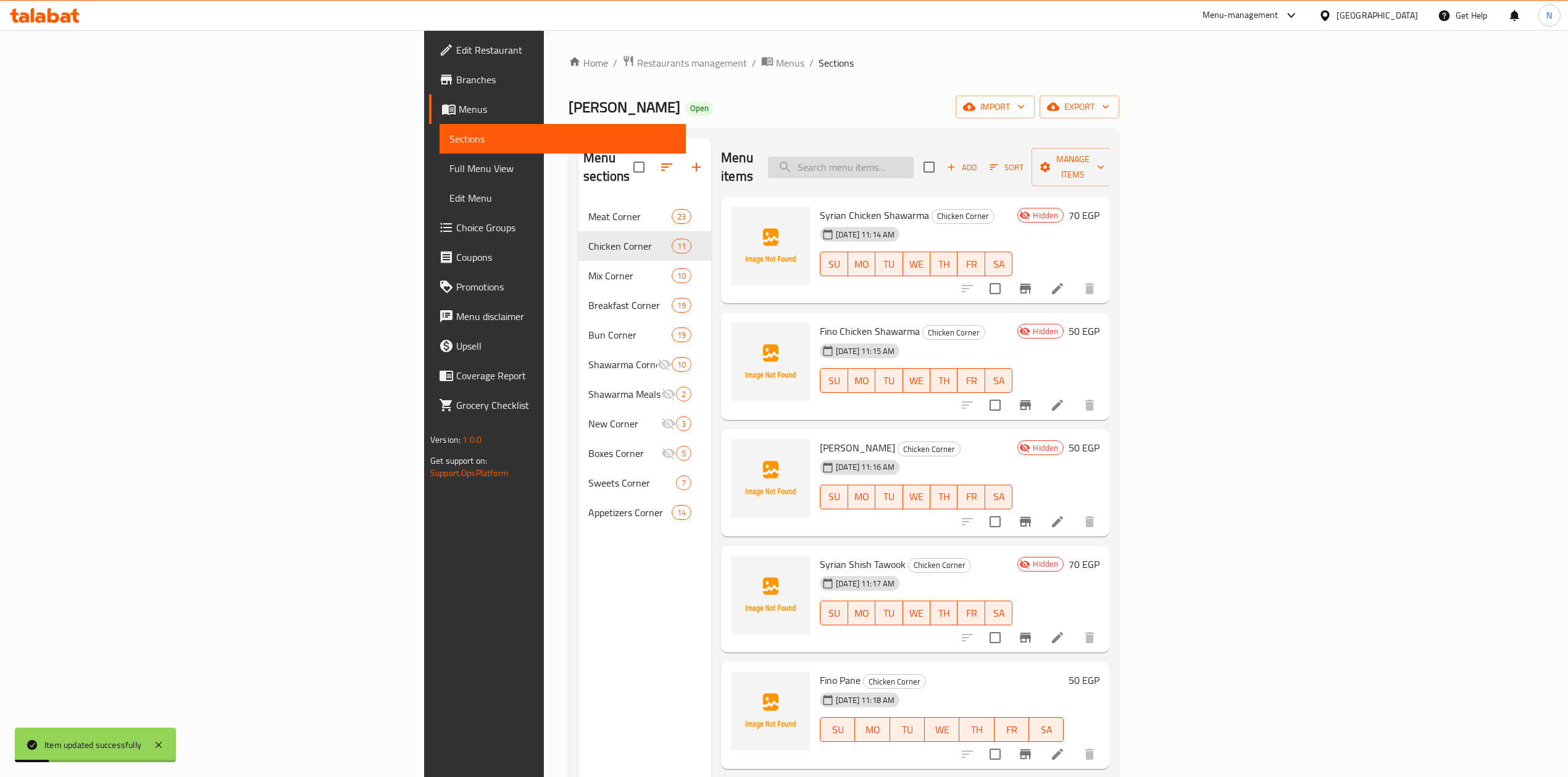
click at [913, 160] on input "search" at bounding box center [841, 167] width 146 height 22
paste input "بانيه سورى"
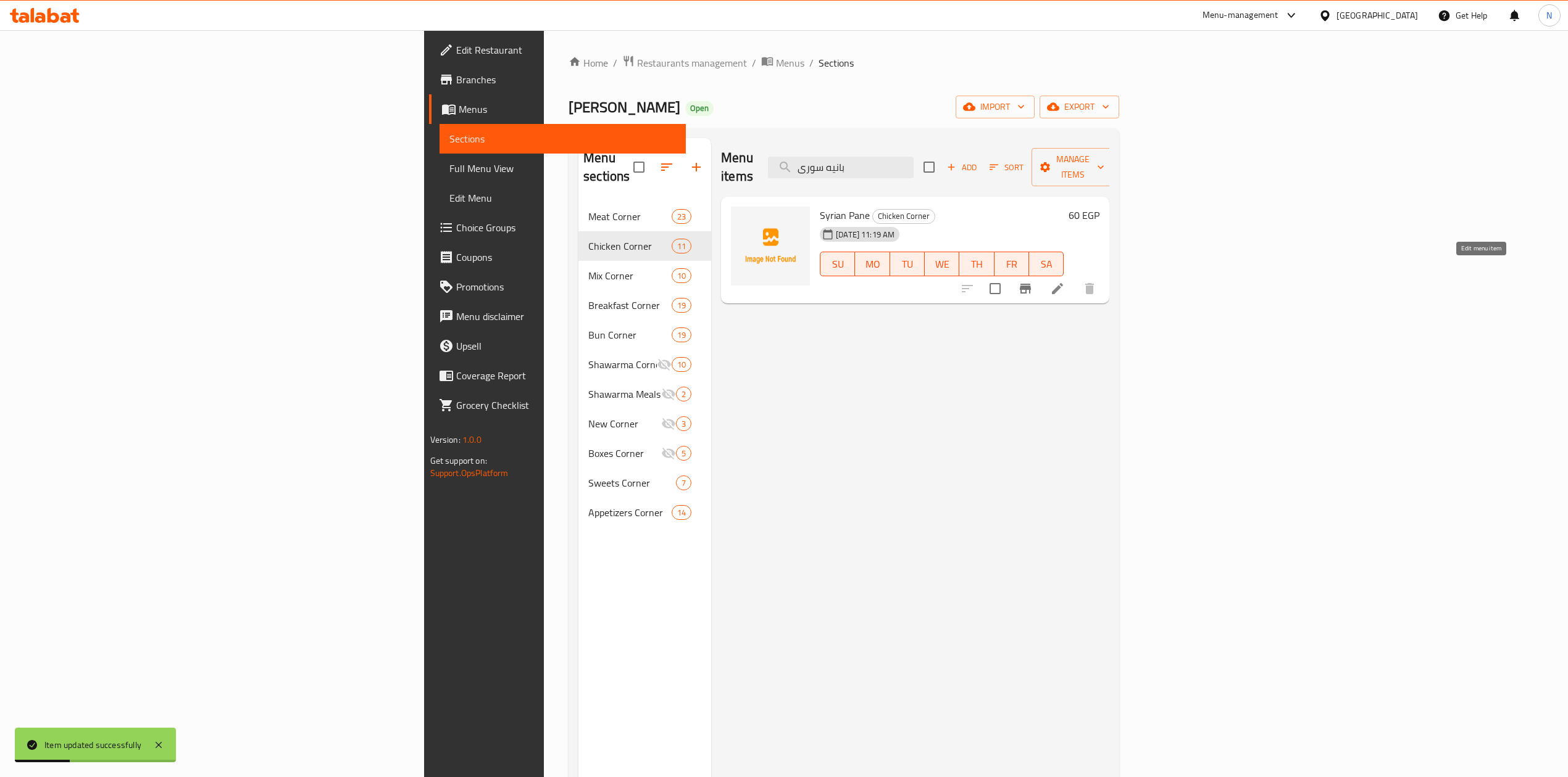
type input "بانيه سورى"
click at [1063, 283] on icon at bounding box center [1057, 288] width 11 height 11
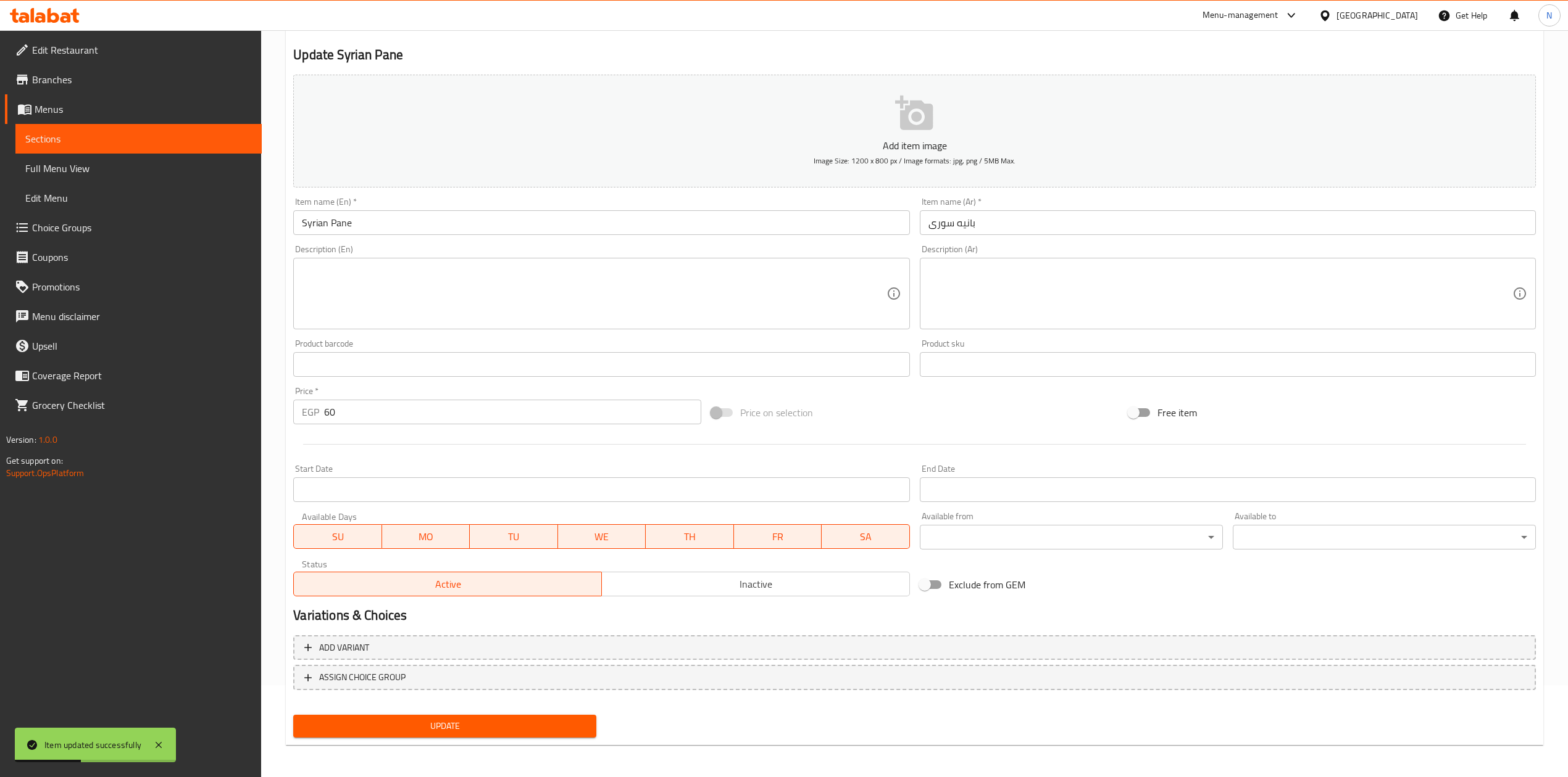
scroll to position [93, 0]
click at [786, 573] on button "Inactive" at bounding box center [755, 583] width 309 height 25
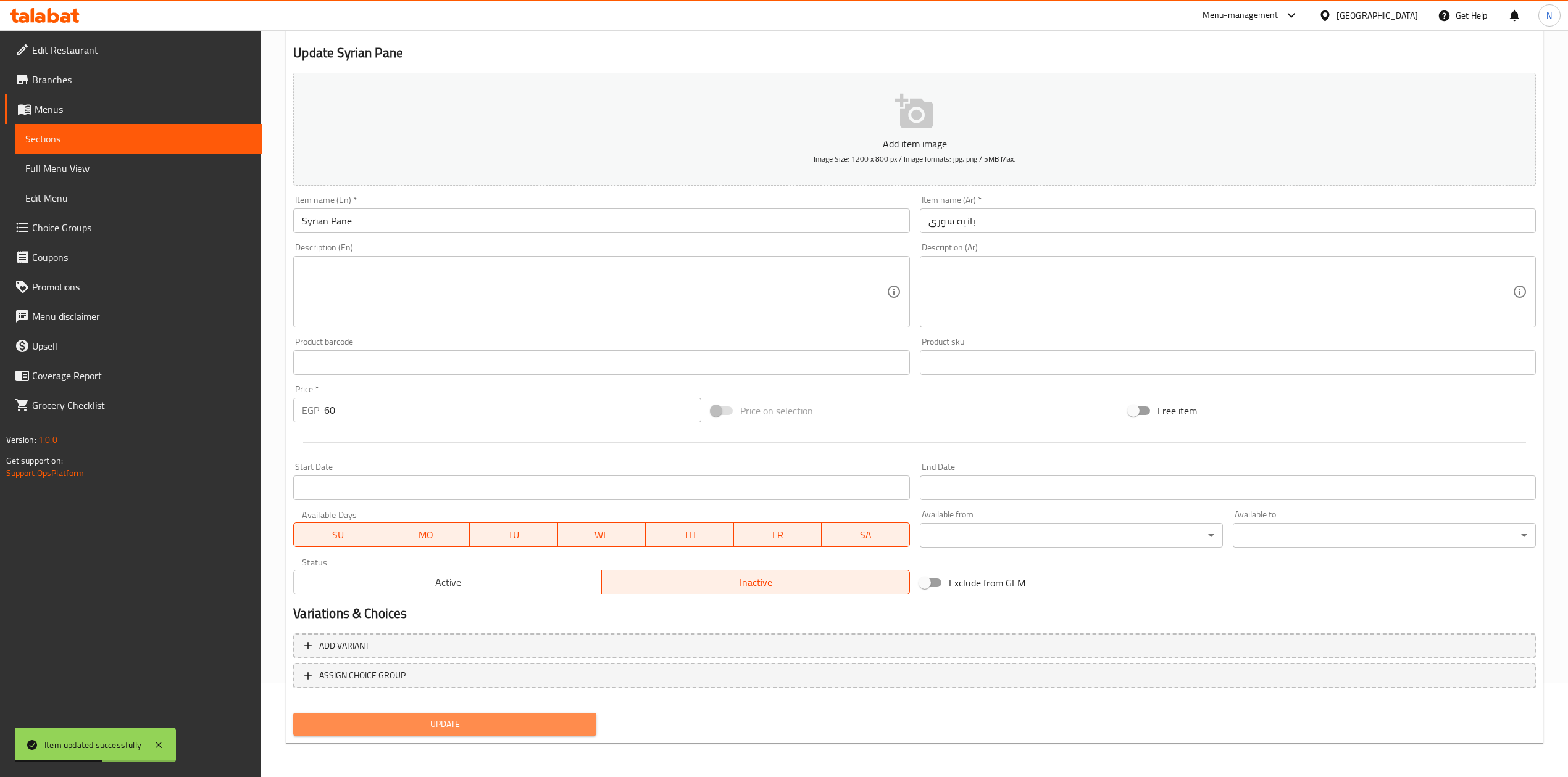
click at [479, 723] on span "Update" at bounding box center [445, 724] width 283 height 16
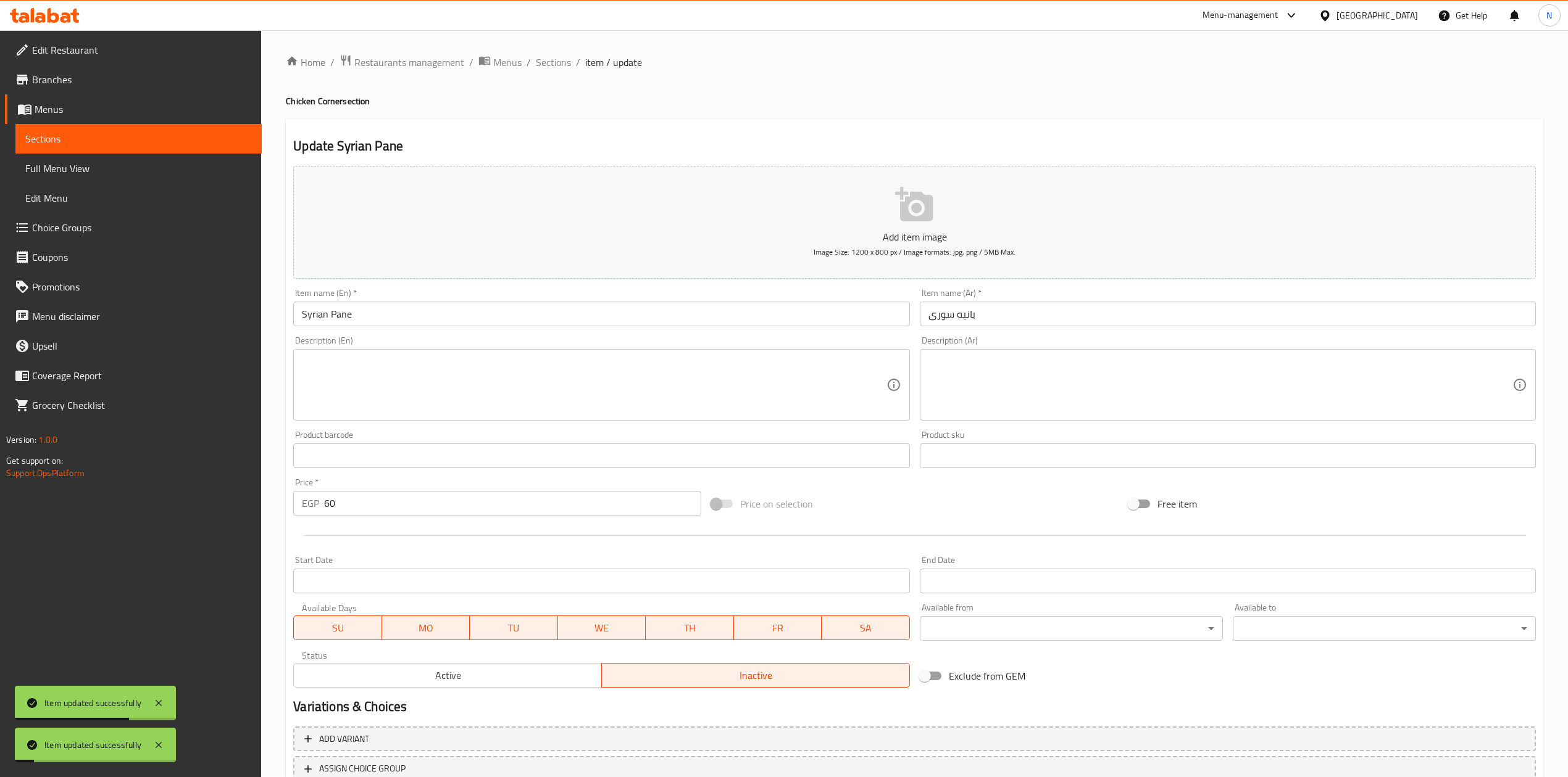
scroll to position [0, 0]
click at [549, 69] on span "Sections" at bounding box center [553, 63] width 35 height 15
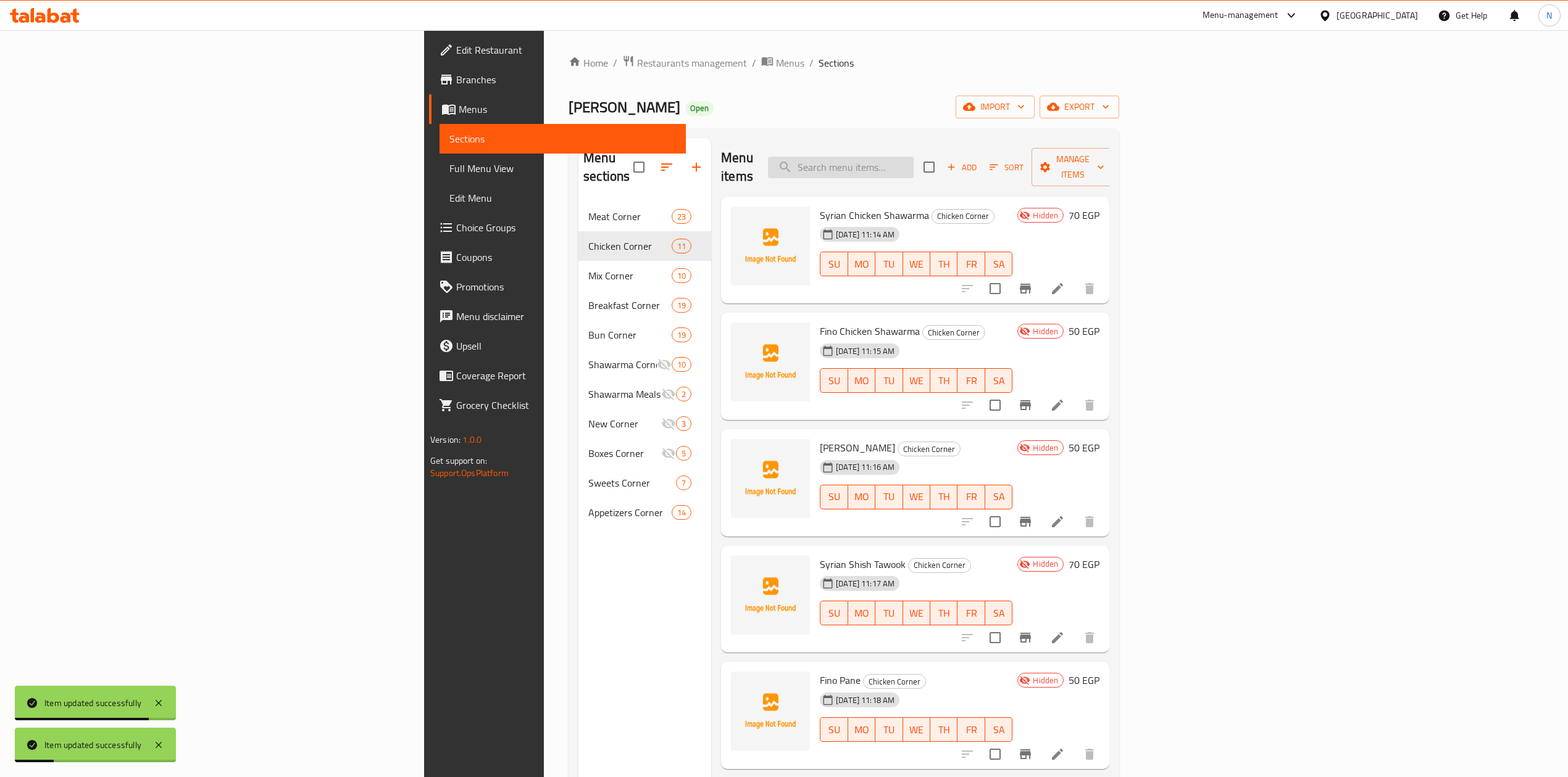
click at [913, 163] on input "search" at bounding box center [841, 167] width 146 height 22
paste input "برجر تشيكن جبن ستيك كايزر"
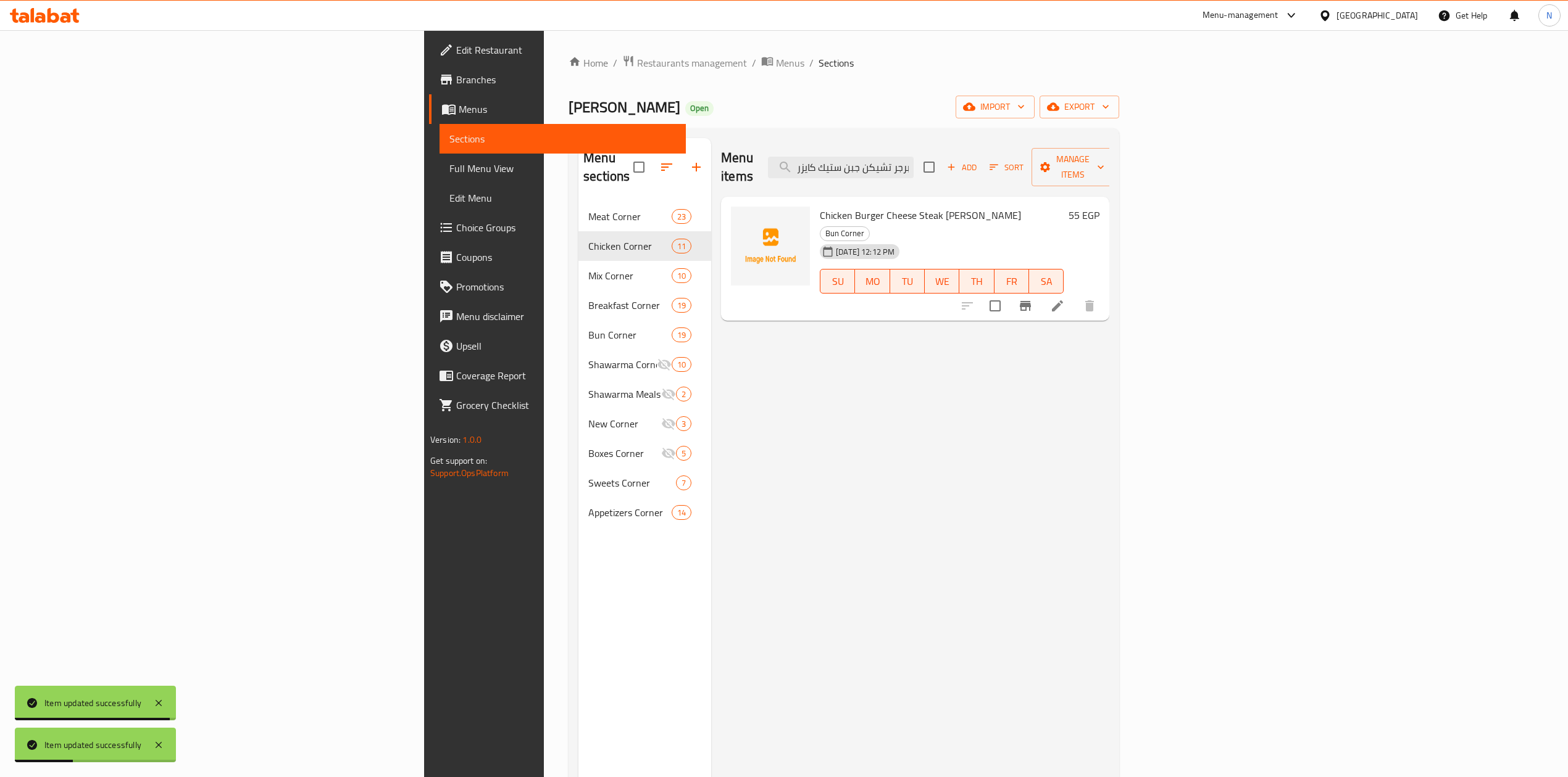
type input "برجر تشيكن جبن ستيك كايزر"
click at [1075, 295] on li at bounding box center [1057, 306] width 34 height 22
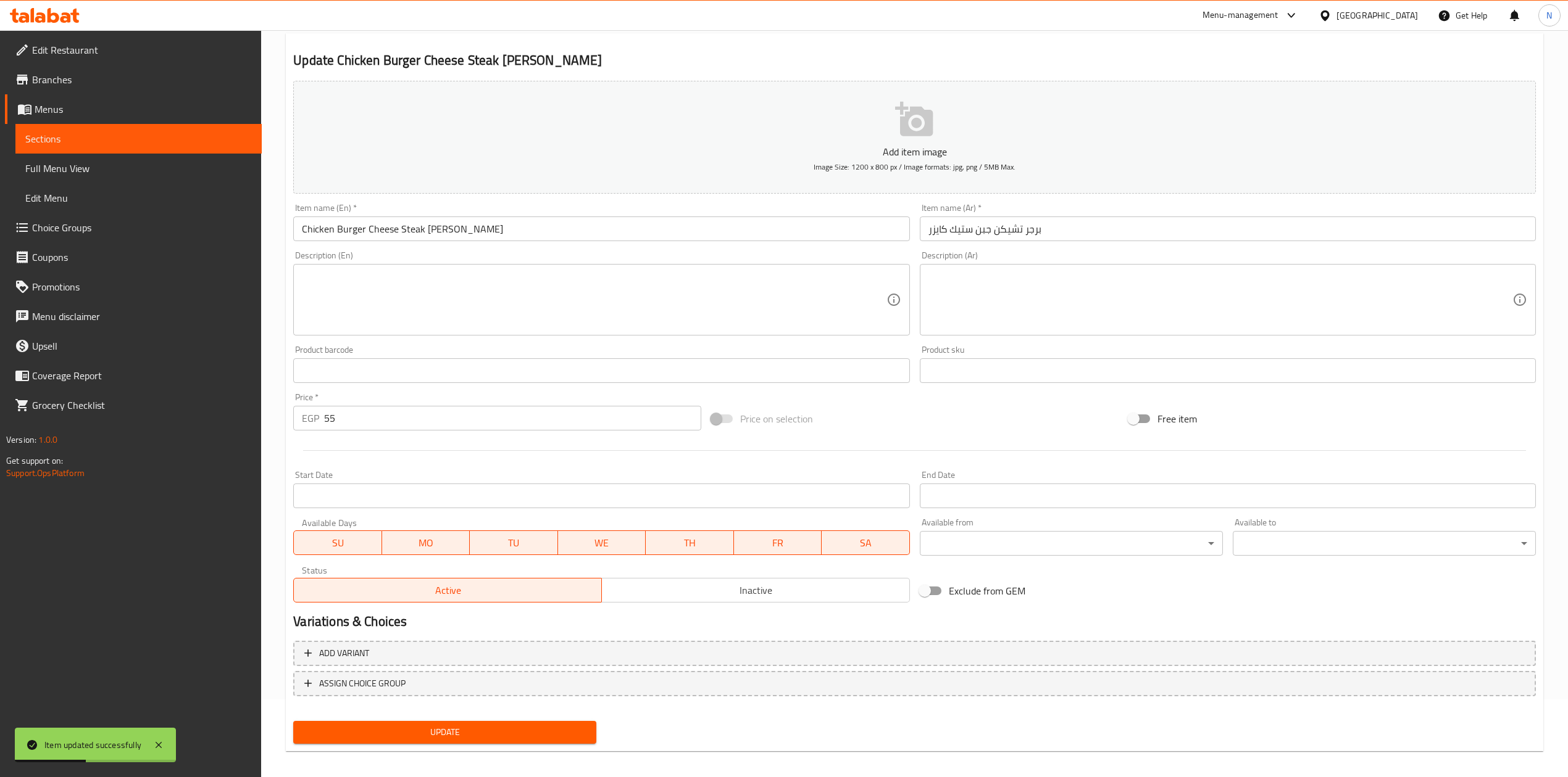
scroll to position [85, 0]
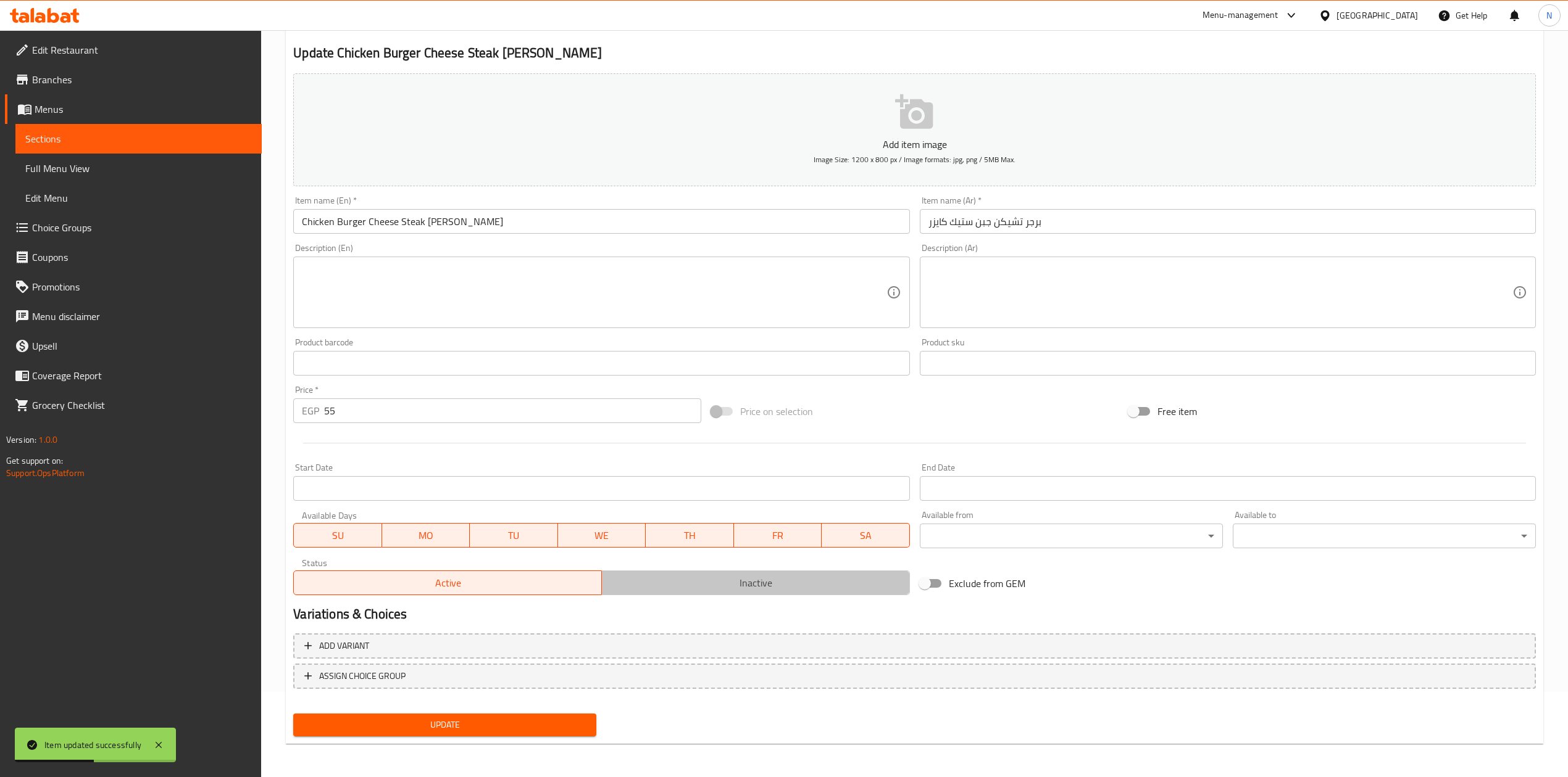
click at [795, 576] on span "Inactive" at bounding box center [756, 583] width 298 height 18
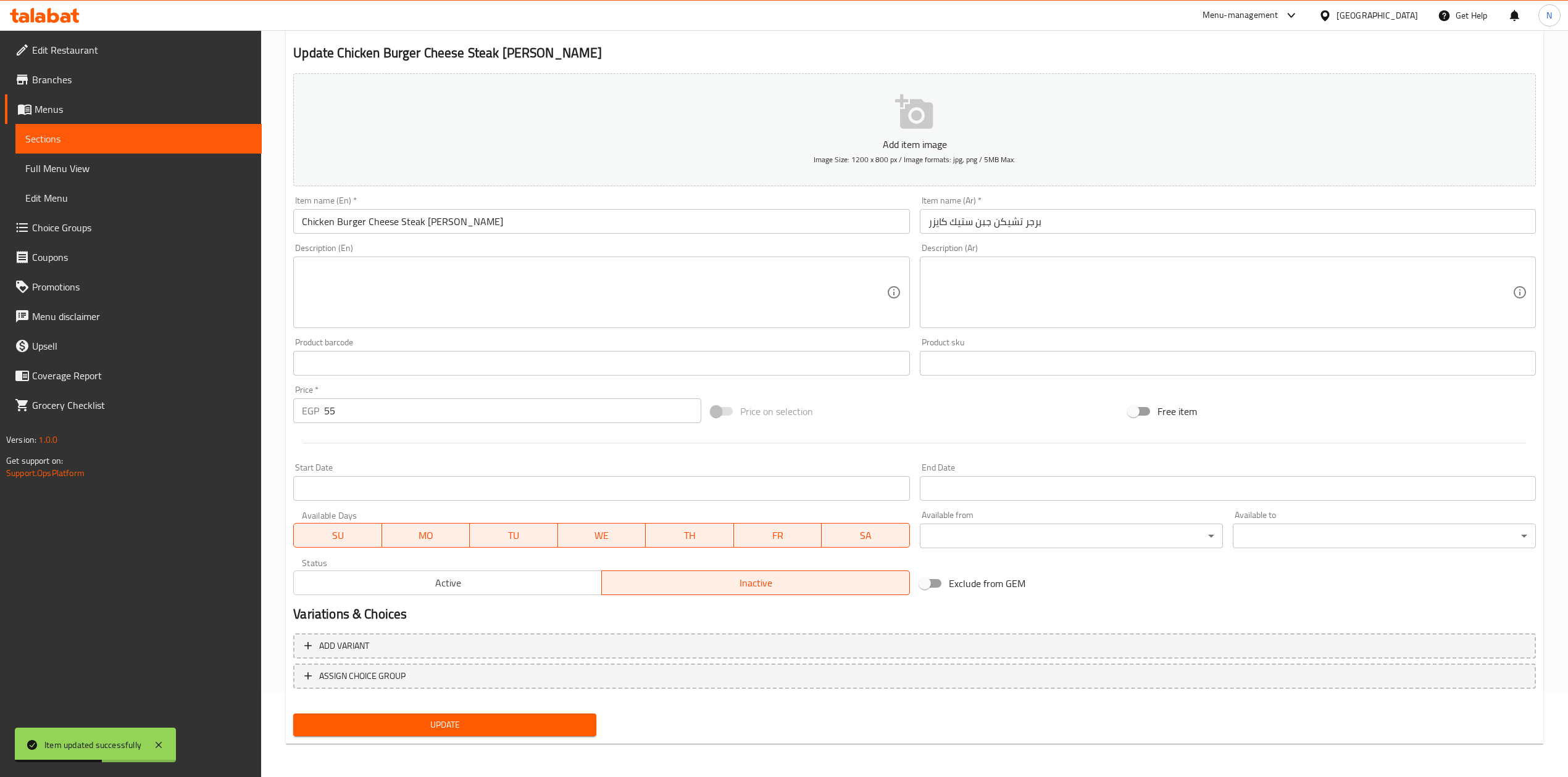
click at [504, 721] on span "Update" at bounding box center [445, 725] width 283 height 16
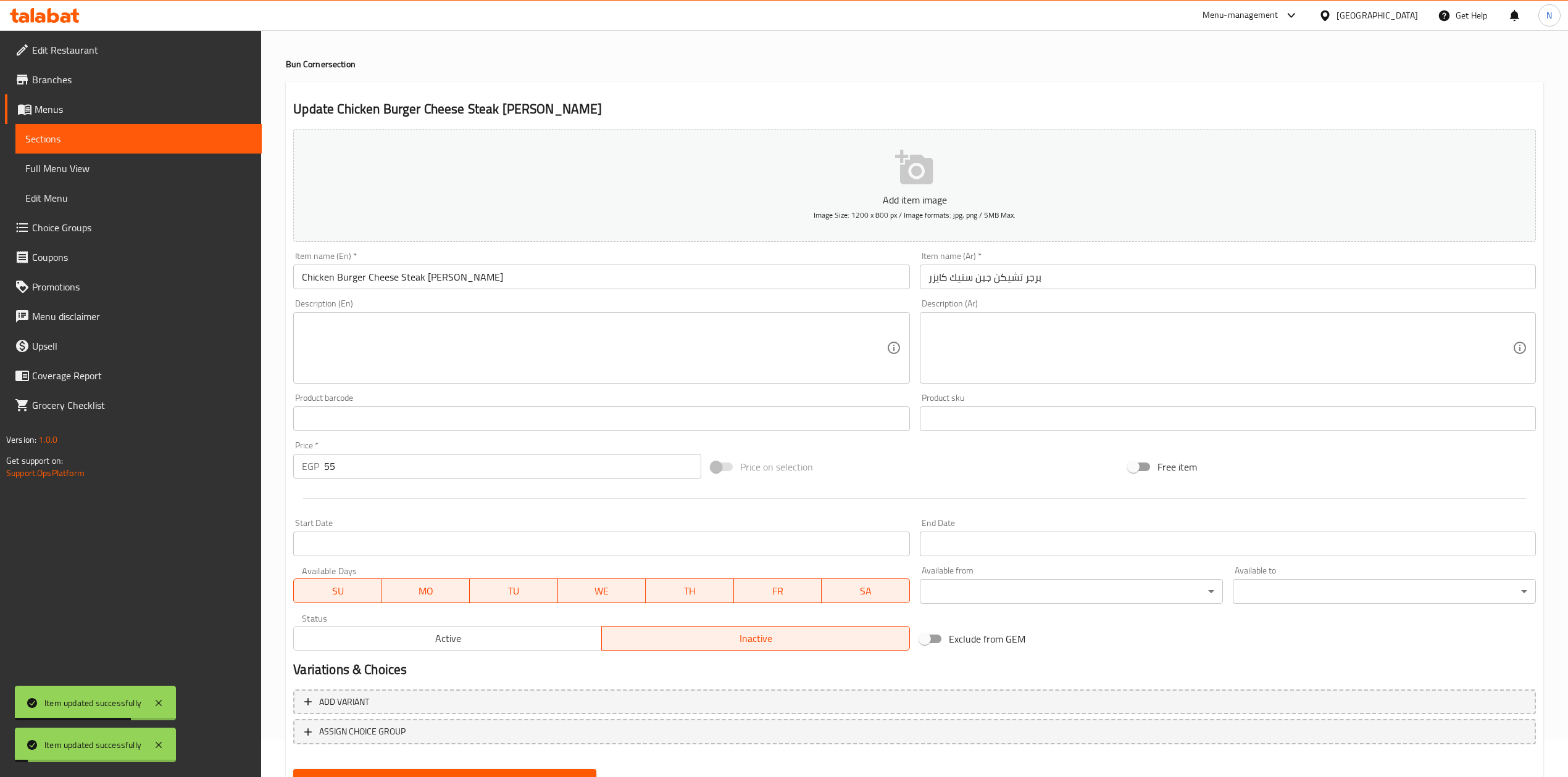
scroll to position [0, 0]
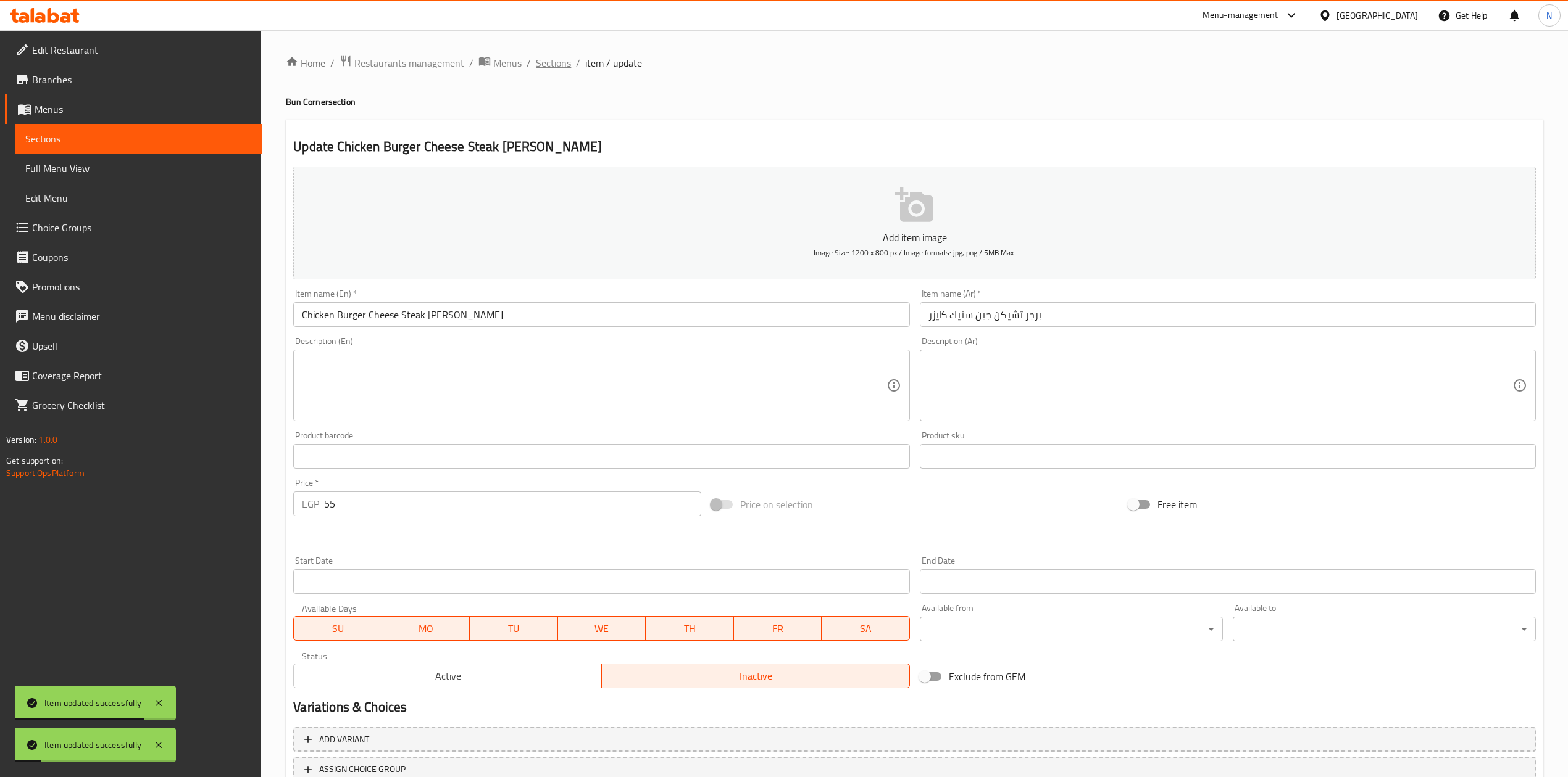
click at [551, 60] on span "Sections" at bounding box center [553, 63] width 35 height 15
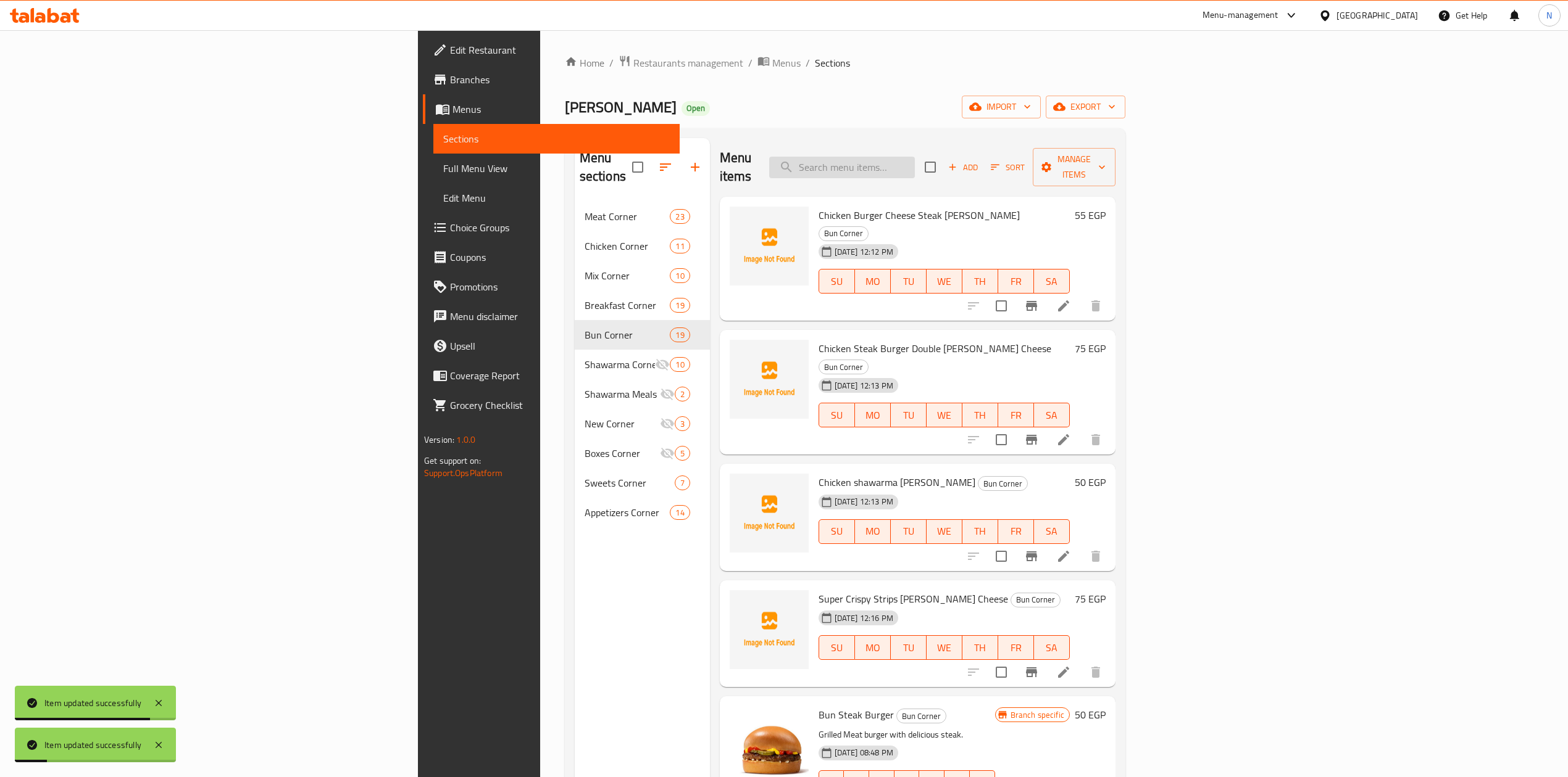
click at [915, 165] on input "search" at bounding box center [842, 167] width 146 height 22
paste input "برجر تشيكن ستيك جبن دبل كايزر"
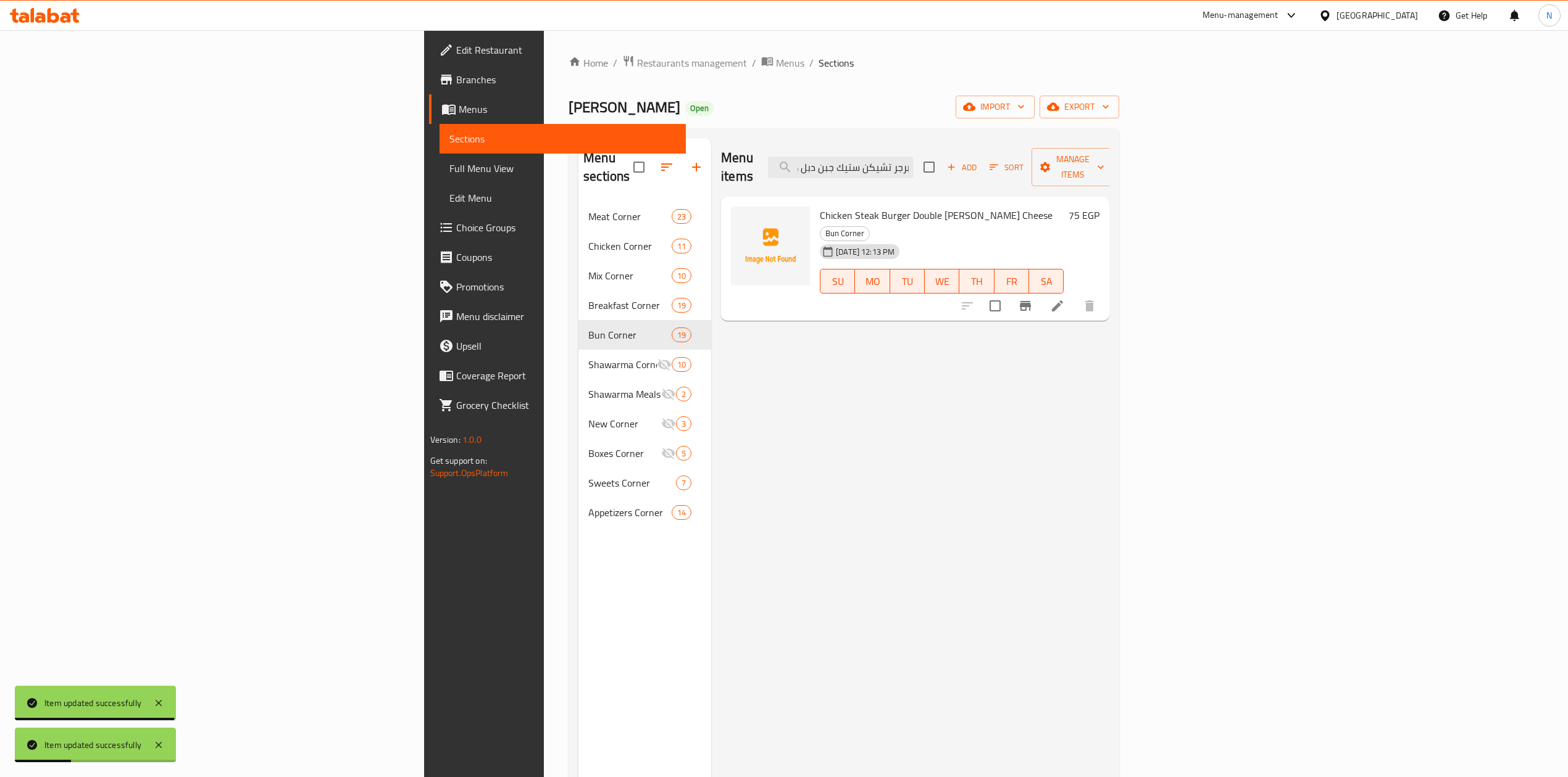
type input "برجر تشيكن ستيك جبن دبل كايزر"
click at [1075, 295] on li at bounding box center [1057, 306] width 34 height 22
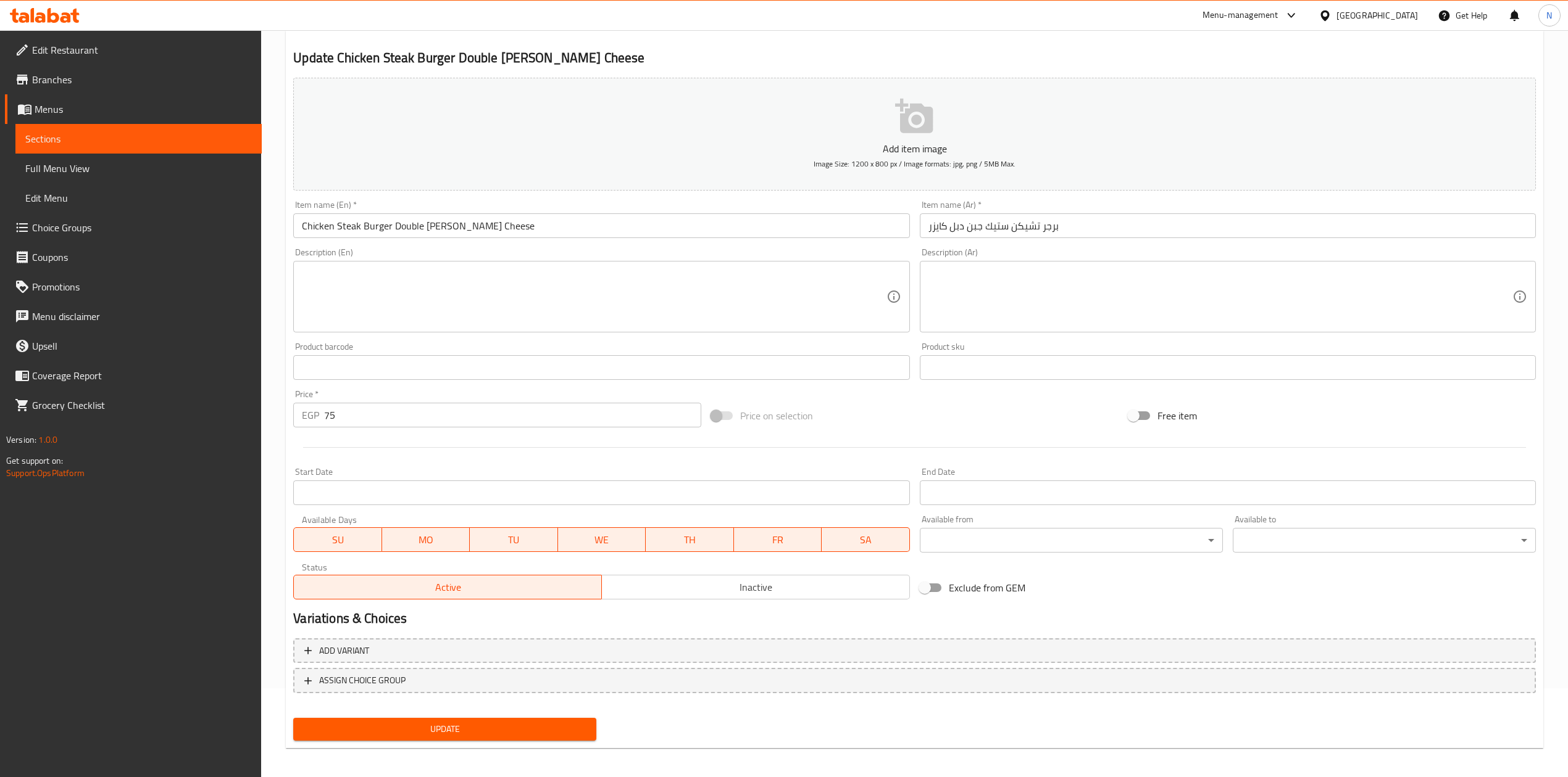
scroll to position [93, 0]
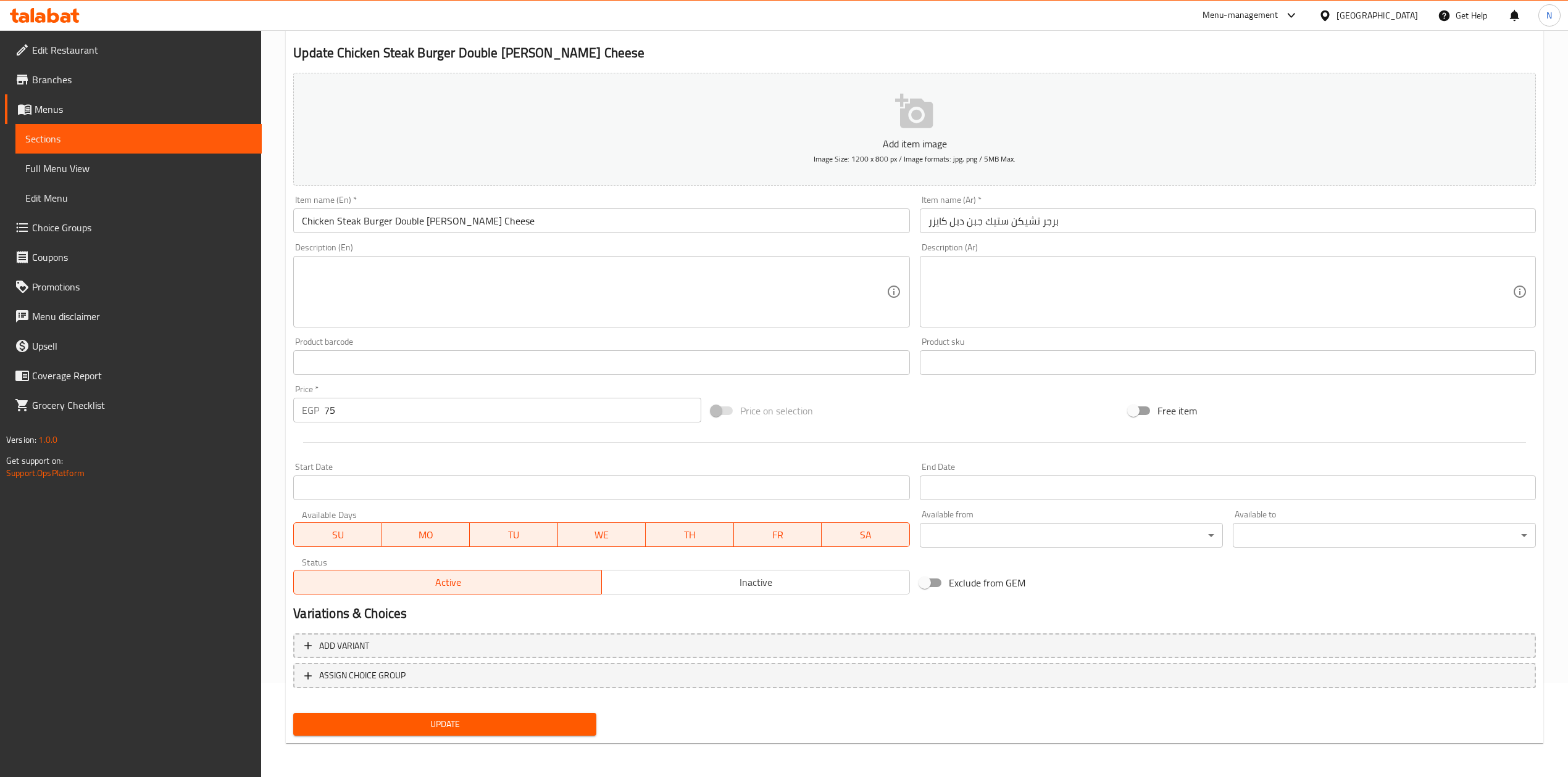
click at [824, 568] on div "Active Inactive" at bounding box center [601, 576] width 616 height 37
click at [824, 578] on span "Inactive" at bounding box center [756, 583] width 298 height 18
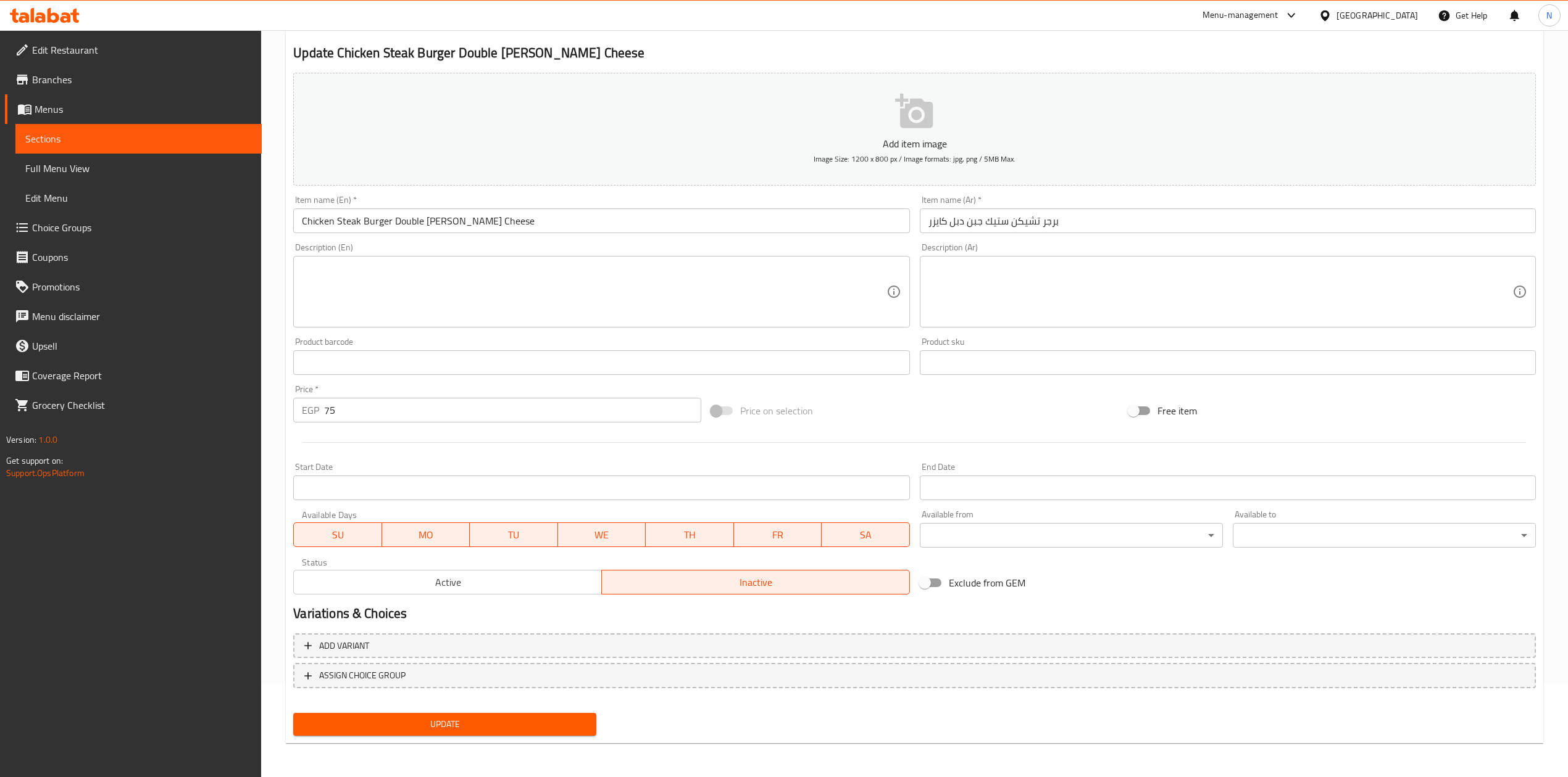
click at [509, 723] on span "Update" at bounding box center [445, 724] width 283 height 16
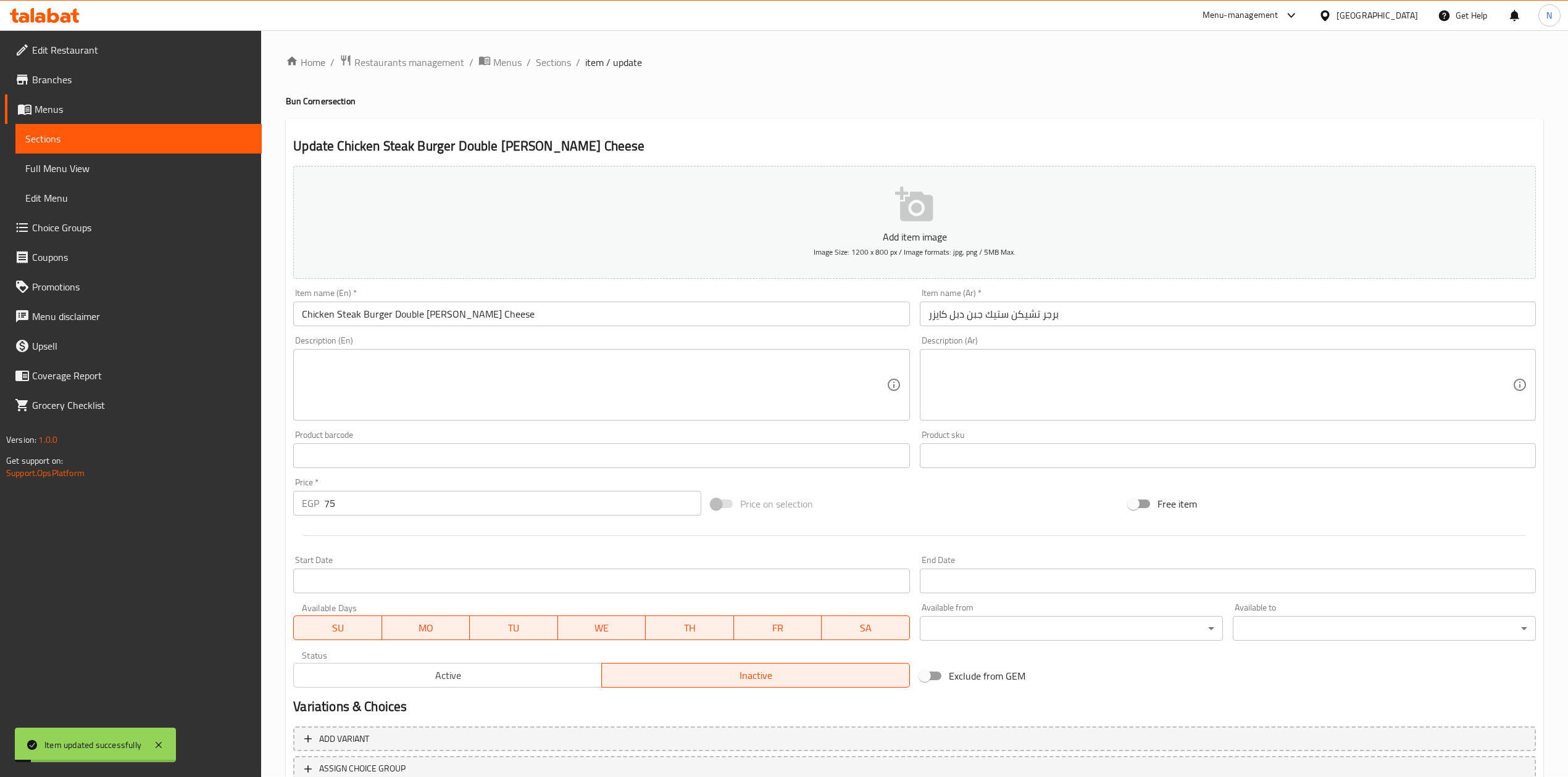
scroll to position [0, 0]
drag, startPoint x: 549, startPoint y: 64, endPoint x: 635, endPoint y: 122, distance: 103.7
click at [549, 64] on span "Sections" at bounding box center [553, 63] width 35 height 15
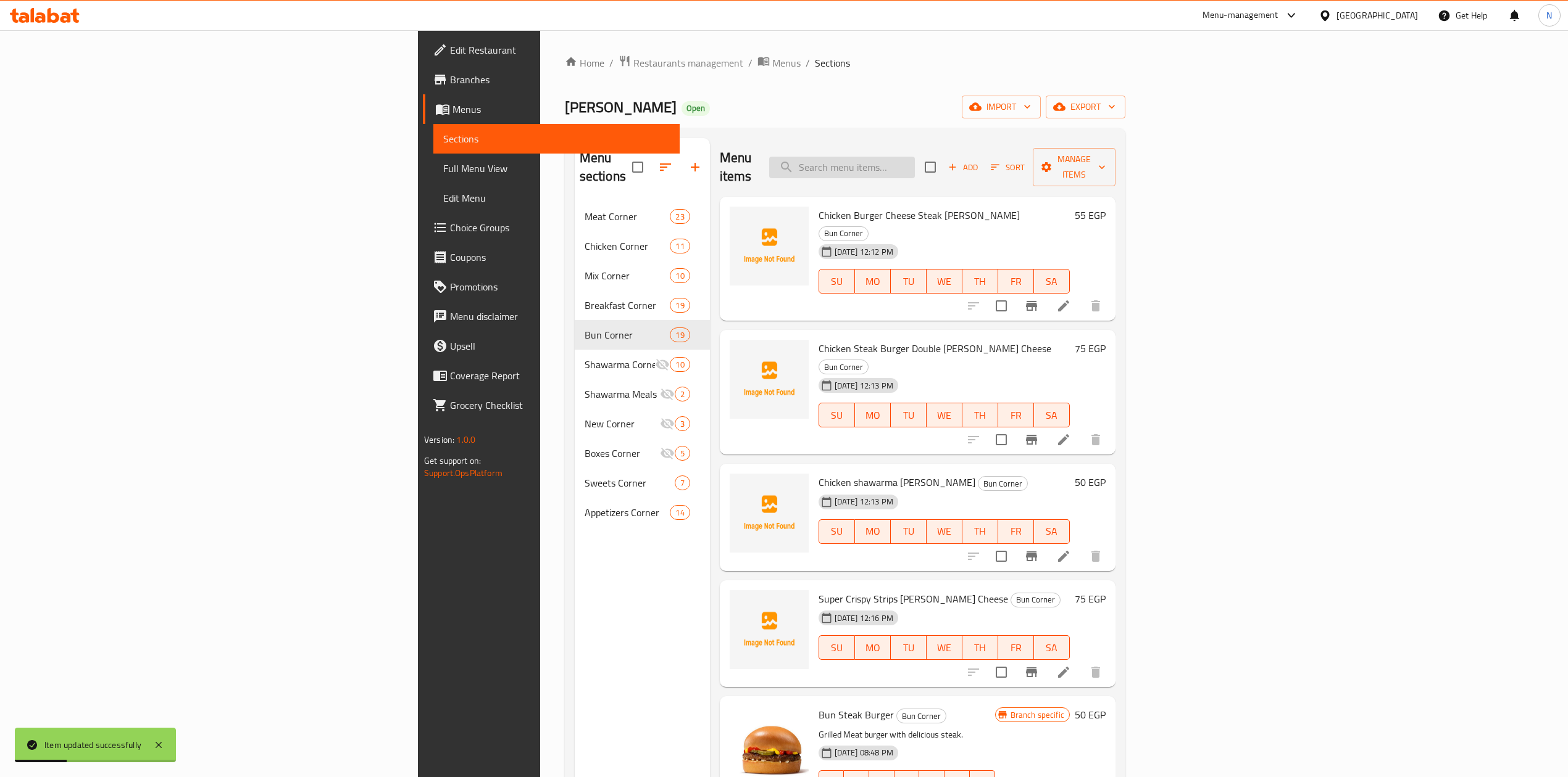
click at [915, 156] on input "search" at bounding box center [842, 167] width 146 height 22
paste input "شاورما فراخ كايزر"
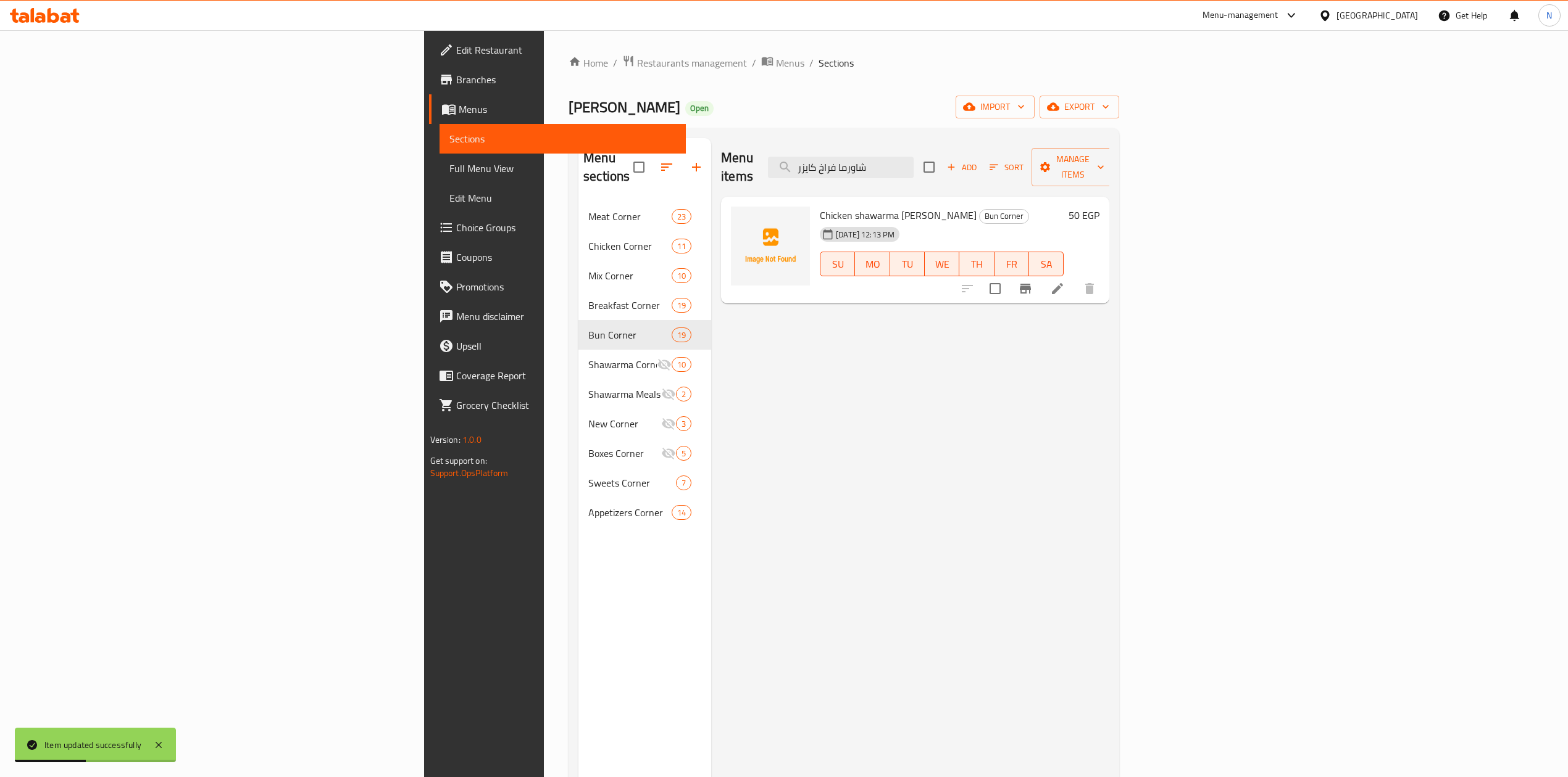
type input "شاورما فراخ كايزر"
click at [1075, 277] on li at bounding box center [1057, 288] width 34 height 22
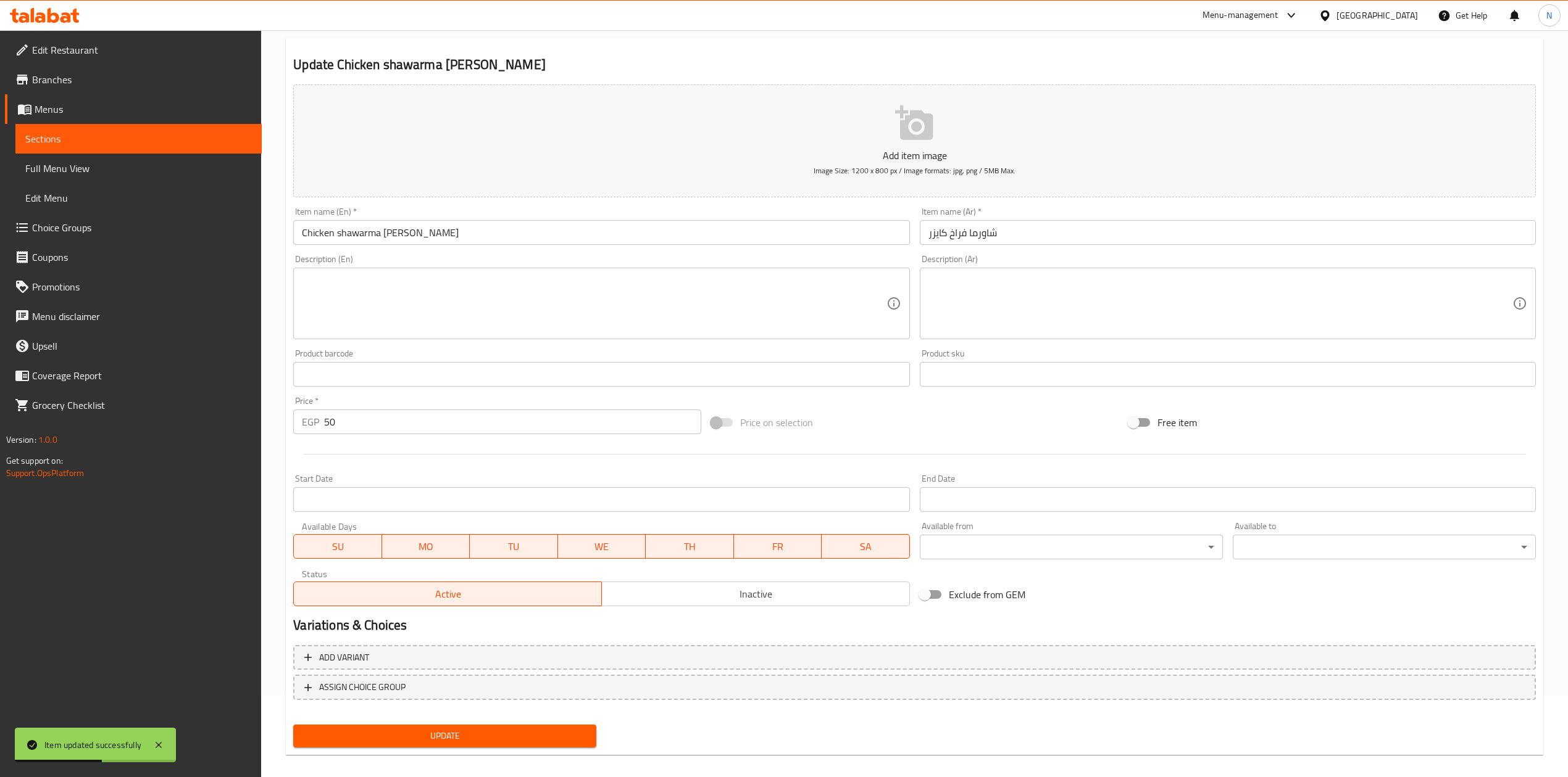
scroll to position [93, 0]
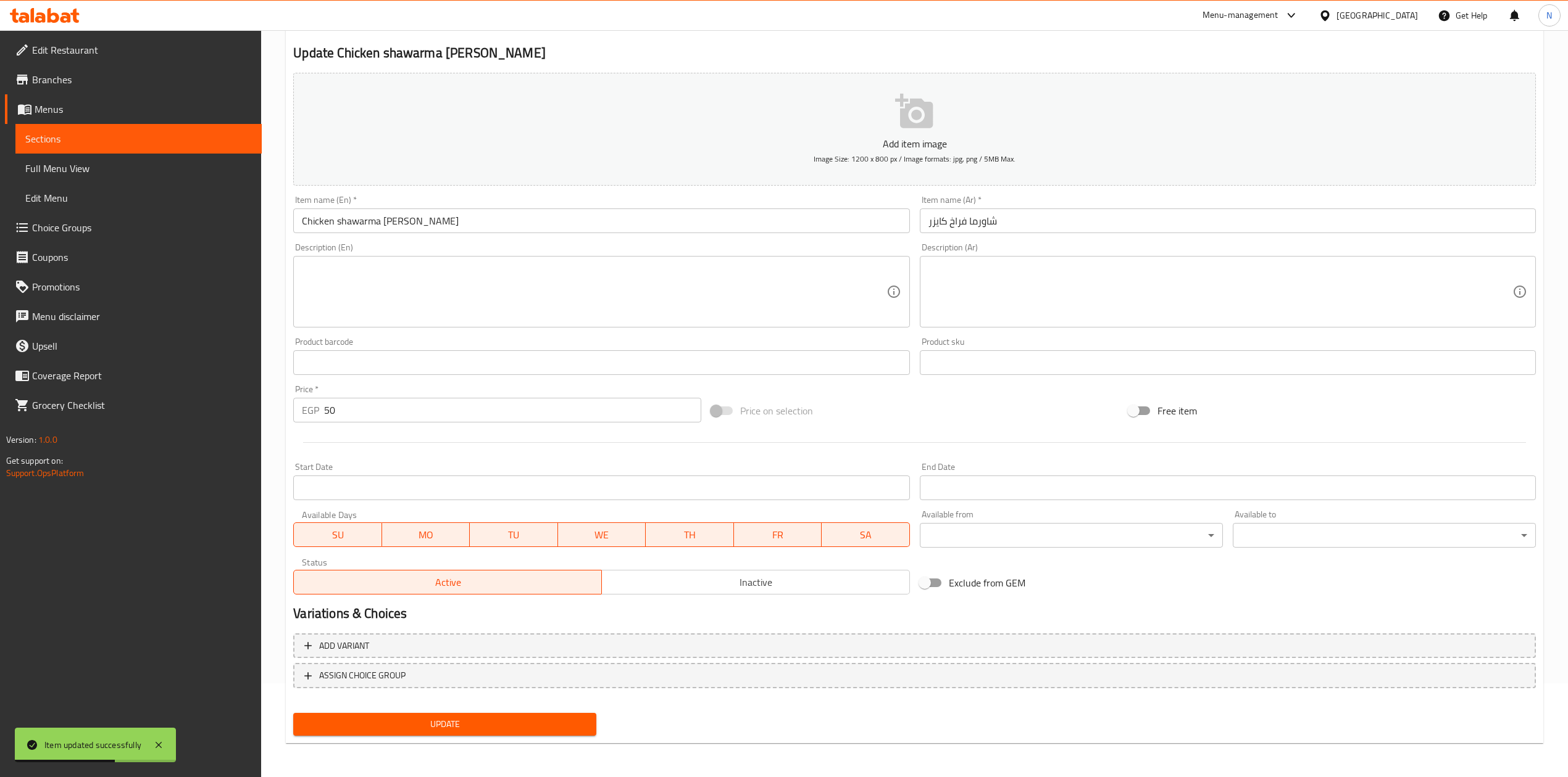
click at [766, 583] on span "Inactive" at bounding box center [756, 583] width 298 height 18
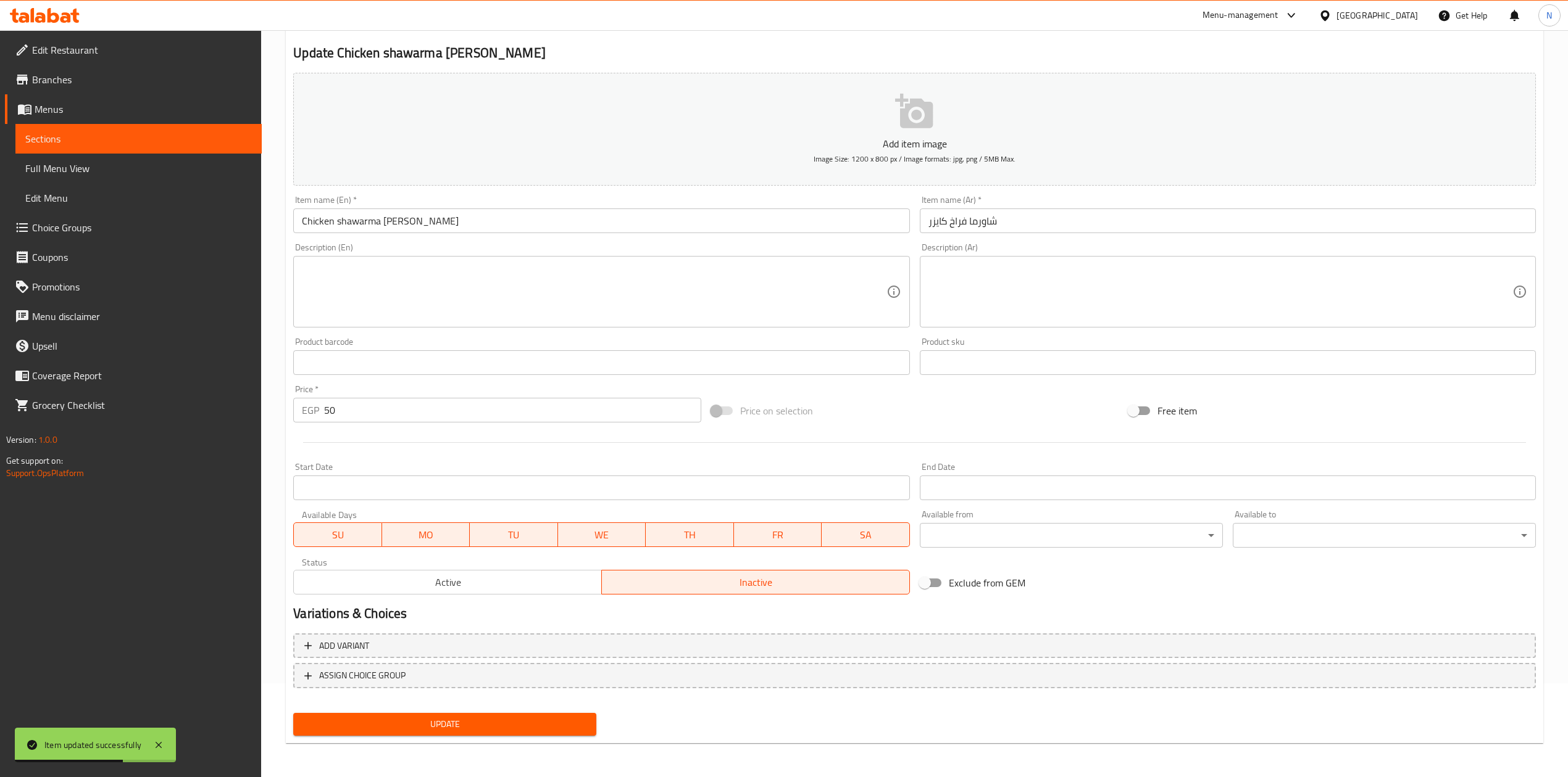
click at [475, 717] on span "Update" at bounding box center [445, 724] width 283 height 16
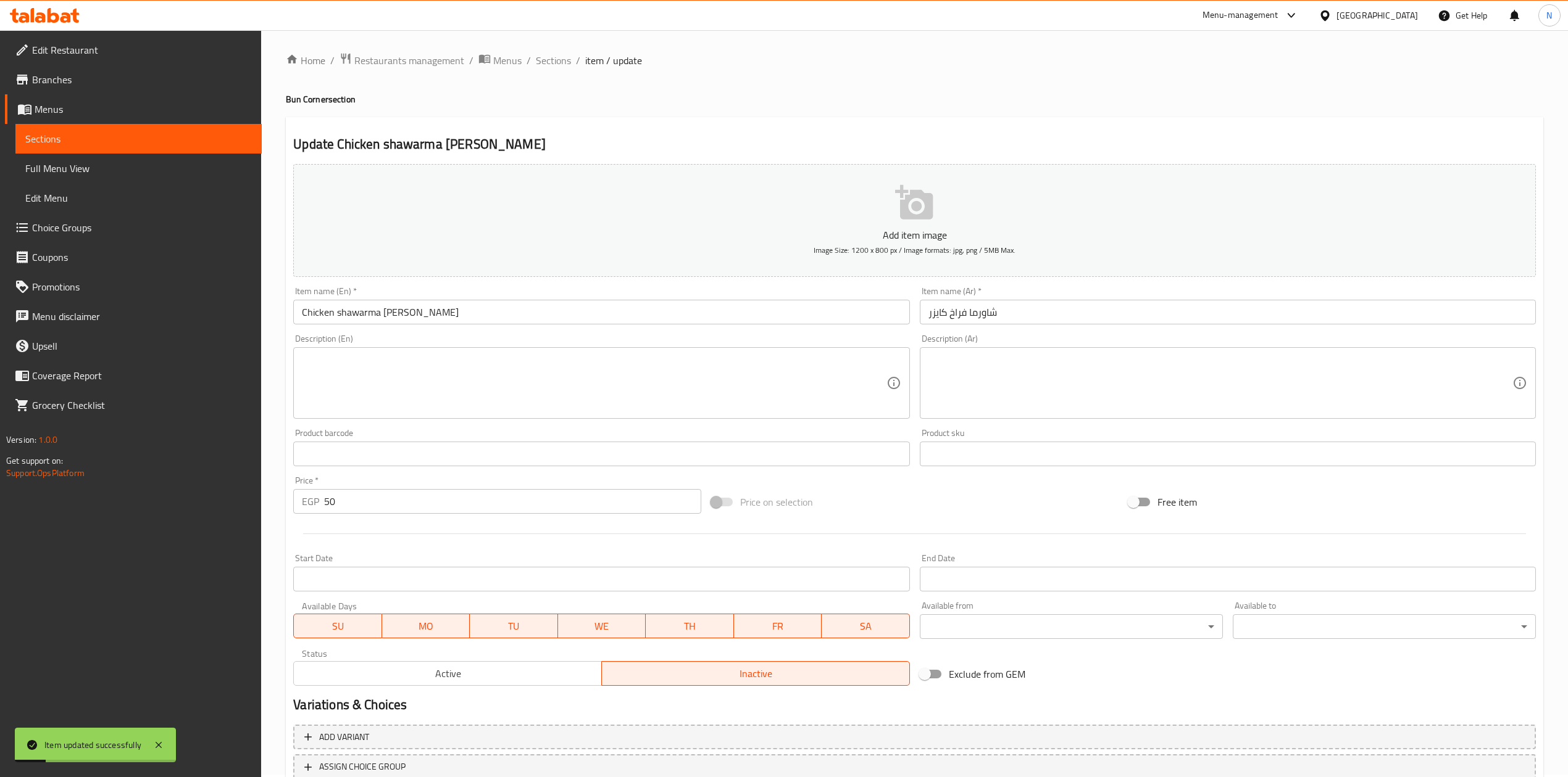
scroll to position [0, 0]
click at [536, 63] on span "Sections" at bounding box center [553, 63] width 35 height 15
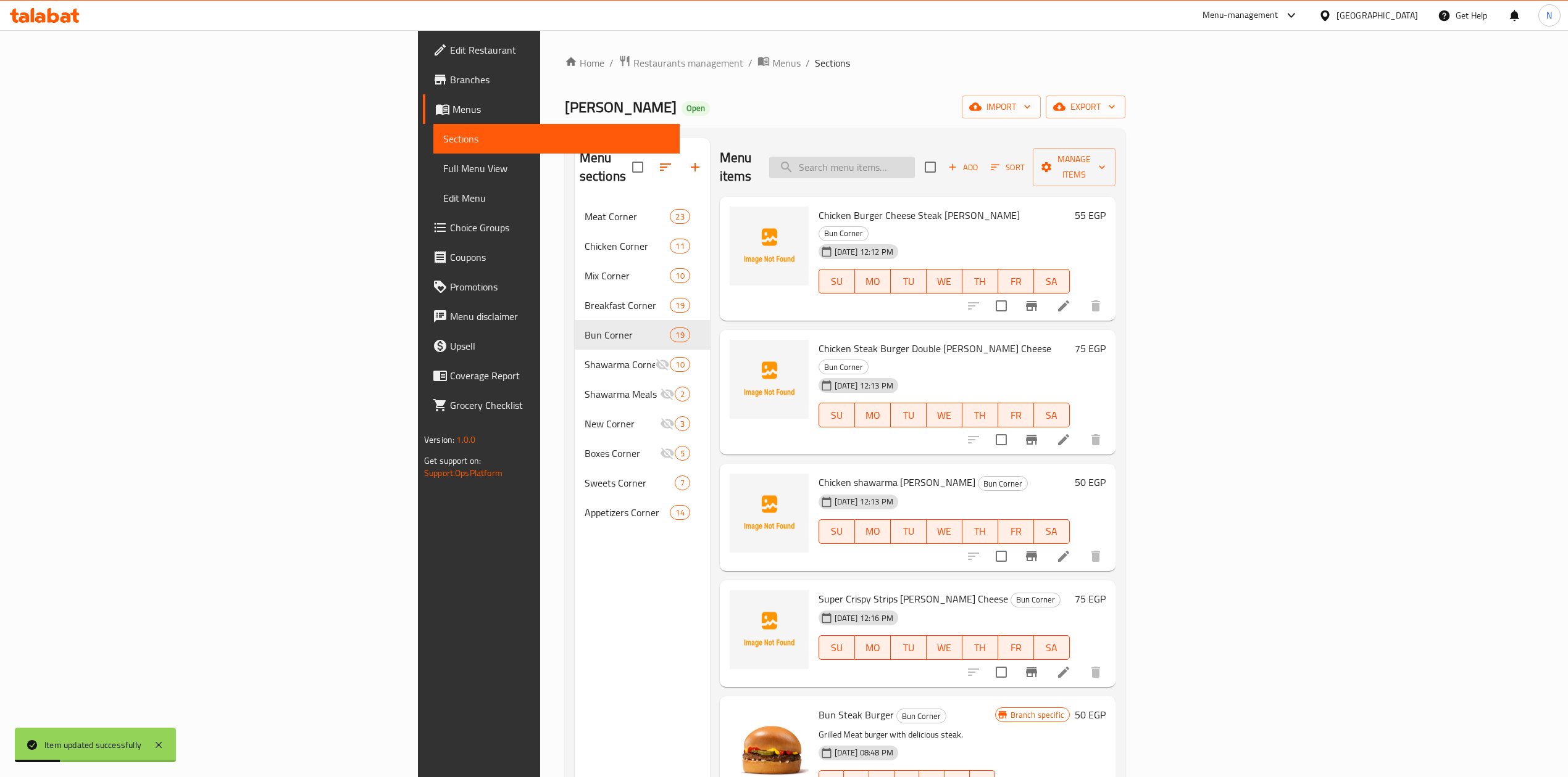
click at [915, 168] on input "search" at bounding box center [842, 167] width 146 height 22
paste input "سوبر كرسبي استيريبس جبن كايزر"
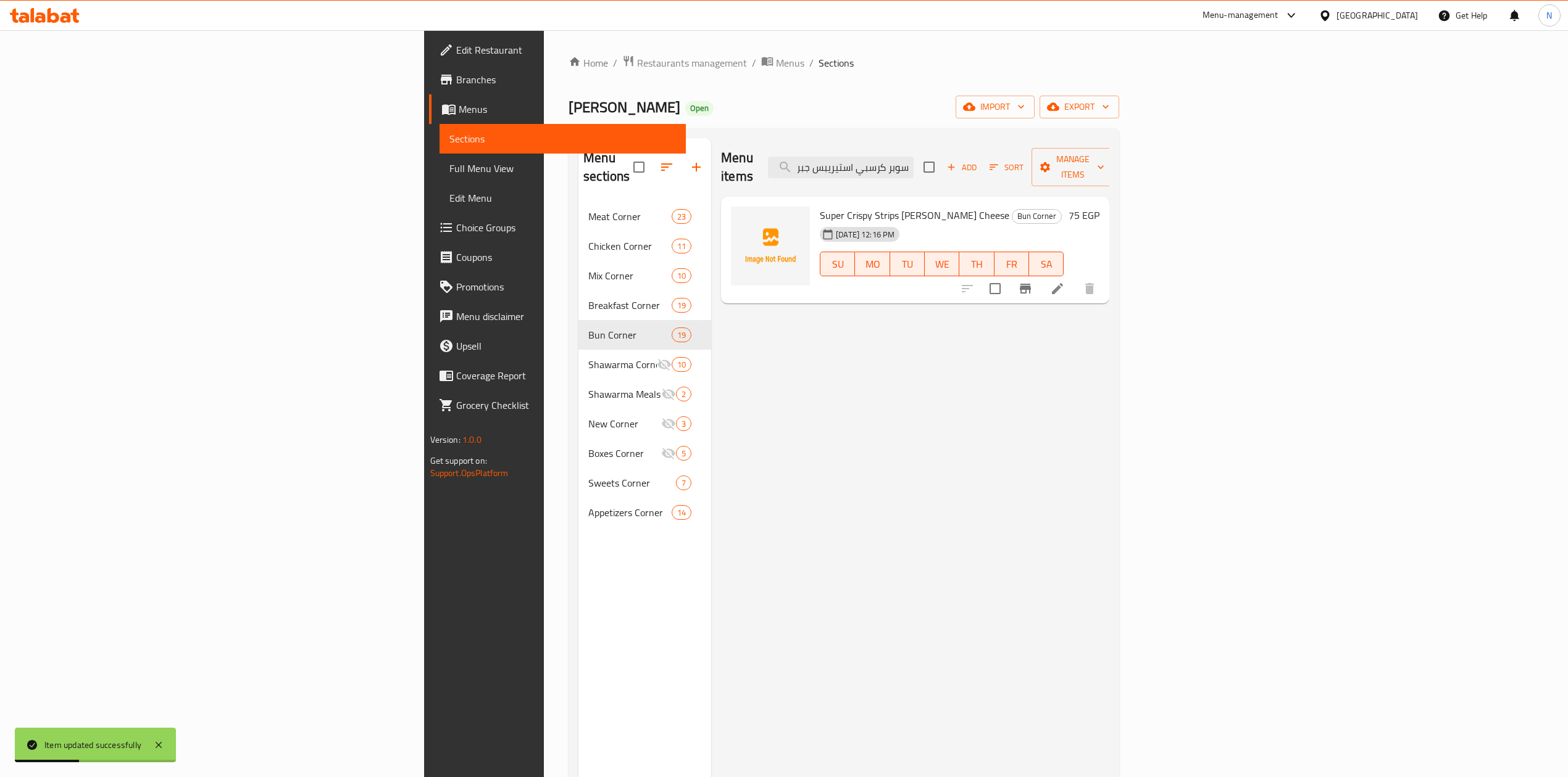
type input "سوبر كرسبي استيريبس جبن كايزر"
click at [1065, 281] on icon at bounding box center [1057, 288] width 15 height 15
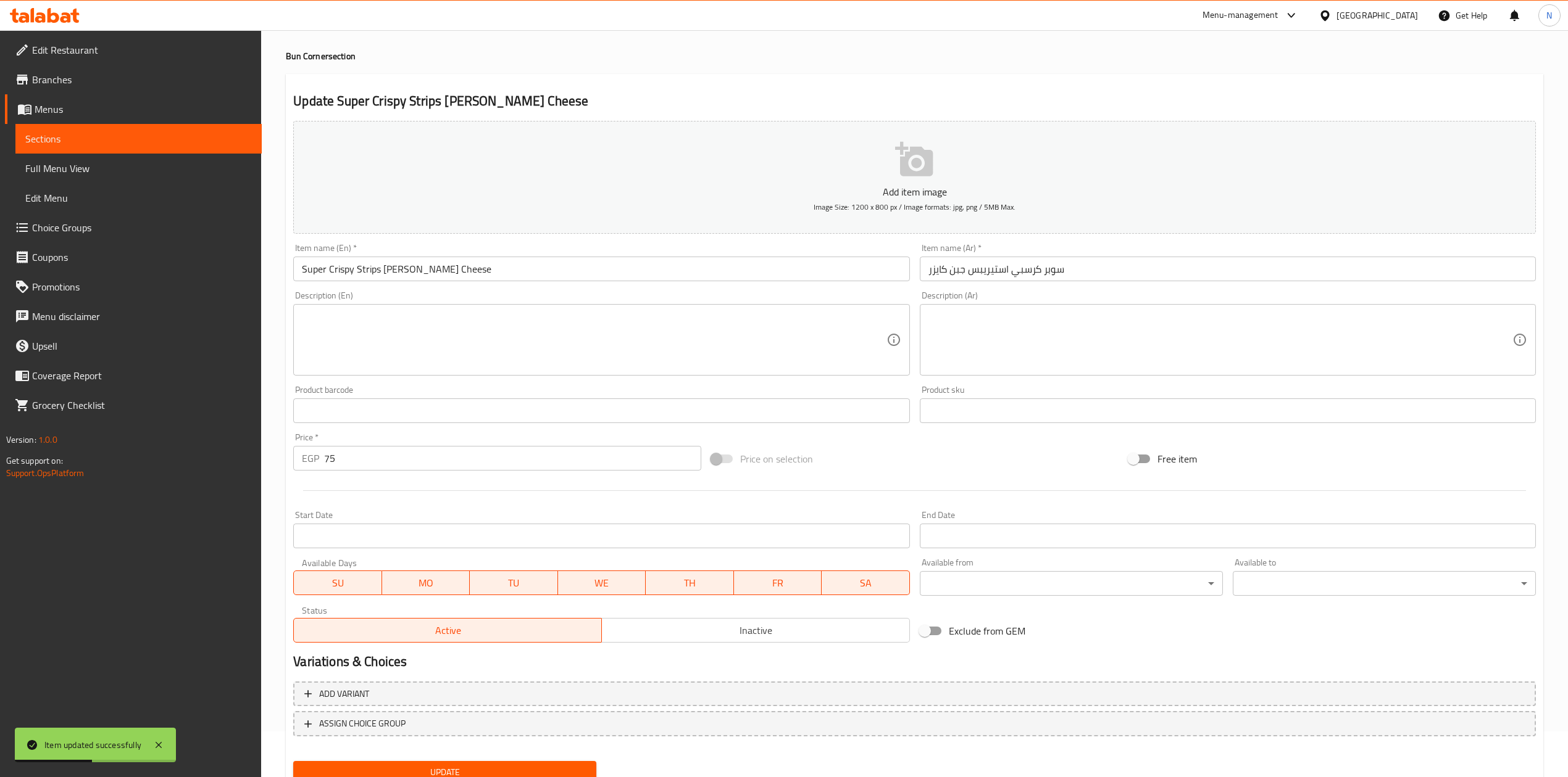
scroll to position [93, 0]
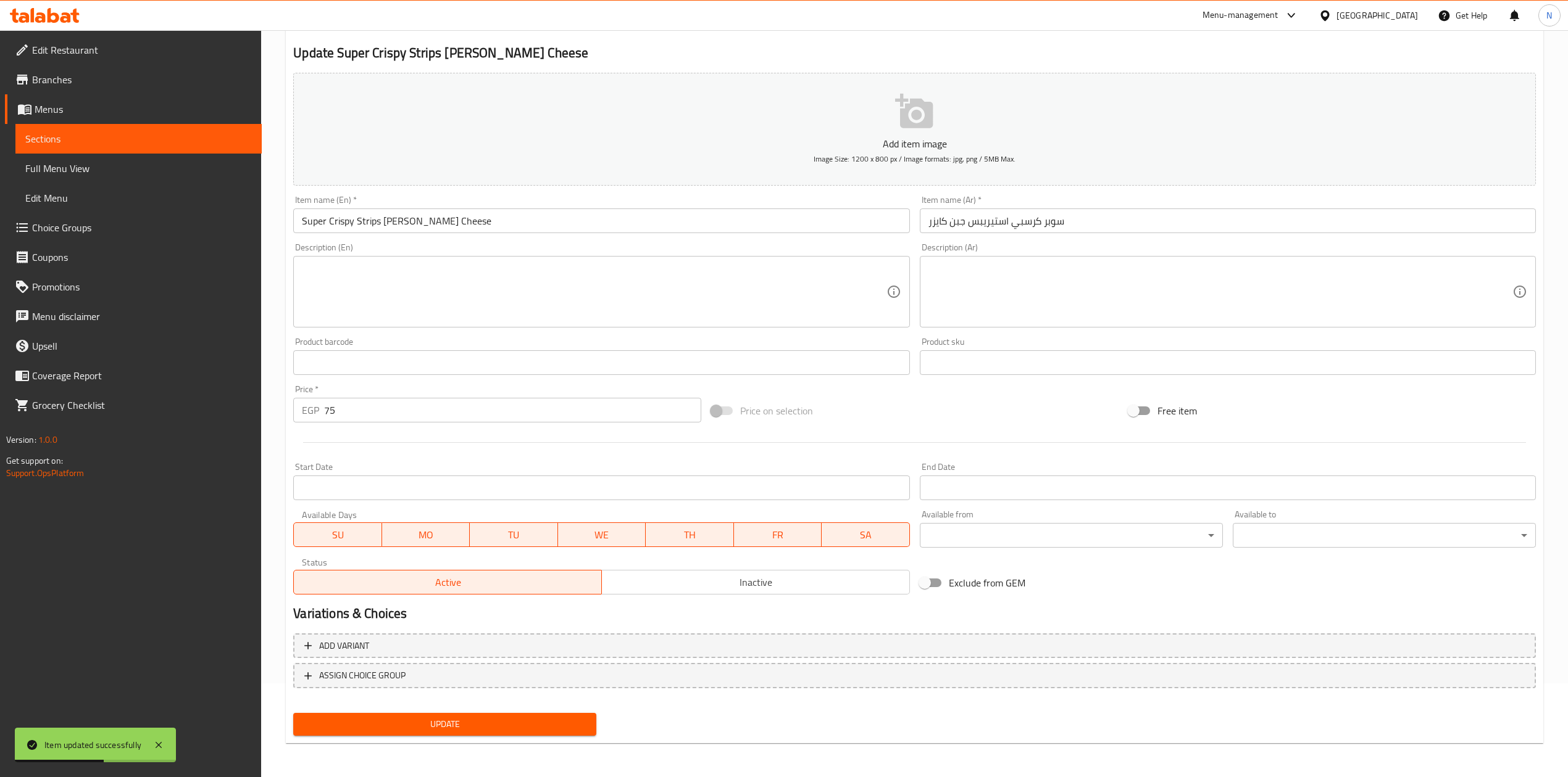
click at [790, 585] on span "Inactive" at bounding box center [756, 583] width 298 height 18
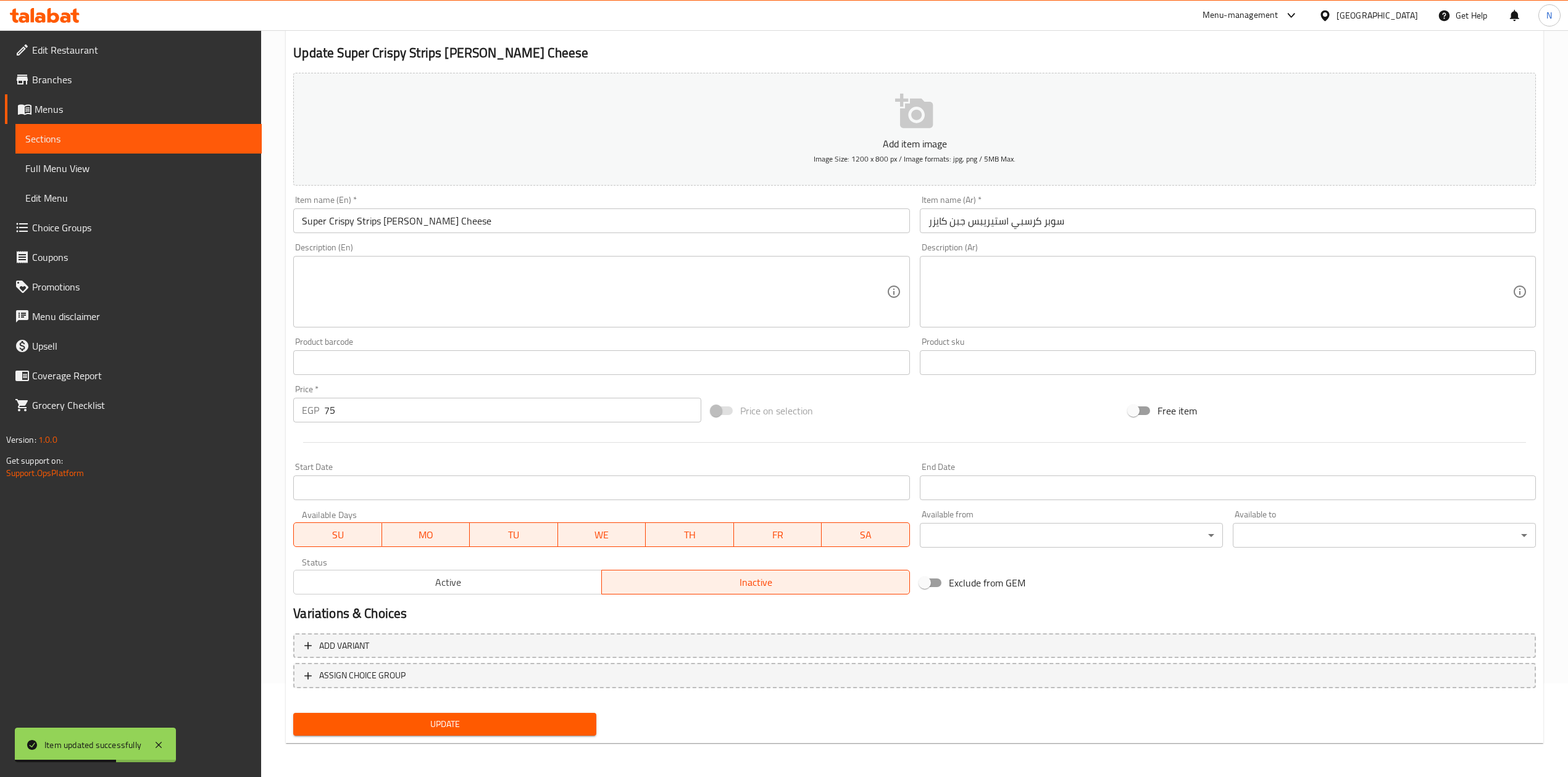
click at [528, 718] on span "Update" at bounding box center [445, 724] width 283 height 16
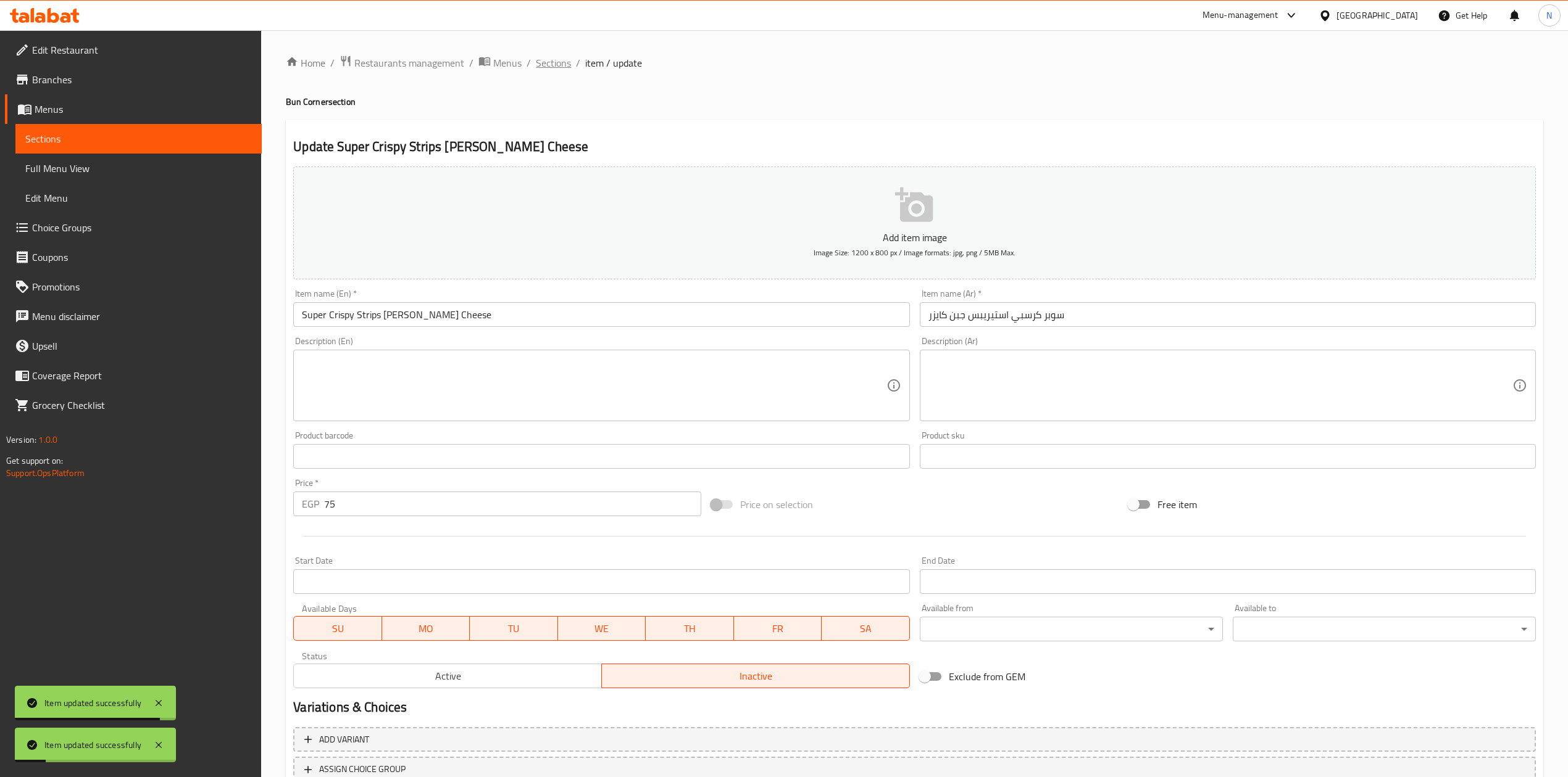
click at [536, 62] on span "Sections" at bounding box center [553, 63] width 35 height 15
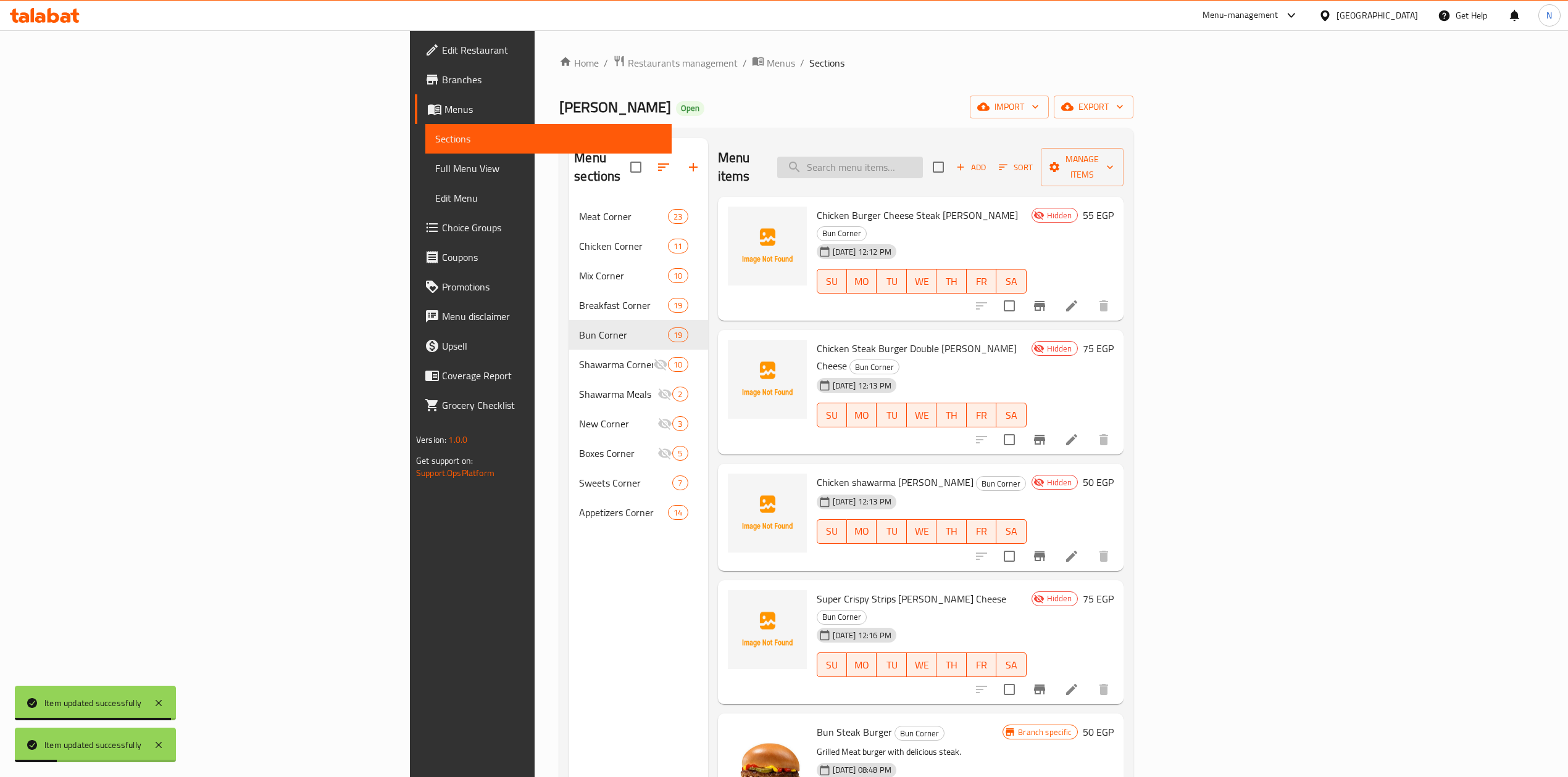
click at [923, 156] on input "search" at bounding box center [850, 167] width 146 height 22
paste input "بيبسى"
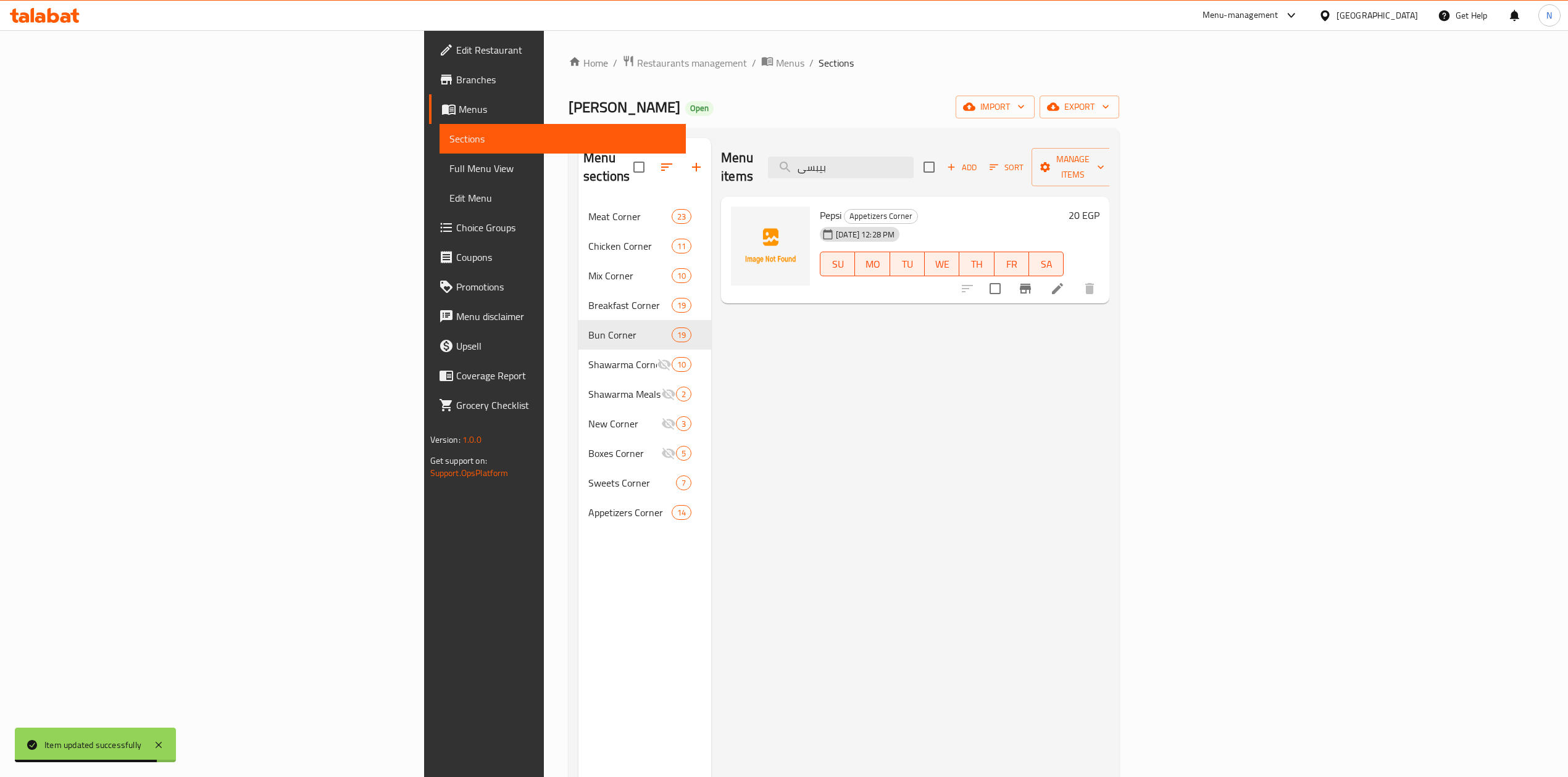
type input "بيبسى"
click at [1075, 277] on li at bounding box center [1057, 288] width 34 height 22
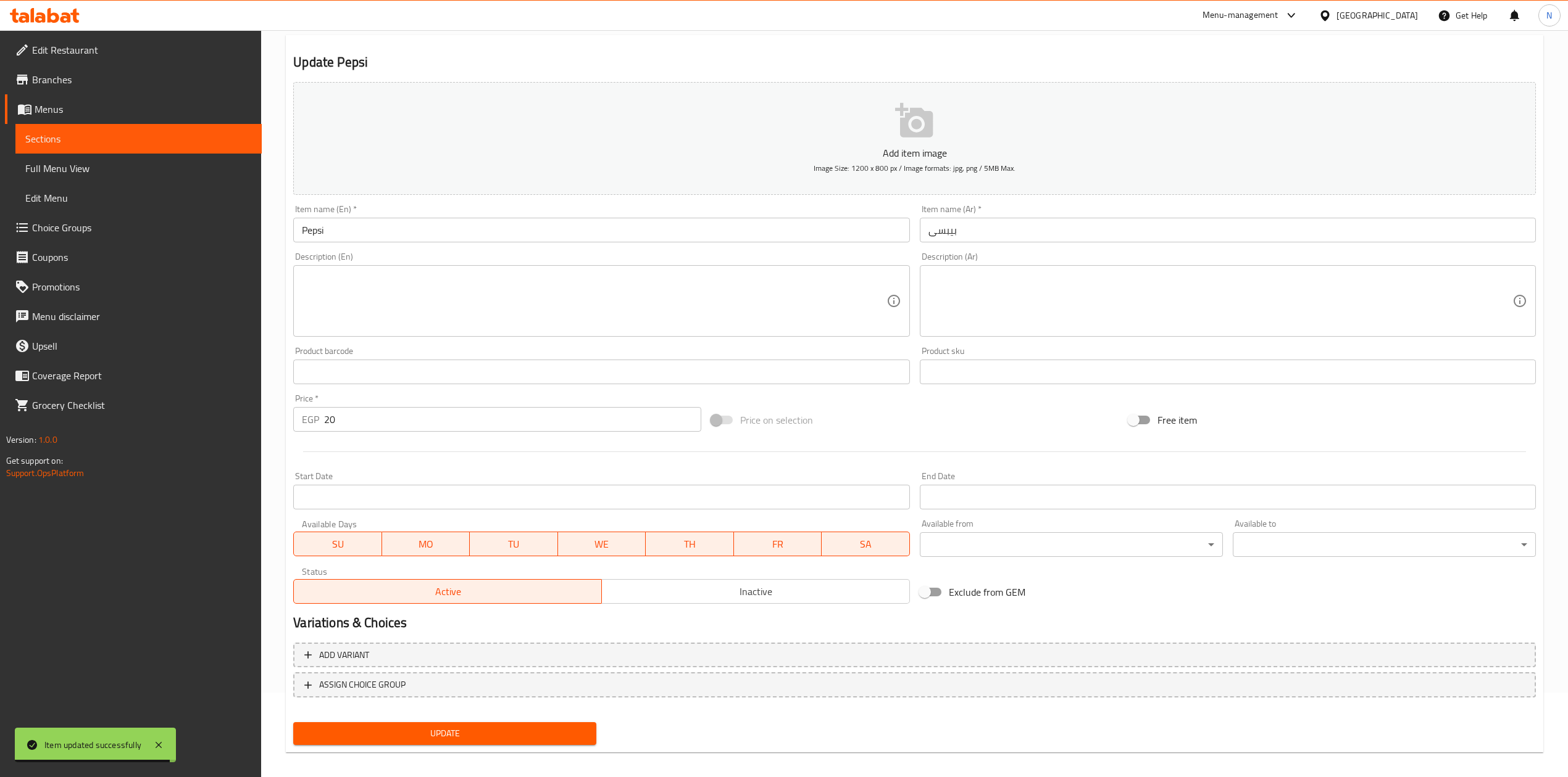
scroll to position [85, 0]
click at [888, 588] on span "Inactive" at bounding box center [756, 591] width 298 height 18
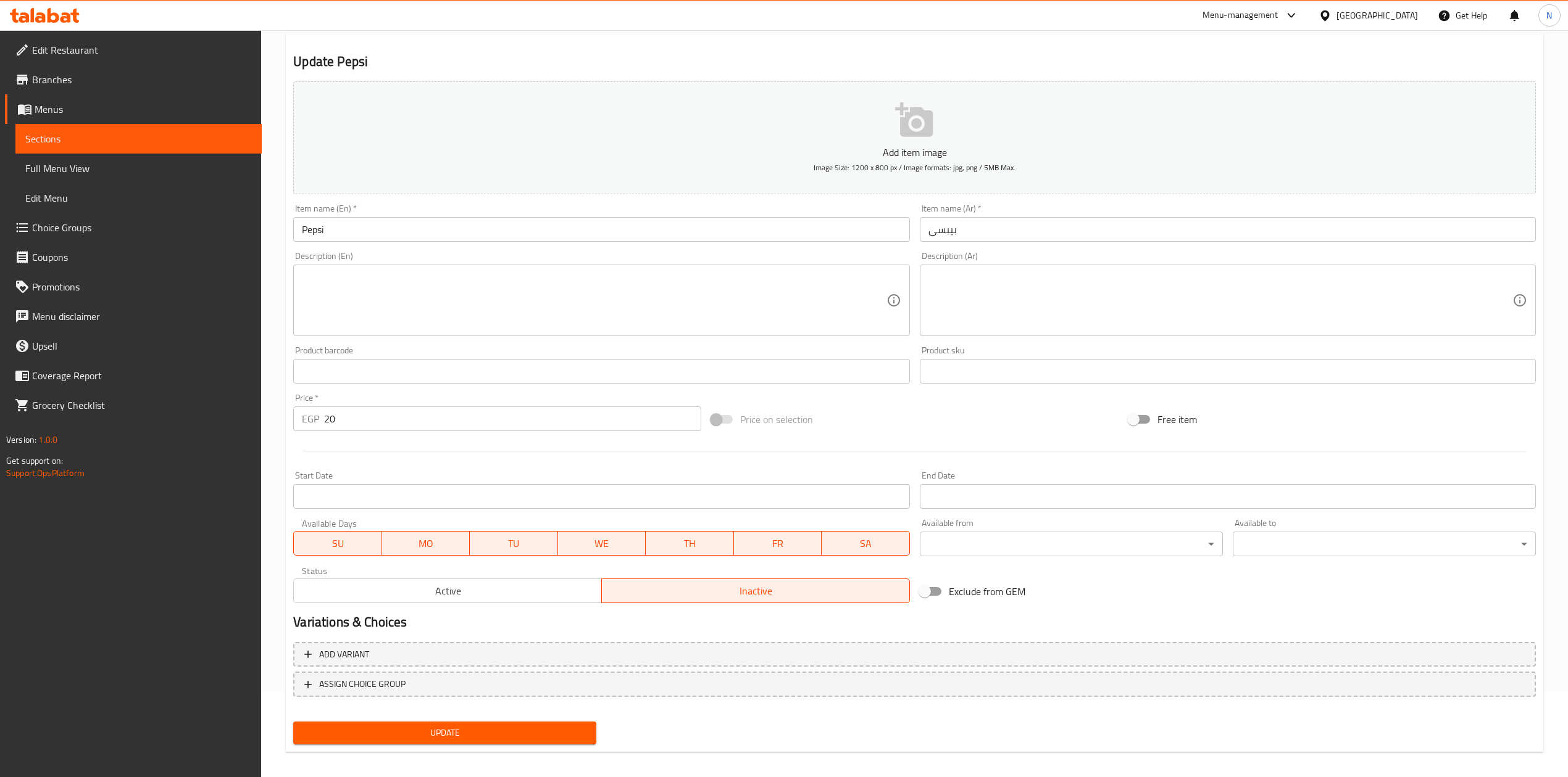
click at [410, 730] on span "Update" at bounding box center [445, 733] width 283 height 16
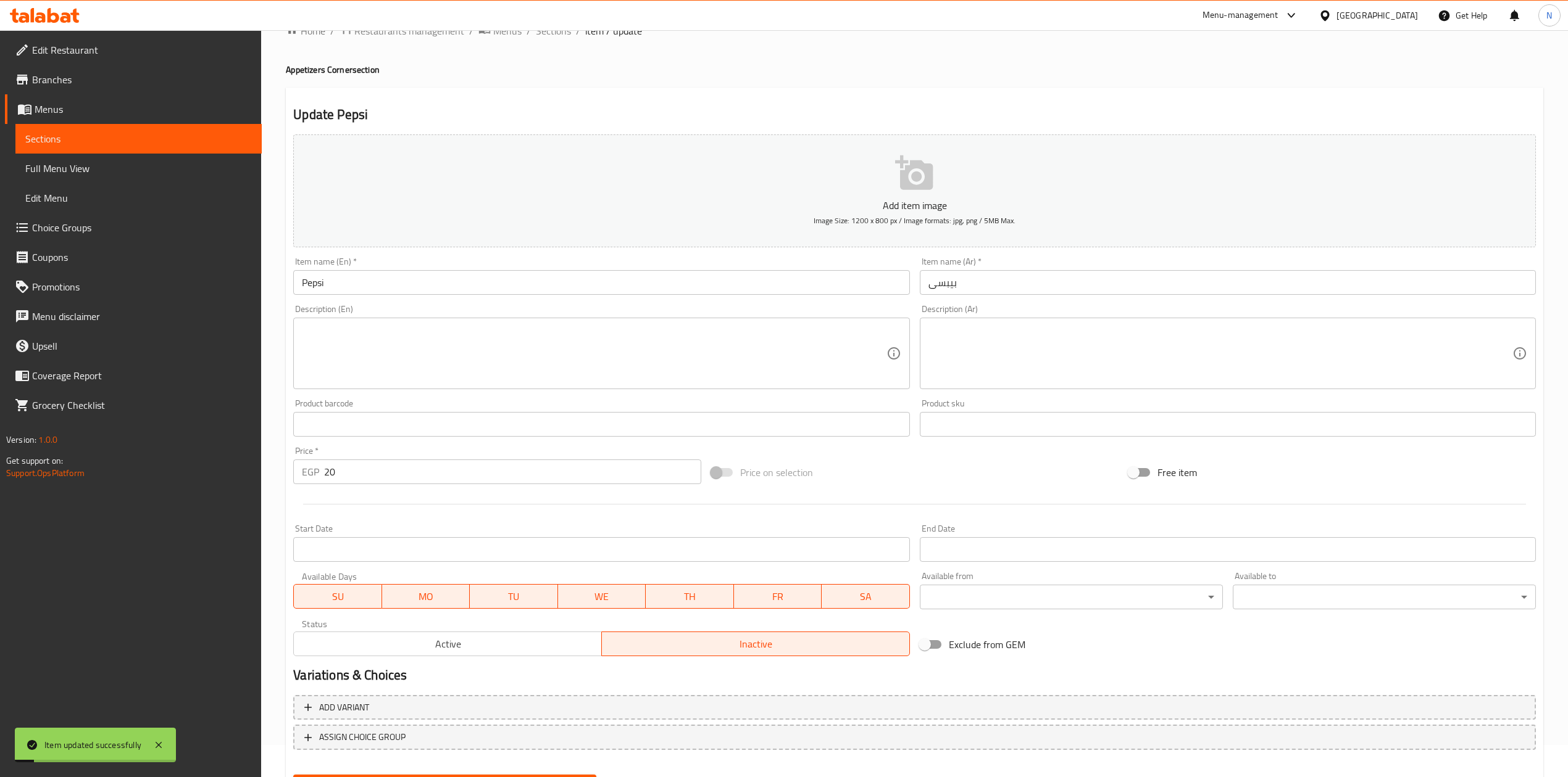
scroll to position [0, 0]
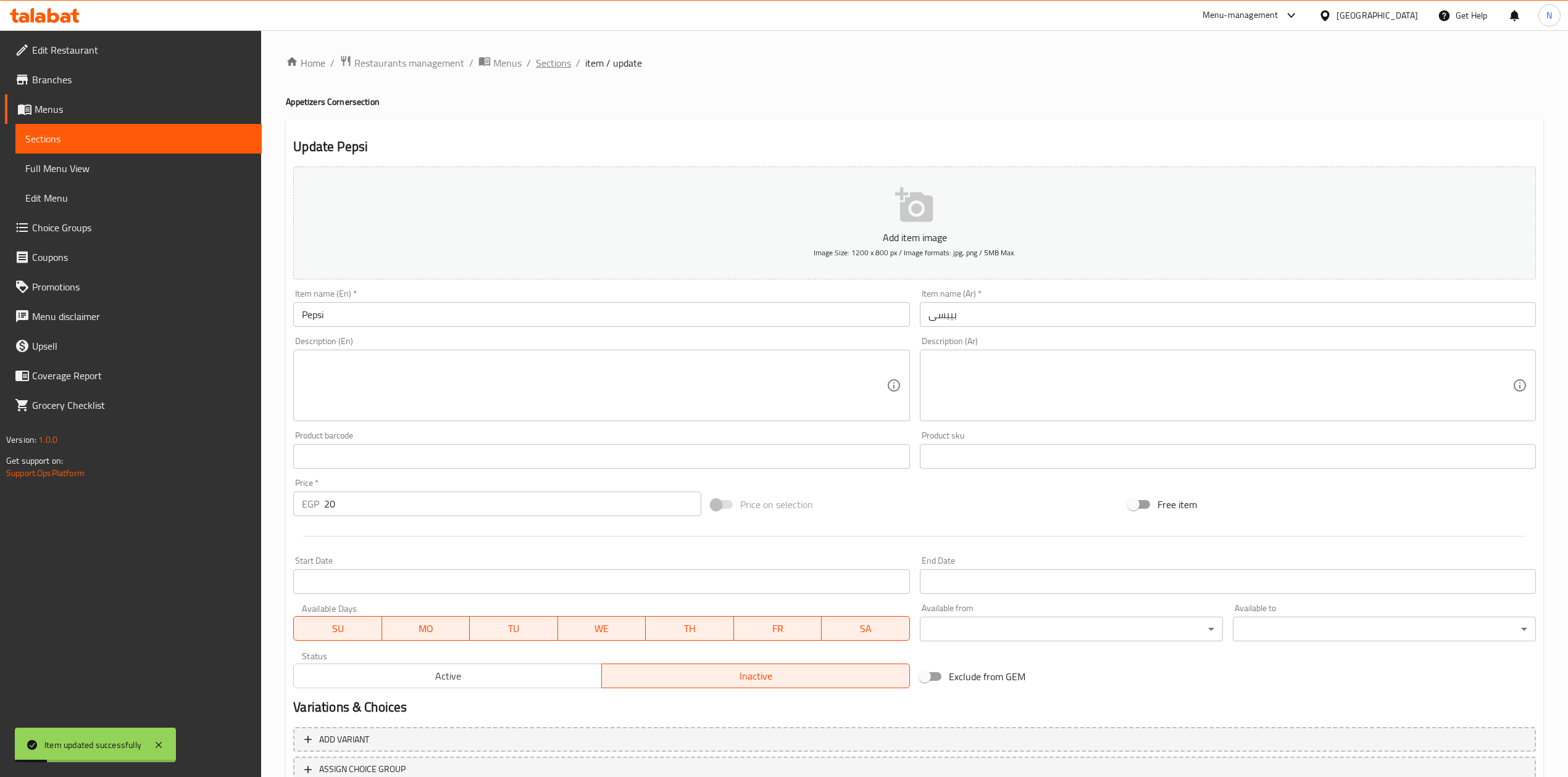
click at [551, 64] on span "Sections" at bounding box center [553, 63] width 35 height 15
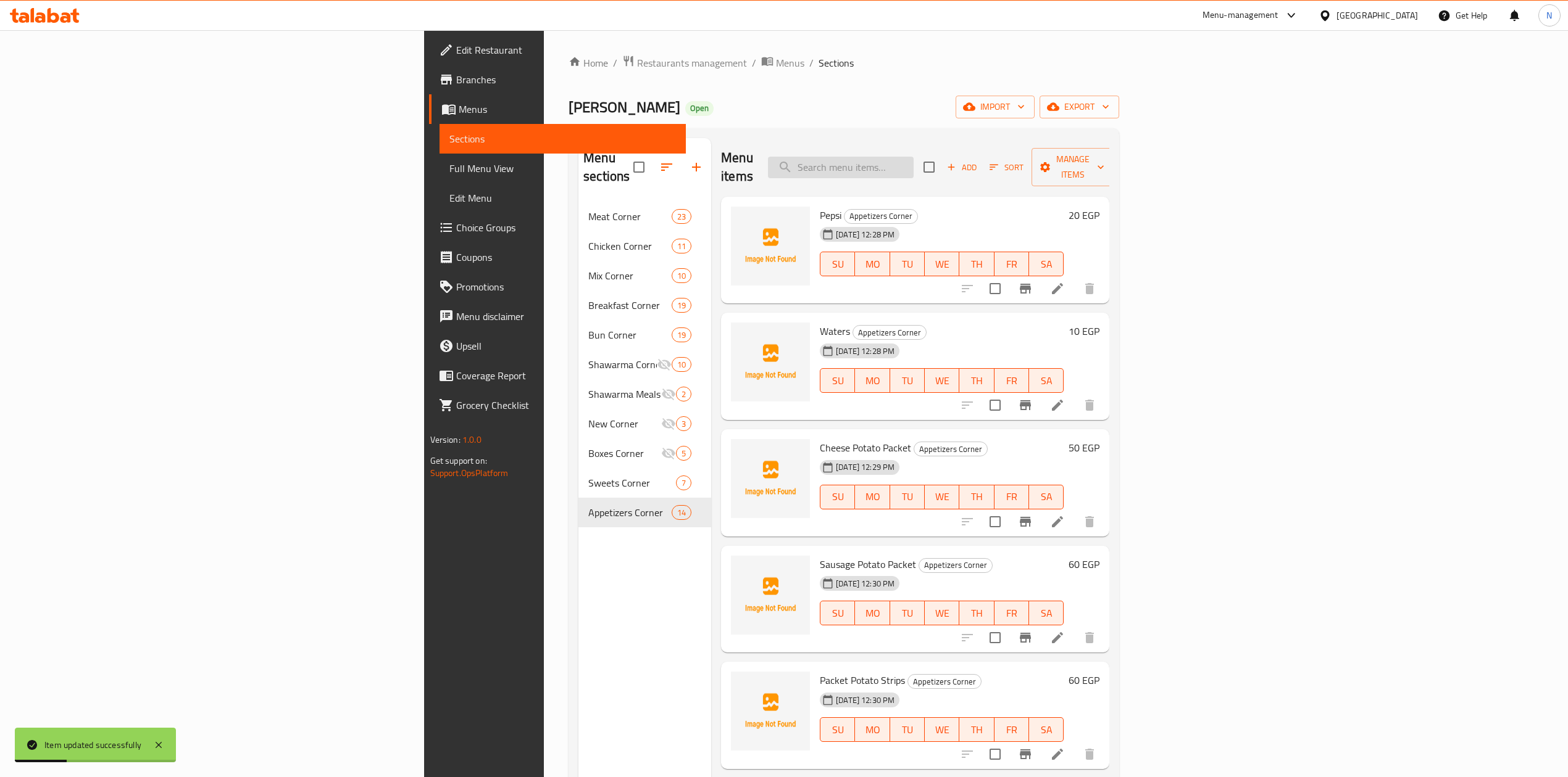
click at [913, 158] on input "search" at bounding box center [841, 167] width 146 height 22
paste input "مياه"
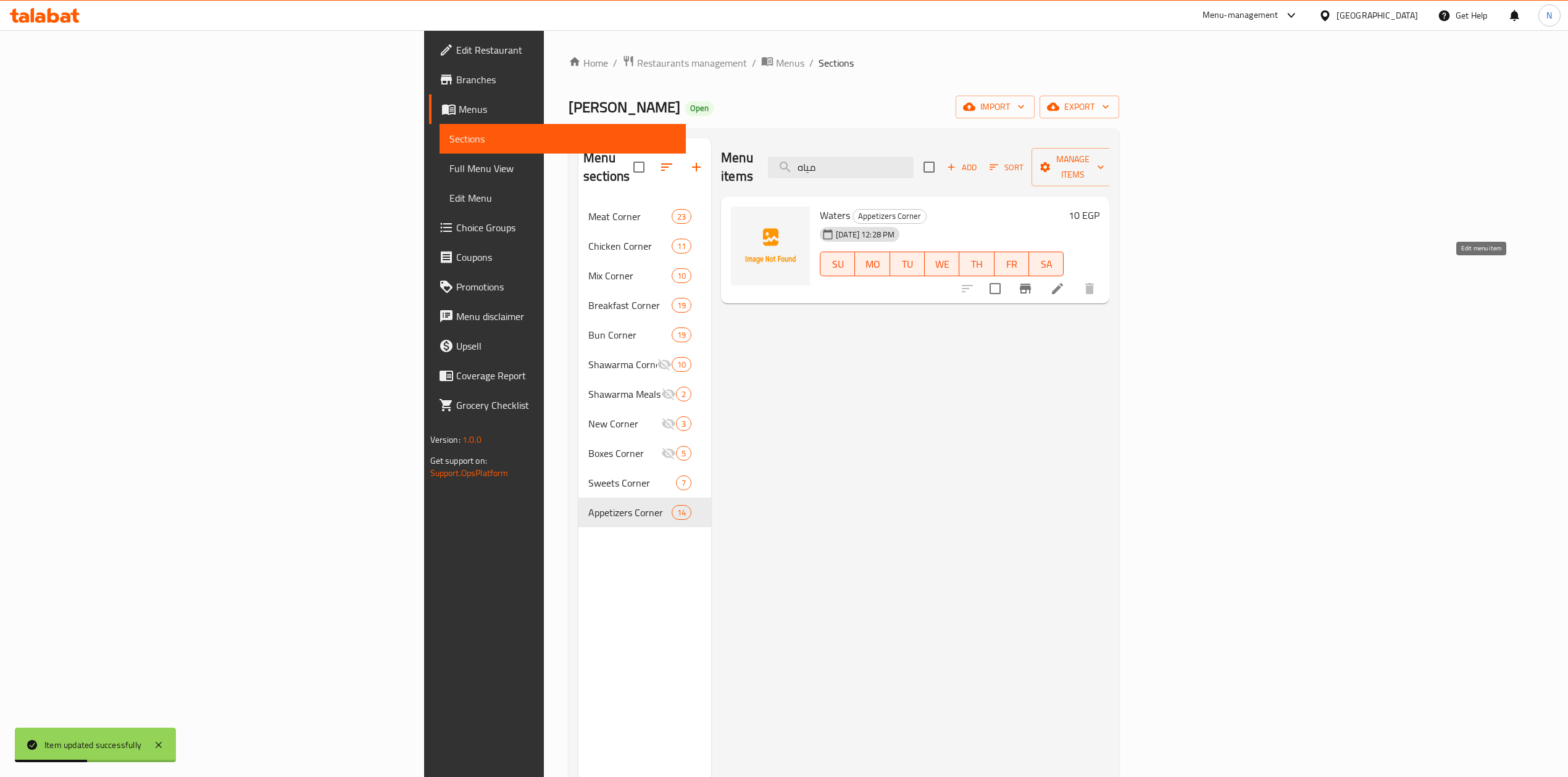
type input "مياه"
click at [1065, 281] on icon at bounding box center [1057, 288] width 15 height 15
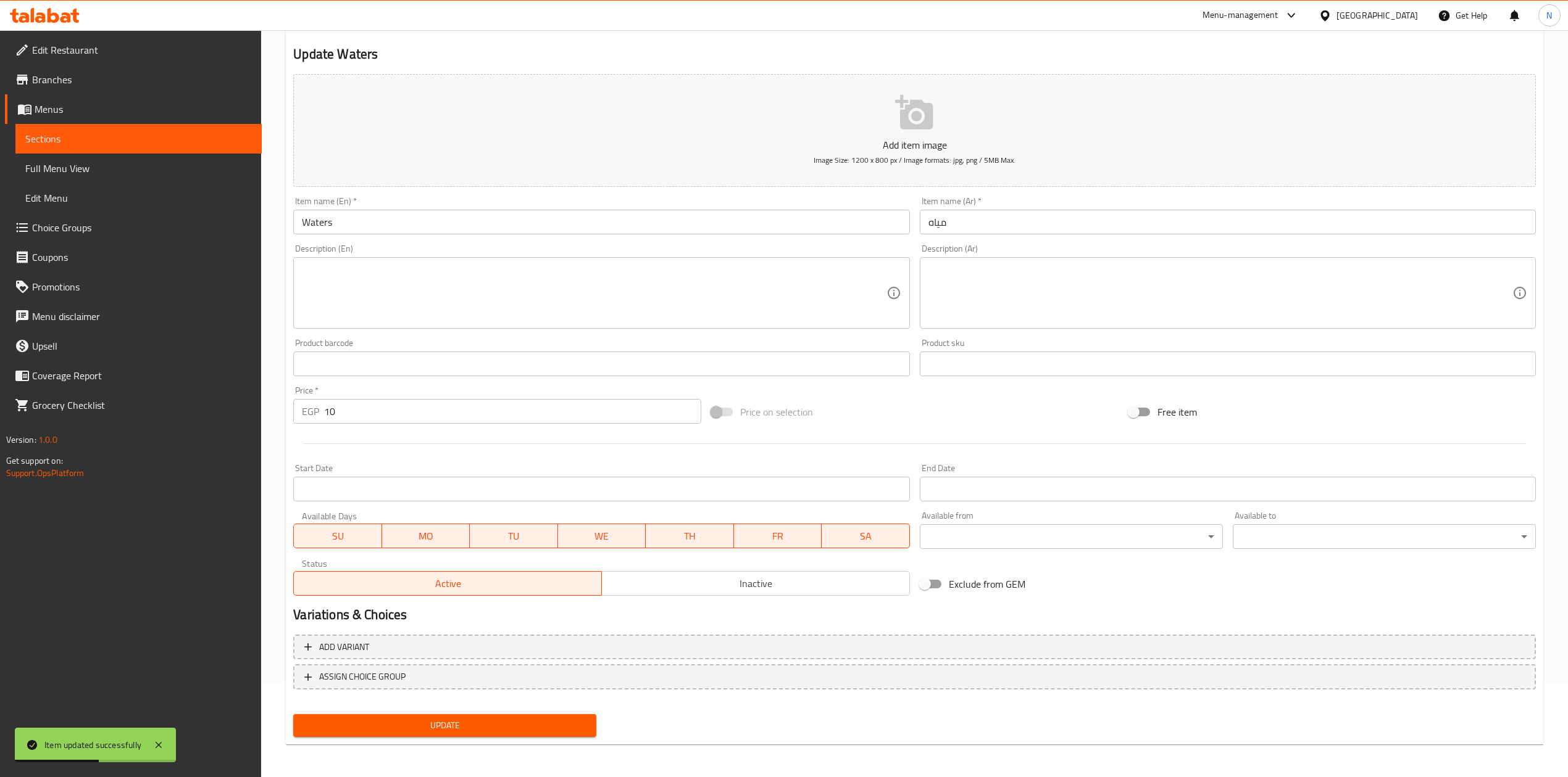
scroll to position [93, 0]
click at [845, 581] on span "Inactive" at bounding box center [756, 583] width 298 height 18
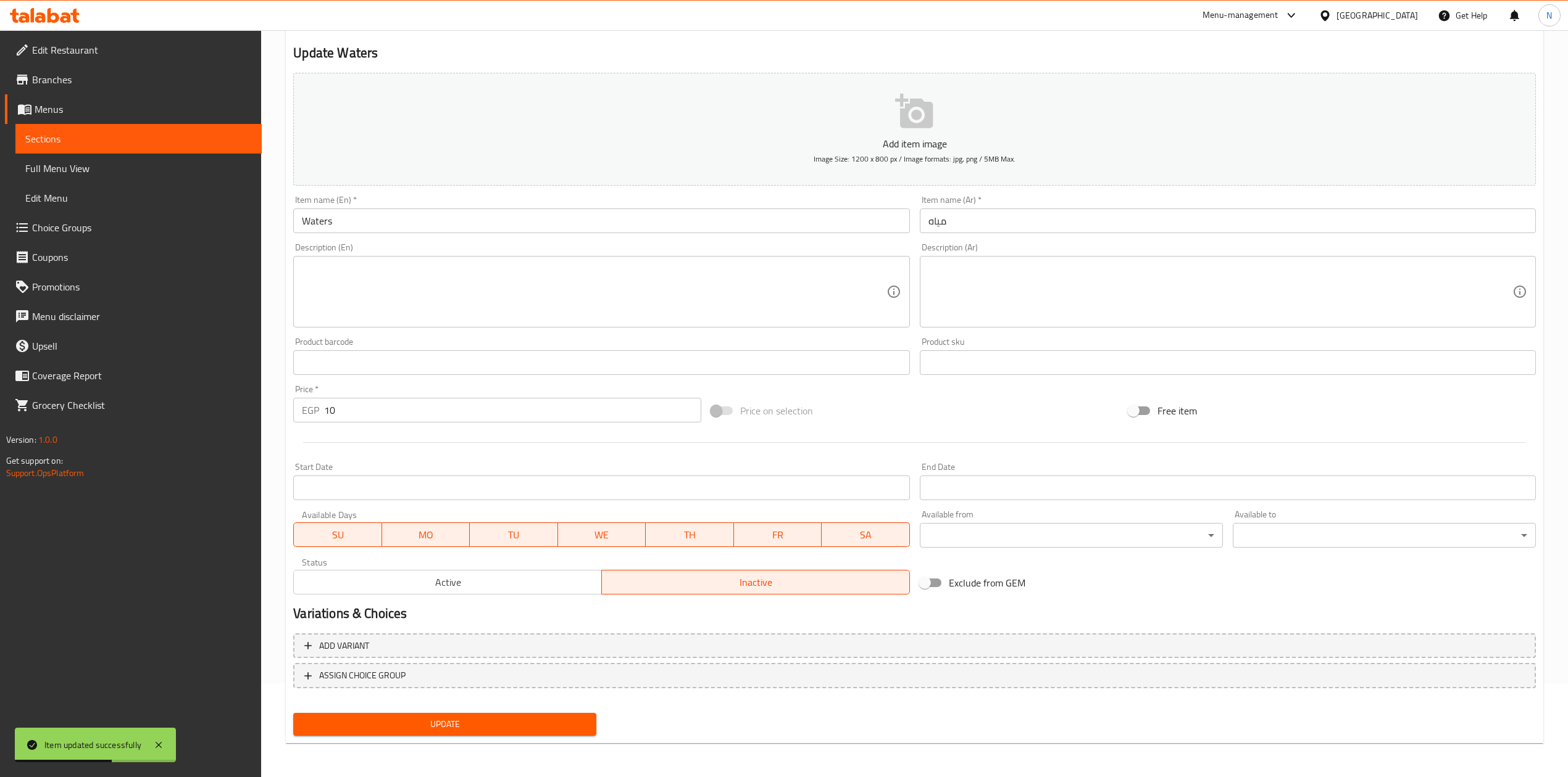
click at [517, 721] on span "Update" at bounding box center [445, 724] width 283 height 16
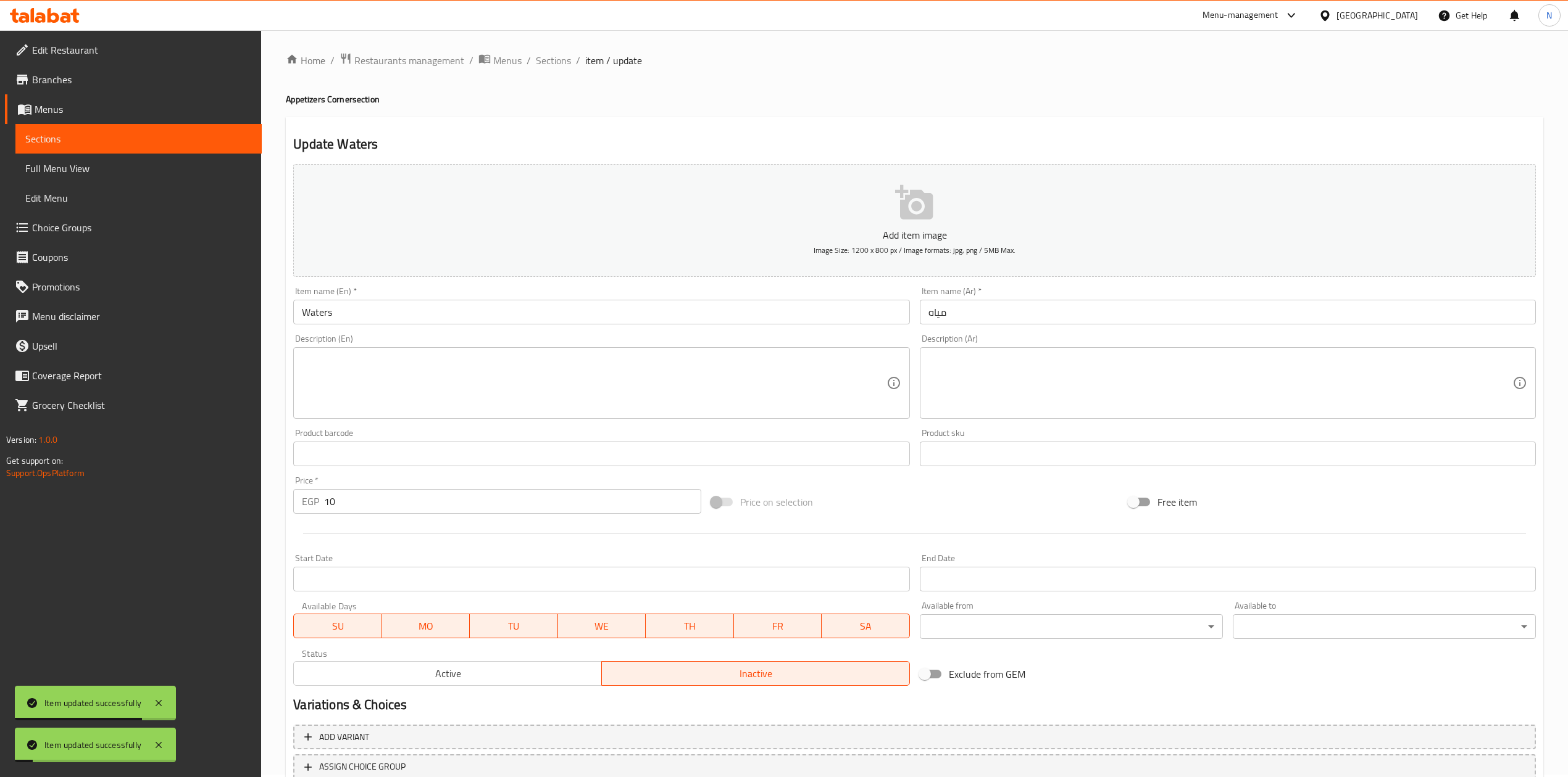
scroll to position [0, 0]
click at [549, 59] on span "Sections" at bounding box center [553, 63] width 35 height 15
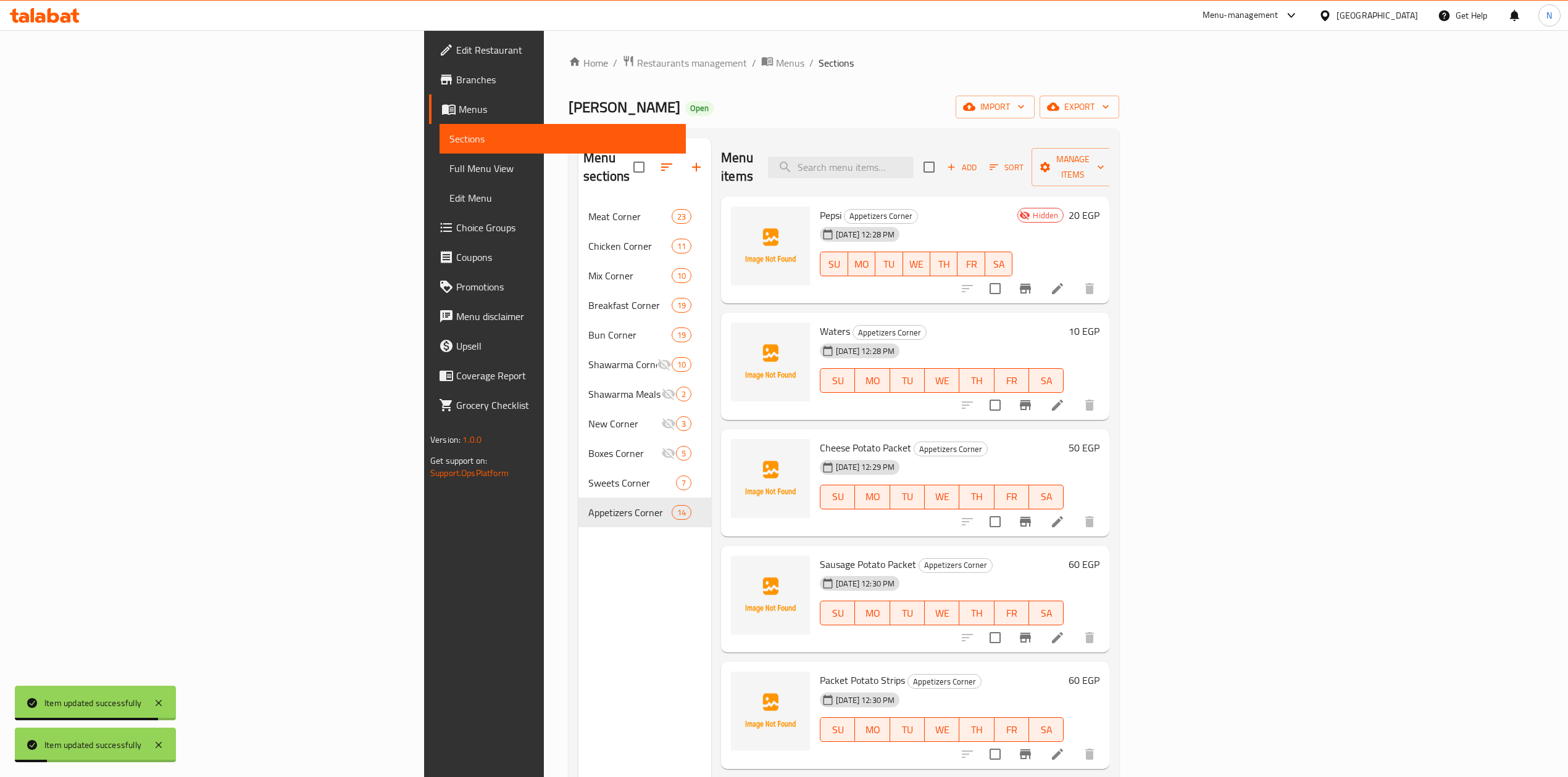
click at [966, 146] on div "Menu items Add Sort Manage items" at bounding box center [915, 168] width 388 height 59
click at [913, 156] on input "search" at bounding box center [841, 167] width 146 height 22
paste input "باكيت بطاطس تشيز"
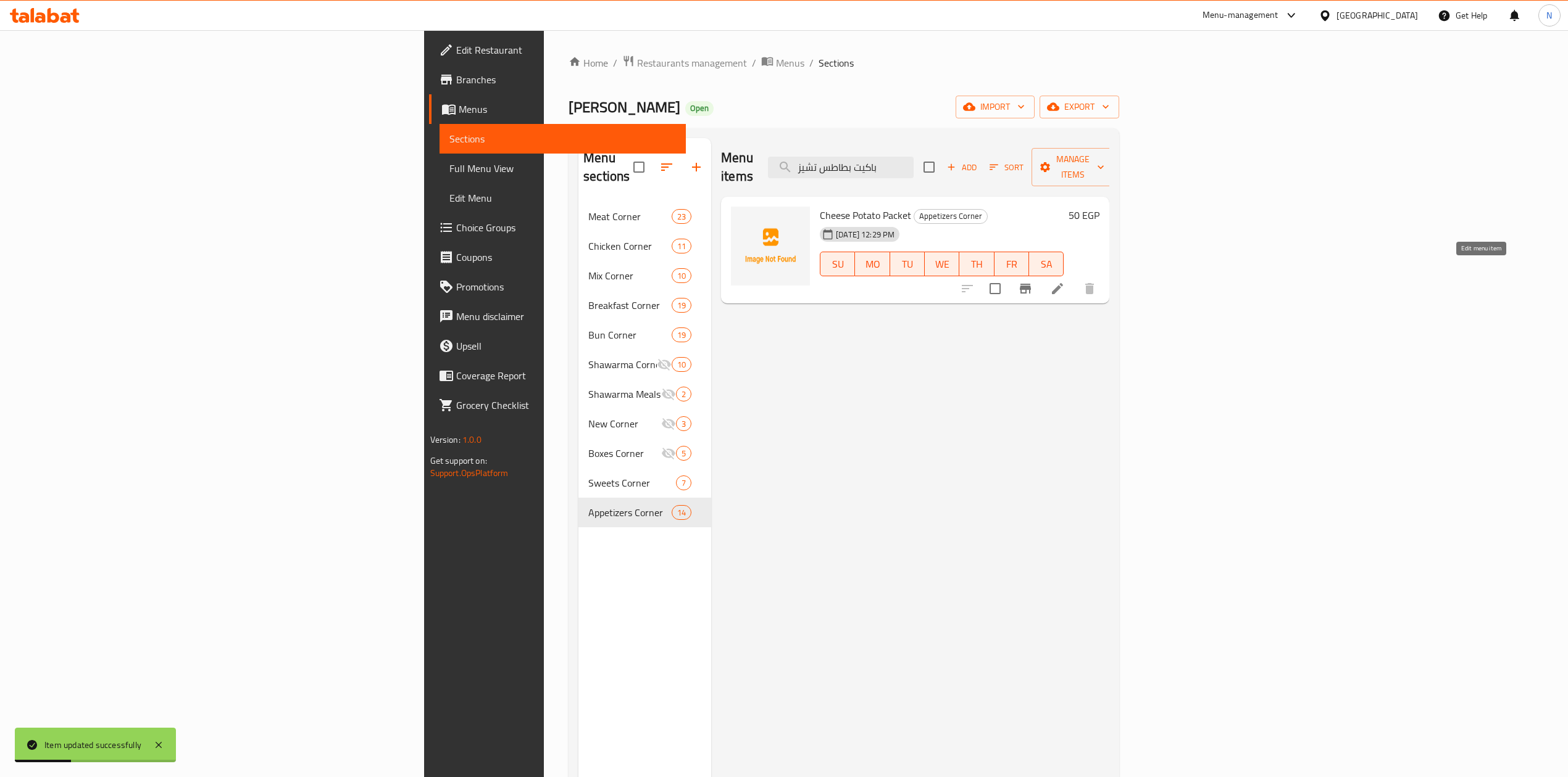
type input "باكيت بطاطس تشيز"
click at [1065, 281] on icon at bounding box center [1057, 288] width 15 height 15
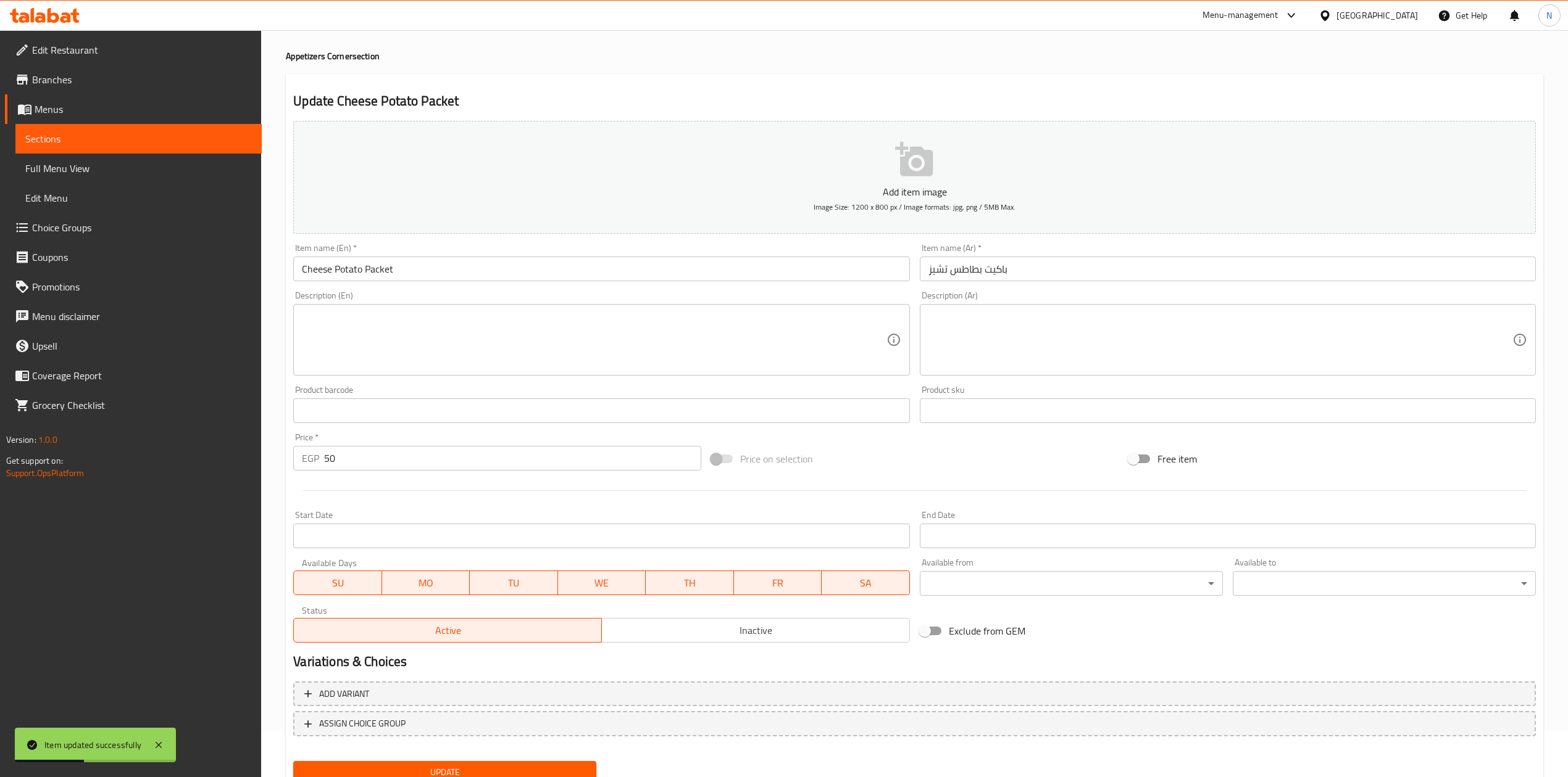
scroll to position [93, 0]
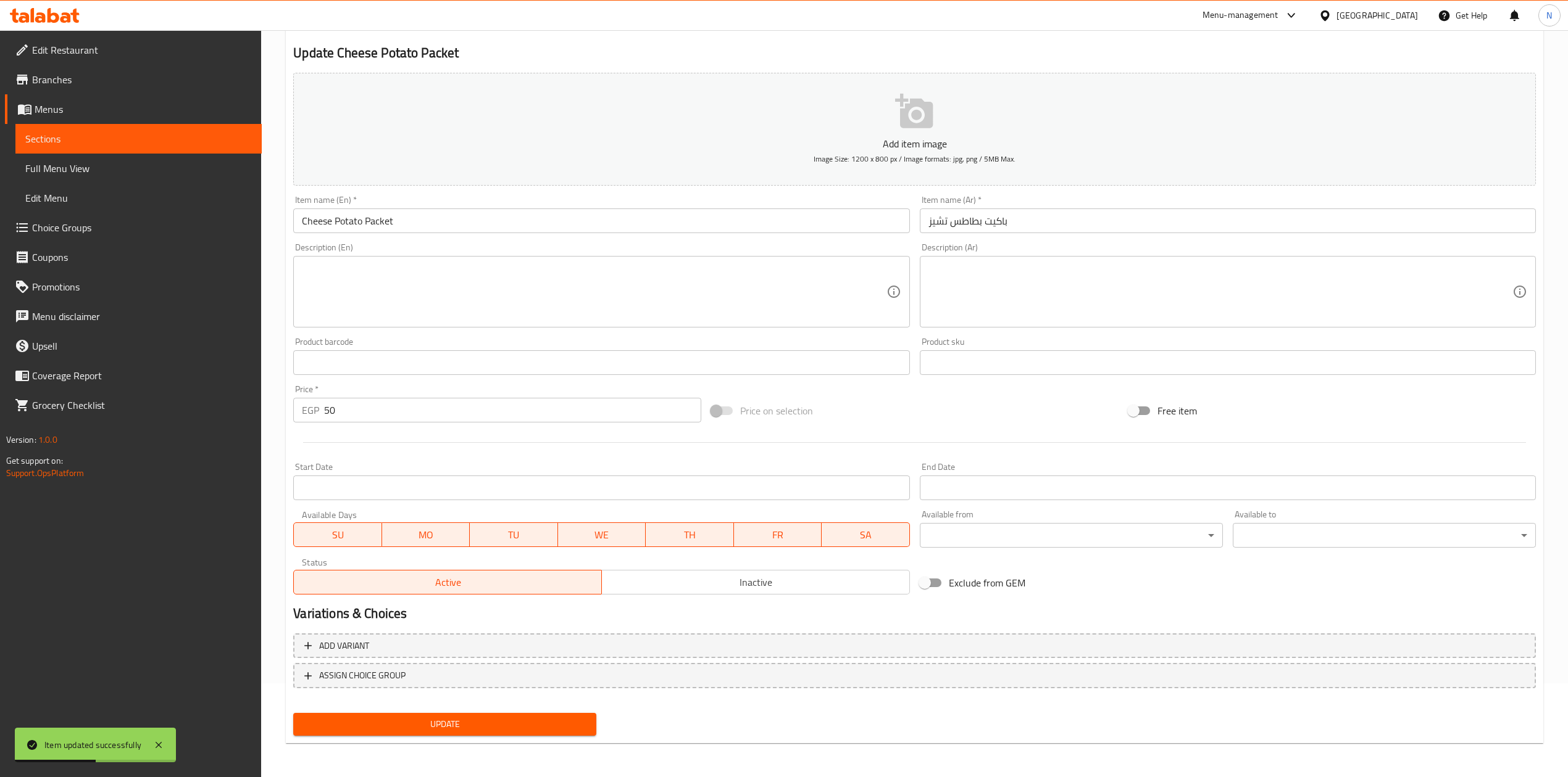
click at [731, 598] on div "Status Active Inactive" at bounding box center [601, 576] width 626 height 47
click at [731, 597] on div "Status Active Inactive" at bounding box center [601, 576] width 626 height 47
click at [729, 594] on button "Inactive" at bounding box center [755, 583] width 309 height 25
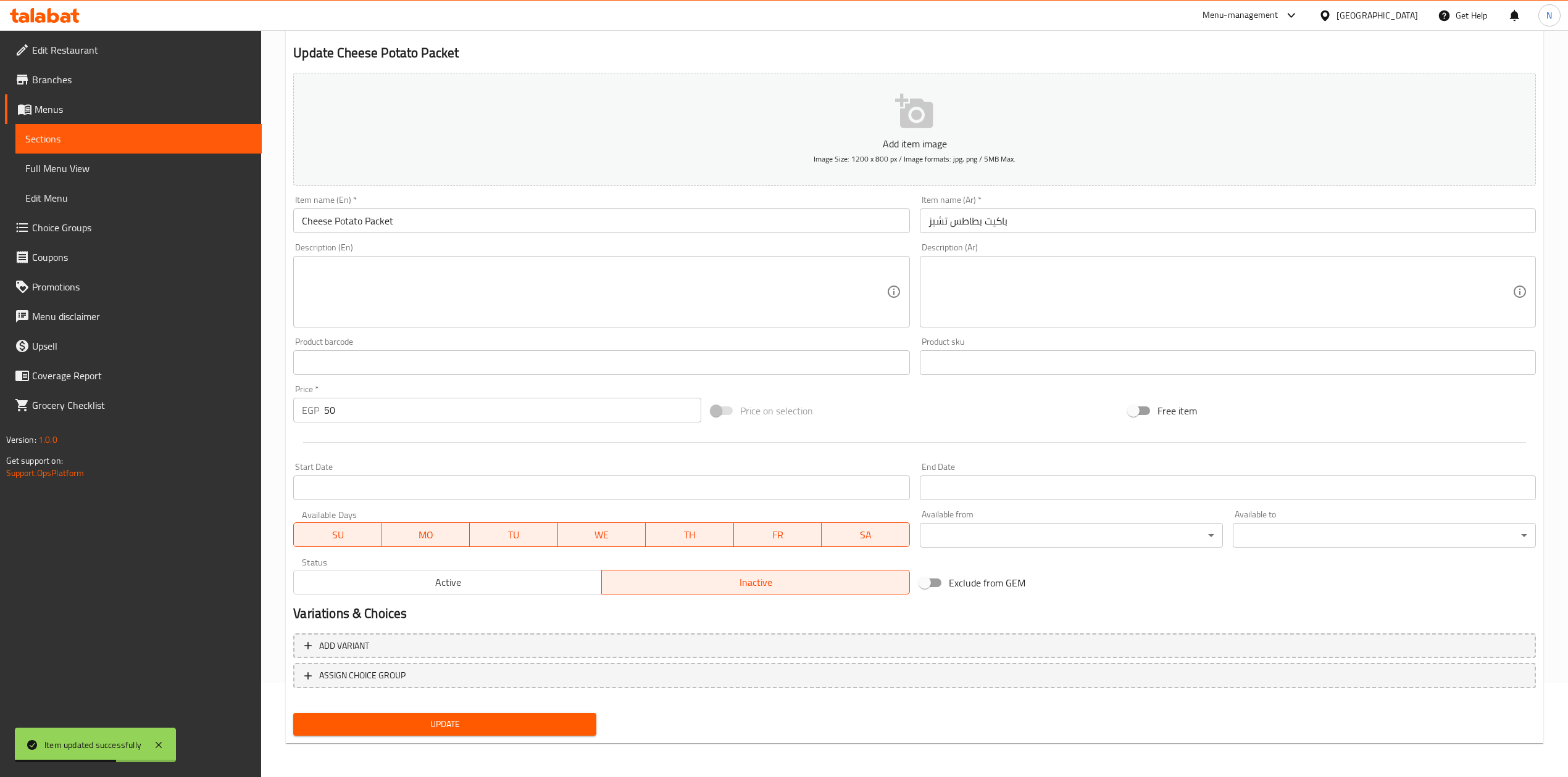
click at [509, 718] on span "Update" at bounding box center [445, 724] width 283 height 16
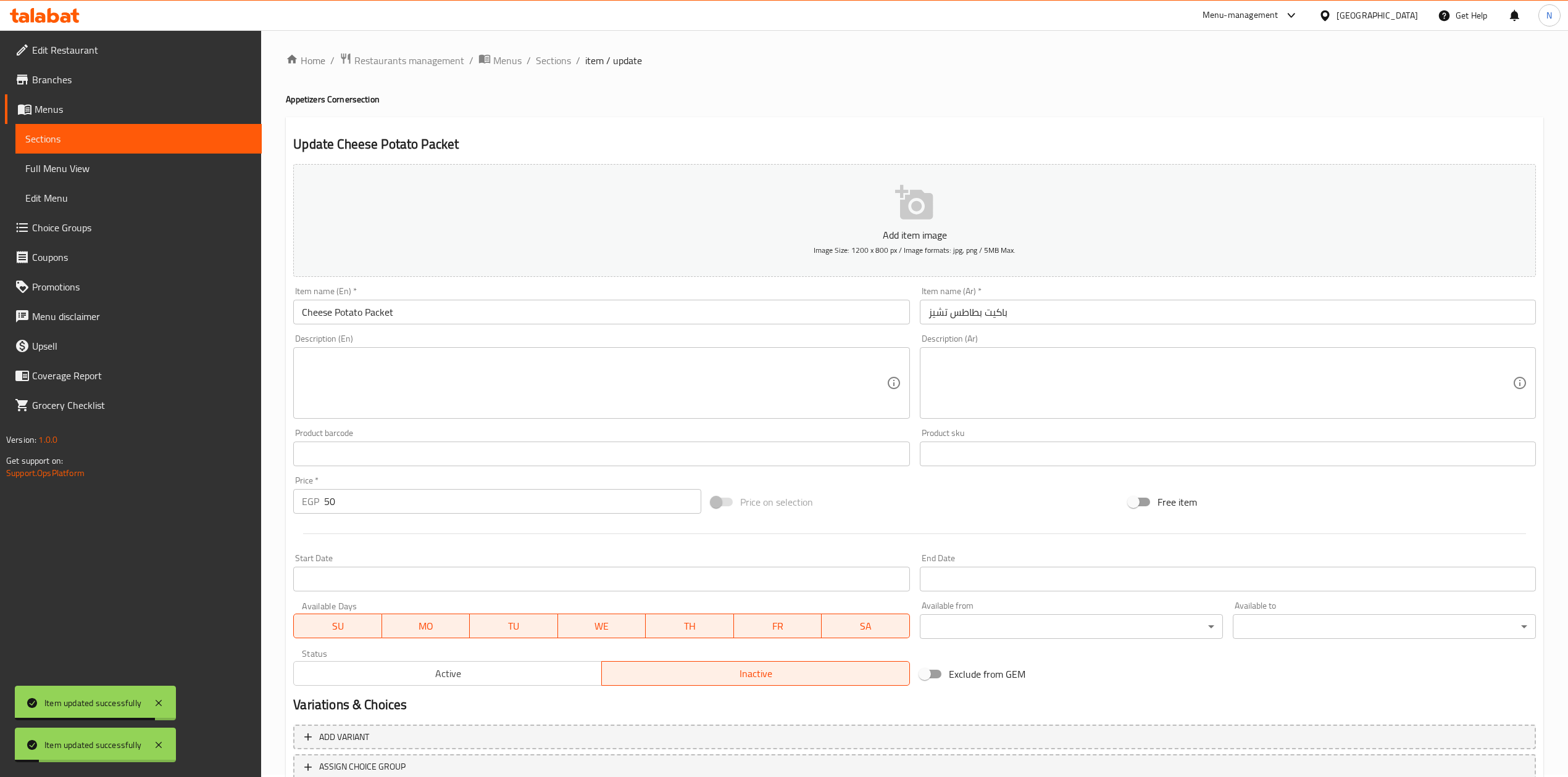
scroll to position [0, 0]
click at [539, 63] on span "Sections" at bounding box center [553, 63] width 35 height 15
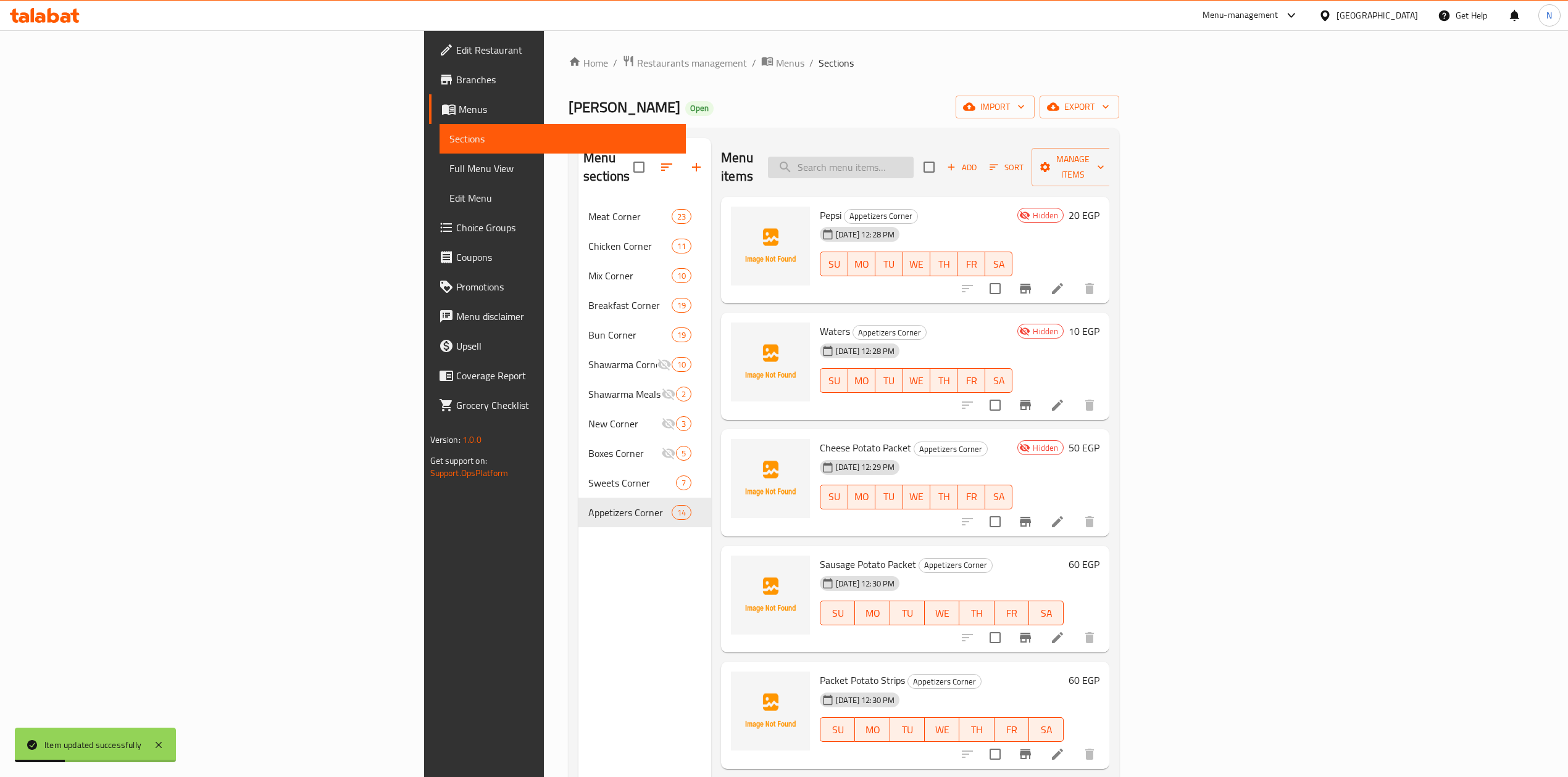
click at [913, 156] on input "search" at bounding box center [841, 167] width 146 height 22
paste input "باكيت بطاطس سجق"
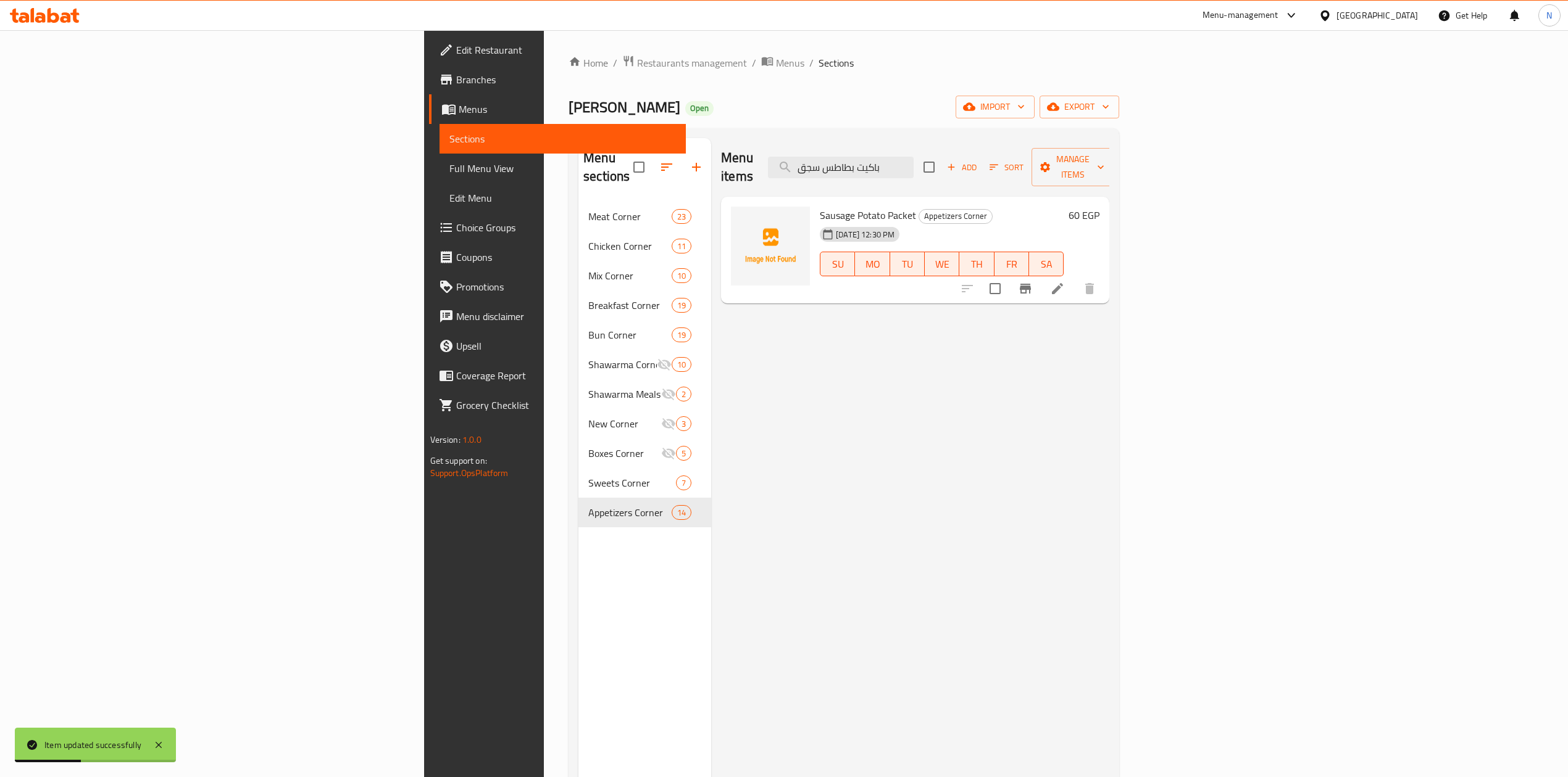
type input "باكيت بطاطس سجق"
click at [1075, 279] on li at bounding box center [1057, 288] width 34 height 22
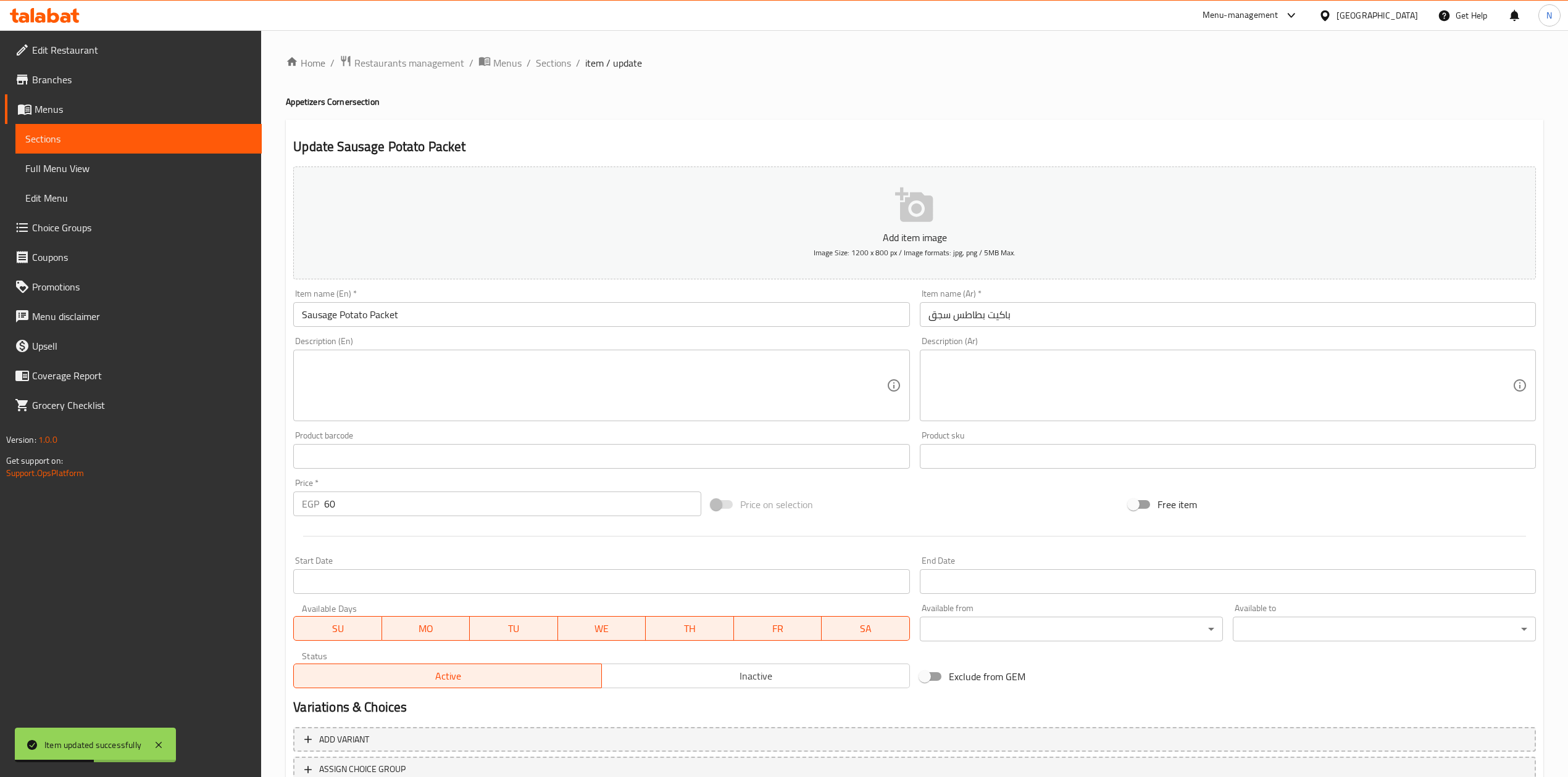
scroll to position [93, 0]
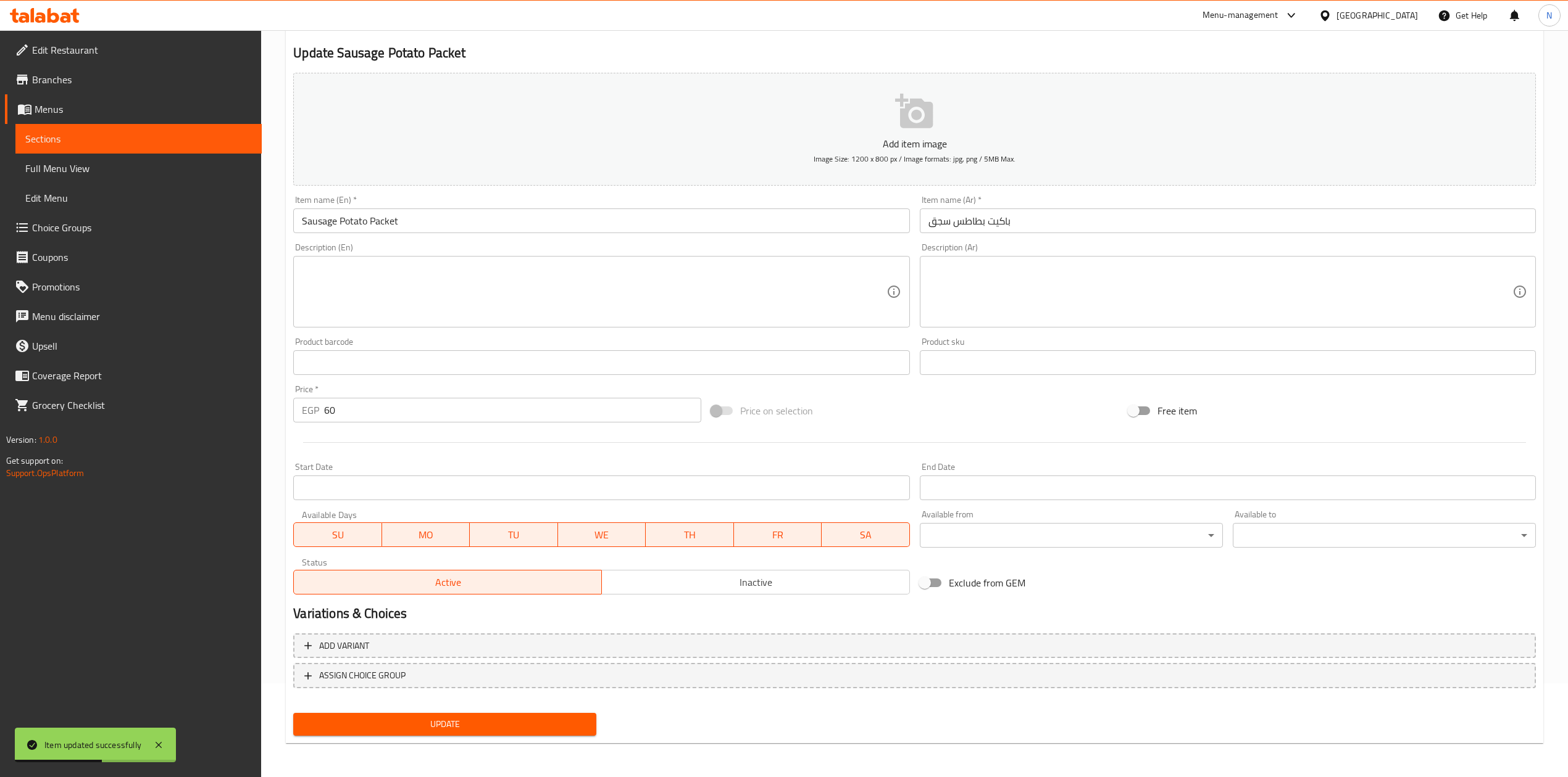
click at [703, 603] on div "Variations & Choices" at bounding box center [914, 614] width 1253 height 29
click at [701, 590] on span "Inactive" at bounding box center [756, 583] width 298 height 18
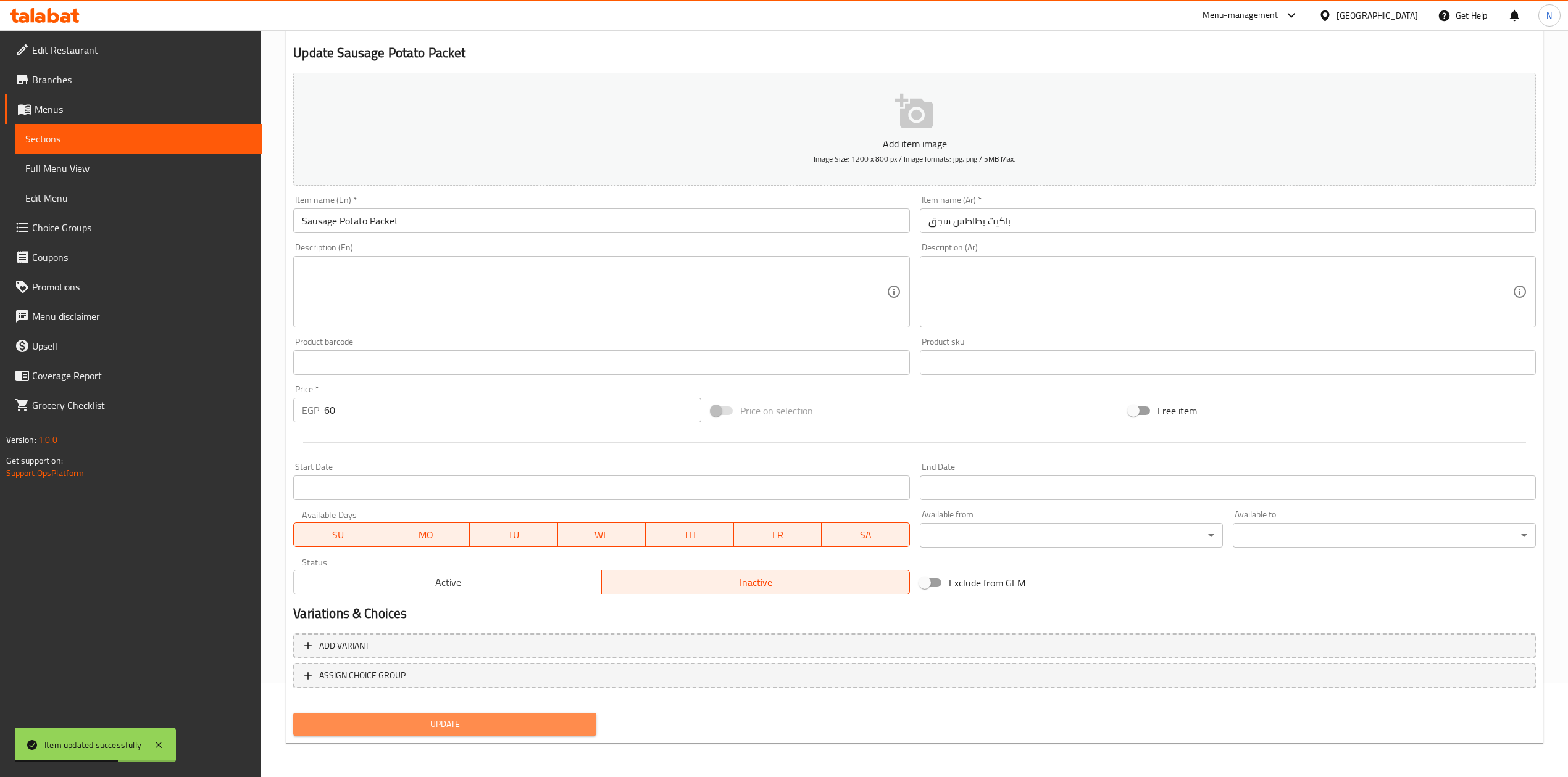
click at [544, 717] on span "Update" at bounding box center [445, 724] width 283 height 16
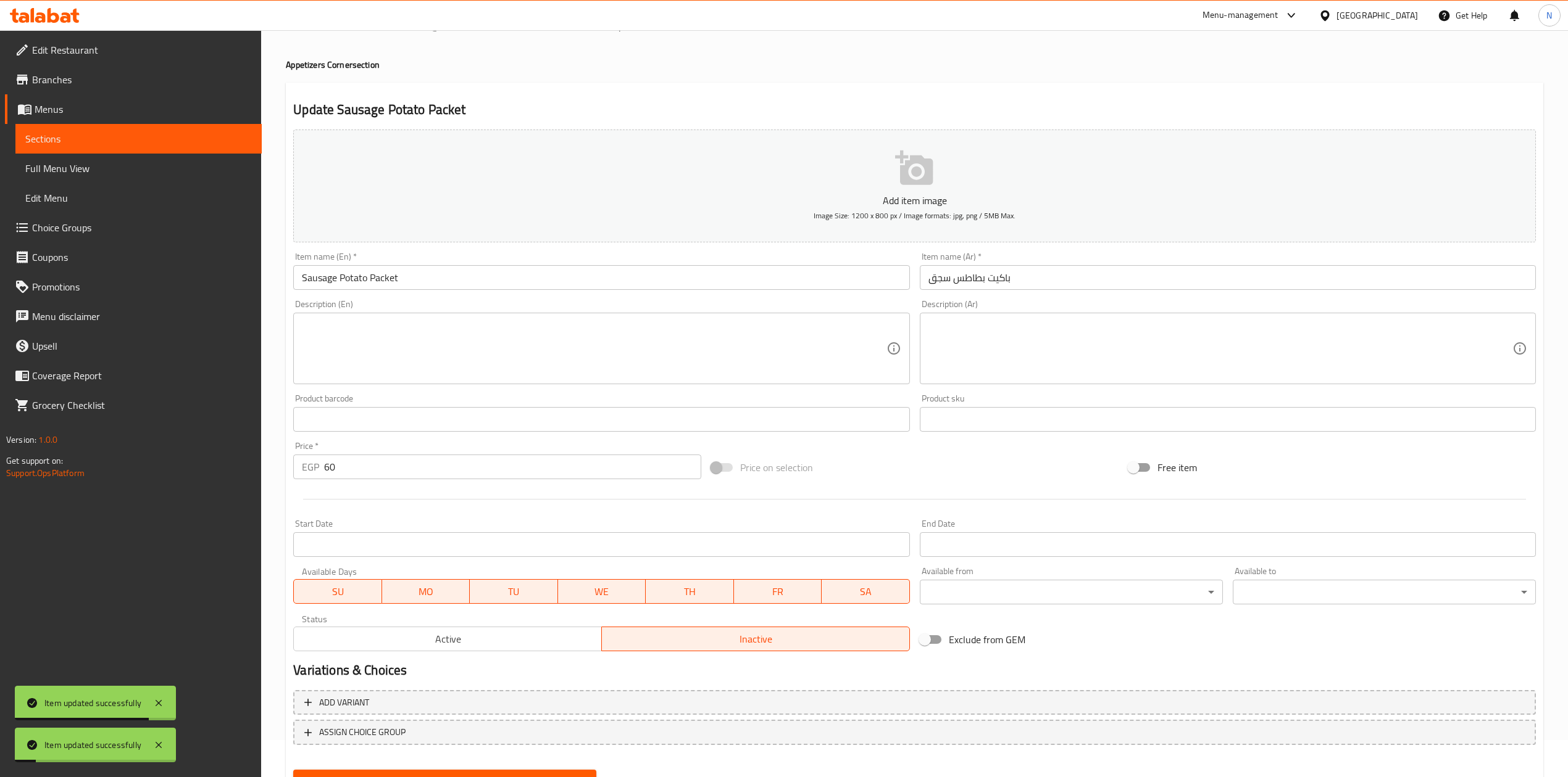
scroll to position [0, 0]
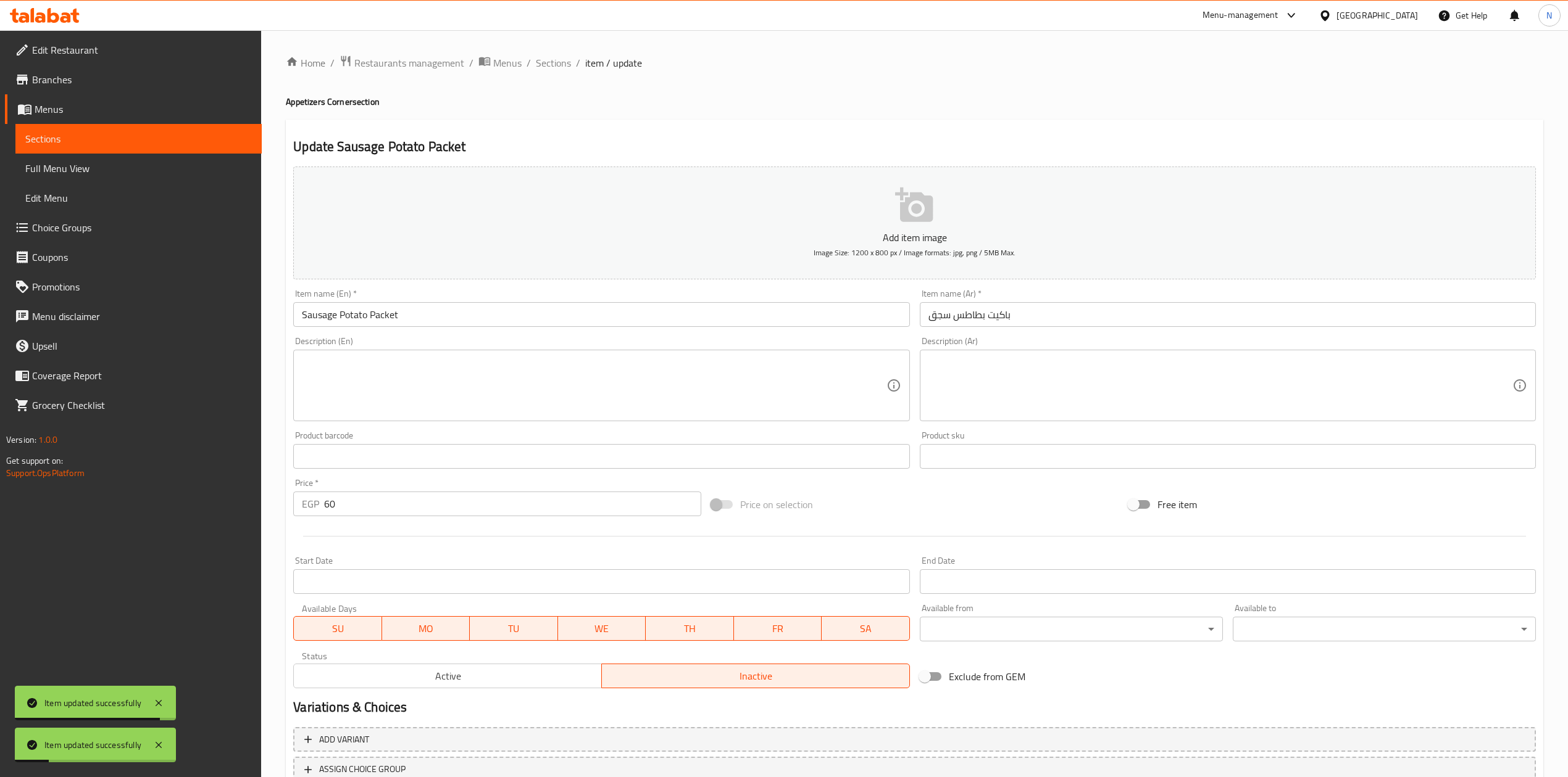
click at [573, 62] on ol "Home / Restaurants management / Menus / Sections / item / update" at bounding box center [914, 63] width 1258 height 16
click at [543, 60] on span "Sections" at bounding box center [553, 63] width 35 height 15
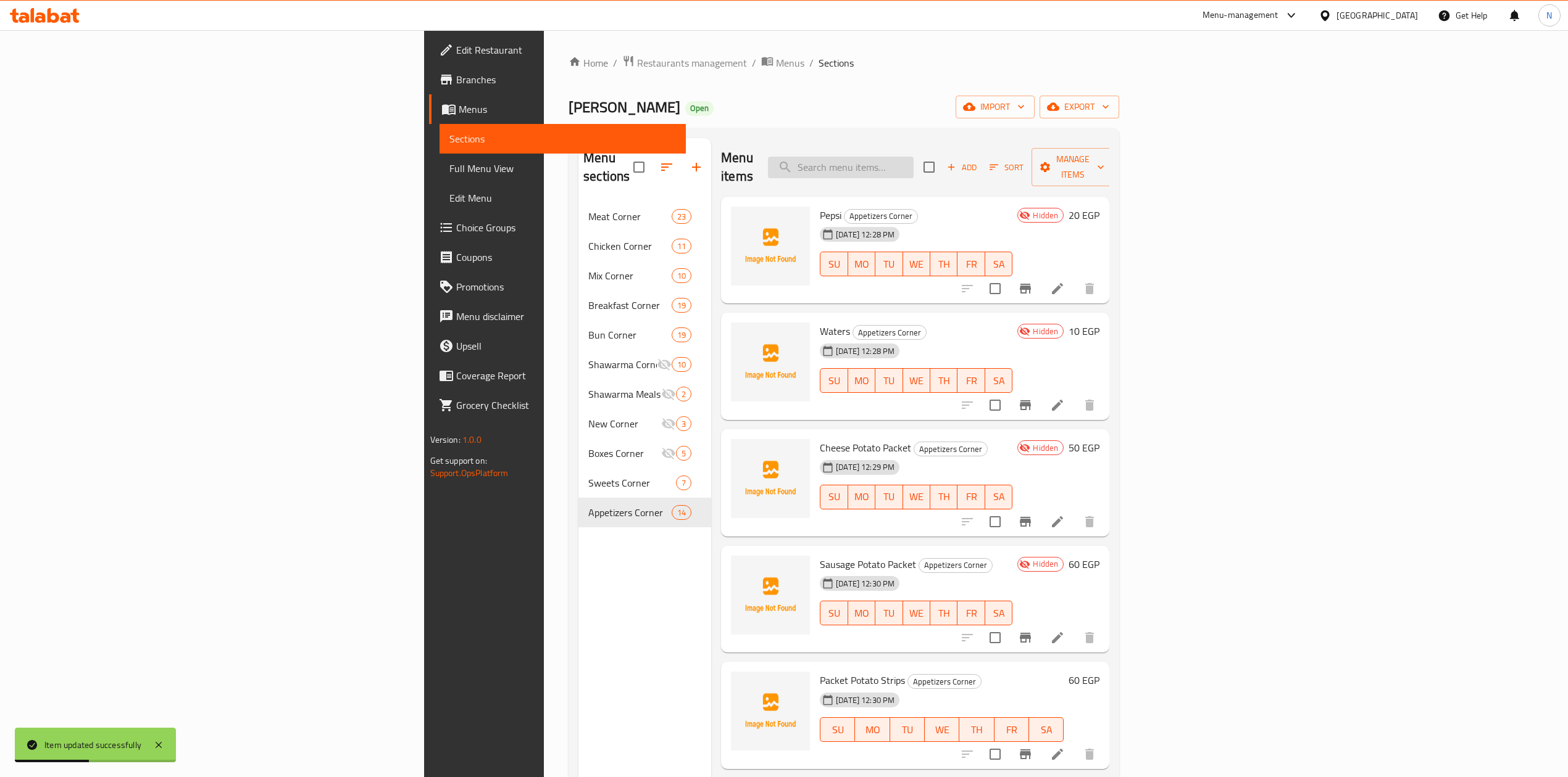
click at [913, 163] on input "search" at bounding box center [841, 167] width 146 height 22
paste input "باكيت بطاطس استربس"
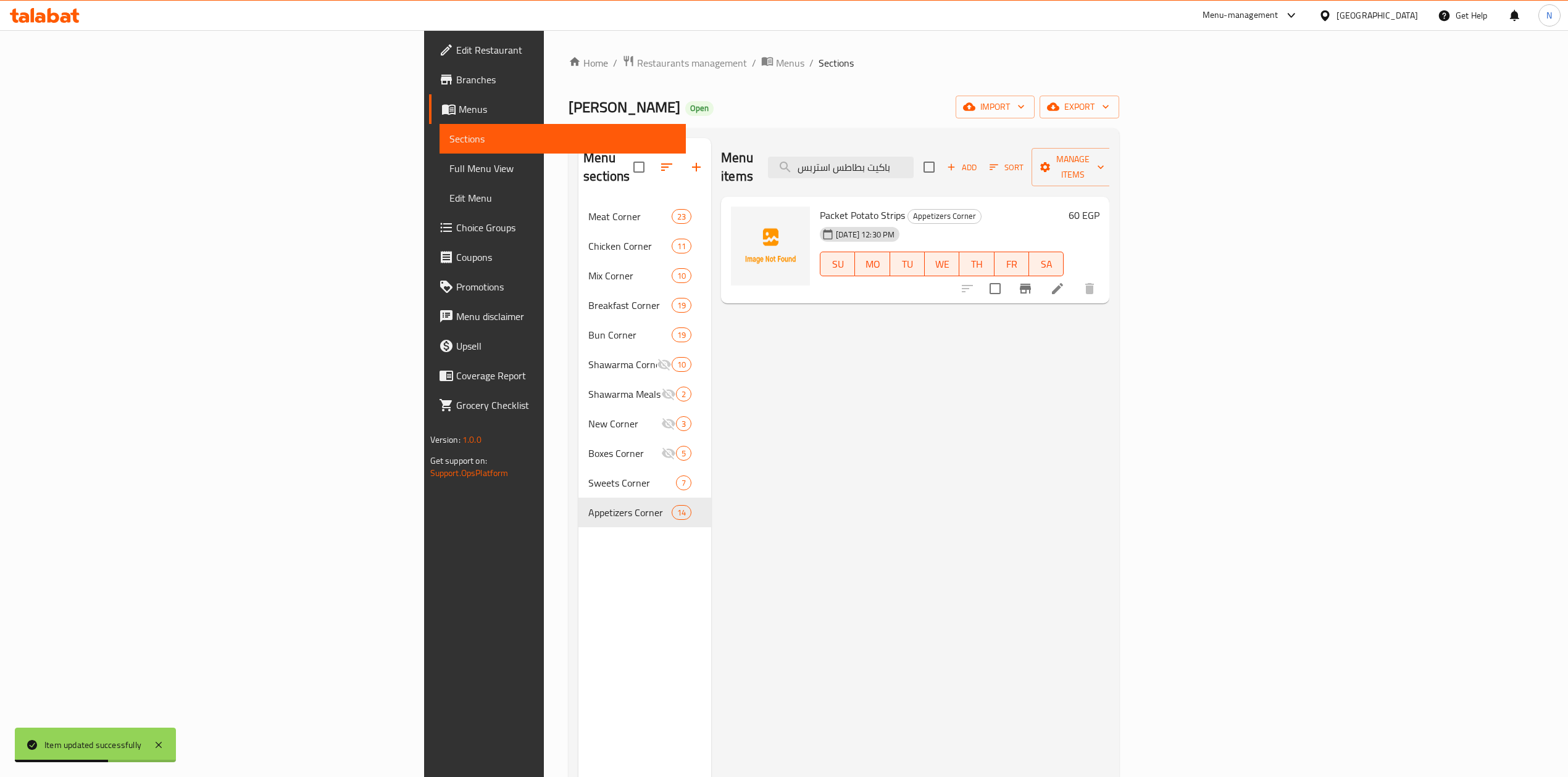
type input "باكيت بطاطس استربس"
click at [1065, 281] on icon at bounding box center [1057, 288] width 15 height 15
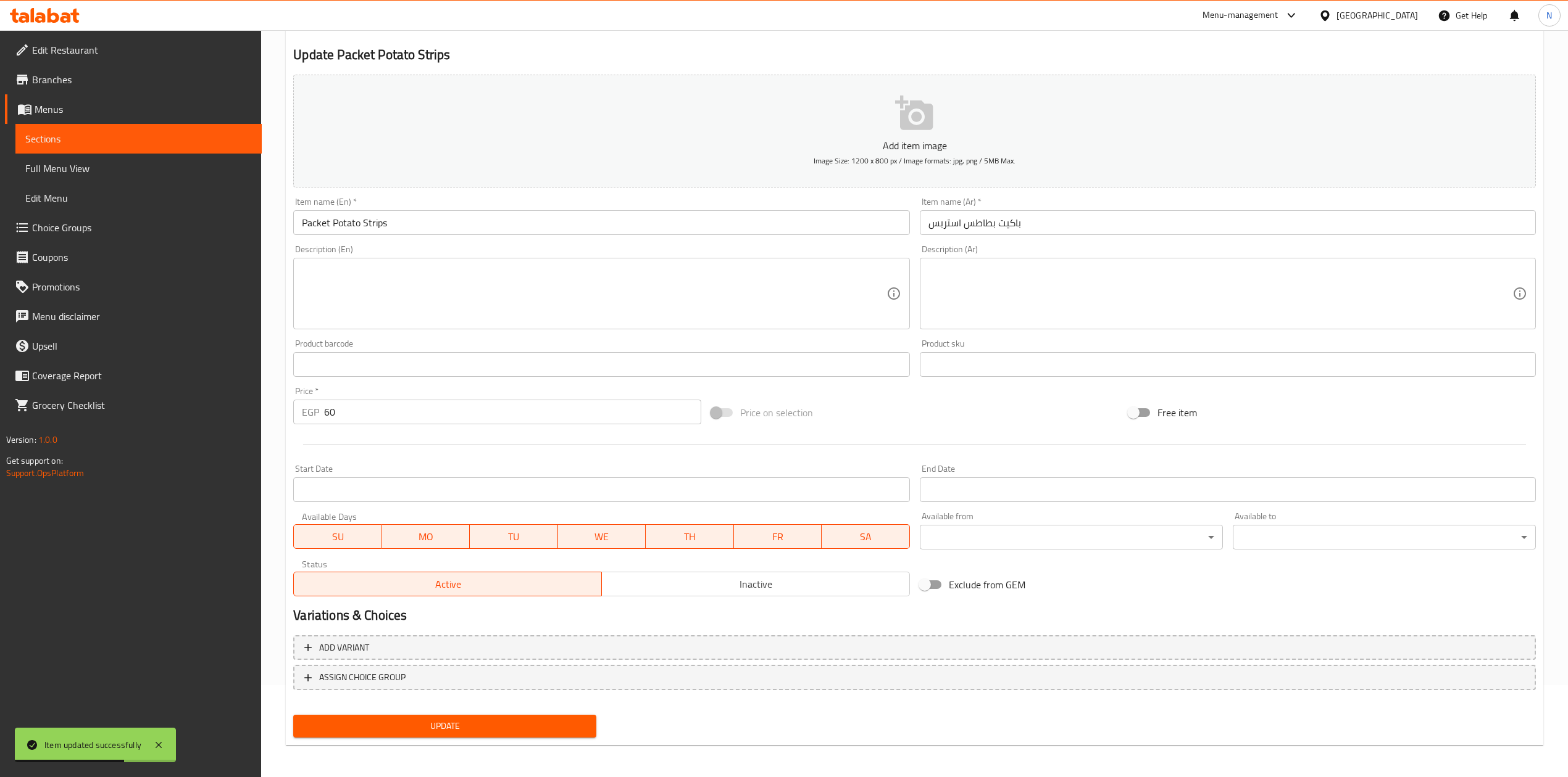
scroll to position [93, 0]
click at [808, 587] on span "Inactive" at bounding box center [756, 583] width 298 height 18
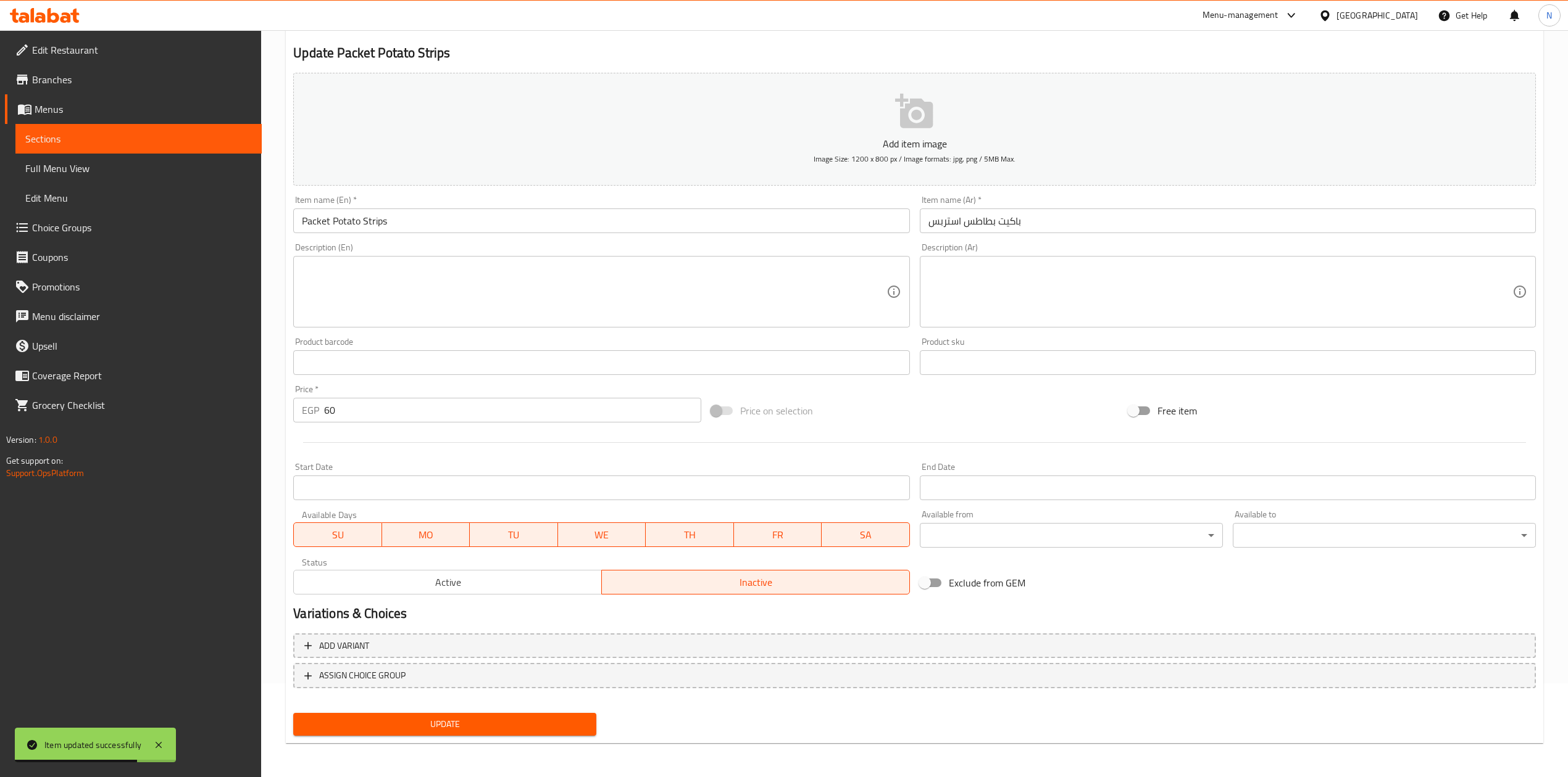
click at [512, 741] on div "Update Packet Potato Strips Add item image Image Size: 1200 x 800 px / Image fo…" at bounding box center [914, 385] width 1258 height 718
click at [505, 728] on span "Update" at bounding box center [445, 724] width 283 height 16
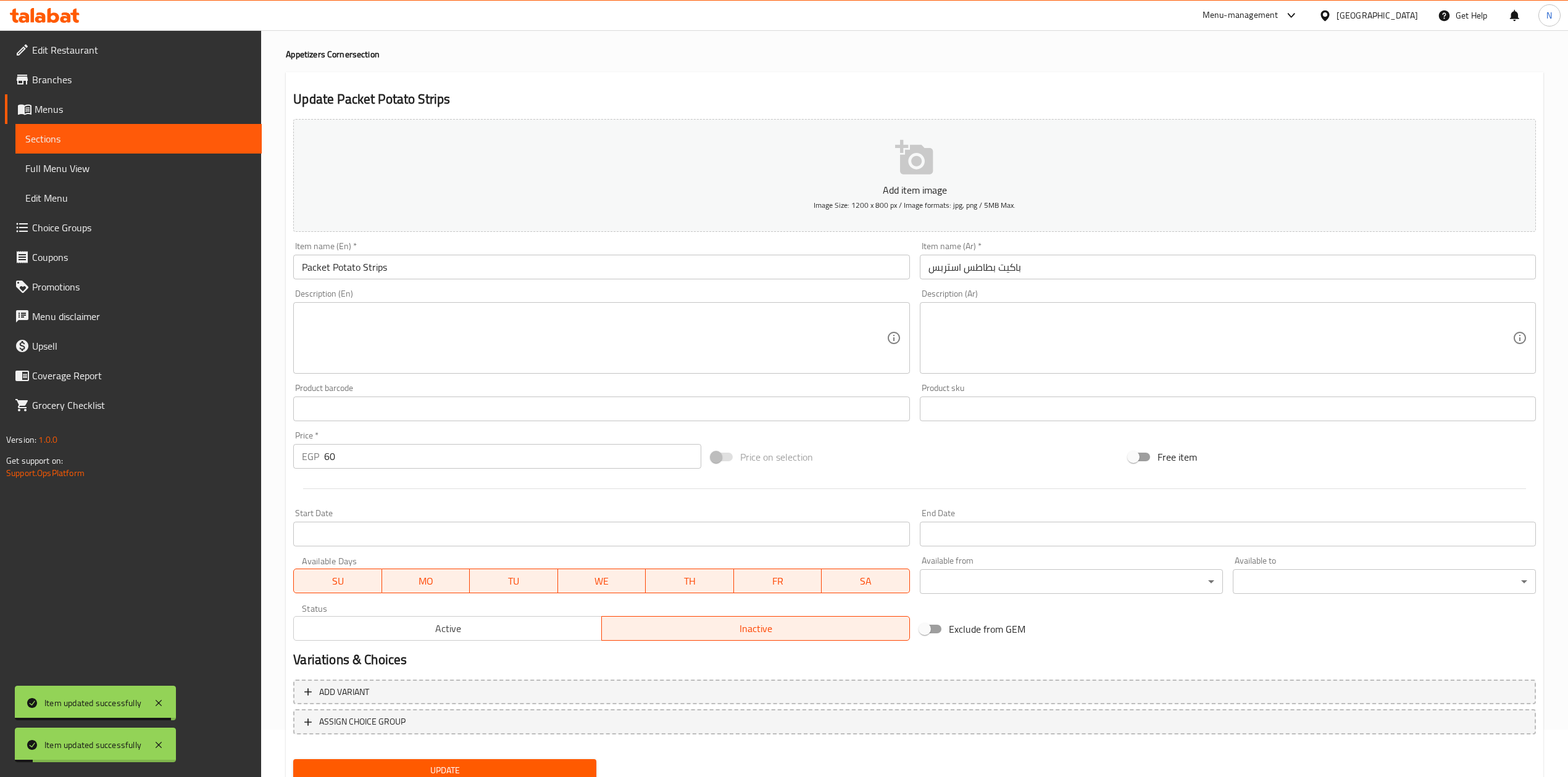
scroll to position [0, 0]
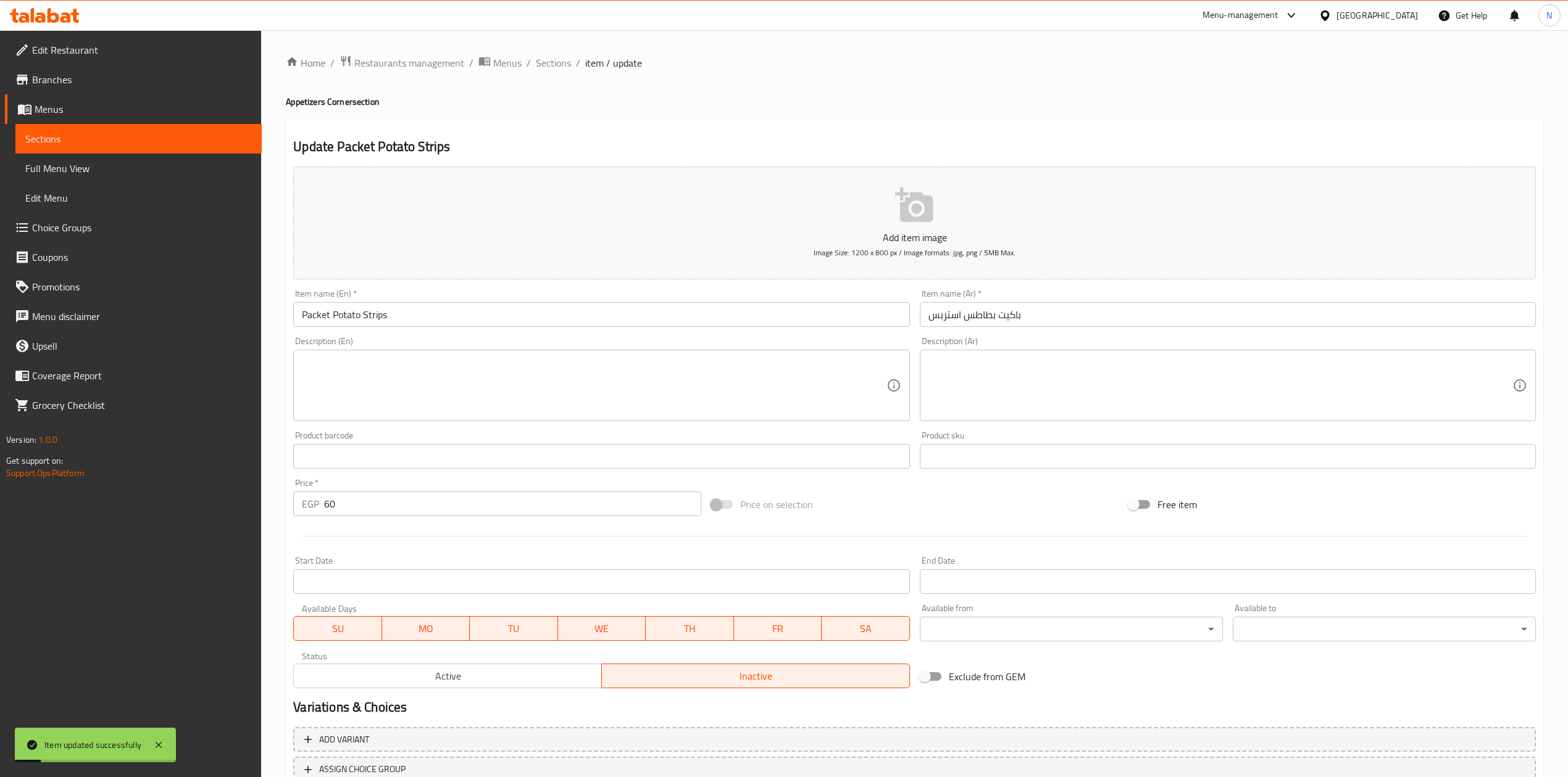
drag, startPoint x: 543, startPoint y: 64, endPoint x: 647, endPoint y: 123, distance: 119.6
click at [543, 64] on span "Sections" at bounding box center [553, 63] width 35 height 15
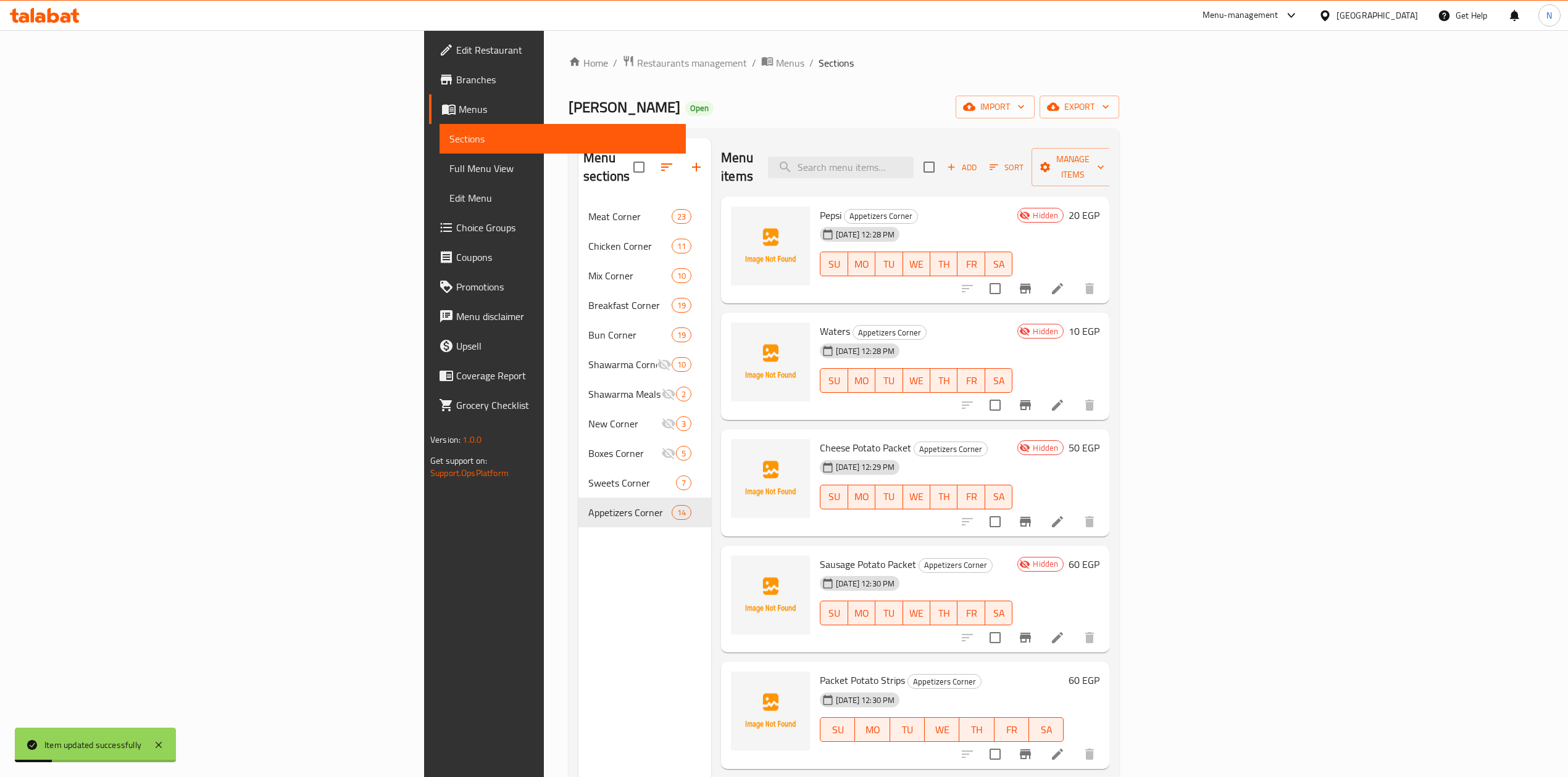
click at [974, 178] on div "Menu items Add Sort Manage items" at bounding box center [915, 168] width 388 height 59
click at [913, 156] on input "search" at bounding box center [841, 167] width 146 height 22
paste input "قشطه بالنوتيلا"
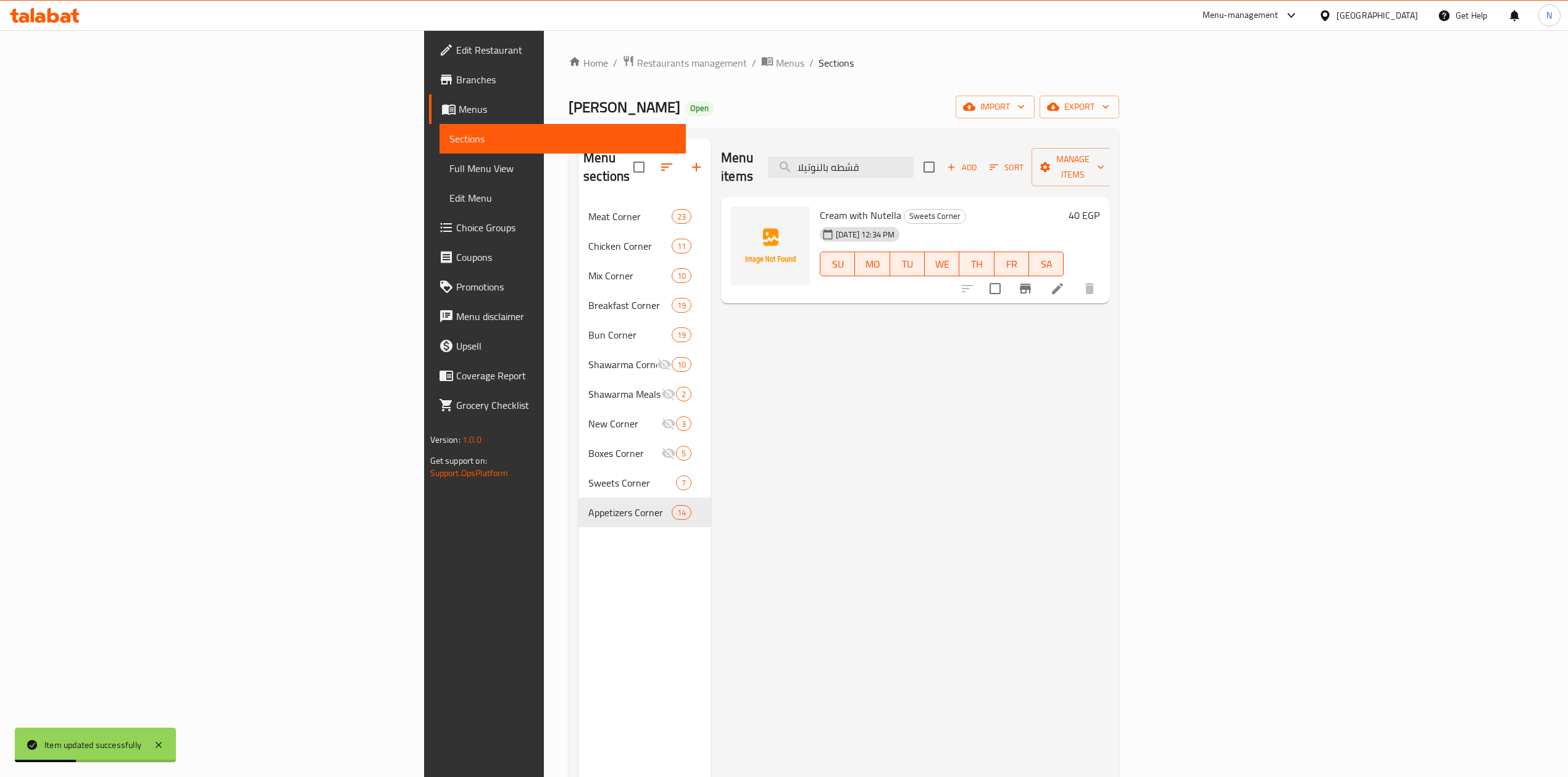
type input "قشطه بالنوتيلا"
click at [1075, 277] on li at bounding box center [1057, 288] width 34 height 22
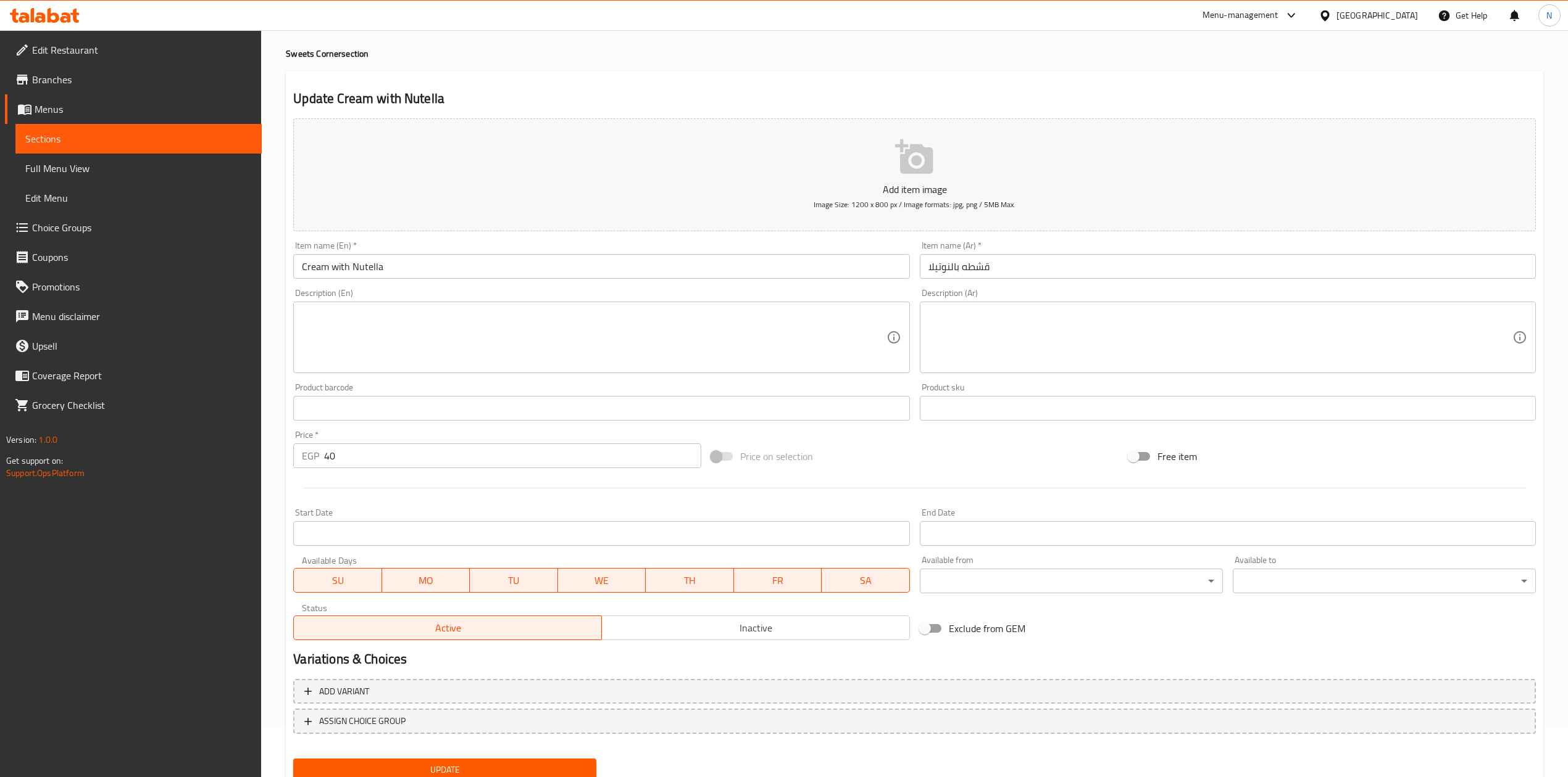
scroll to position [93, 0]
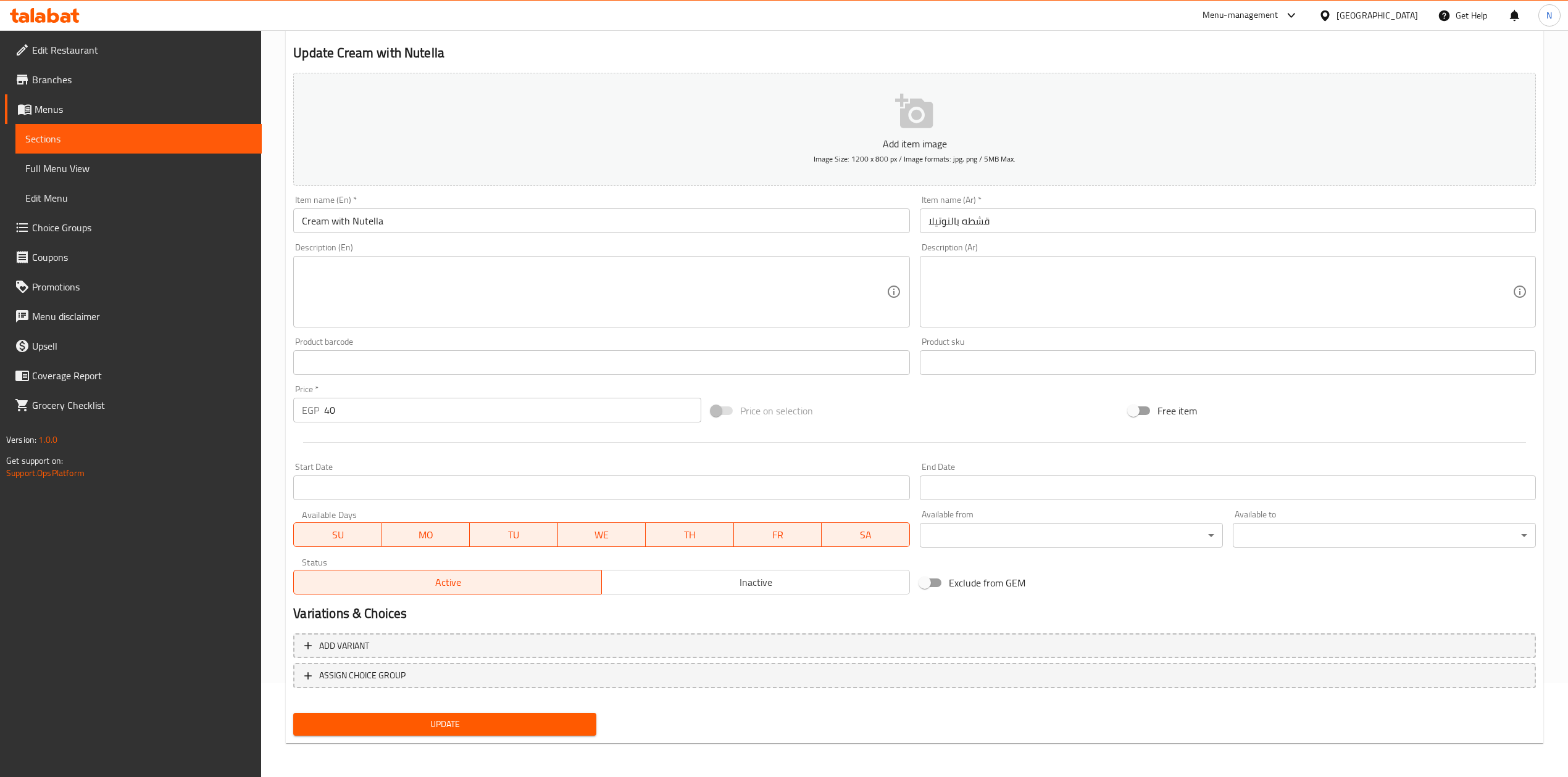
click at [761, 583] on span "Inactive" at bounding box center [756, 583] width 298 height 18
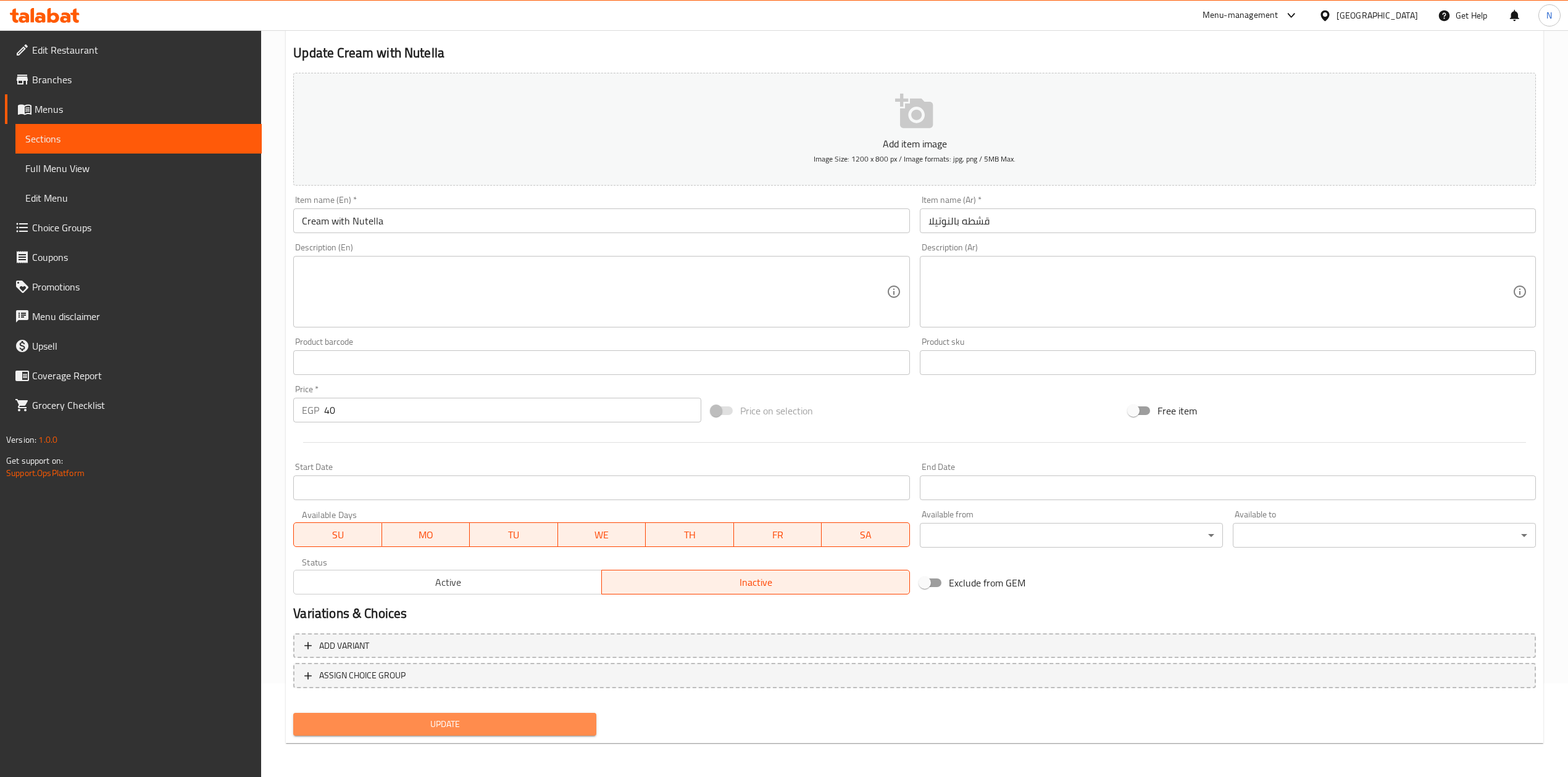
click at [515, 733] on button "Update" at bounding box center [445, 724] width 303 height 23
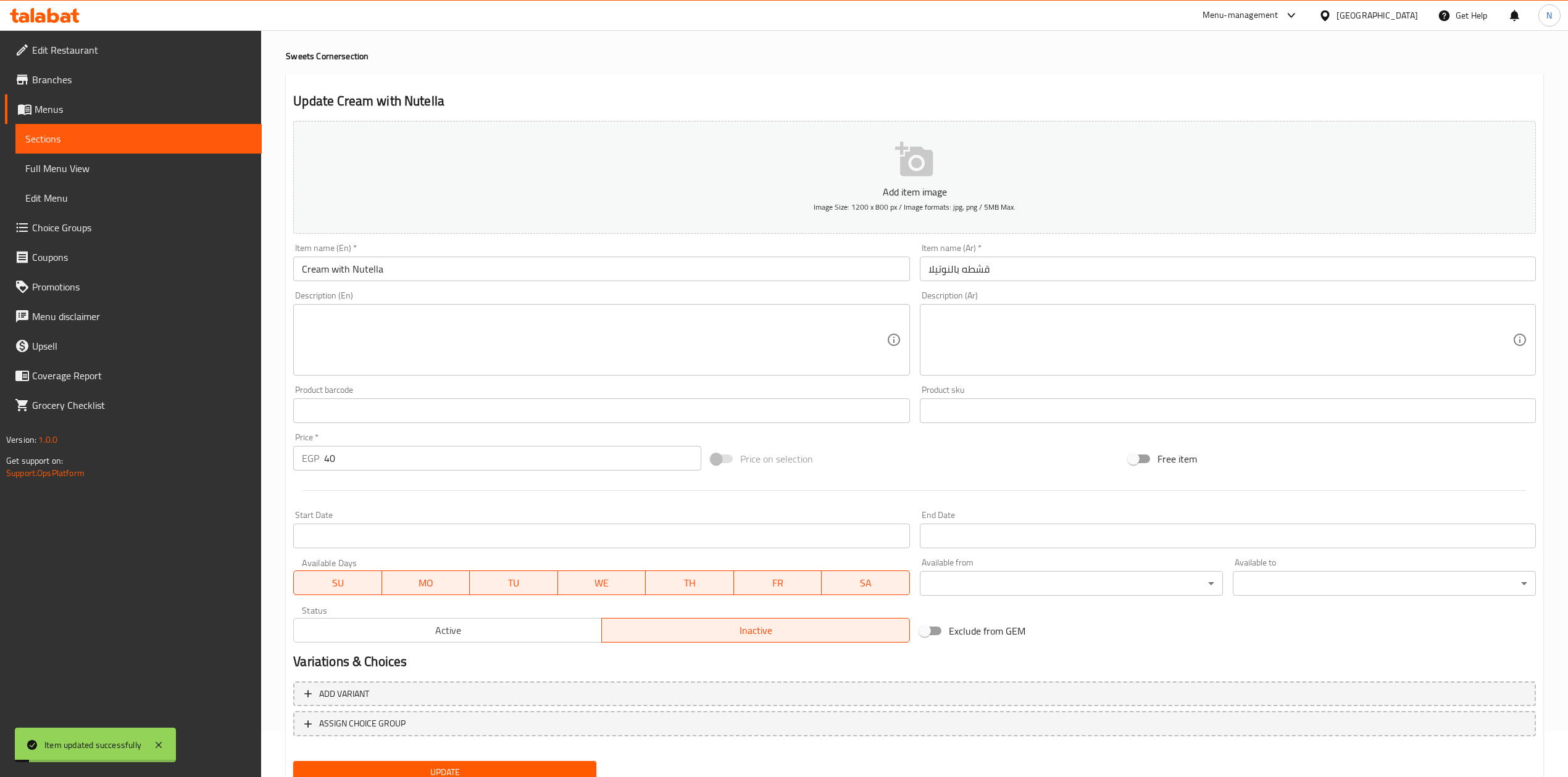
scroll to position [0, 0]
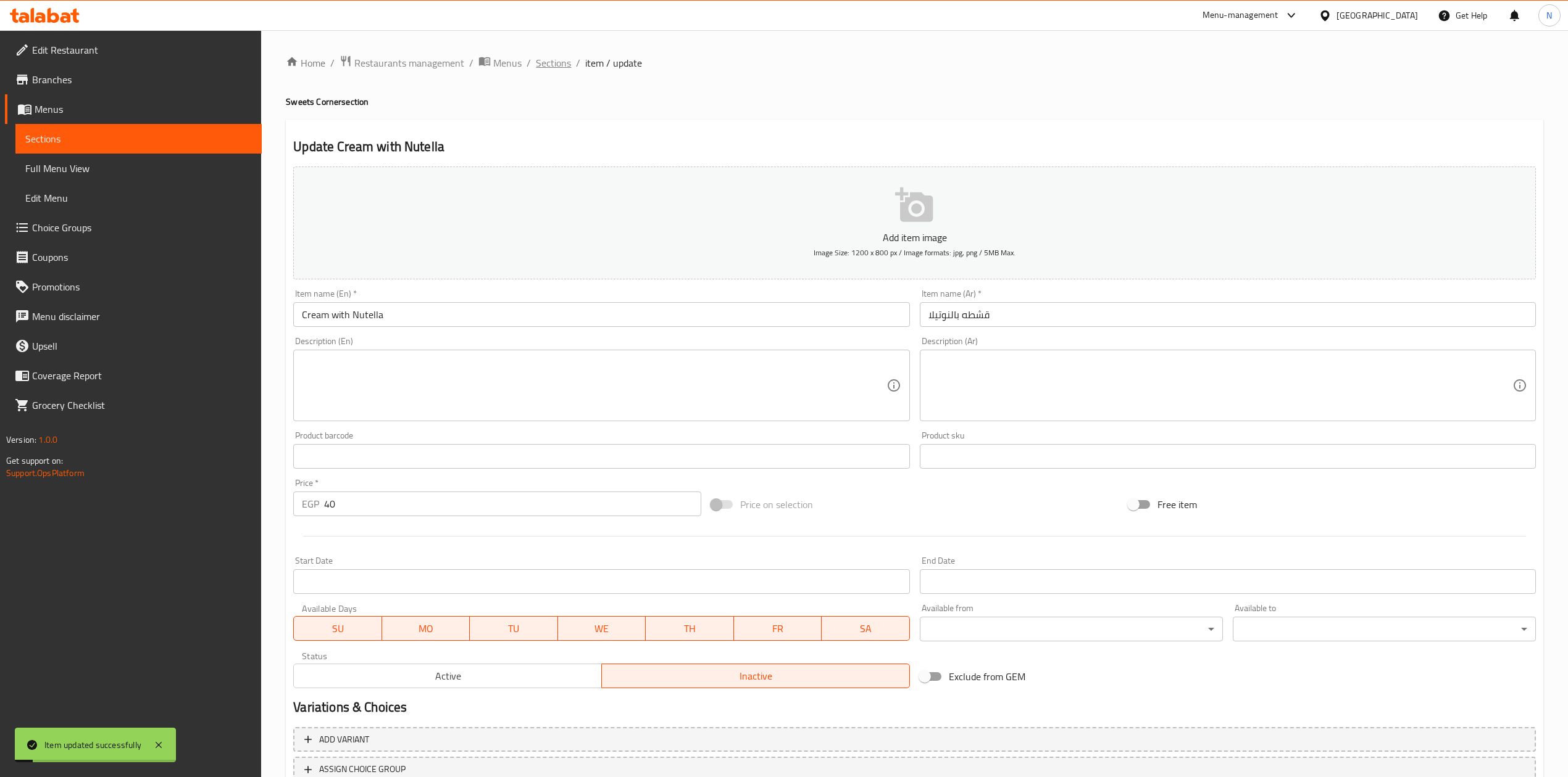
click at [536, 59] on span "Sections" at bounding box center [553, 63] width 35 height 15
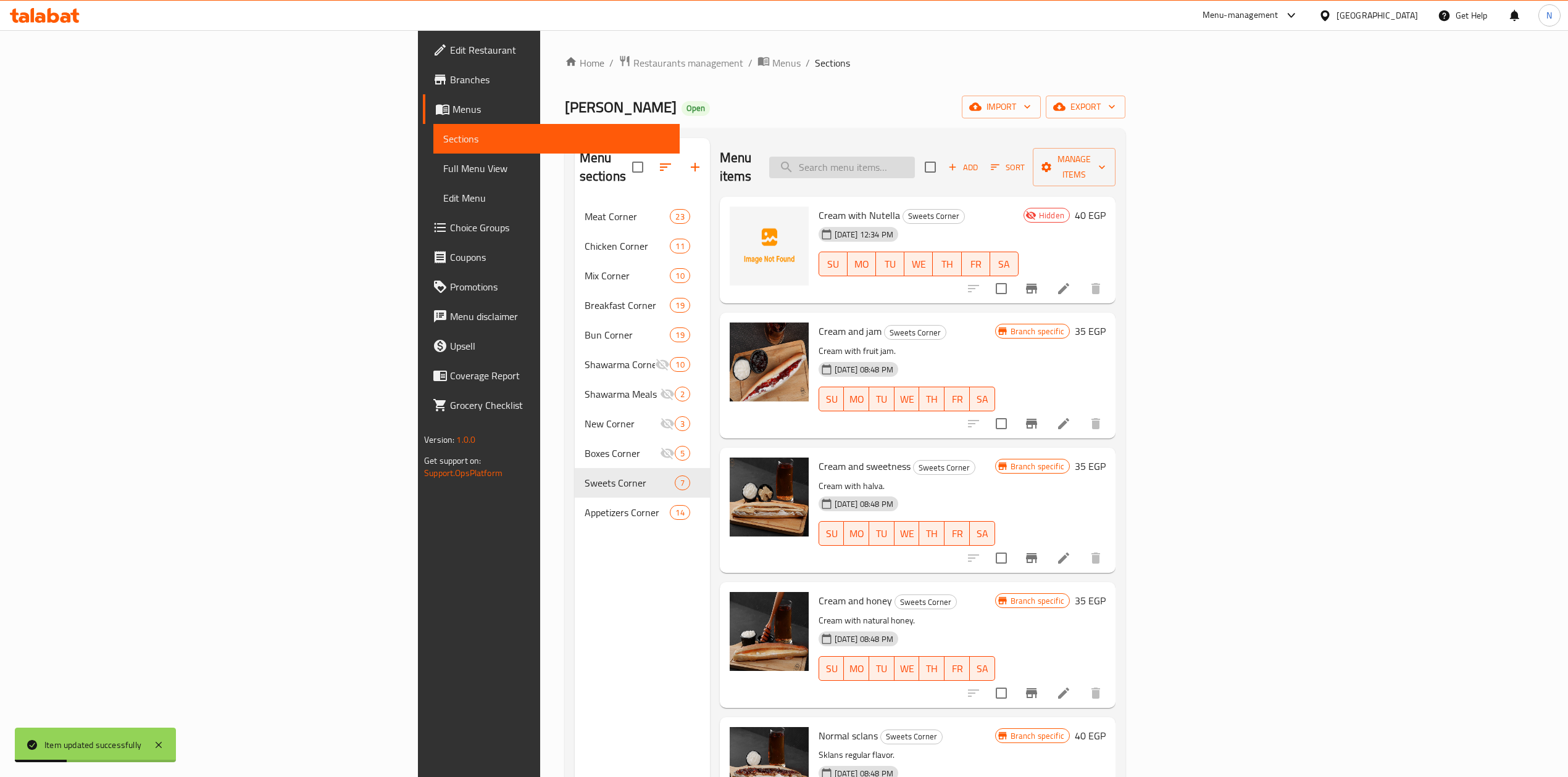
click at [915, 160] on input "search" at bounding box center [842, 167] width 146 height 22
paste input "باكيت بطاطس استربس"
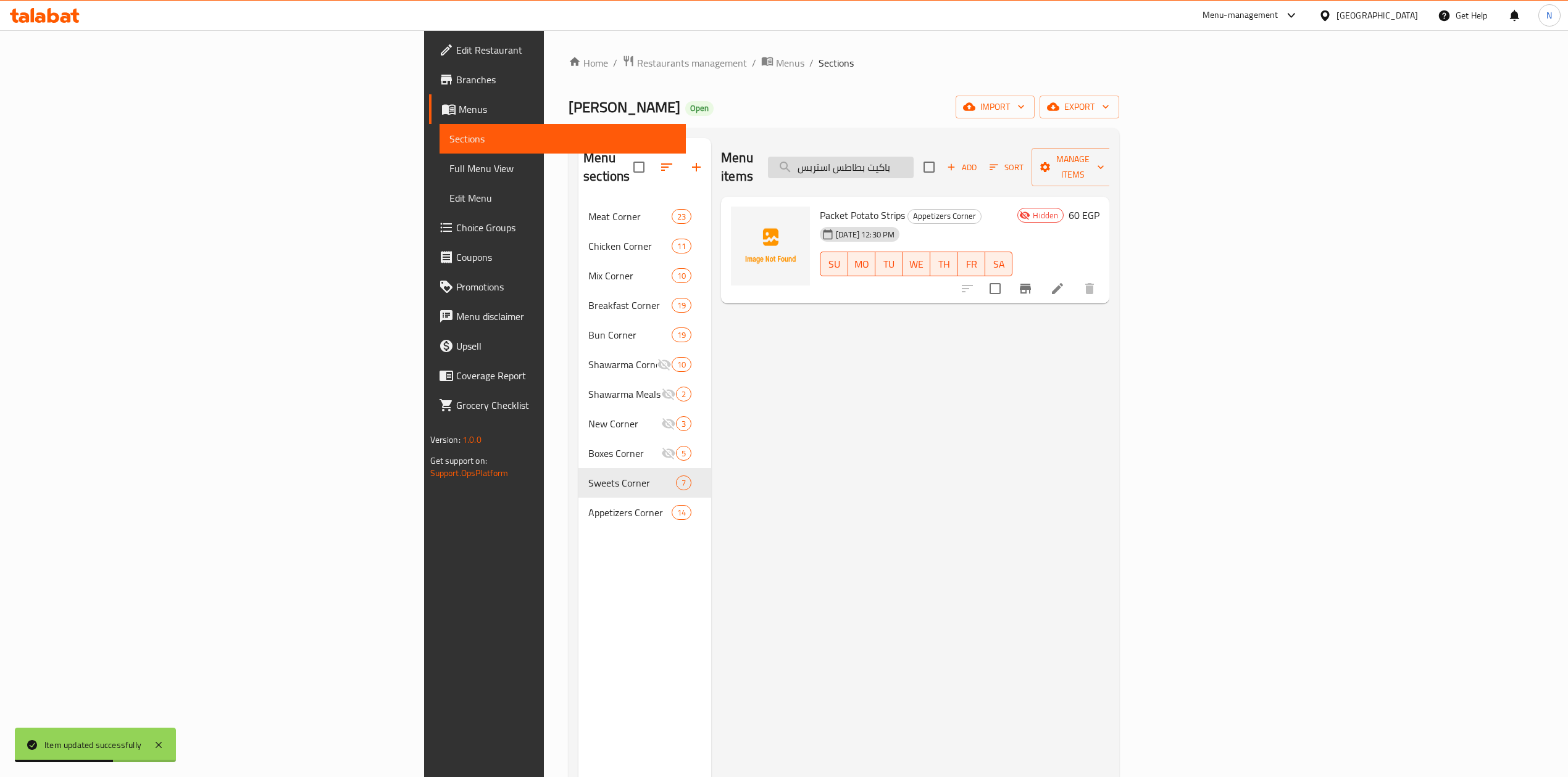
click at [913, 160] on input "باكيت بطاطس استربس" at bounding box center [841, 167] width 146 height 22
paste input "قشطه بالنوتيلا"
click at [913, 160] on input "قشطه بالنوتيلا" at bounding box center [841, 167] width 146 height 22
type input "قشطه بالنوتيلا"
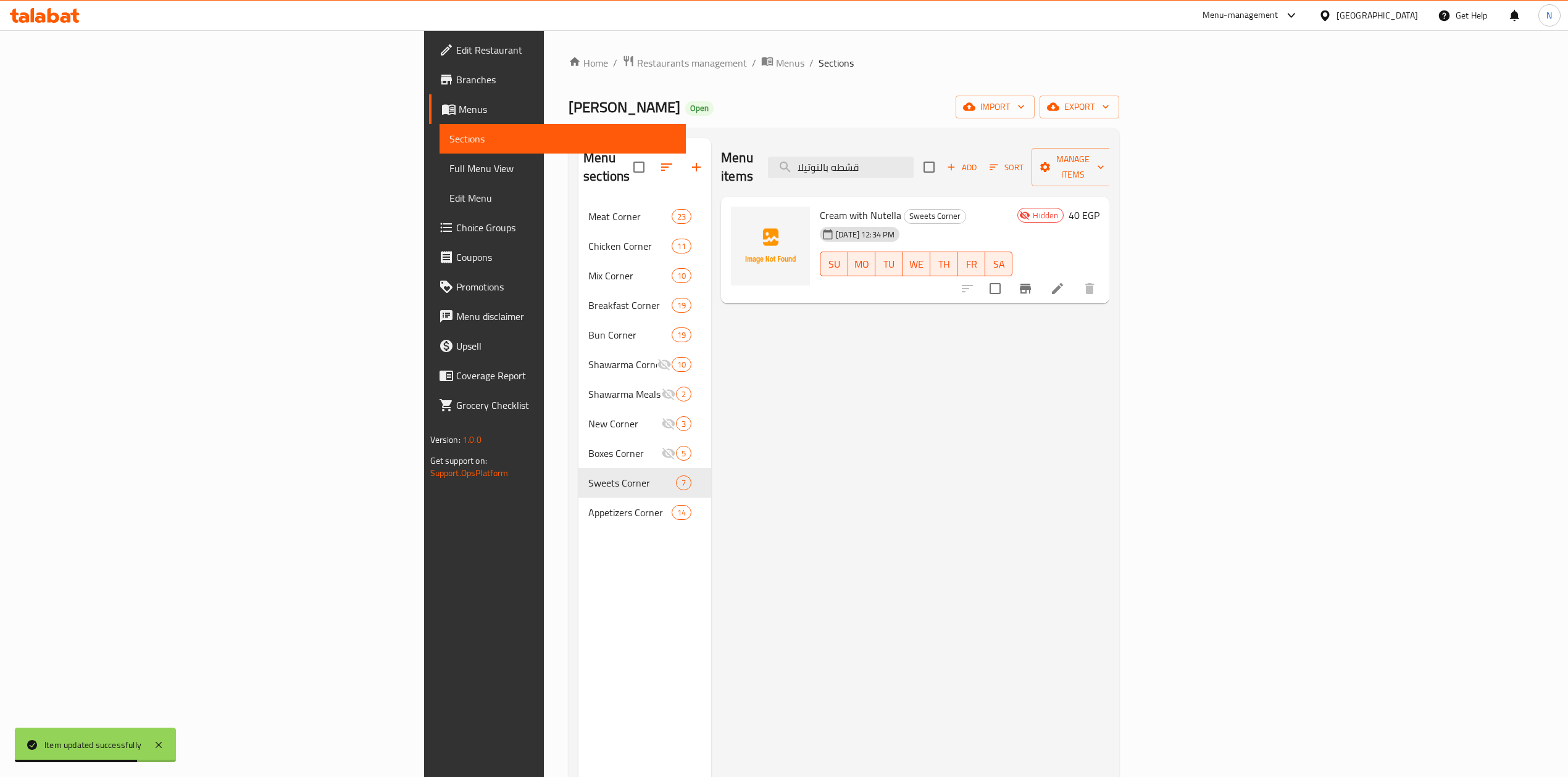
click at [1017, 202] on div "Cream with Nutella Sweets Corner 28-09-2025 12:34 PM SU MO TU WE TH FR SA" at bounding box center [916, 250] width 203 height 97
click at [978, 222] on div "28-09-2025 12:34 PM SU MO TU WE TH FR SA" at bounding box center [916, 255] width 203 height 67
click at [913, 168] on input "قشطه بالنوتيلا" at bounding box center [841, 167] width 146 height 22
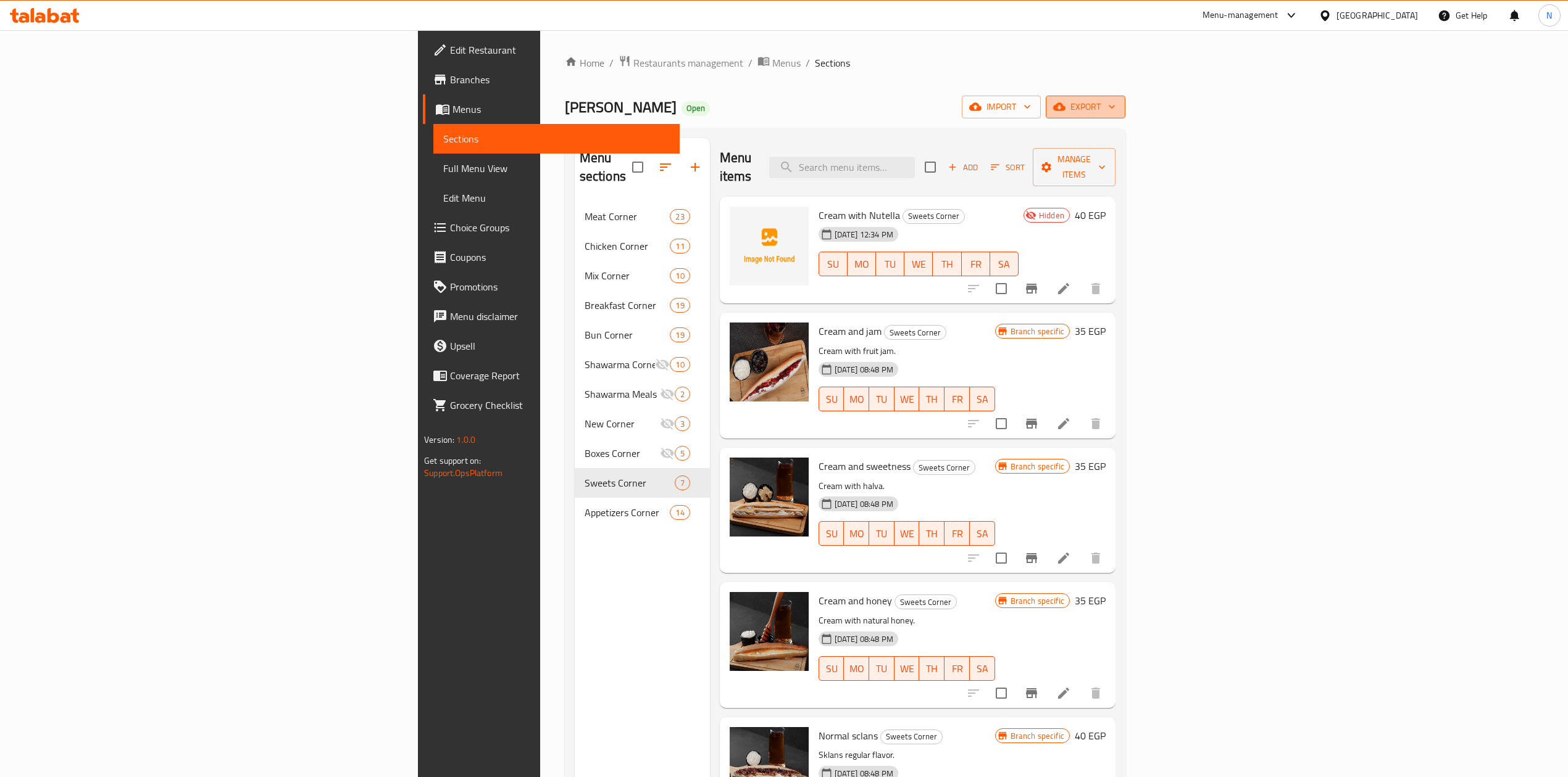
click at [1115, 114] on span "export" at bounding box center [1085, 107] width 60 height 16
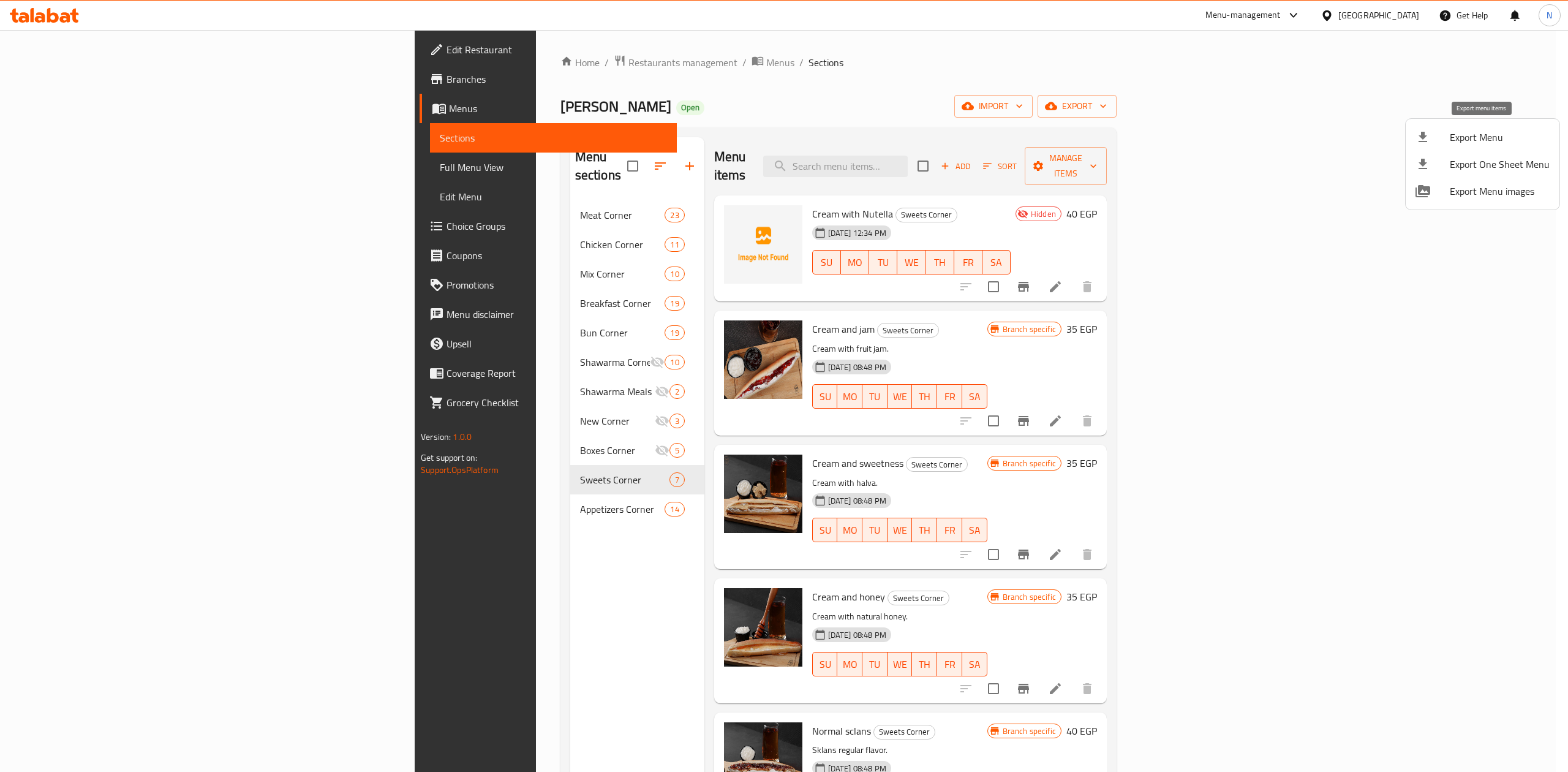
click at [1438, 143] on div at bounding box center [1432, 137] width 34 height 15
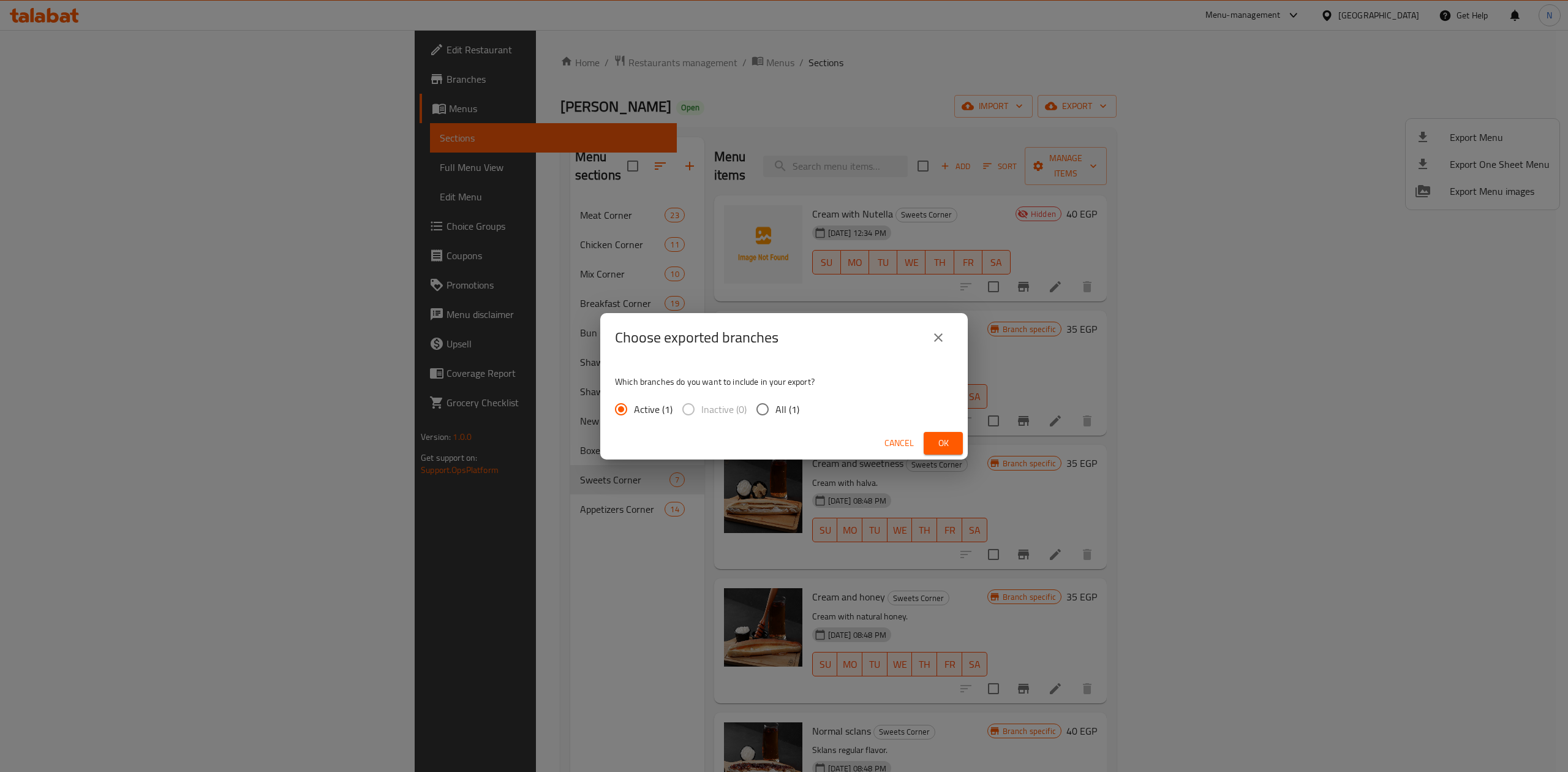
click at [782, 410] on span "All (1)" at bounding box center [787, 409] width 24 height 15
click at [775, 410] on input "All (1)" at bounding box center [763, 410] width 26 height 26
radio input "true"
click at [957, 430] on div "Cancel Ok" at bounding box center [784, 443] width 368 height 32
click at [944, 437] on span "Ok" at bounding box center [944, 443] width 20 height 15
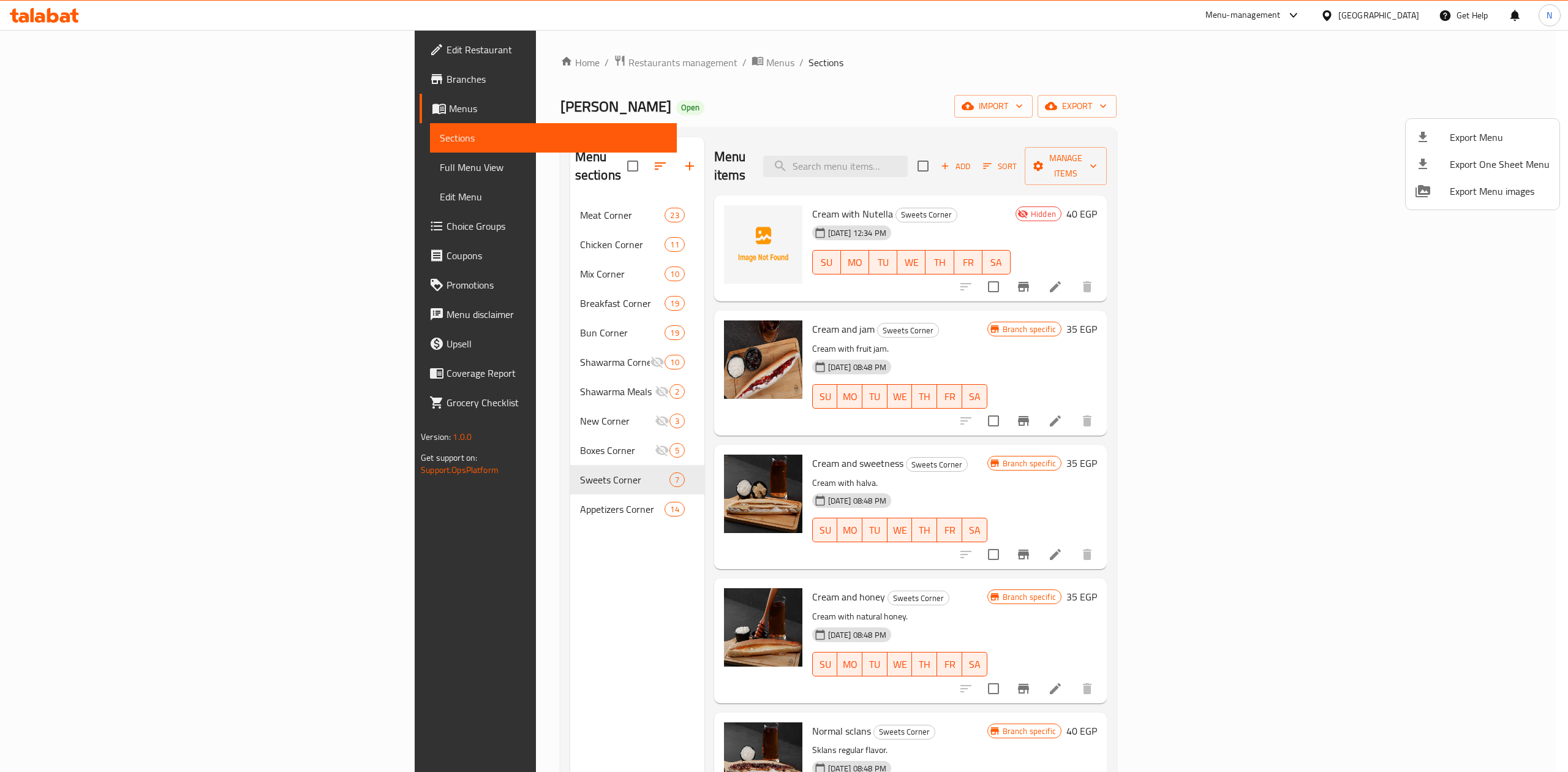
click at [434, 415] on div at bounding box center [784, 386] width 1568 height 772
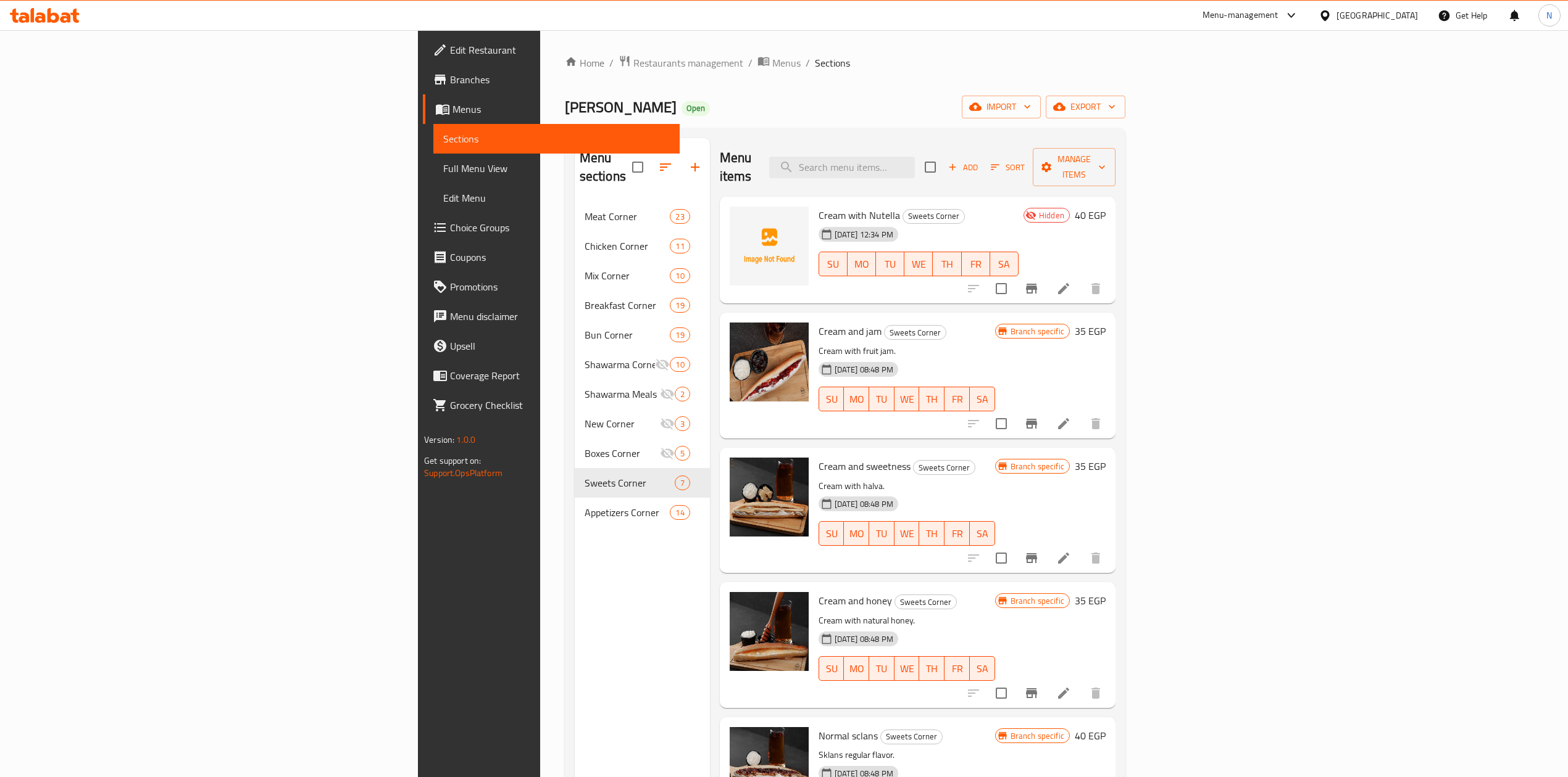
click at [922, 207] on h6 "Cream with Nutella Sweets Corner" at bounding box center [918, 216] width 200 height 17
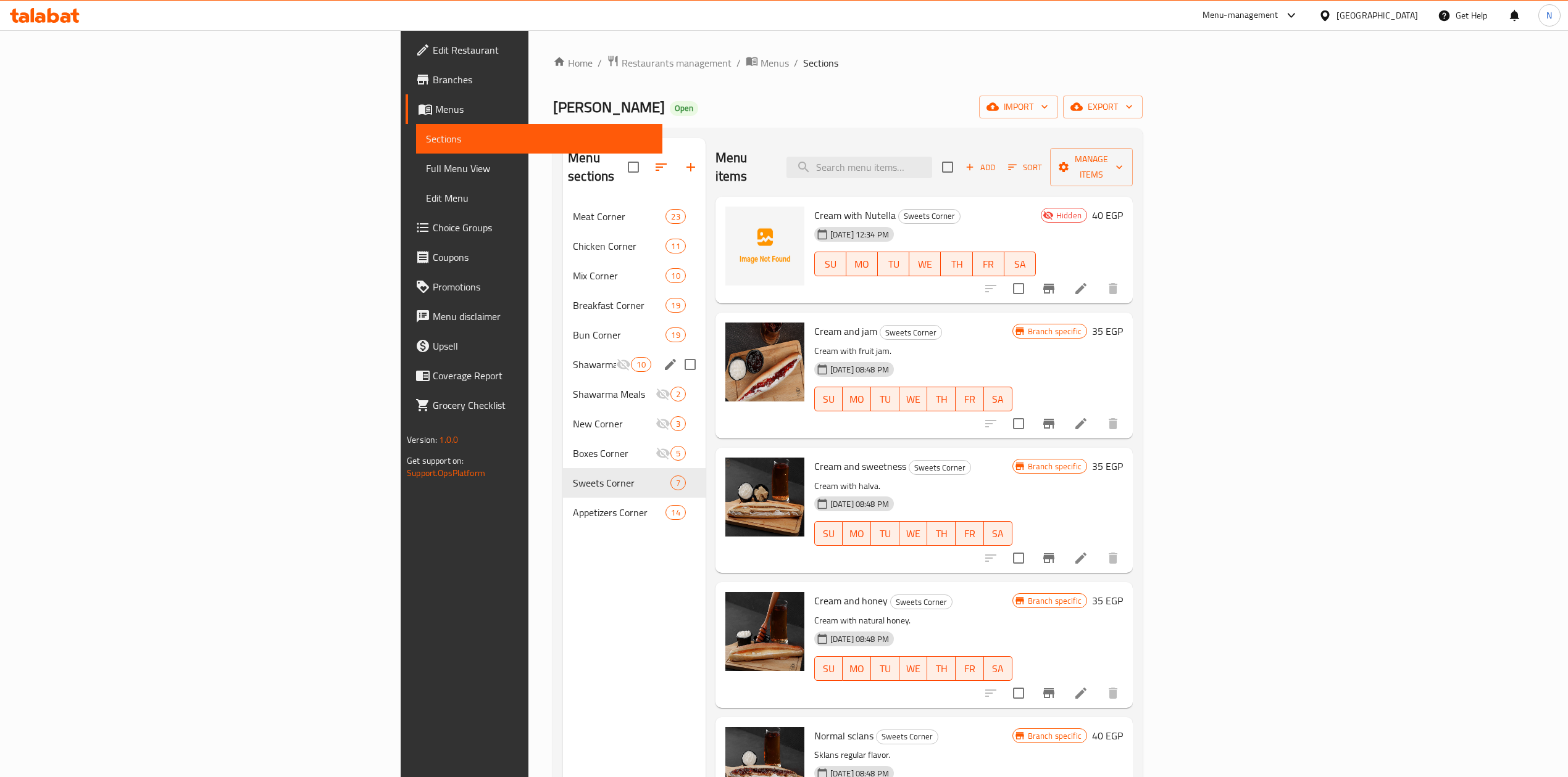
click at [573, 328] on span "Bun Corner" at bounding box center [619, 335] width 92 height 15
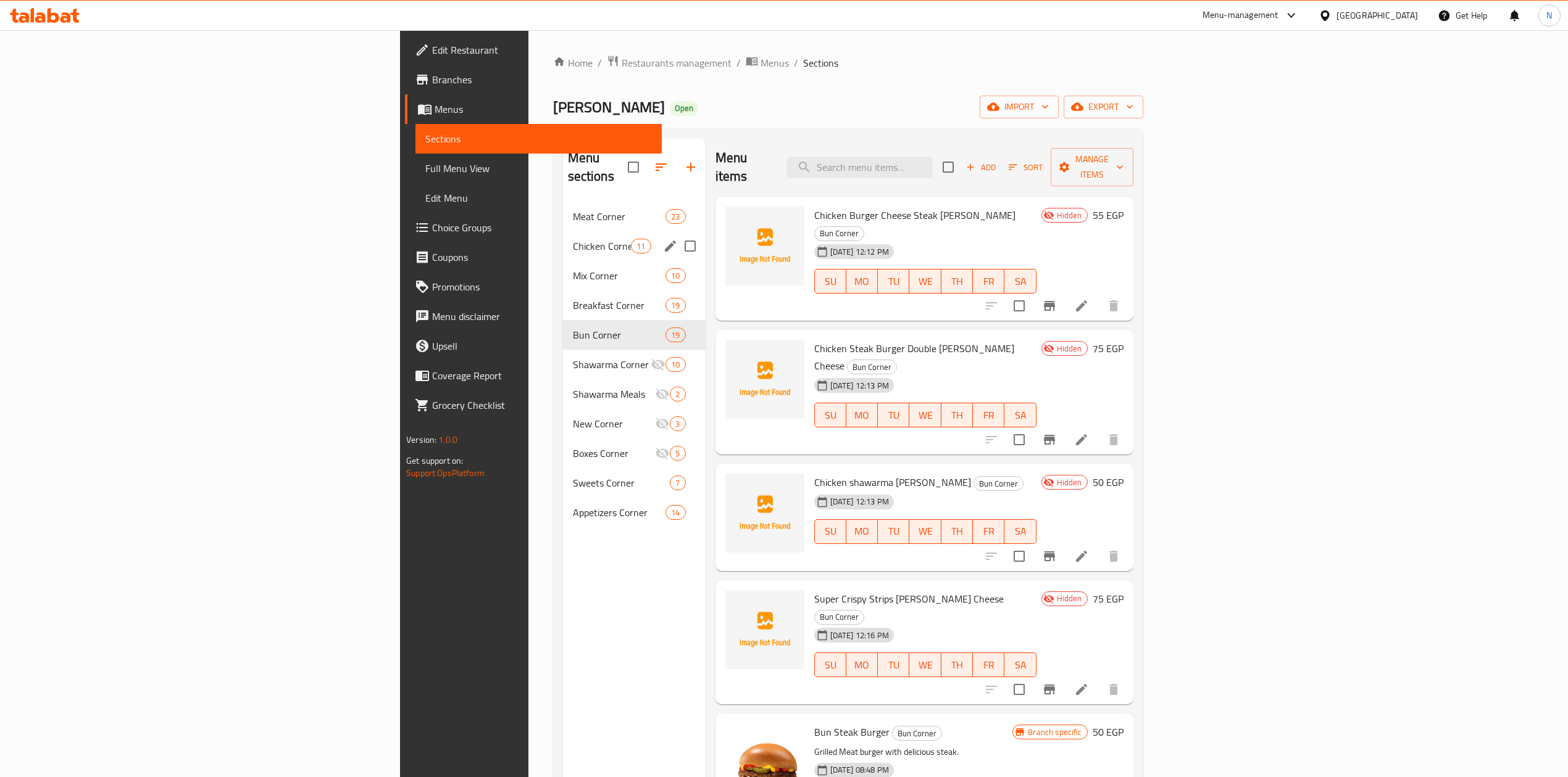
click at [573, 209] on span "Meat Corner" at bounding box center [619, 217] width 93 height 15
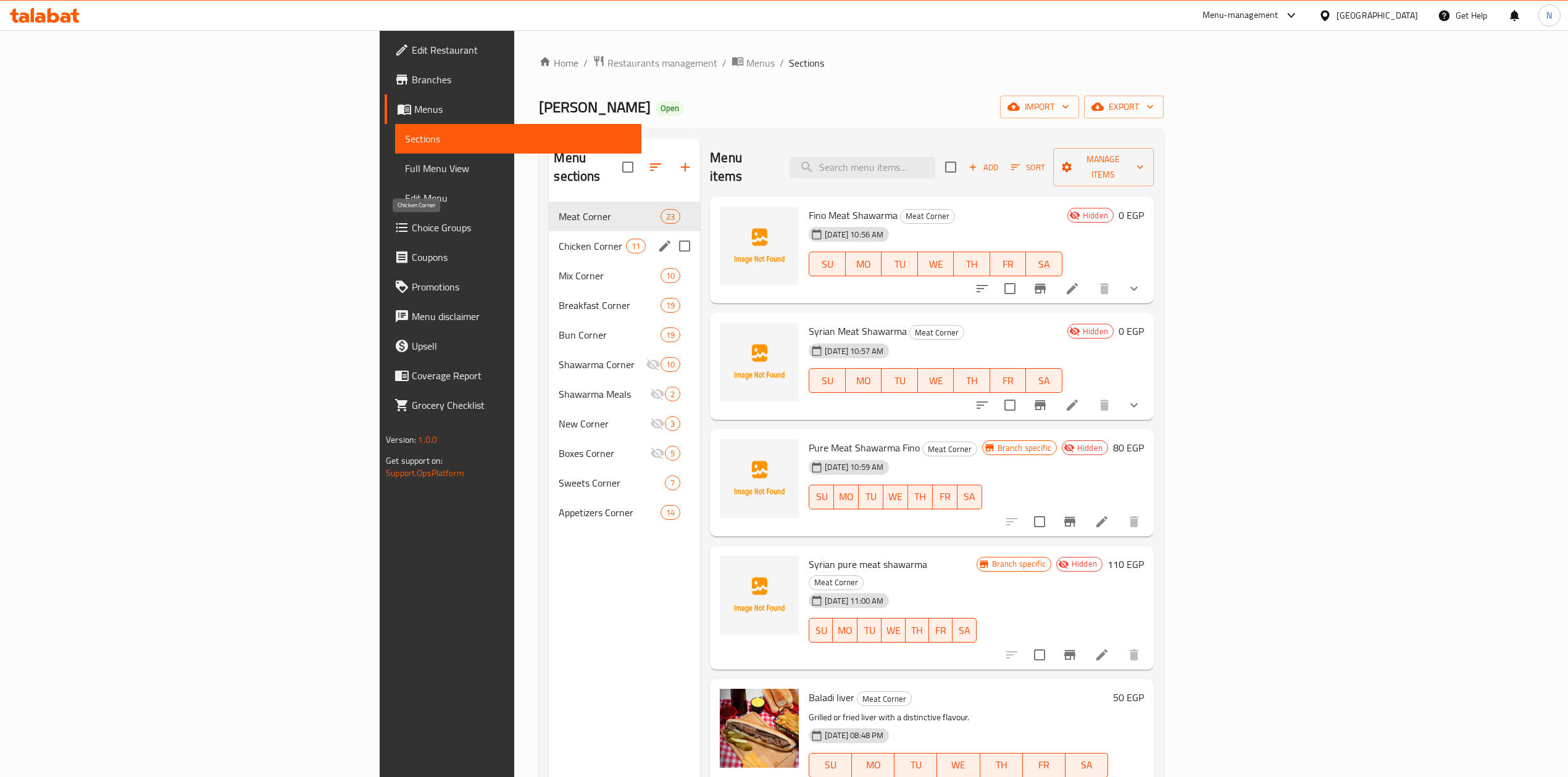
click at [559, 239] on span "Chicken Corner" at bounding box center [592, 246] width 67 height 15
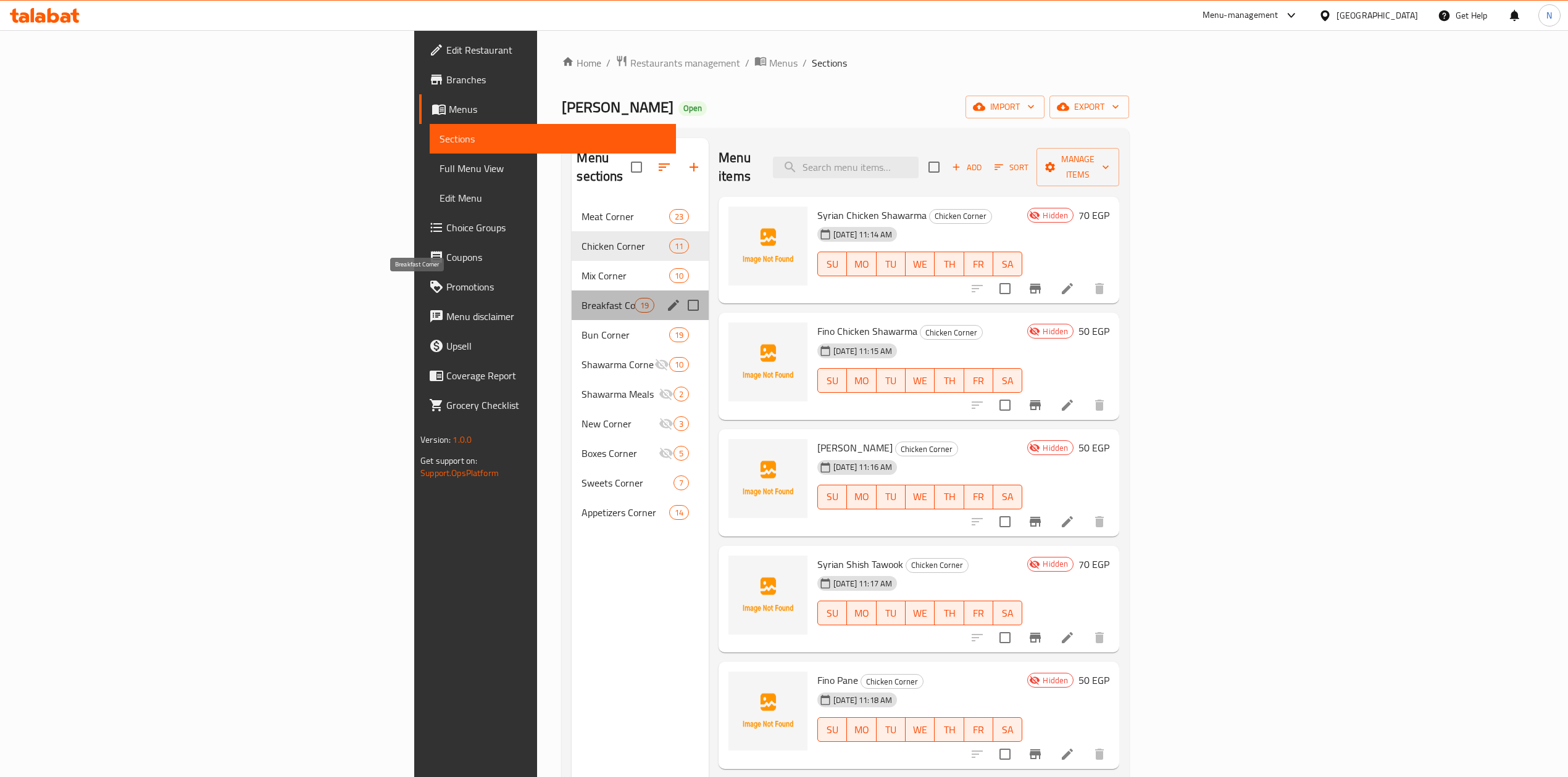
click at [582, 298] on span "Breakfast Corner" at bounding box center [608, 305] width 52 height 15
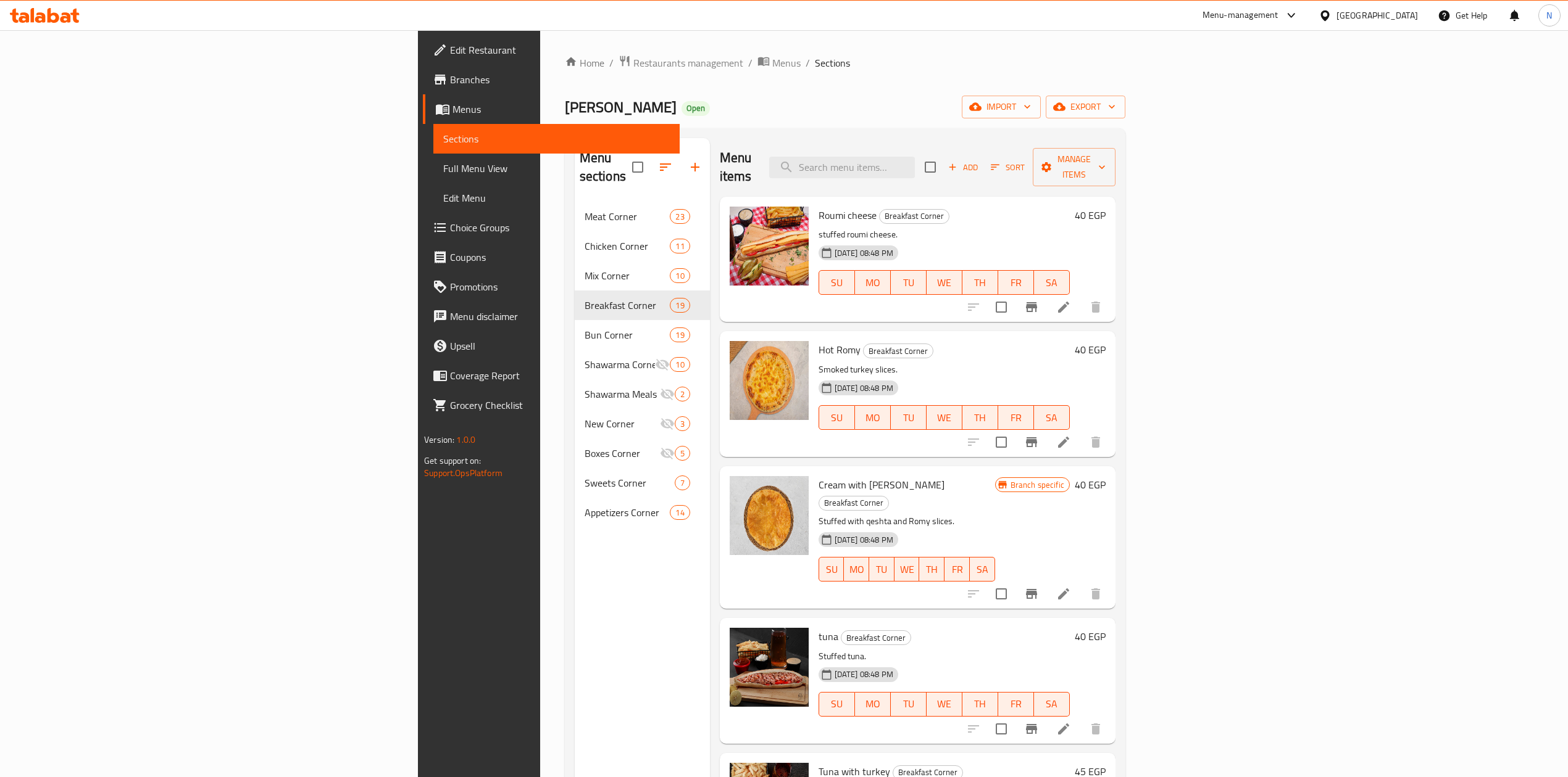
click at [870, 304] on div "Roumi cheese Breakfast Corner stuffed roumi cheese. 27-02-2025 08:48 PM SU MO T…" at bounding box center [917, 259] width 396 height 125
drag, startPoint x: 877, startPoint y: 346, endPoint x: 762, endPoint y: 334, distance: 115.6
click at [814, 336] on div "Hot Romy Breakfast Corner Smoked turkey slices. 27-02-2025 08:48 PM SU MO TU WE…" at bounding box center [944, 394] width 261 height 115
click at [819, 340] on span "Hot Romy" at bounding box center [839, 350] width 42 height 19
click at [633, 64] on span "Restaurants management" at bounding box center [688, 63] width 110 height 15
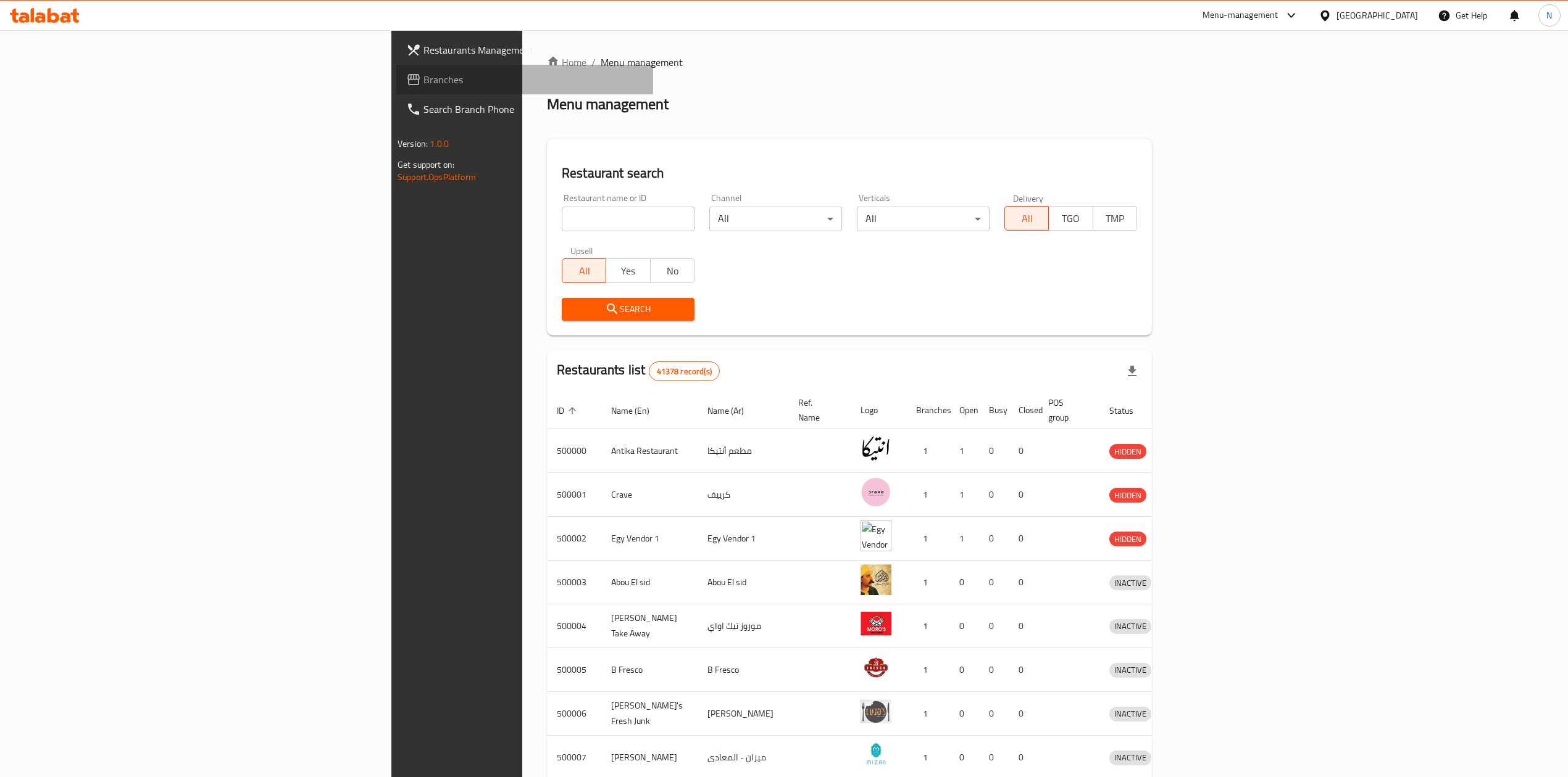
click at [423, 75] on span "Branches" at bounding box center [533, 80] width 219 height 15
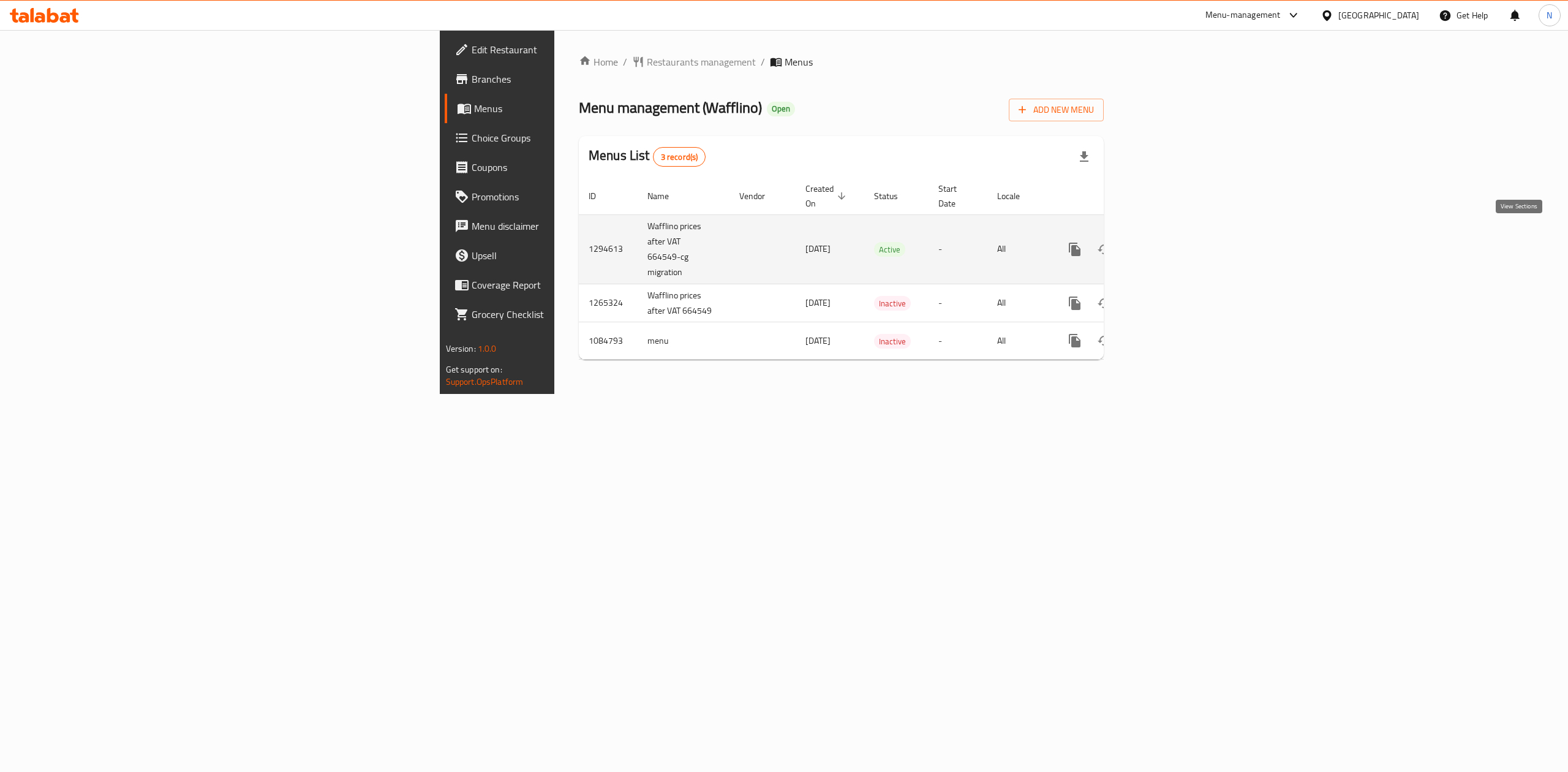
click at [1171, 242] on icon "enhanced table" at bounding box center [1163, 249] width 15 height 15
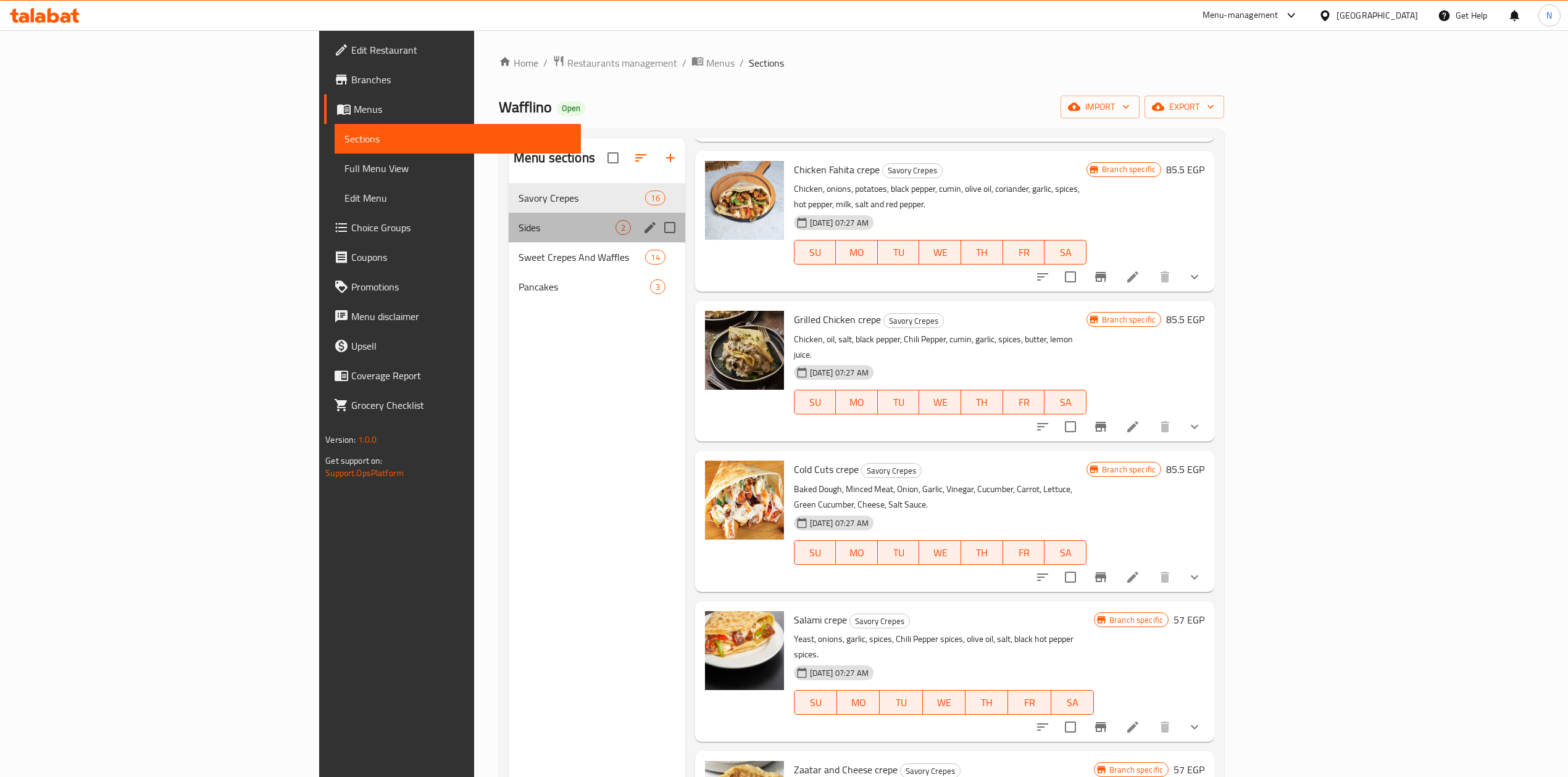
click at [509, 216] on div "Sides 2" at bounding box center [597, 228] width 176 height 30
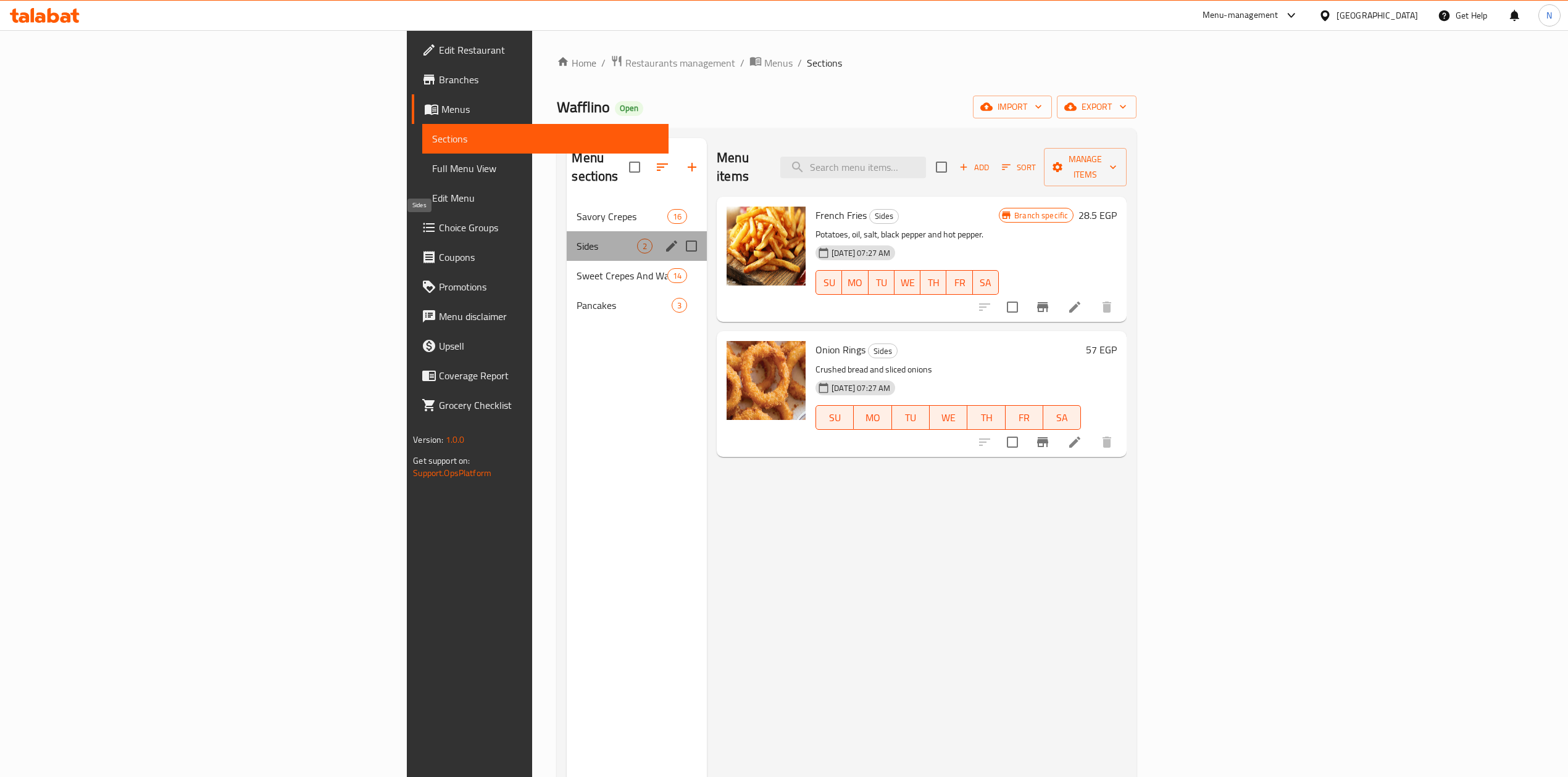
click at [577, 239] on span "Sides" at bounding box center [607, 246] width 60 height 15
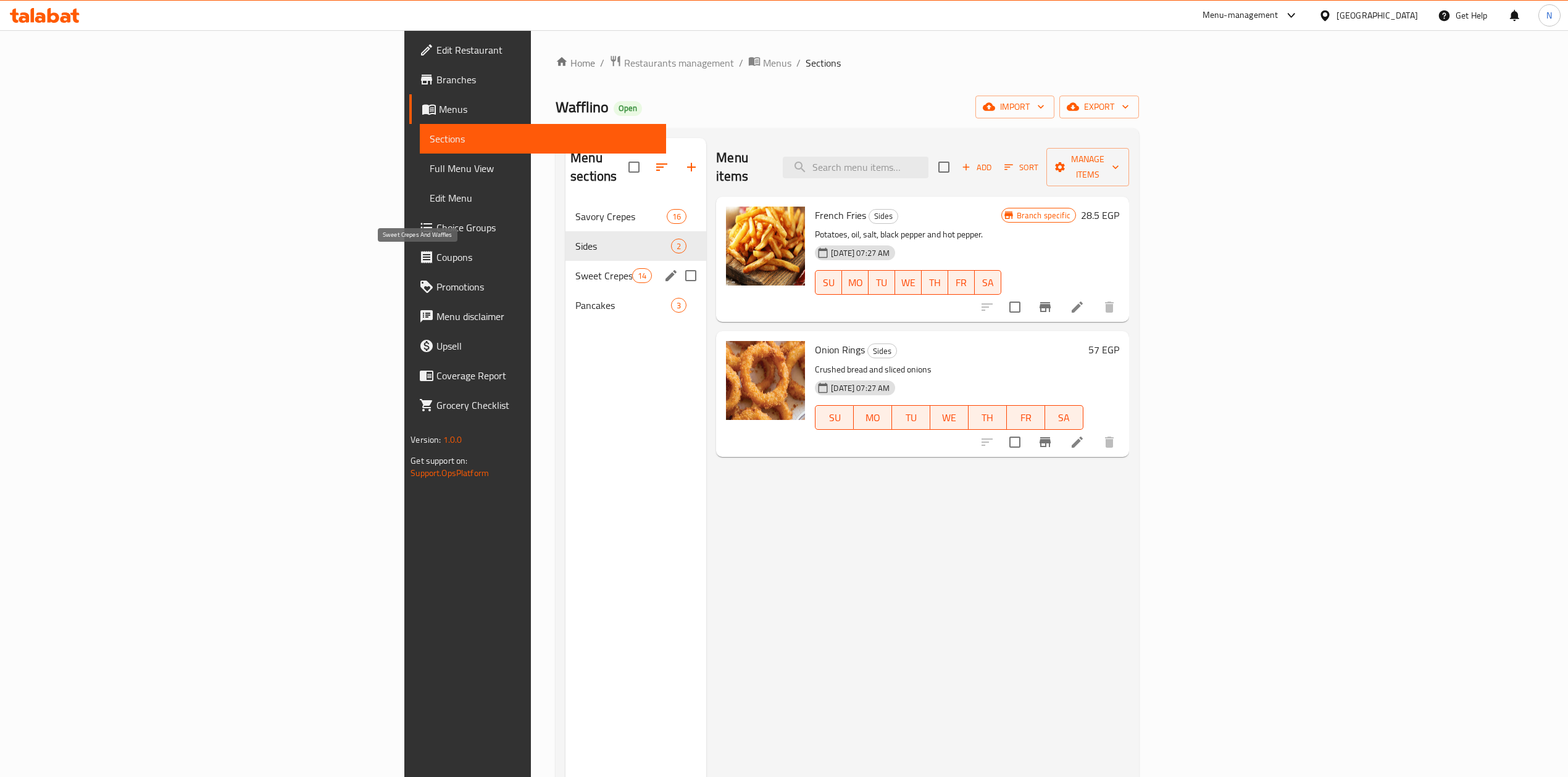
click at [575, 269] on span "Sweet Crepes And Waffles" at bounding box center [604, 276] width 57 height 15
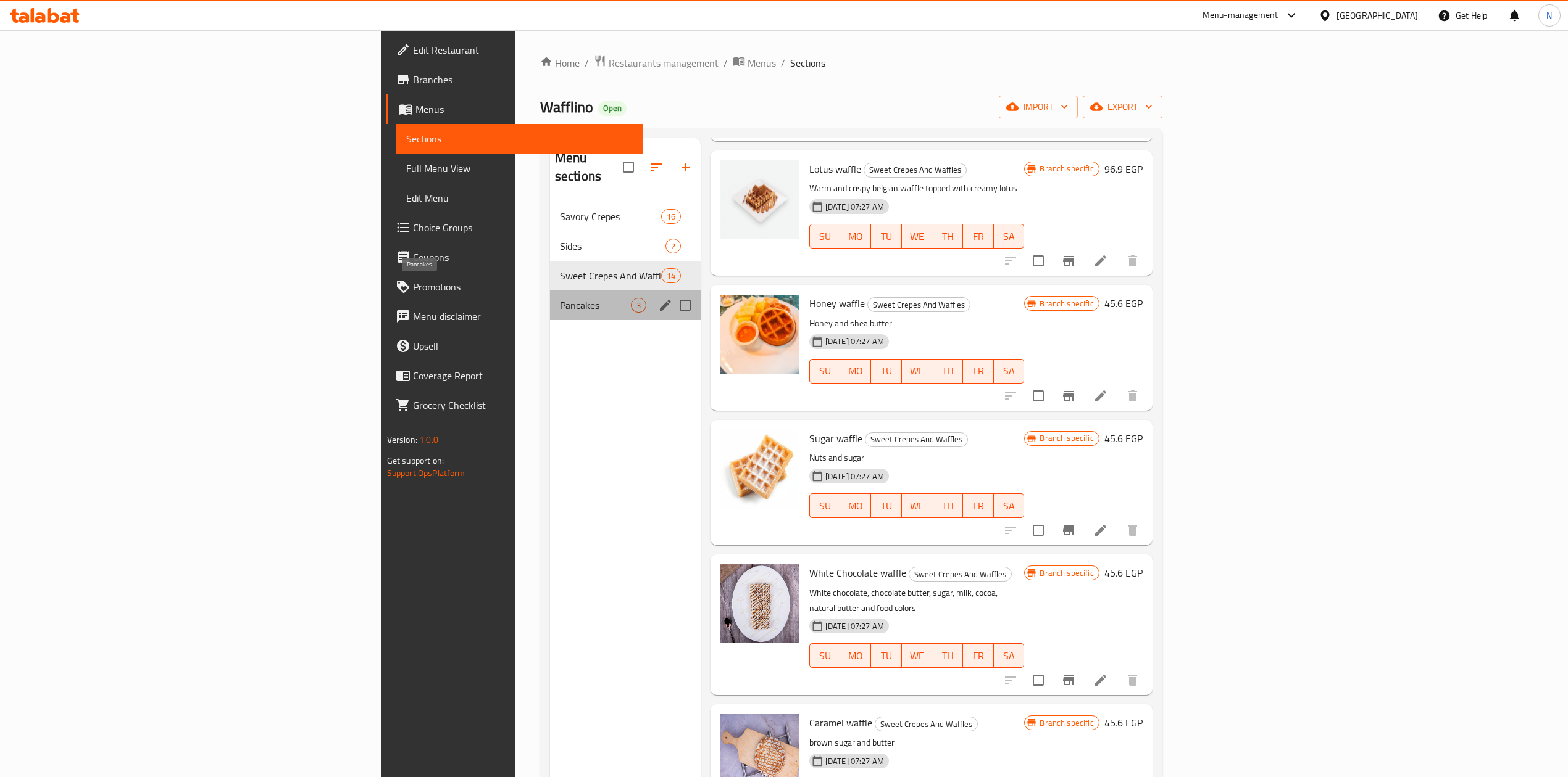
click at [560, 298] on span "Pancakes" at bounding box center [595, 305] width 71 height 15
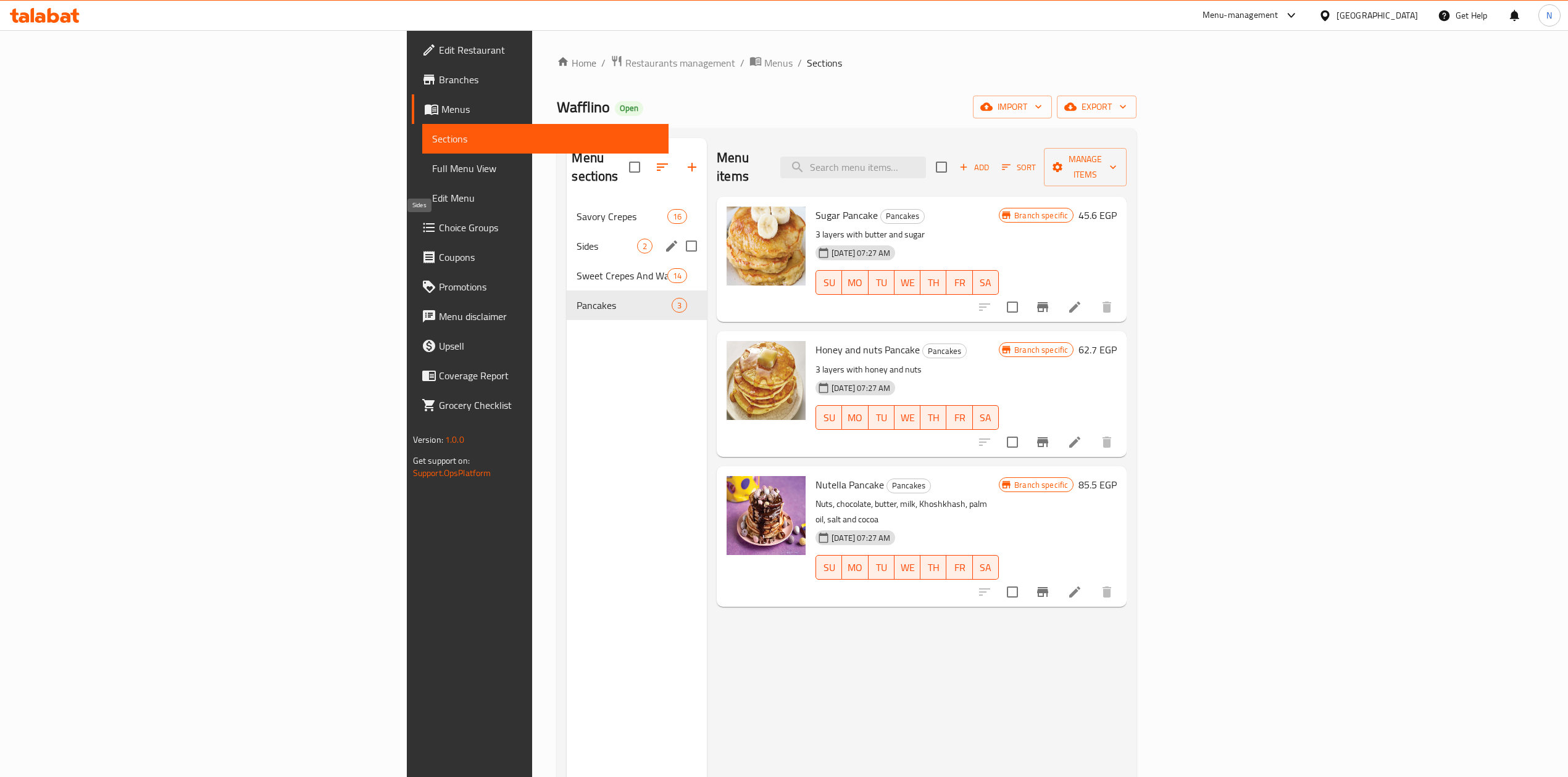
click at [577, 239] on span "Sides" at bounding box center [607, 246] width 60 height 15
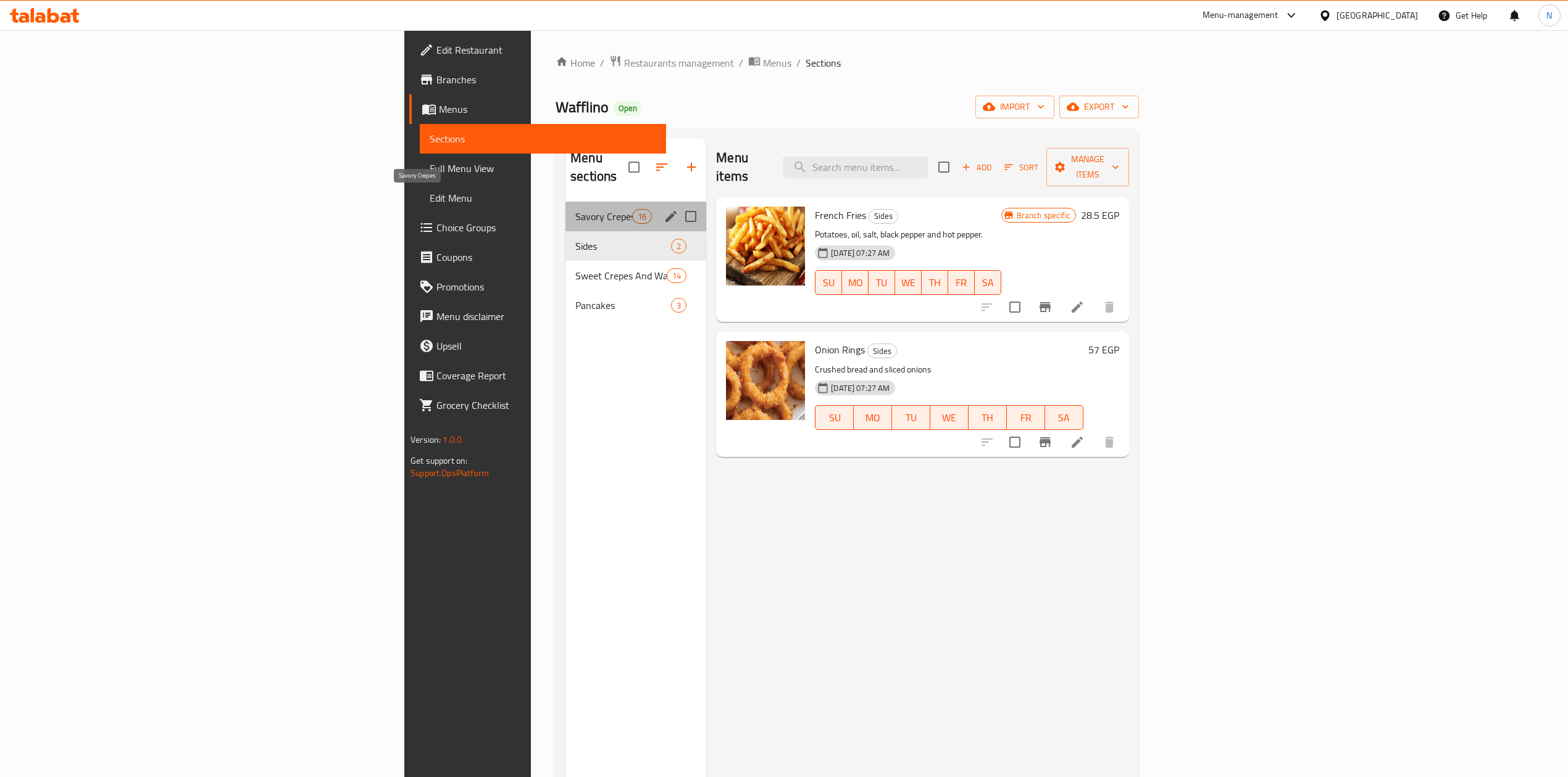
click at [575, 209] on span "Savory Crepes" at bounding box center [604, 217] width 57 height 15
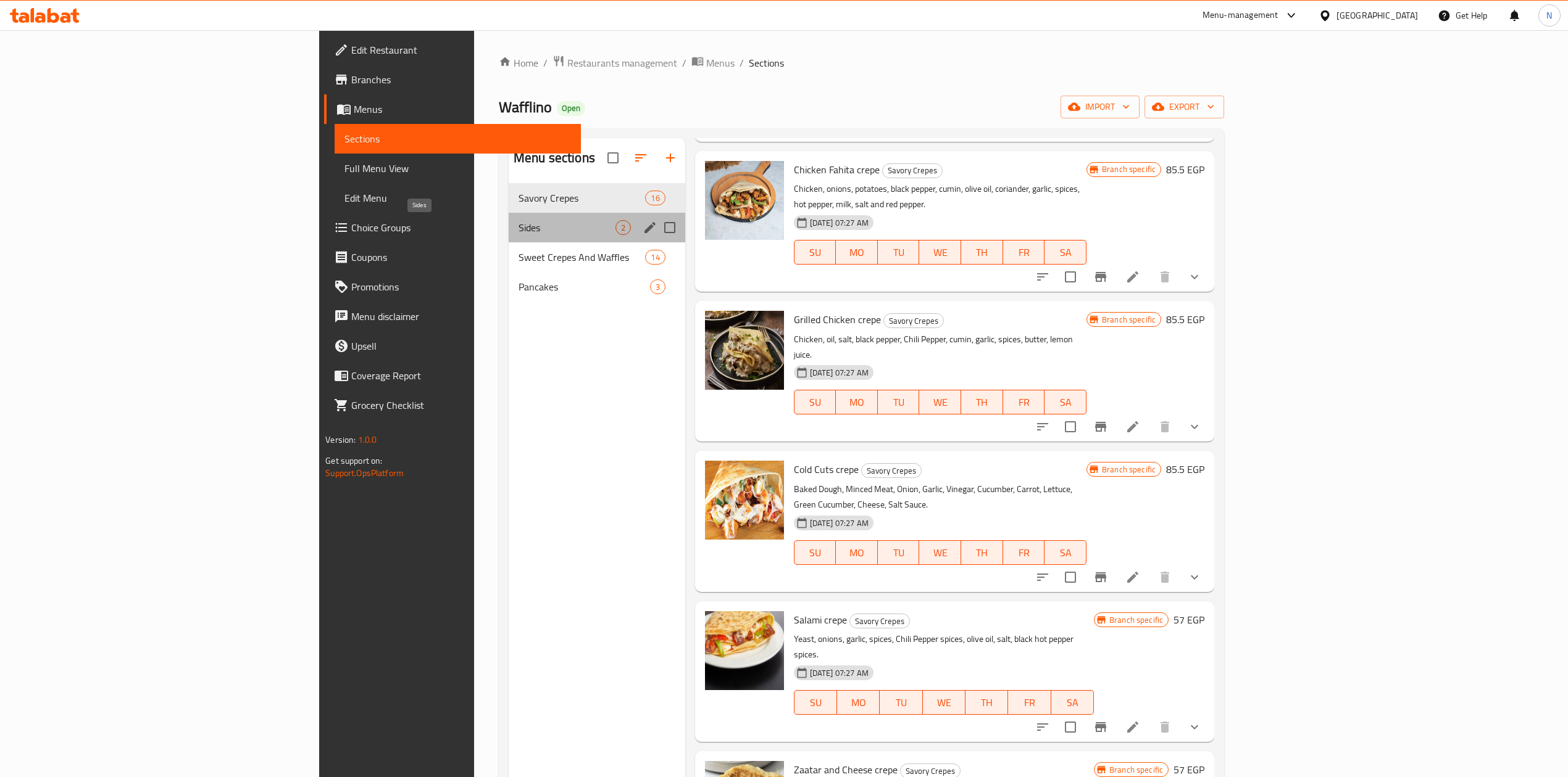
click at [519, 226] on span "Sides" at bounding box center [567, 227] width 97 height 15
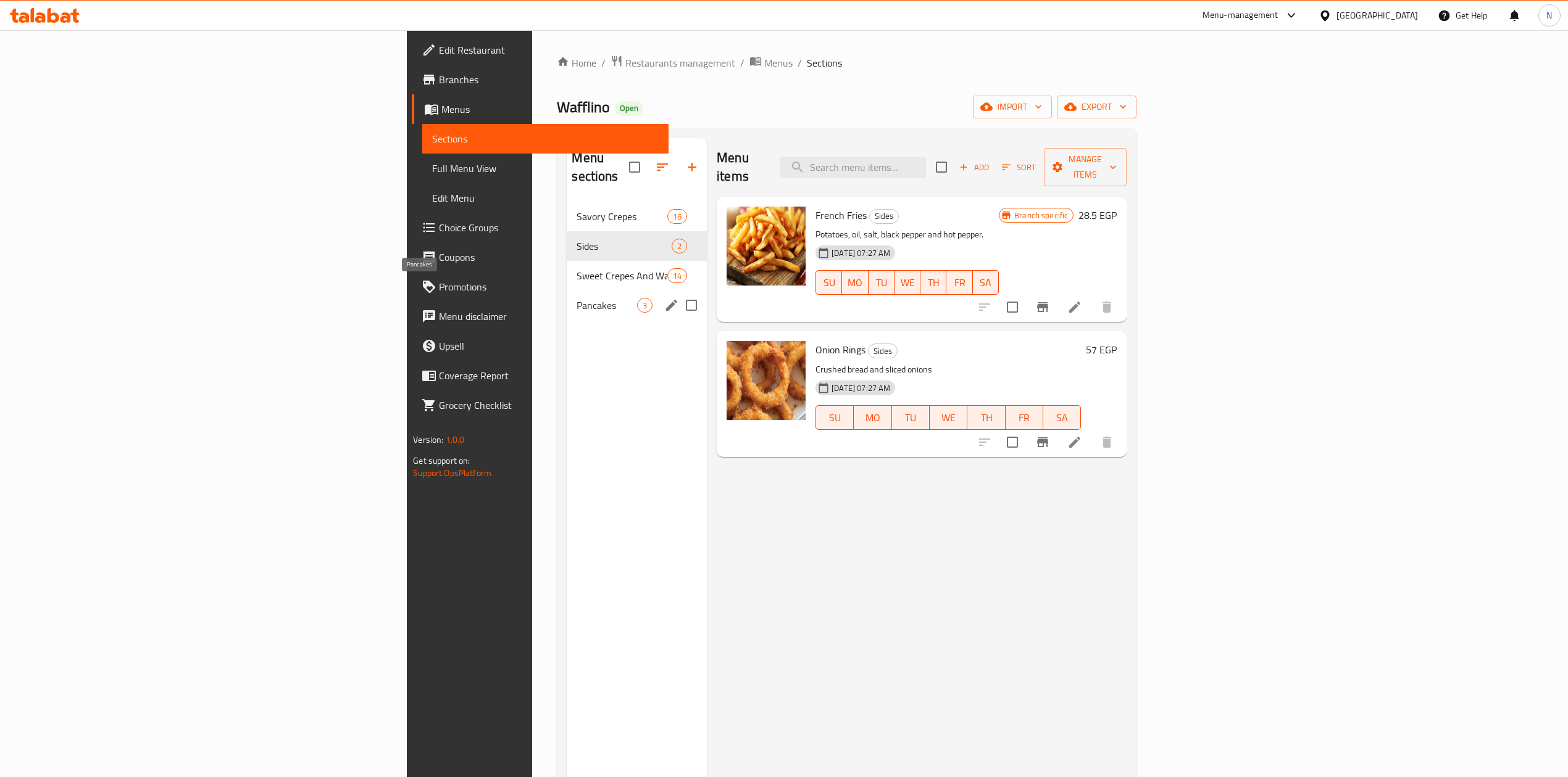
click at [577, 298] on span "Pancakes" at bounding box center [607, 305] width 60 height 15
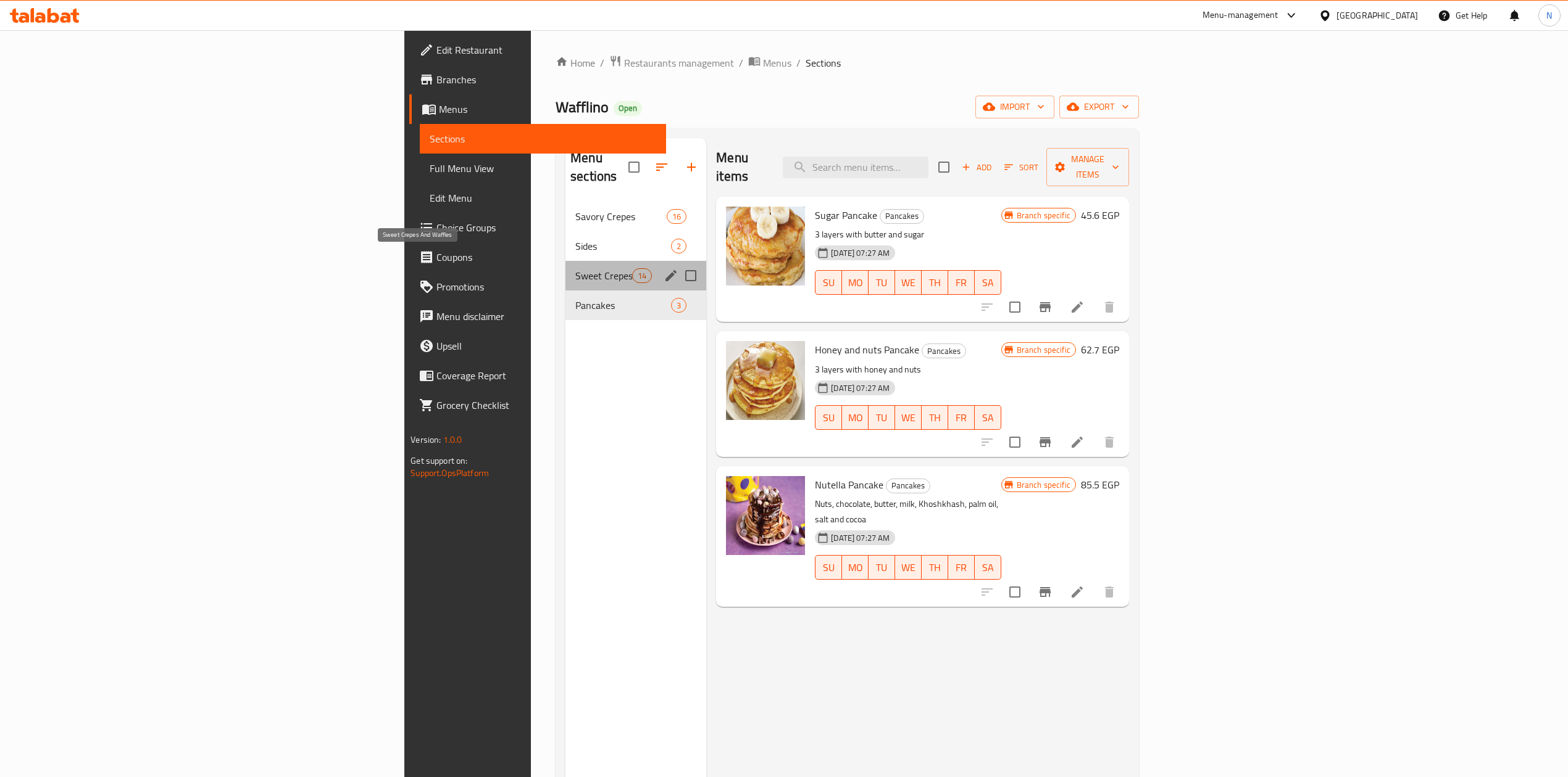
click at [575, 269] on span "Sweet Crepes And Waffles" at bounding box center [604, 276] width 57 height 15
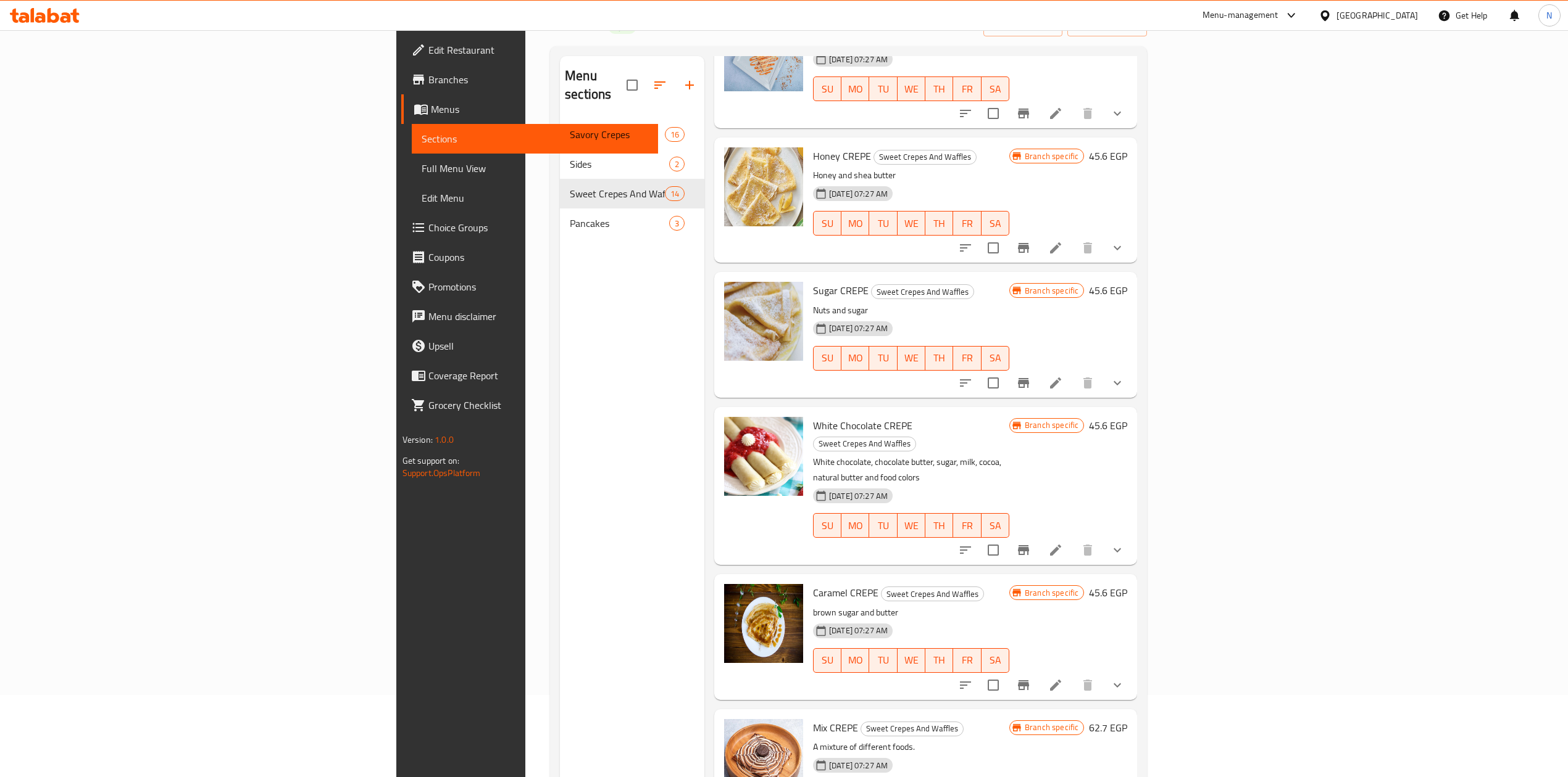
scroll to position [411, 0]
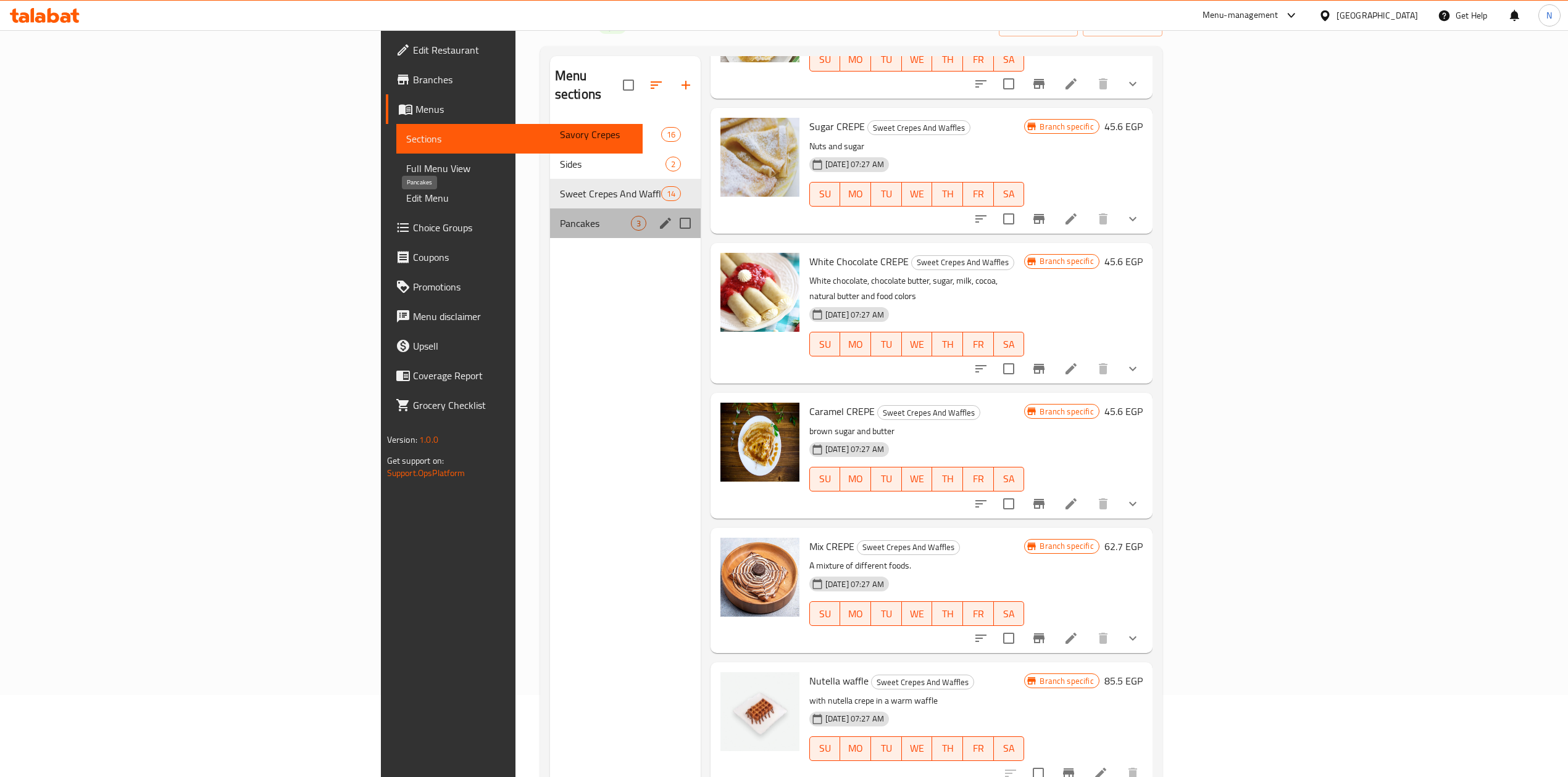
click at [560, 216] on span "Pancakes" at bounding box center [595, 223] width 71 height 15
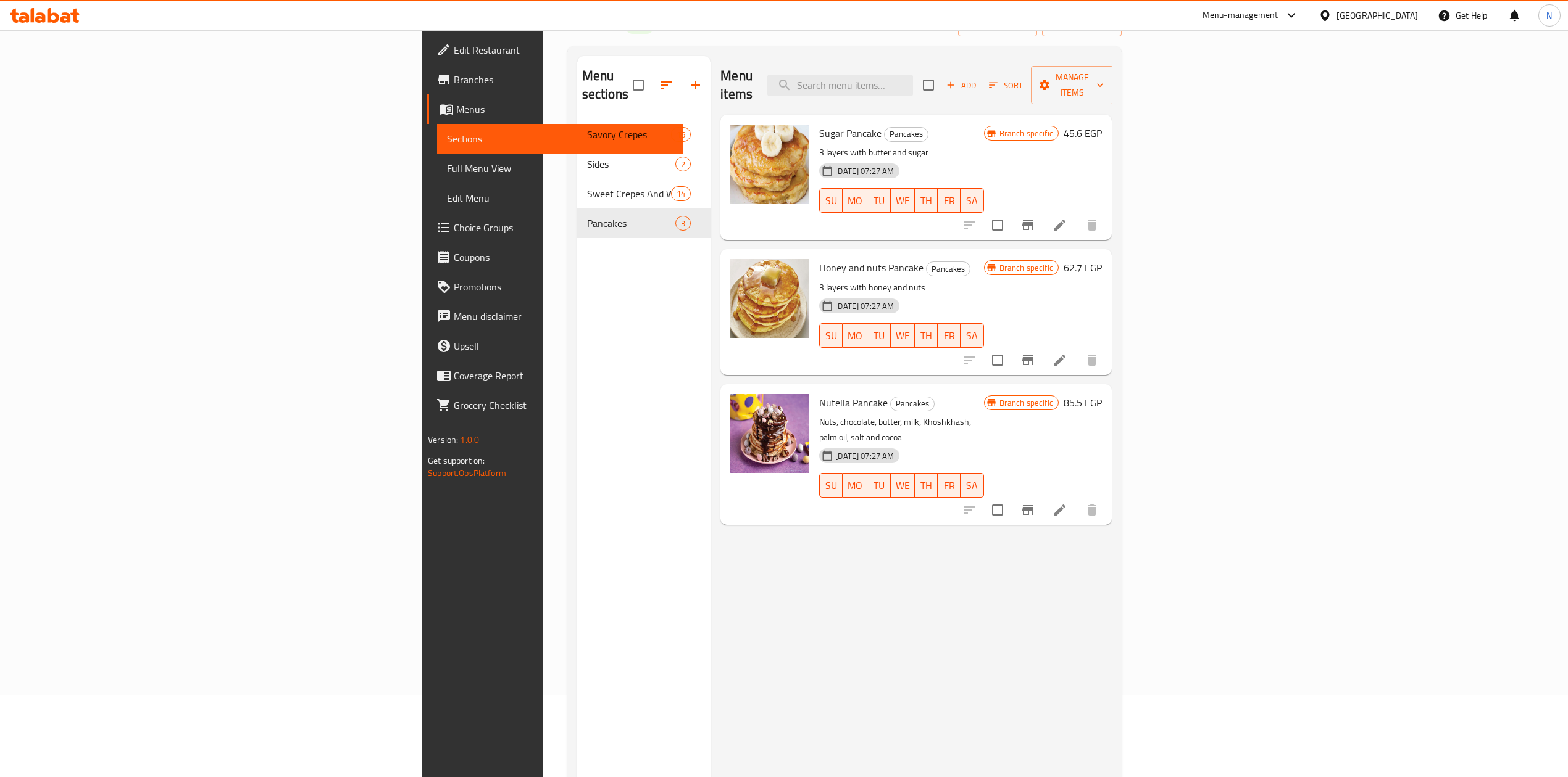
click at [941, 92] on div "Menu items Add Sort Manage items" at bounding box center [916, 85] width 392 height 59
click at [913, 75] on input "search" at bounding box center [840, 85] width 146 height 22
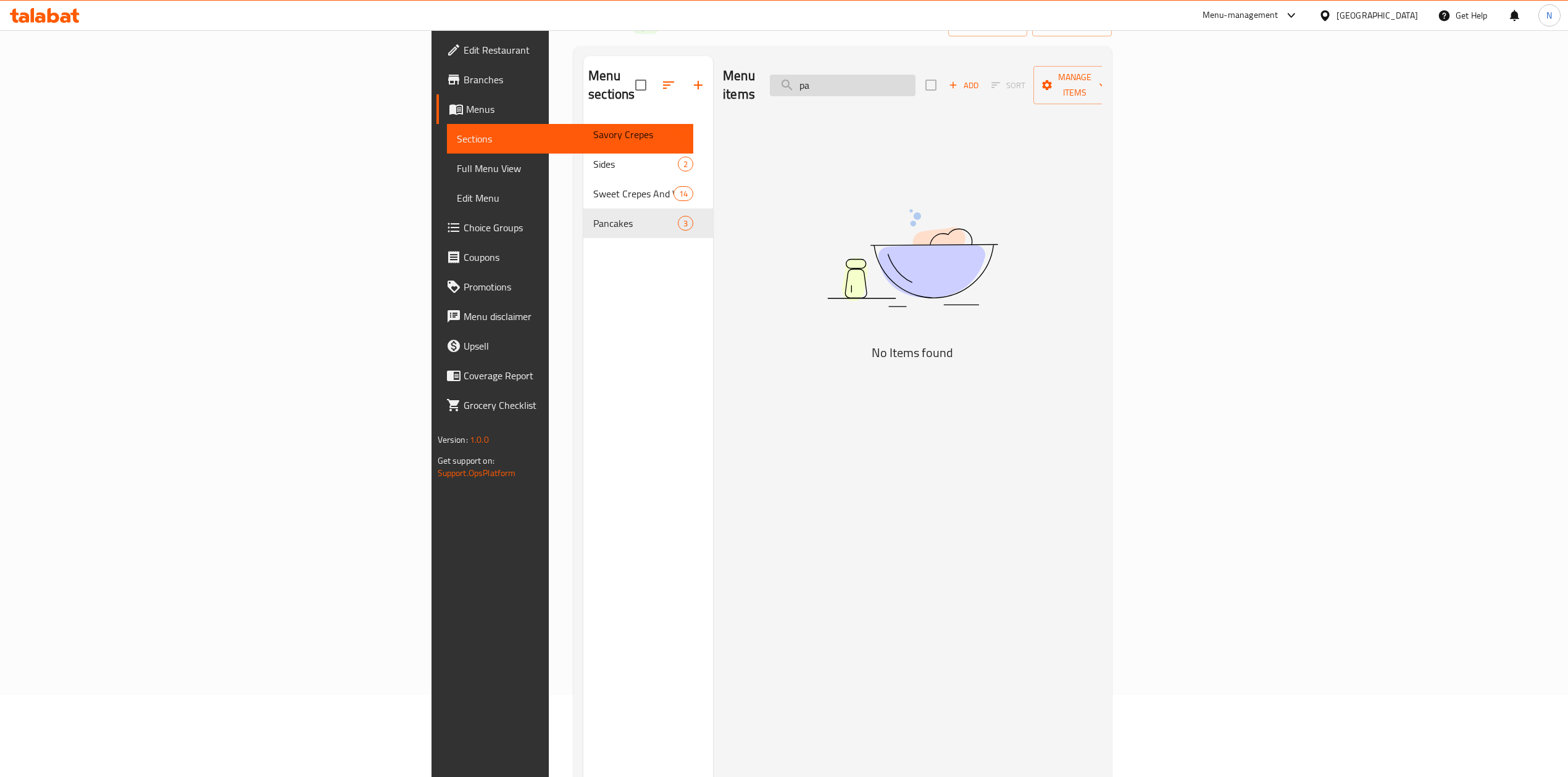
type input "p"
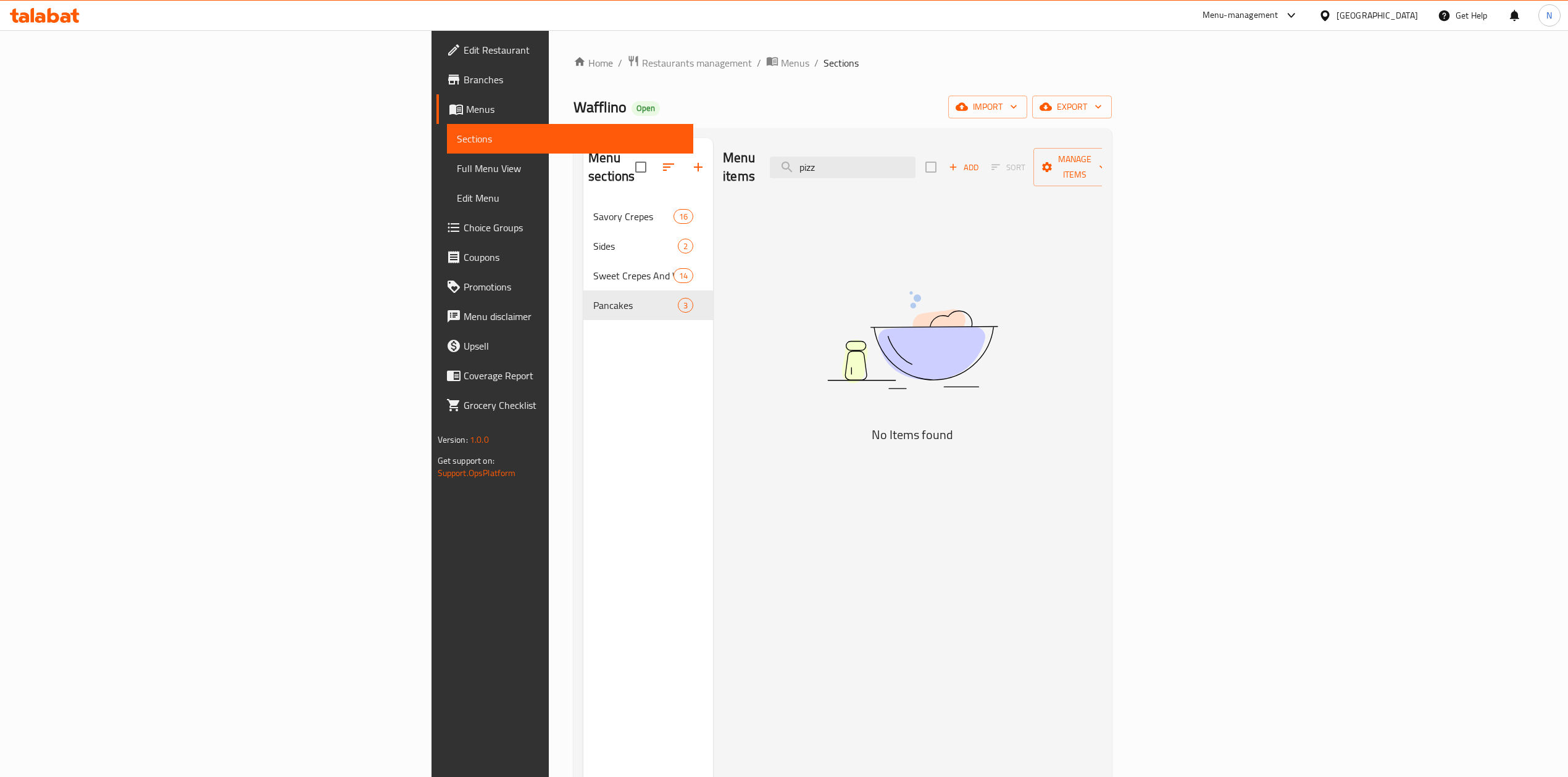
type input "pizz"
drag, startPoint x: 585, startPoint y: 657, endPoint x: 799, endPoint y: 741, distance: 229.9
click at [587, 659] on div "Menu sections Savory Crepes 16 Sides 2 Sweet Crepes And Waffles 14 Pancakes 3" at bounding box center [648, 527] width 130 height 777
click at [764, 602] on div "Menu items pizz Add Sort Manage items No Items found" at bounding box center [907, 527] width 389 height 777
click at [574, 74] on div "Home / Restaurants management / Menus / Sections Wafflino Open import export Me…" at bounding box center [842, 490] width 538 height 870
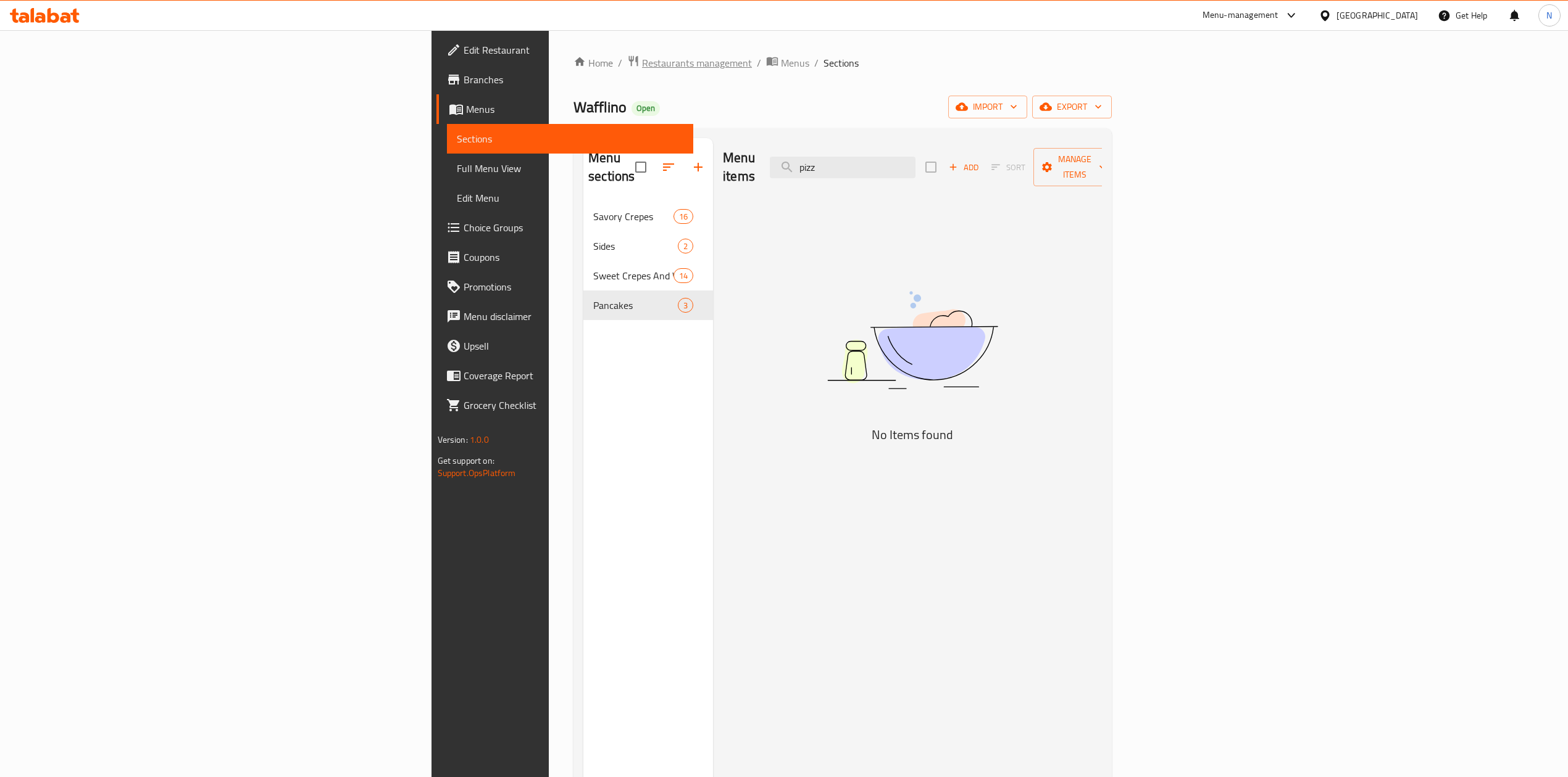
click at [642, 68] on span "Restaurants management" at bounding box center [697, 63] width 110 height 15
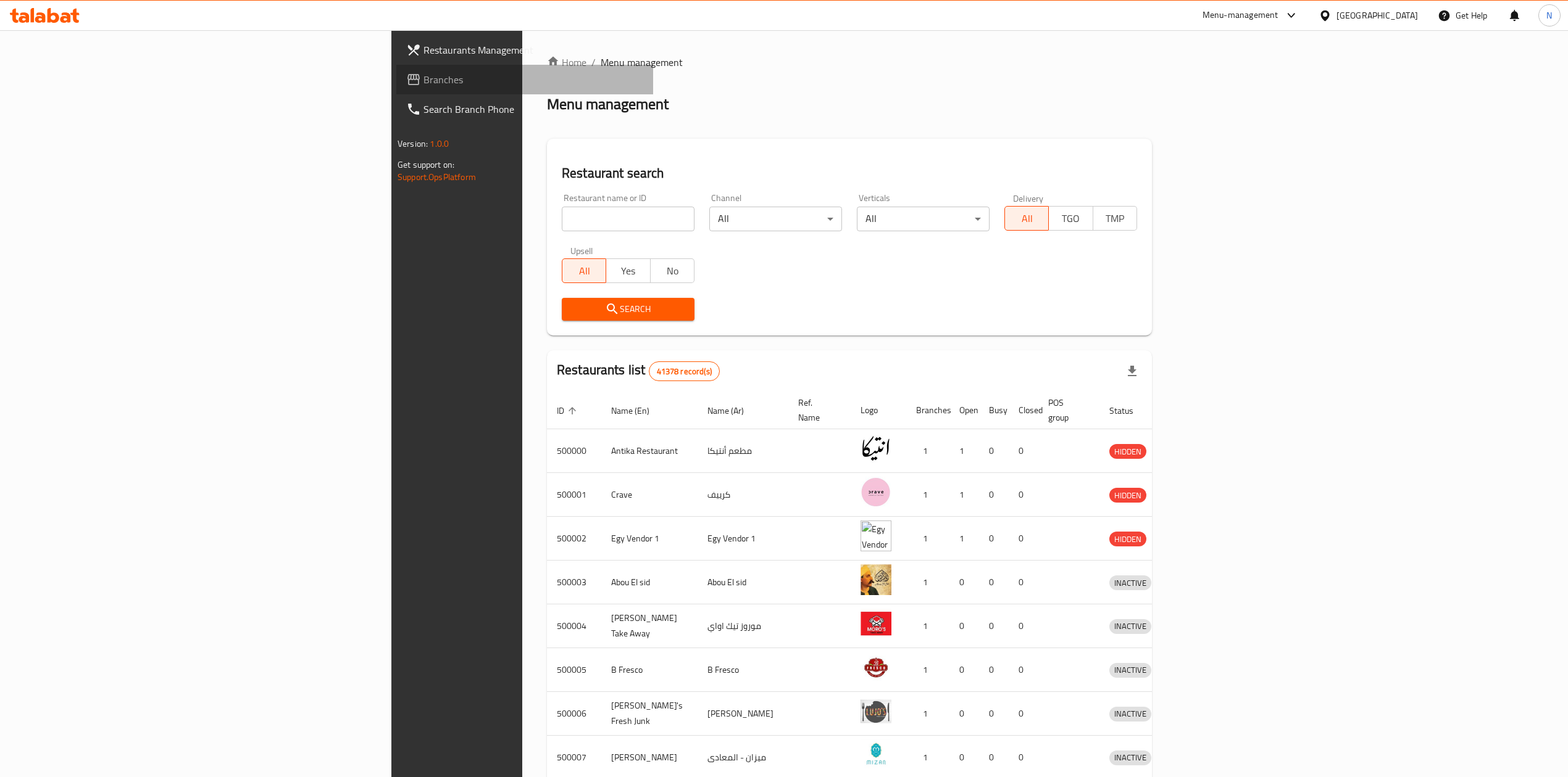
click at [423, 73] on span "Branches" at bounding box center [533, 80] width 219 height 15
